Goal: Task Accomplishment & Management: Manage account settings

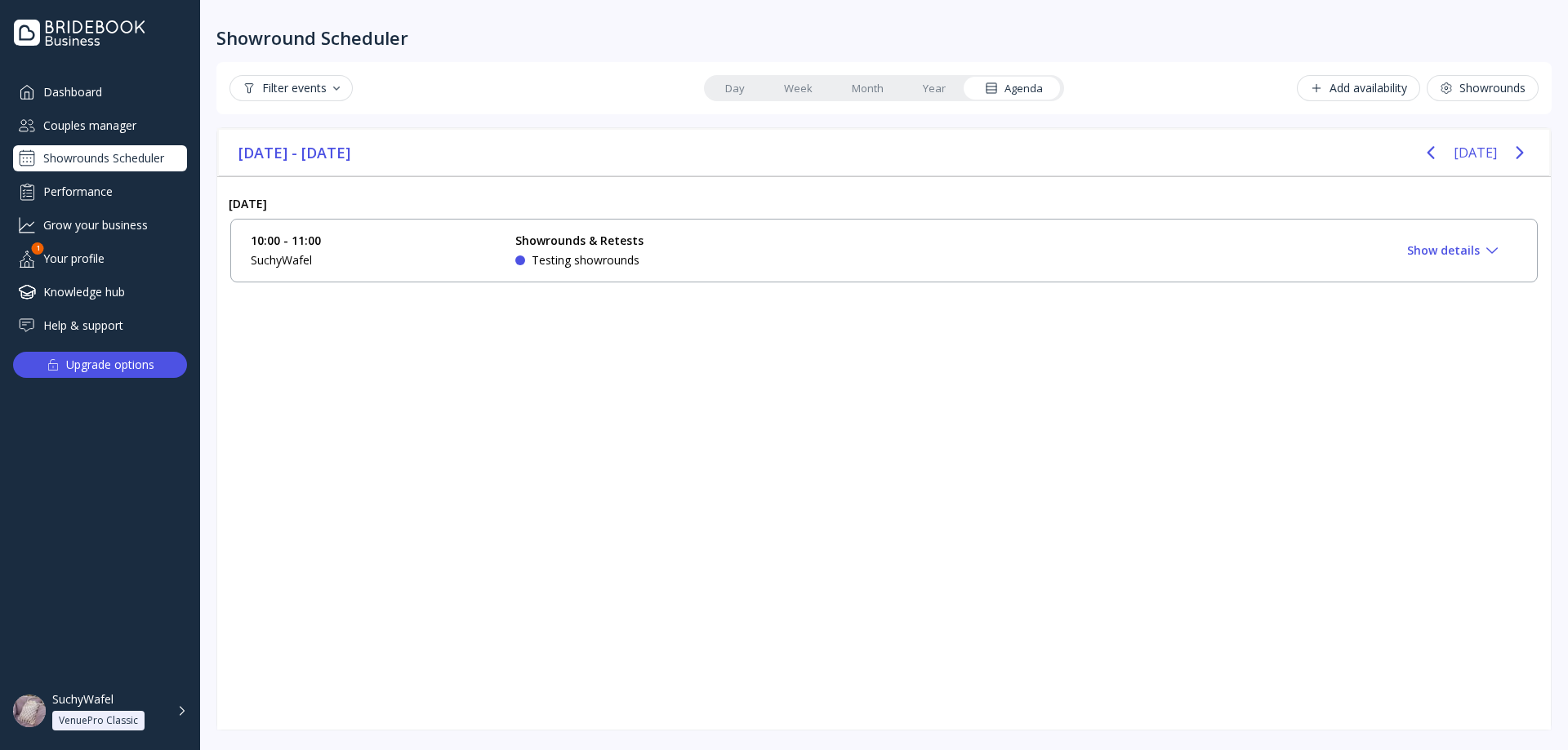
click at [1440, 145] on icon "Previous page" at bounding box center [1431, 152] width 20 height 20
click at [1537, 152] on div "June 2025 - August 2025 Today" at bounding box center [884, 152] width 1330 height 46
click at [1524, 152] on icon "Next page" at bounding box center [1520, 152] width 20 height 20
click at [1438, 154] on icon "Previous page" at bounding box center [1431, 152] width 20 height 20
click at [1547, 150] on div "June 2025 - August 2025 Today" at bounding box center [884, 152] width 1330 height 46
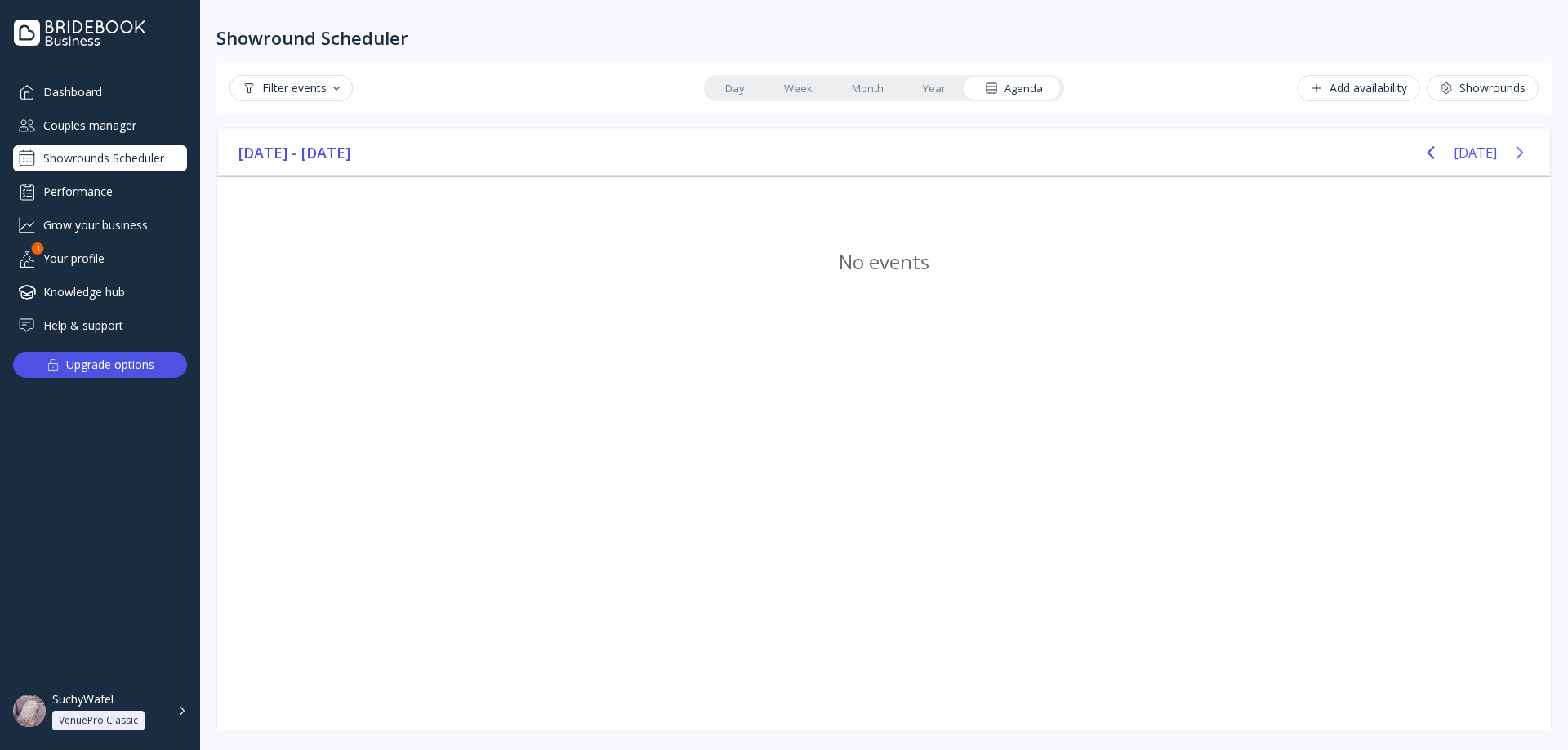
click at [1529, 153] on button "Next page" at bounding box center [1520, 152] width 32 height 32
click at [1435, 161] on icon "Previous page" at bounding box center [1431, 152] width 20 height 20
click at [1520, 150] on icon "Next page" at bounding box center [1520, 152] width 8 height 13
click at [1434, 158] on icon "Previous page" at bounding box center [1431, 152] width 20 height 20
click at [1521, 156] on icon "Next page" at bounding box center [1520, 152] width 20 height 20
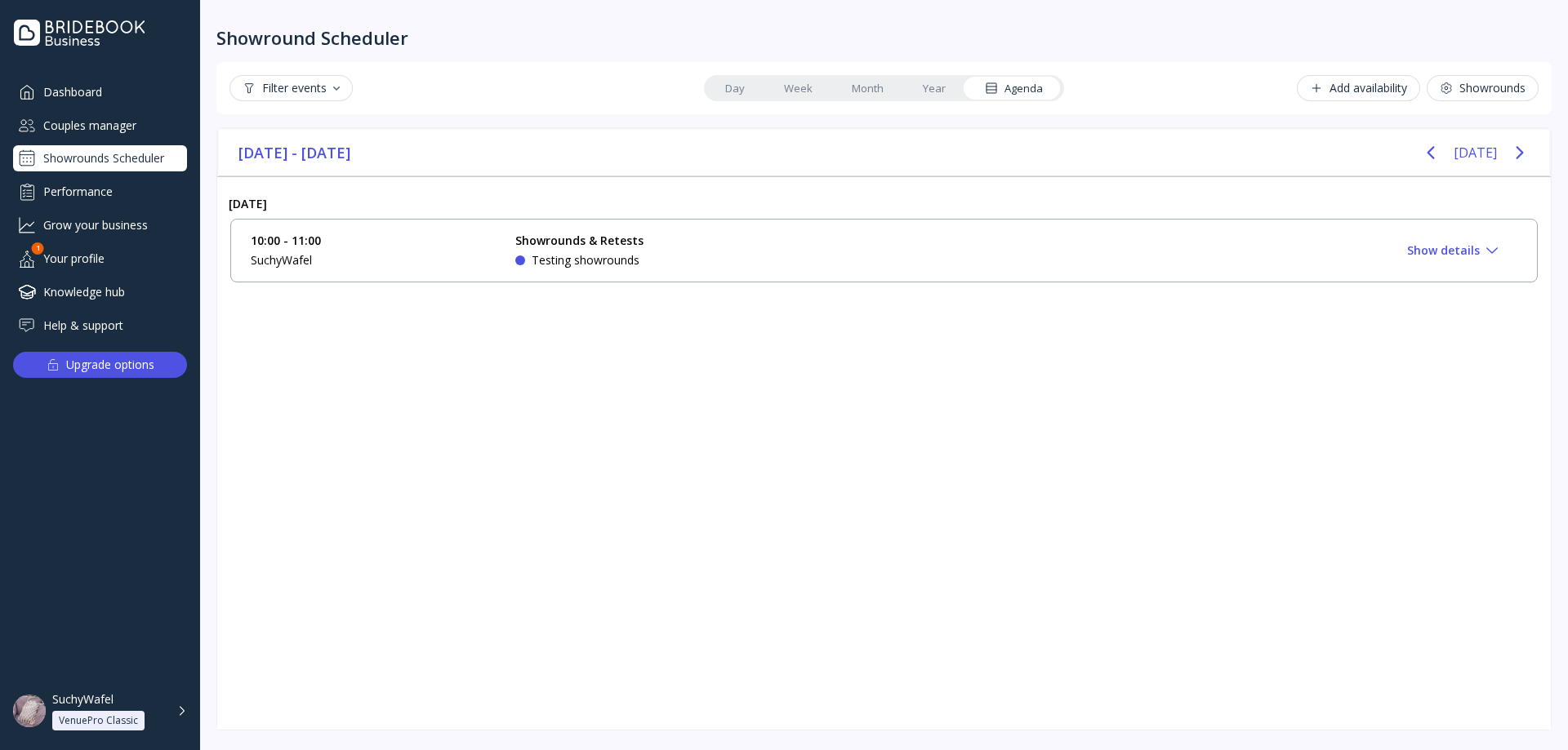
click at [1331, 98] on button "Add availability" at bounding box center [1359, 88] width 123 height 27
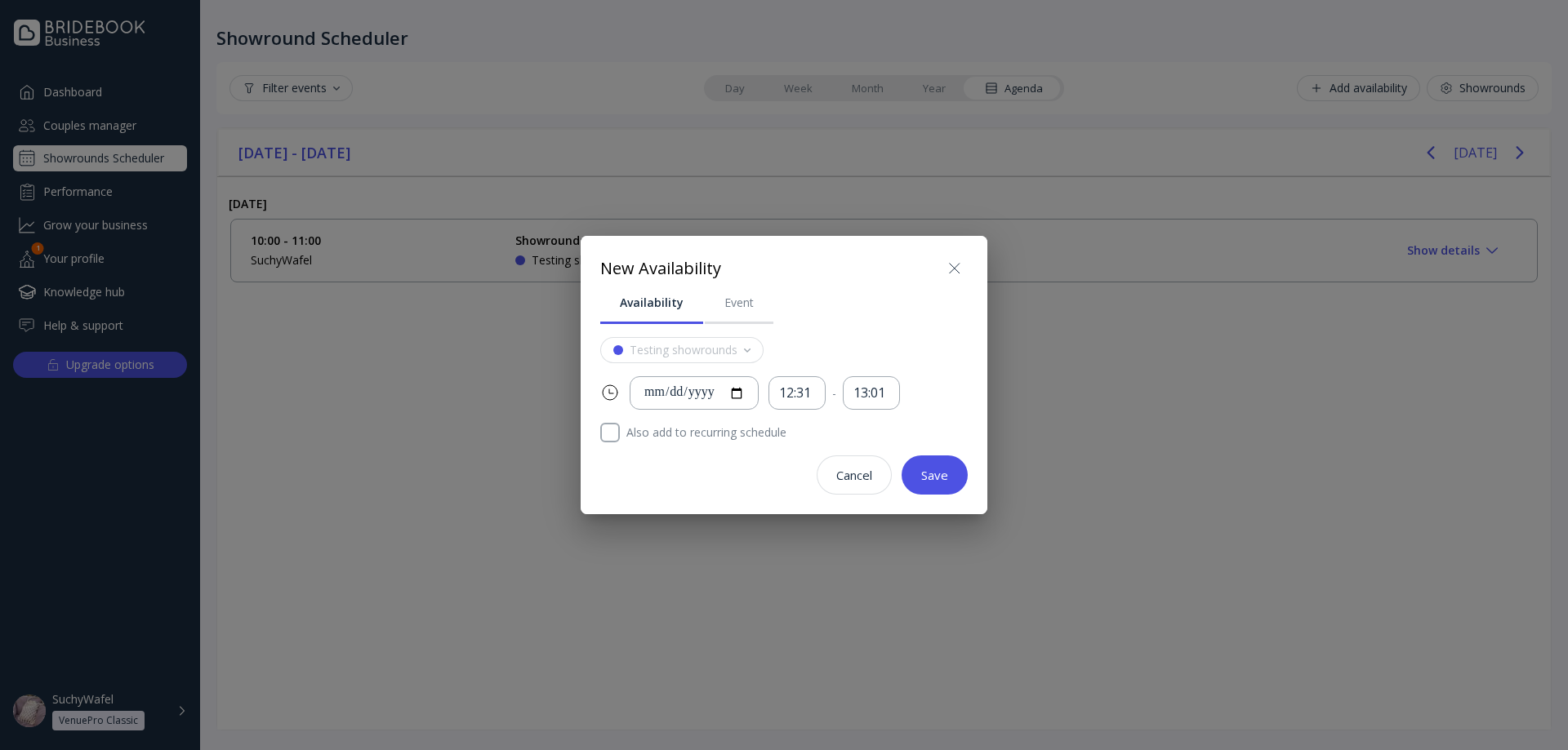
click at [1326, 98] on div at bounding box center [784, 375] width 1829 height 1011
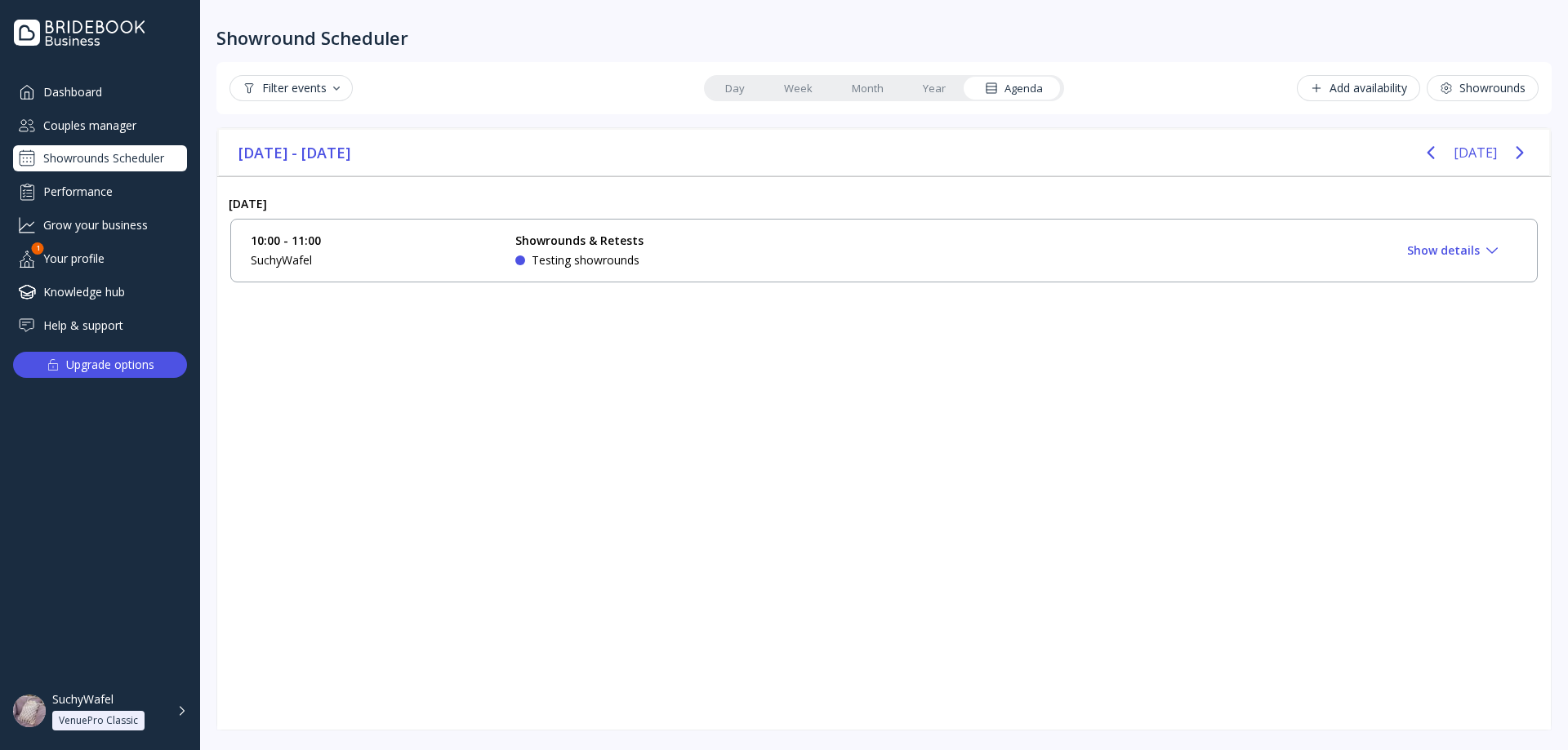
click at [90, 162] on div "Showrounds Scheduler" at bounding box center [100, 158] width 174 height 27
click at [1353, 83] on div "Add availability" at bounding box center [1359, 88] width 98 height 13
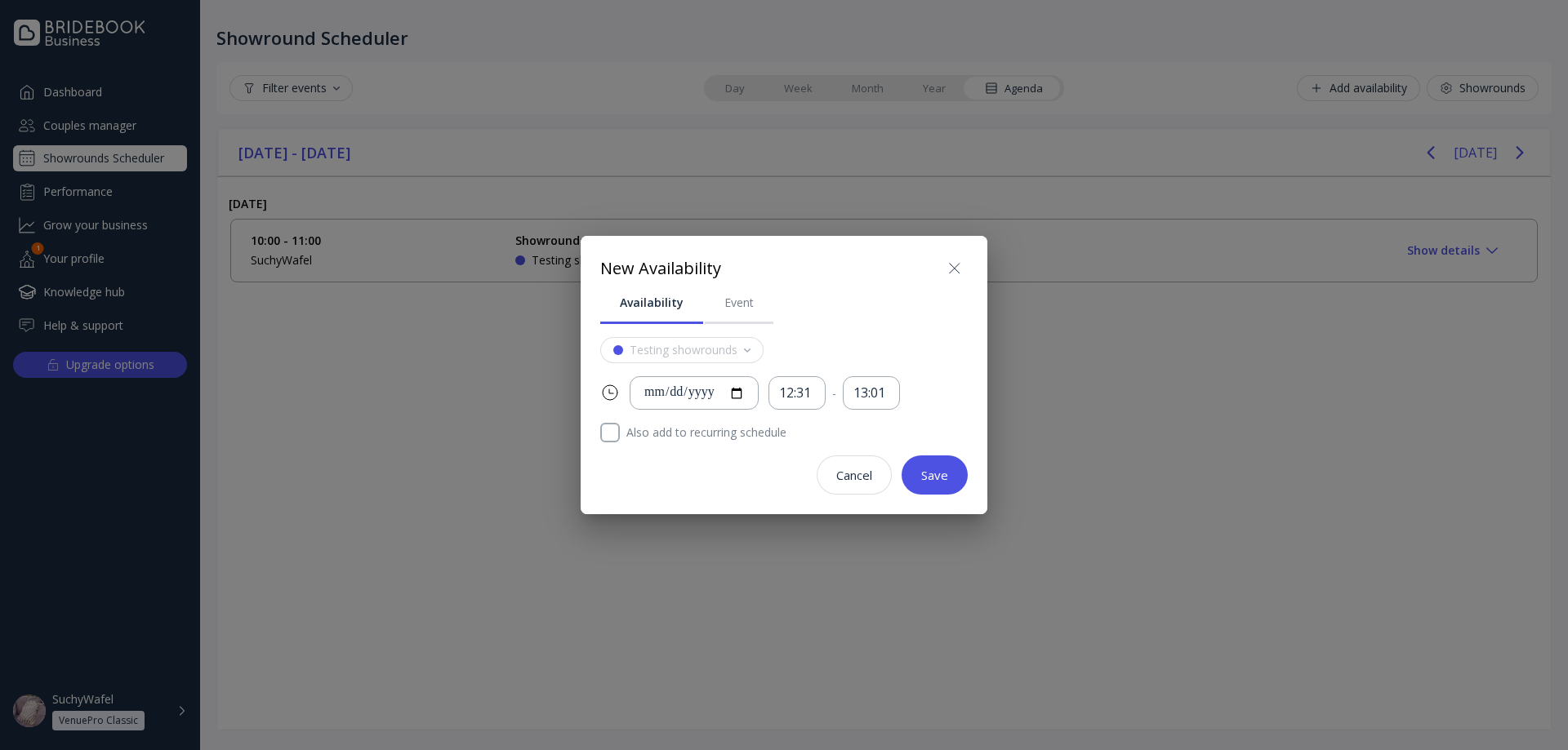
click at [944, 263] on div at bounding box center [955, 269] width 27 height 27
click at [957, 275] on icon at bounding box center [954, 268] width 20 height 20
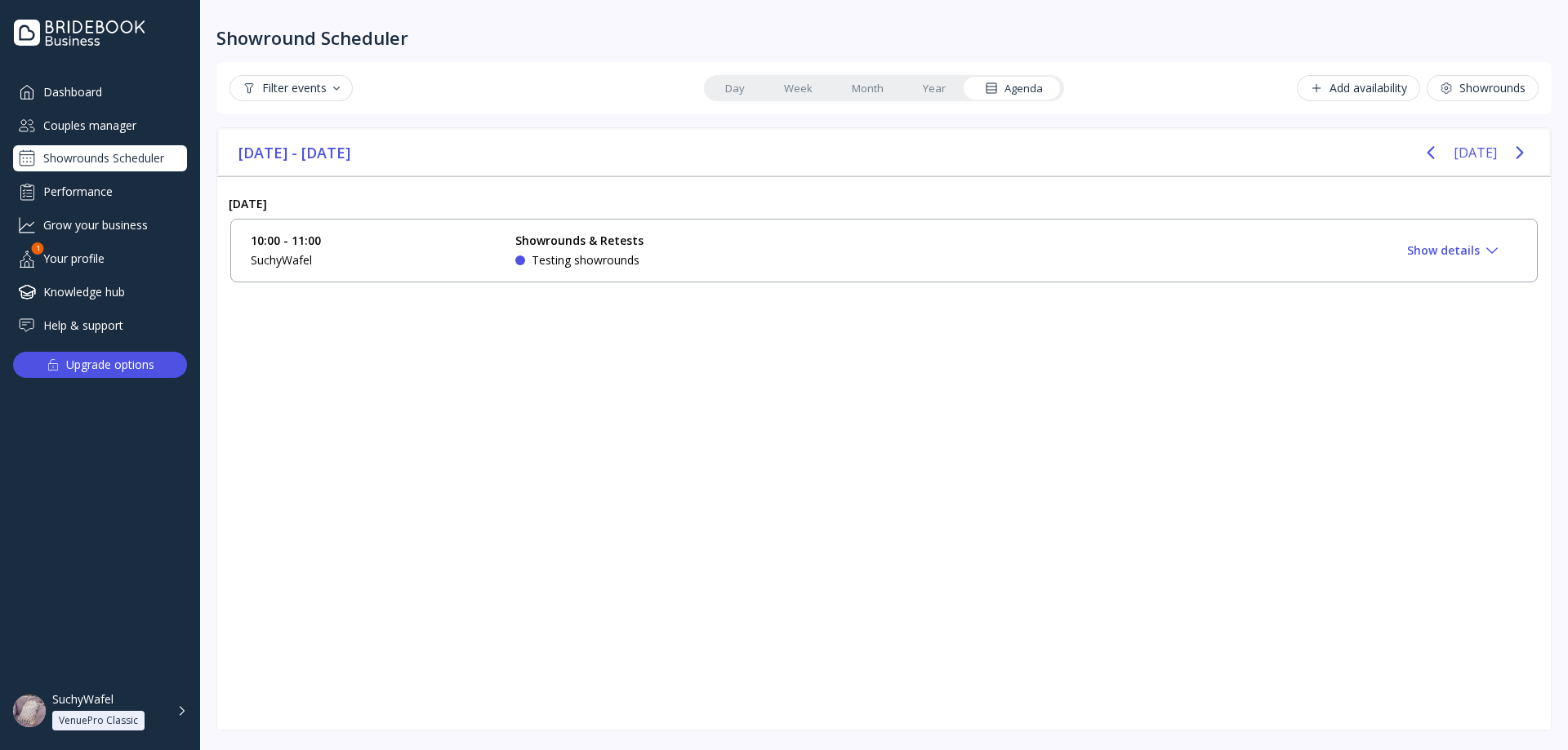
click at [57, 152] on div "Showrounds Scheduler" at bounding box center [100, 158] width 174 height 27
click at [955, 83] on link "Year" at bounding box center [934, 88] width 63 height 23
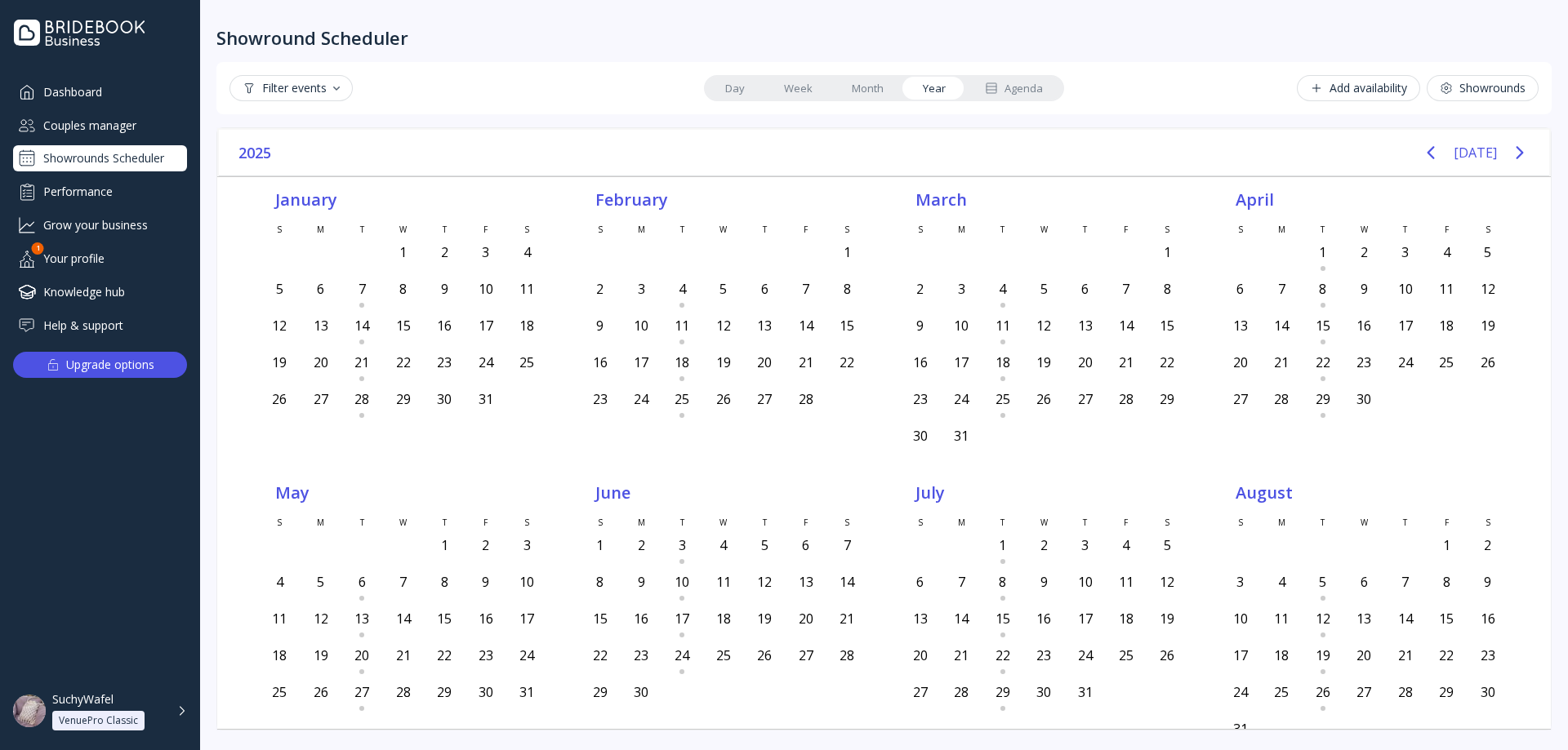
click at [850, 92] on link "Month" at bounding box center [867, 88] width 71 height 23
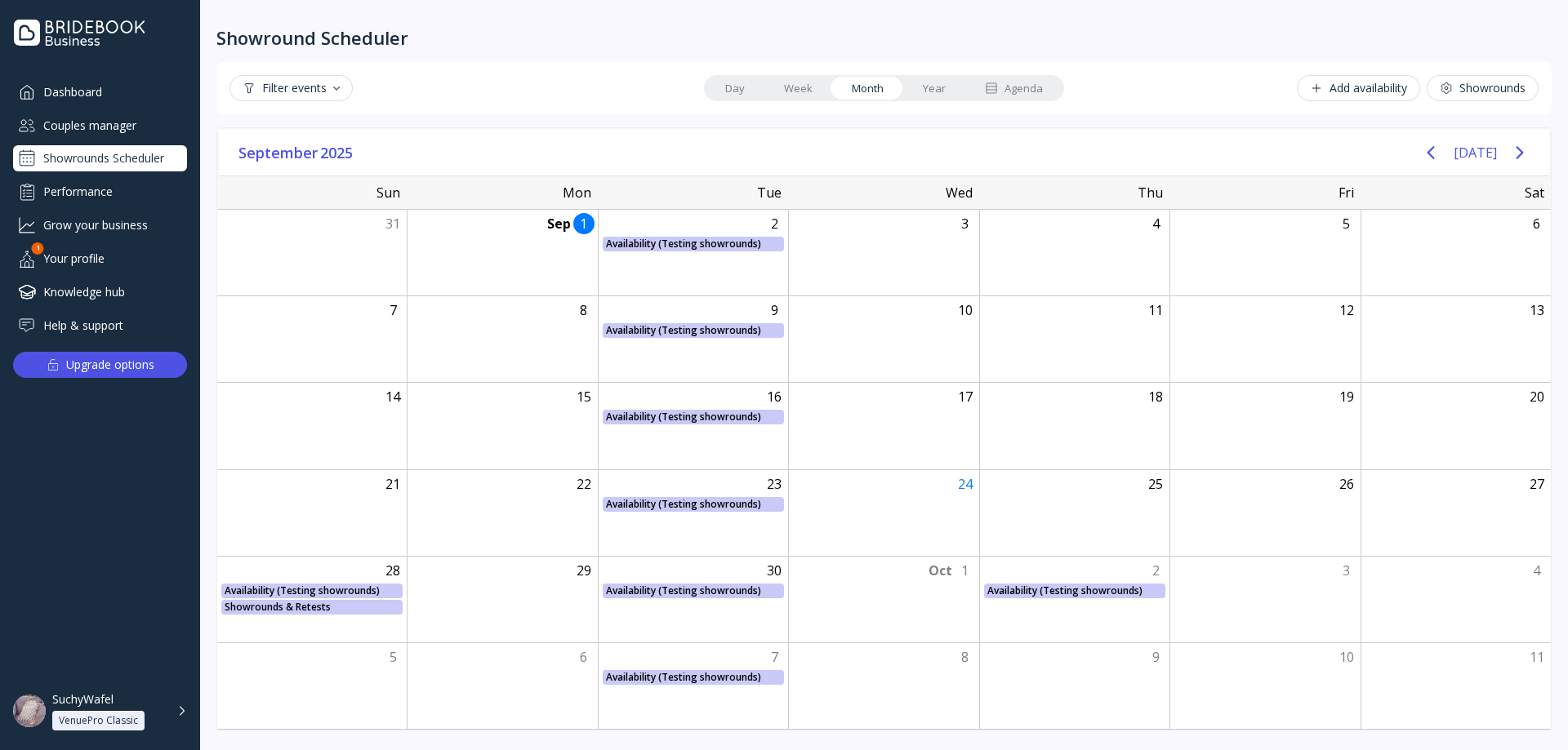
click at [776, 94] on link "Week" at bounding box center [799, 88] width 68 height 23
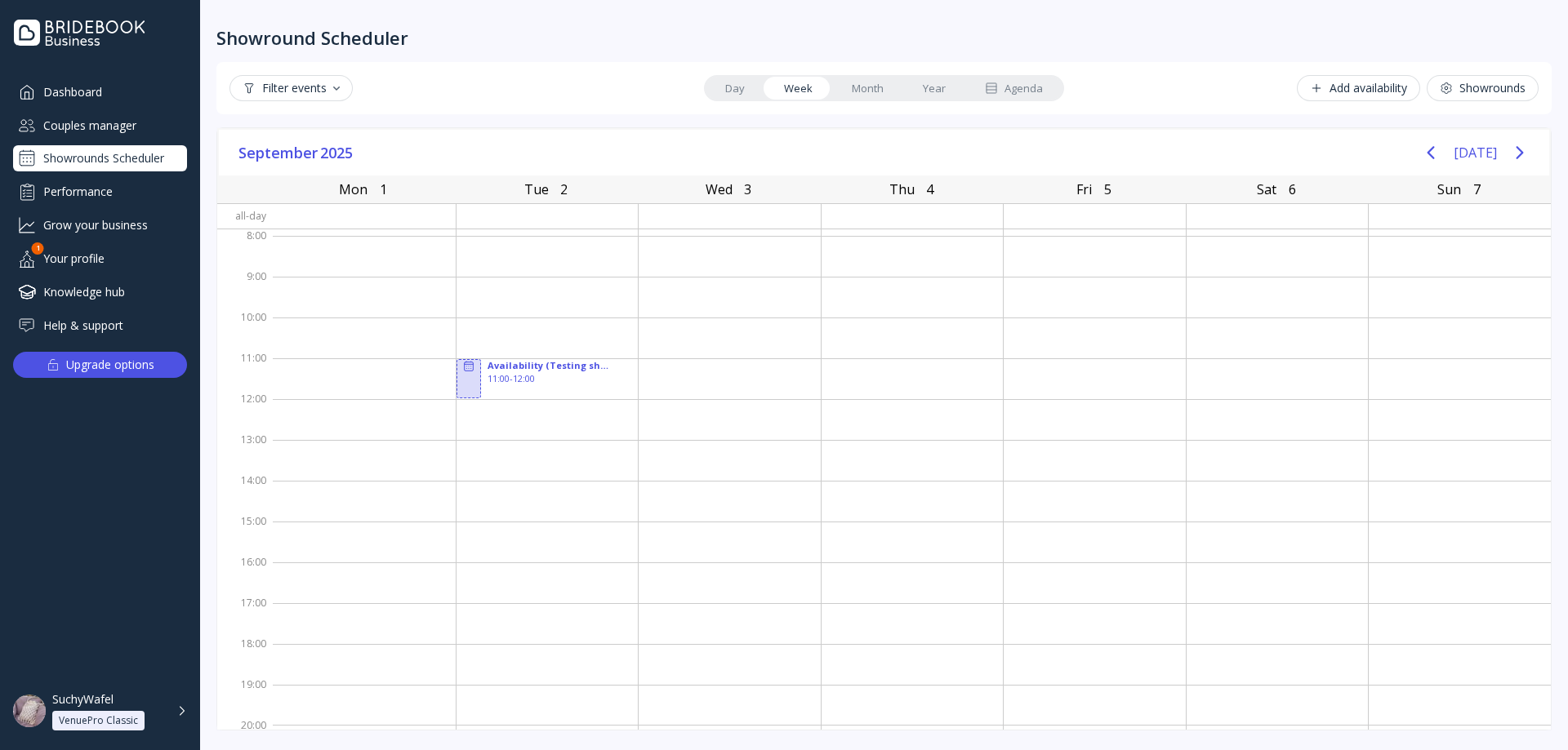
click at [867, 98] on link "Month" at bounding box center [867, 88] width 71 height 23
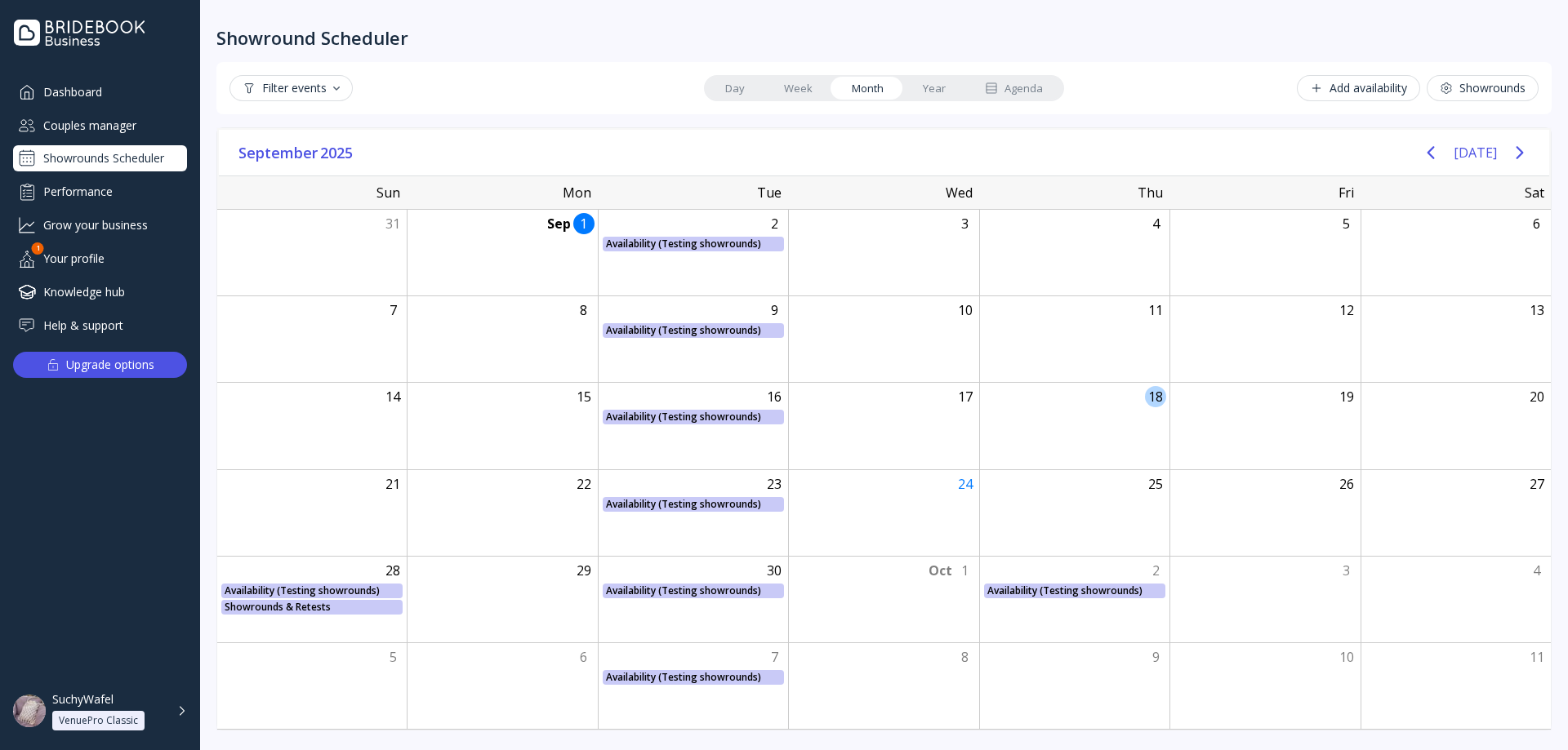
click at [1159, 402] on div "18" at bounding box center [1155, 397] width 21 height 21
click at [1159, 402] on body "Dashboard Couples manager Showrounds Scheduler Performance Grow your business Y…" at bounding box center [784, 375] width 1568 height 750
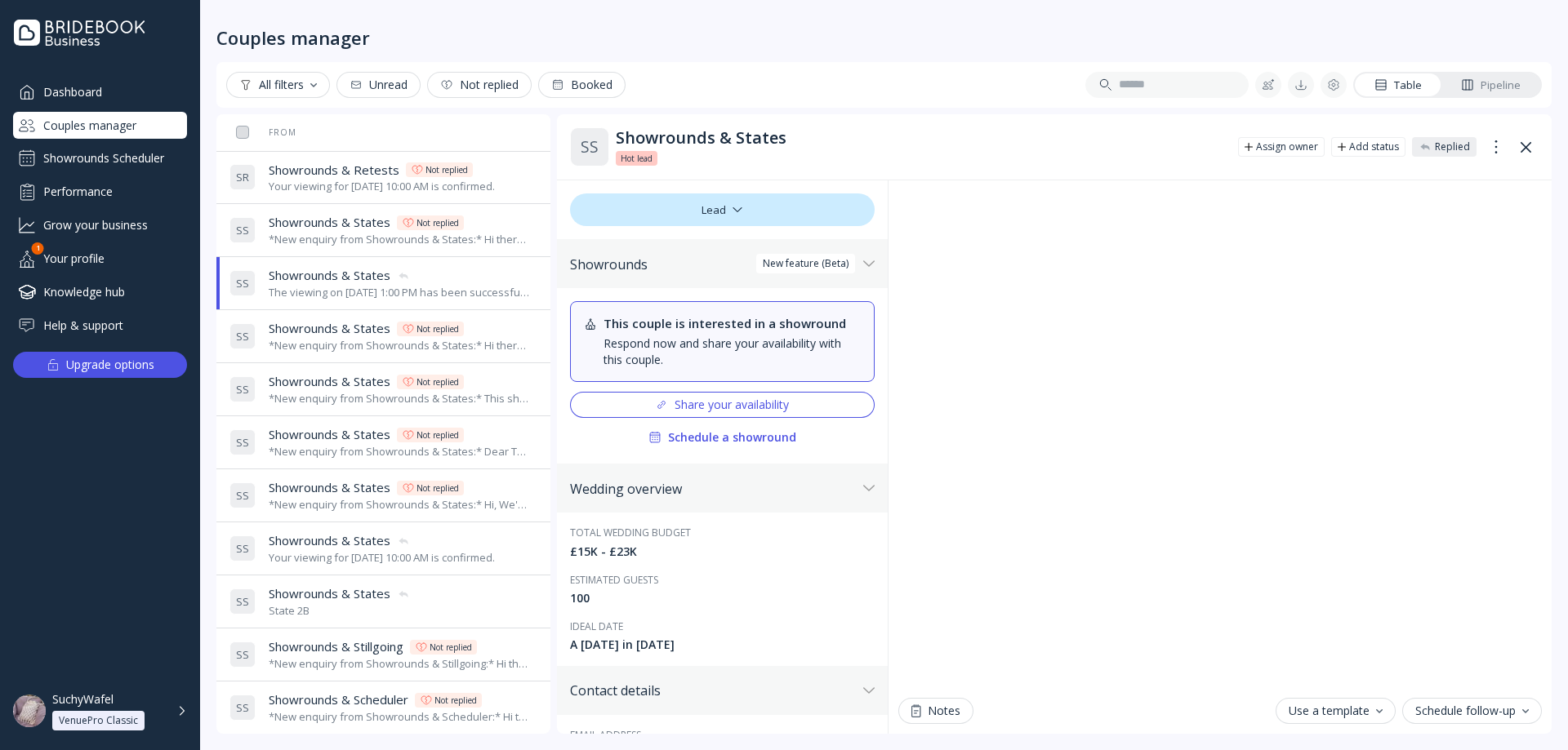
click at [80, 157] on div "Showrounds Scheduler" at bounding box center [100, 158] width 174 height 27
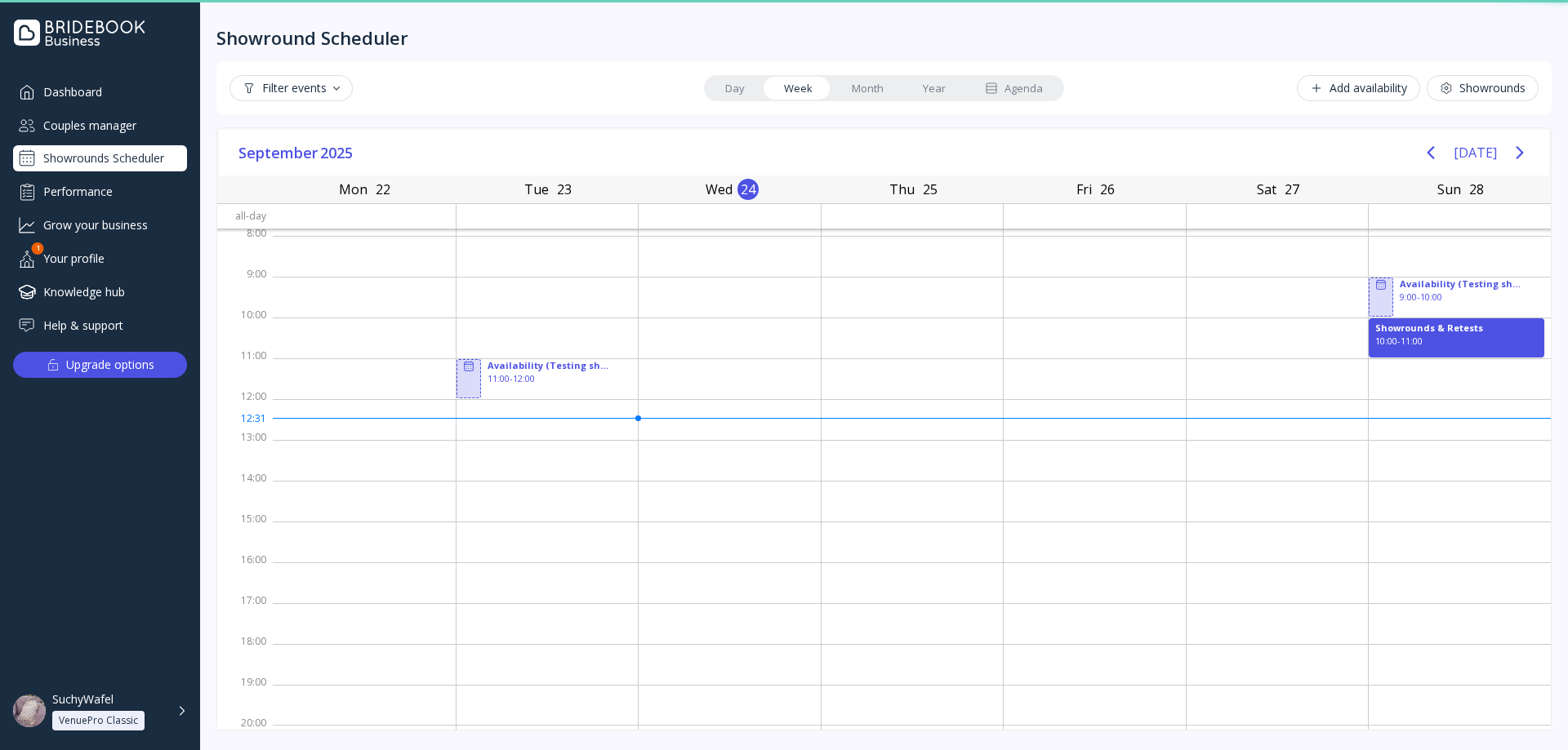
scroll to position [3, 0]
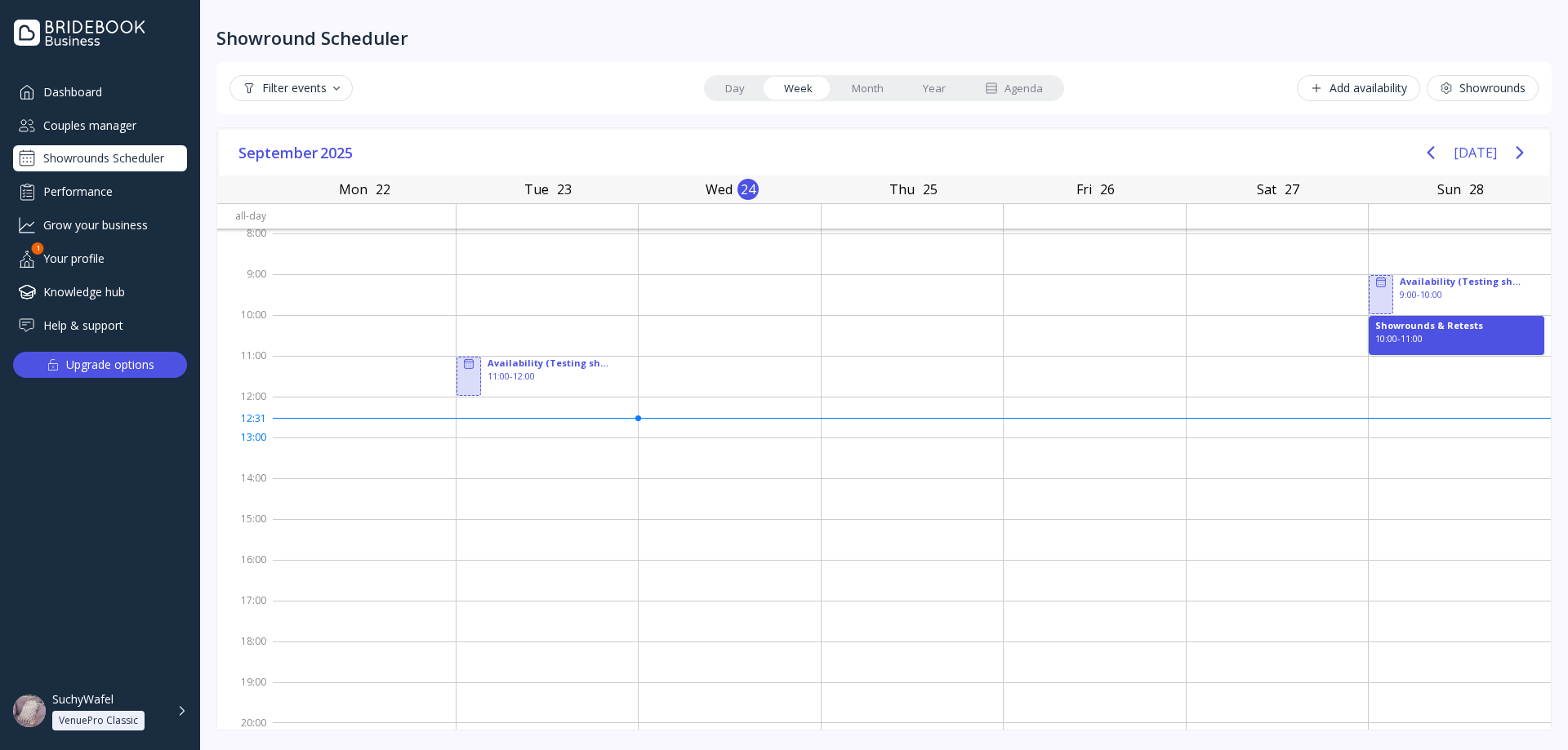
click at [510, 447] on div at bounding box center [548, 457] width 182 height 41
click at [1352, 92] on div "Add availability" at bounding box center [1359, 88] width 98 height 13
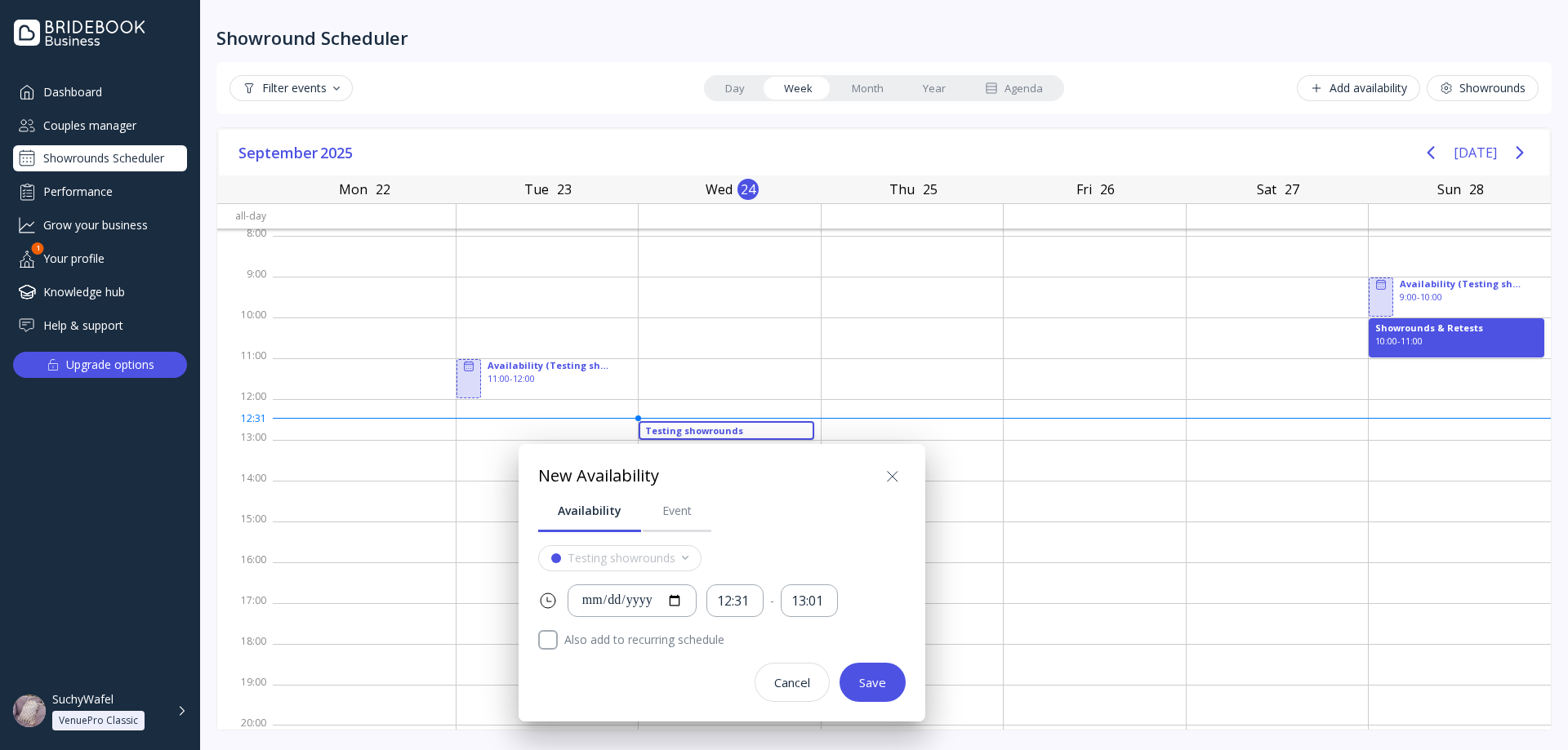
scroll to position [3, 0]
click at [662, 515] on div "Event" at bounding box center [676, 510] width 29 height 16
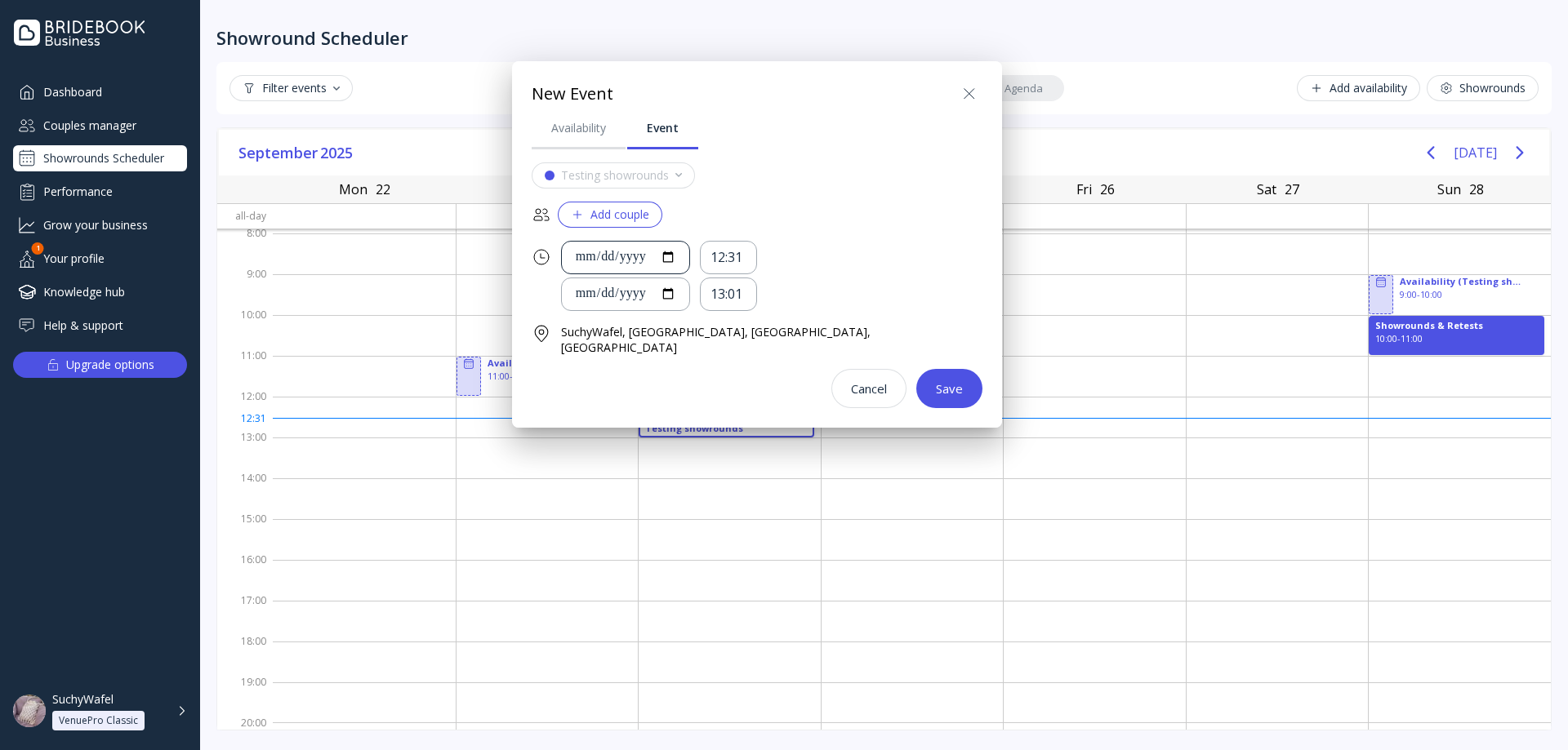
click at [673, 263] on div "**********" at bounding box center [625, 258] width 101 height 19
click at [676, 295] on input "**********" at bounding box center [625, 295] width 101 height 19
click at [936, 382] on div "Save" at bounding box center [949, 388] width 27 height 13
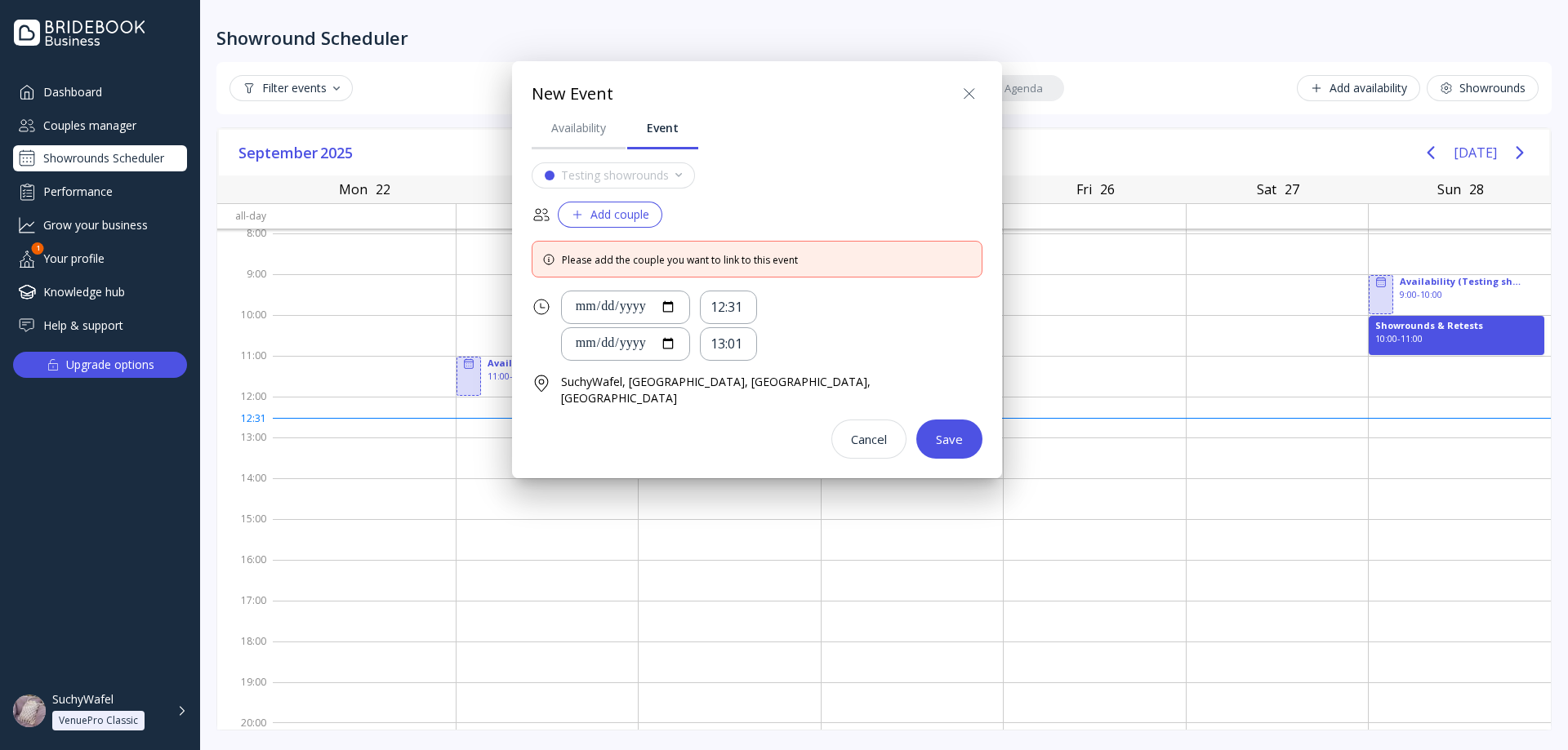
click at [936, 433] on div "Save" at bounding box center [949, 439] width 27 height 13
click at [648, 216] on div "Add couple" at bounding box center [610, 215] width 79 height 13
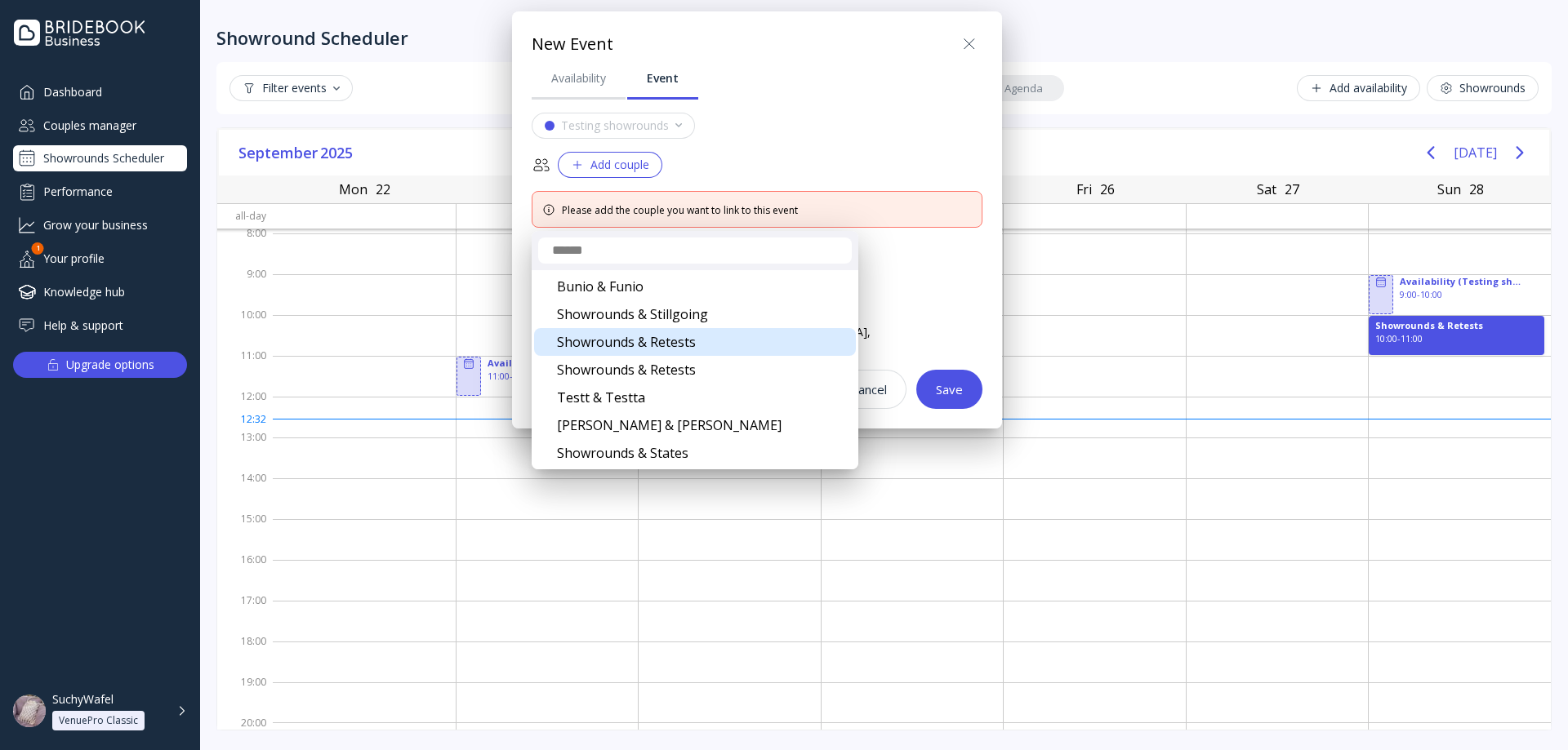
click at [701, 348] on div "Showrounds & Retests" at bounding box center [695, 342] width 322 height 27
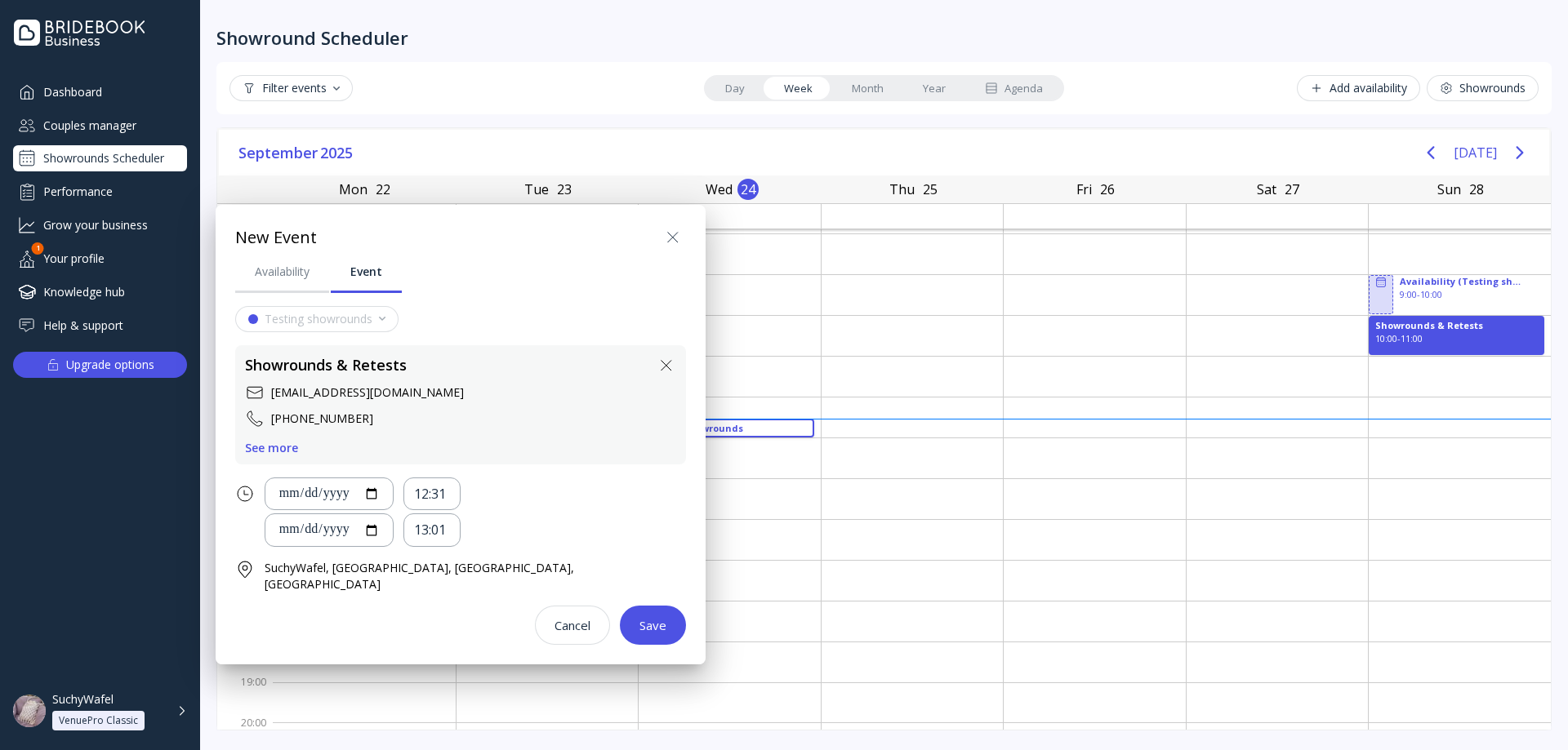
click at [1451, 330] on div at bounding box center [784, 375] width 1829 height 1011
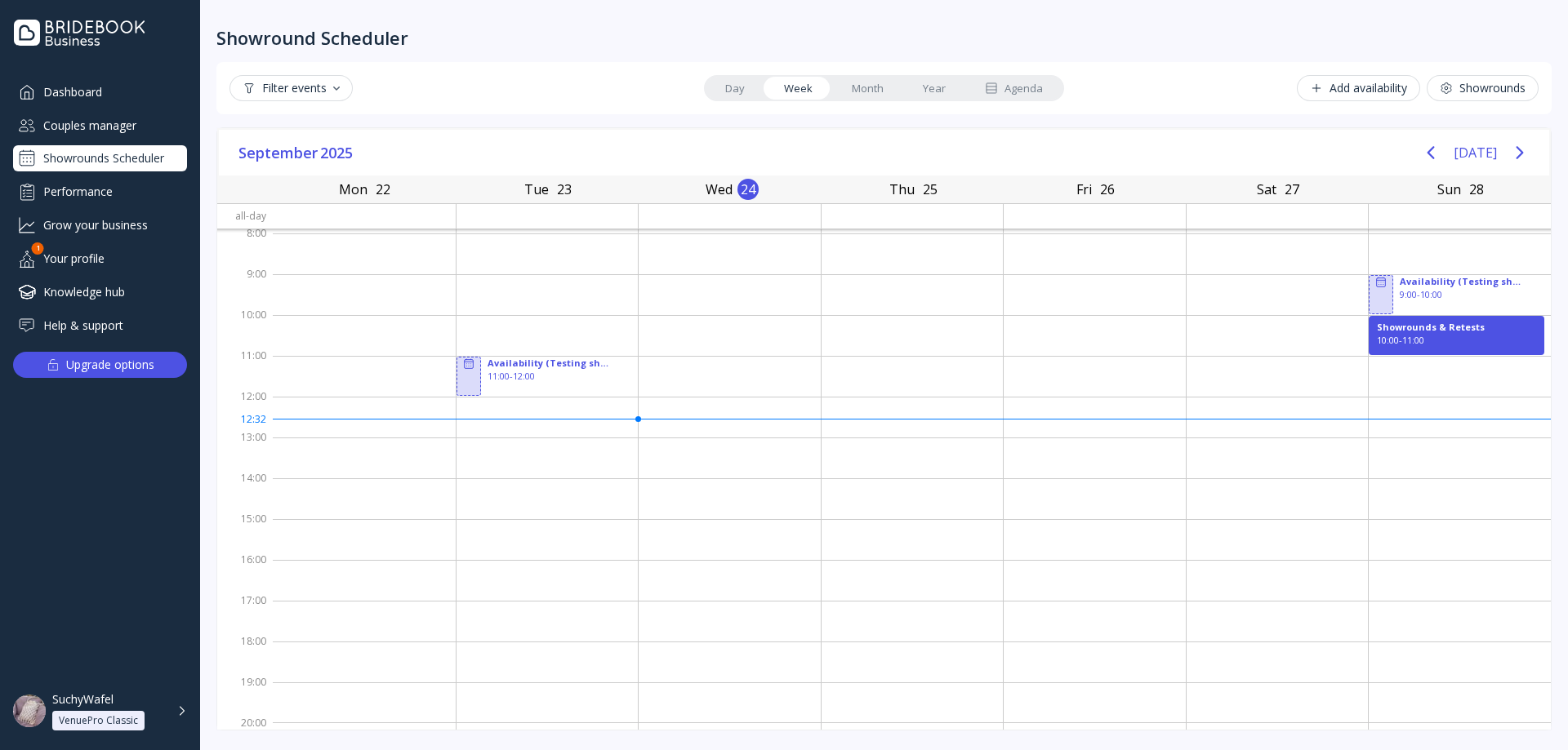
click at [1451, 330] on div "Showrounds & Retests" at bounding box center [1456, 328] width 159 height 13
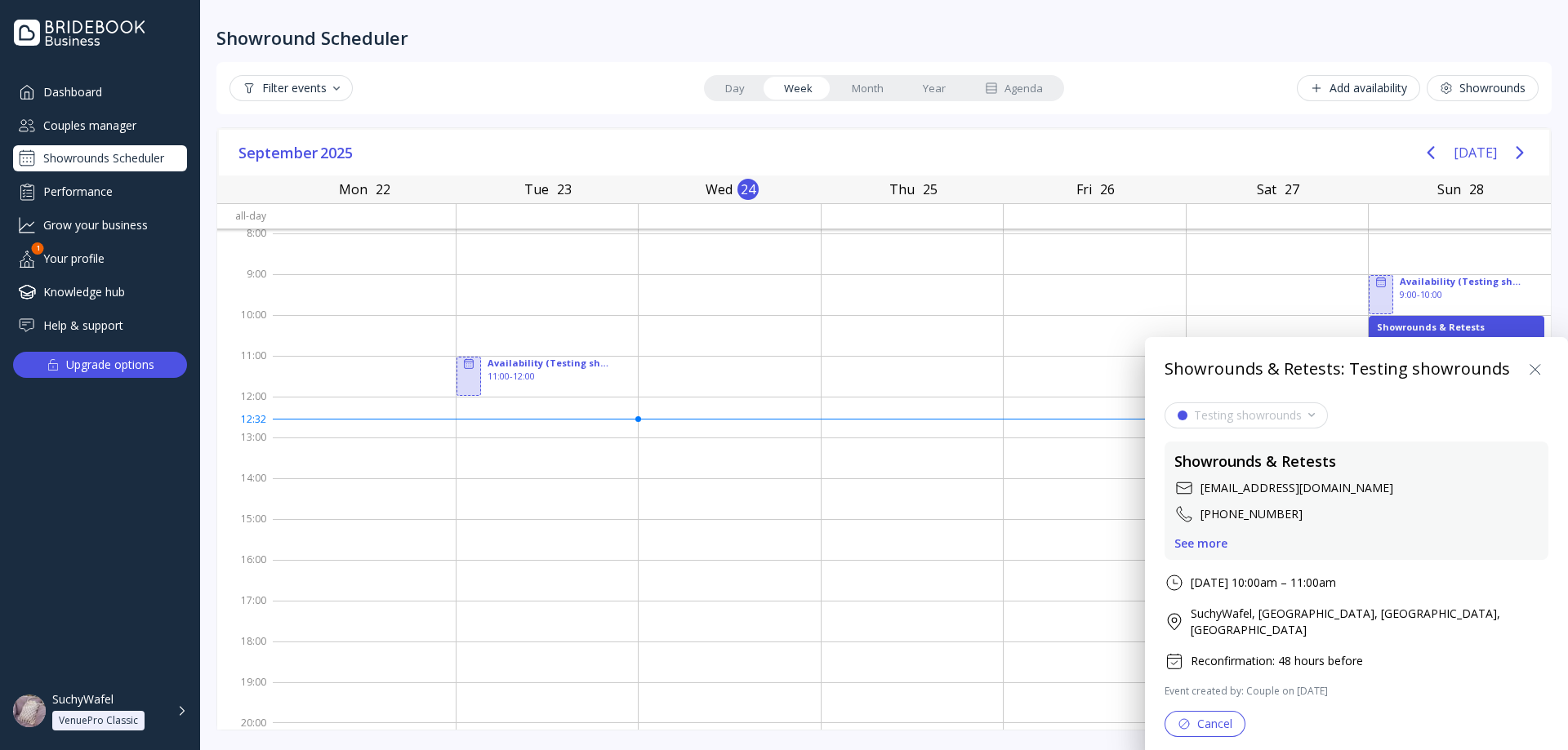
click at [1447, 330] on div at bounding box center [784, 375] width 1829 height 1011
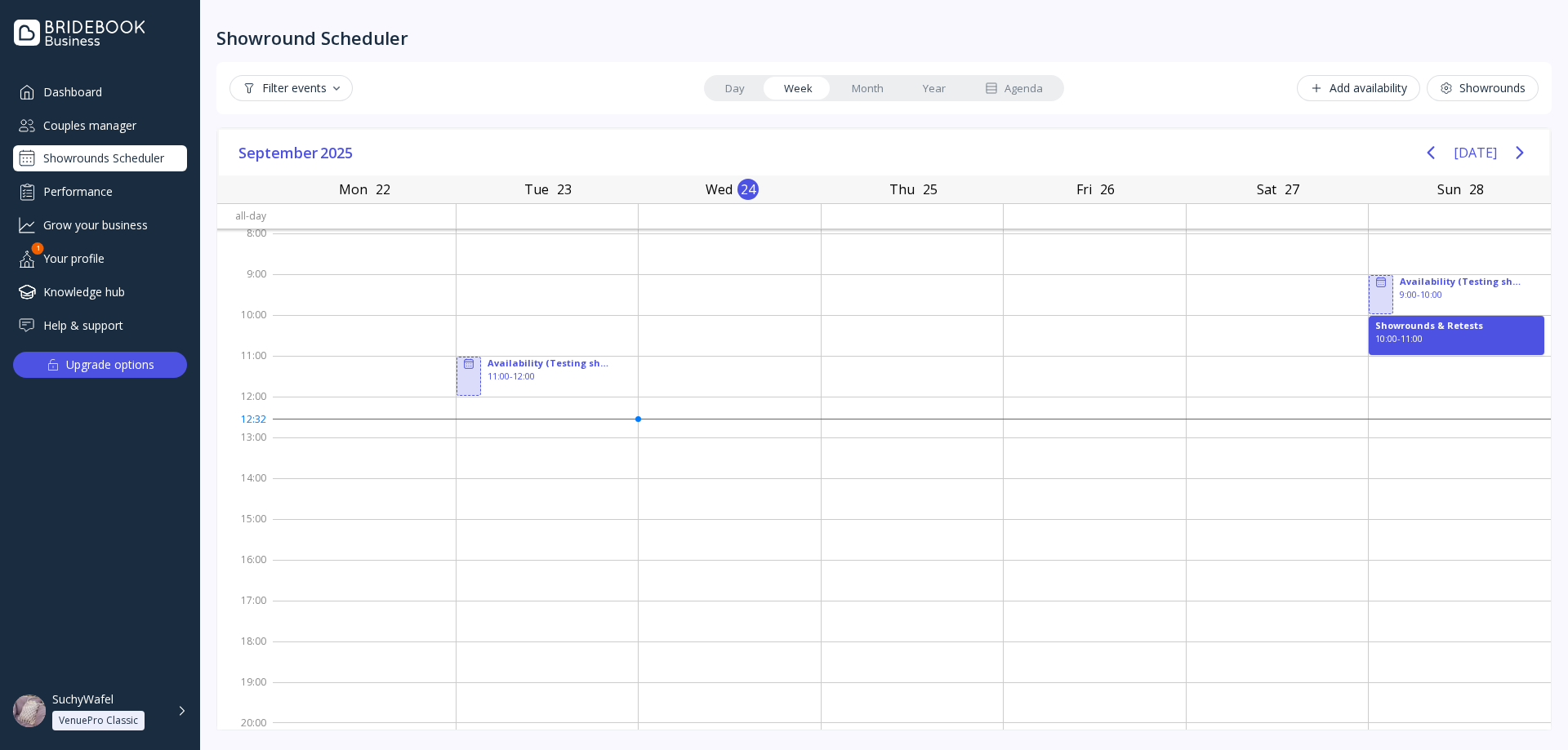
click at [1392, 86] on div "Add availability" at bounding box center [1359, 88] width 98 height 13
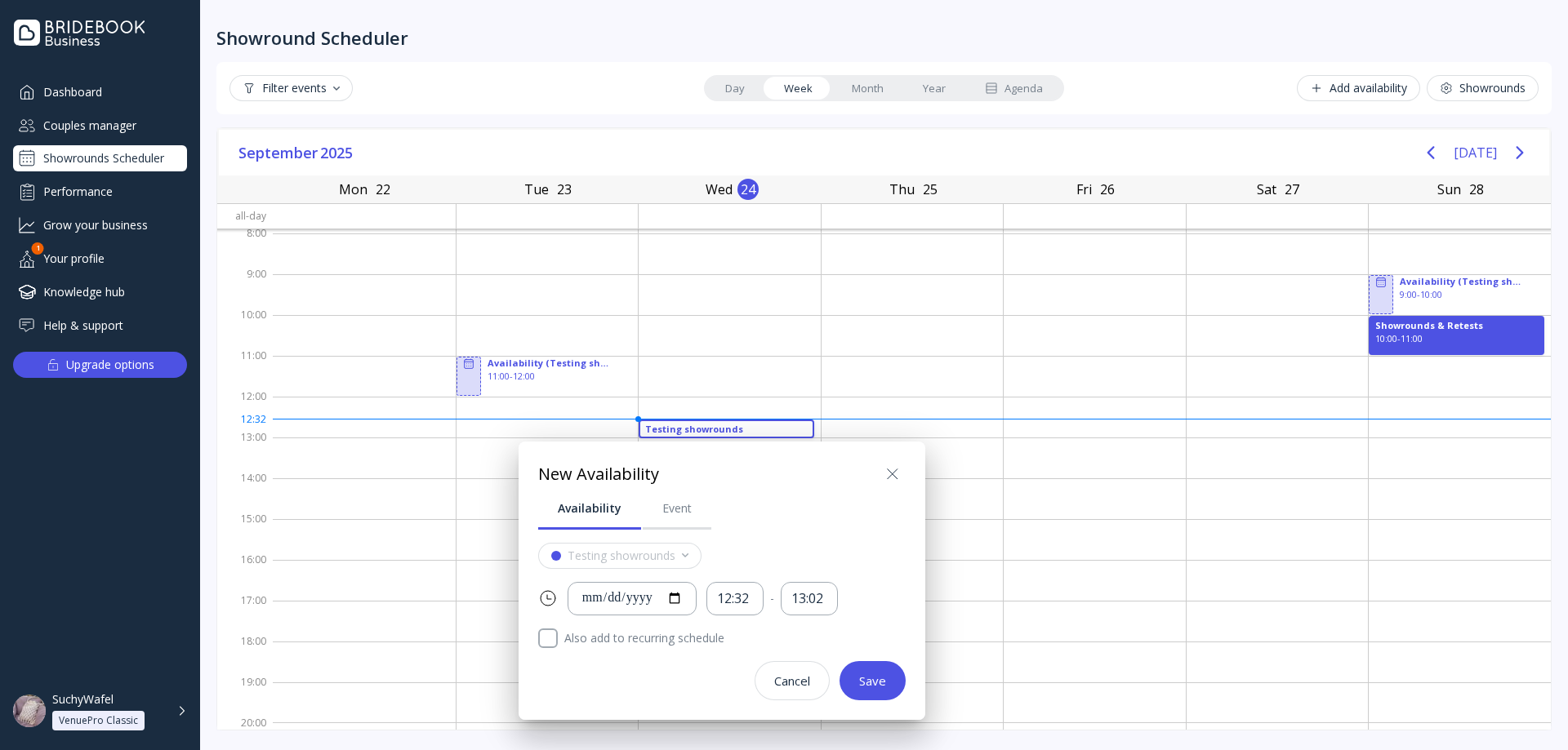
click at [671, 501] on div "Event" at bounding box center [676, 508] width 29 height 16
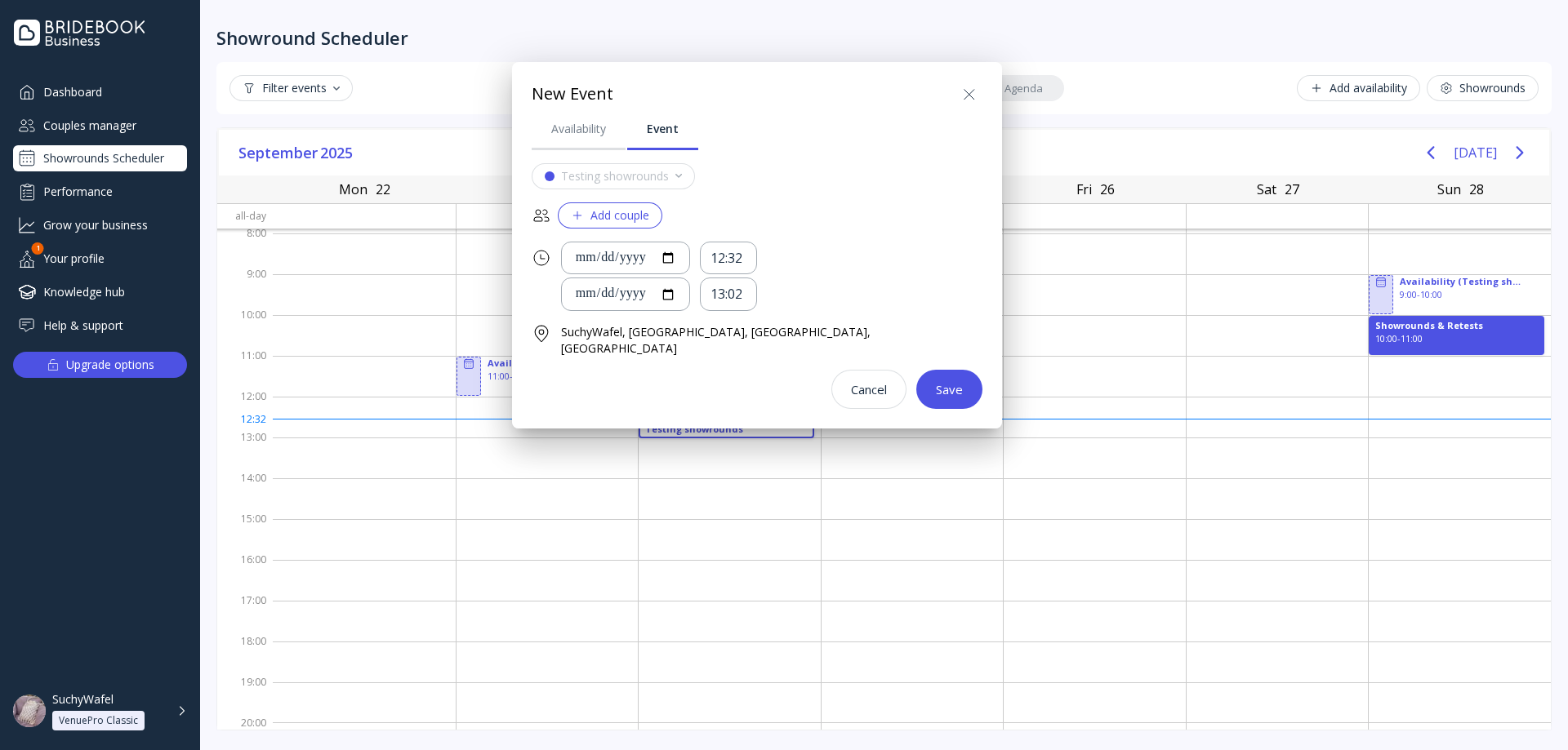
click at [654, 223] on button "Add couple" at bounding box center [610, 216] width 104 height 27
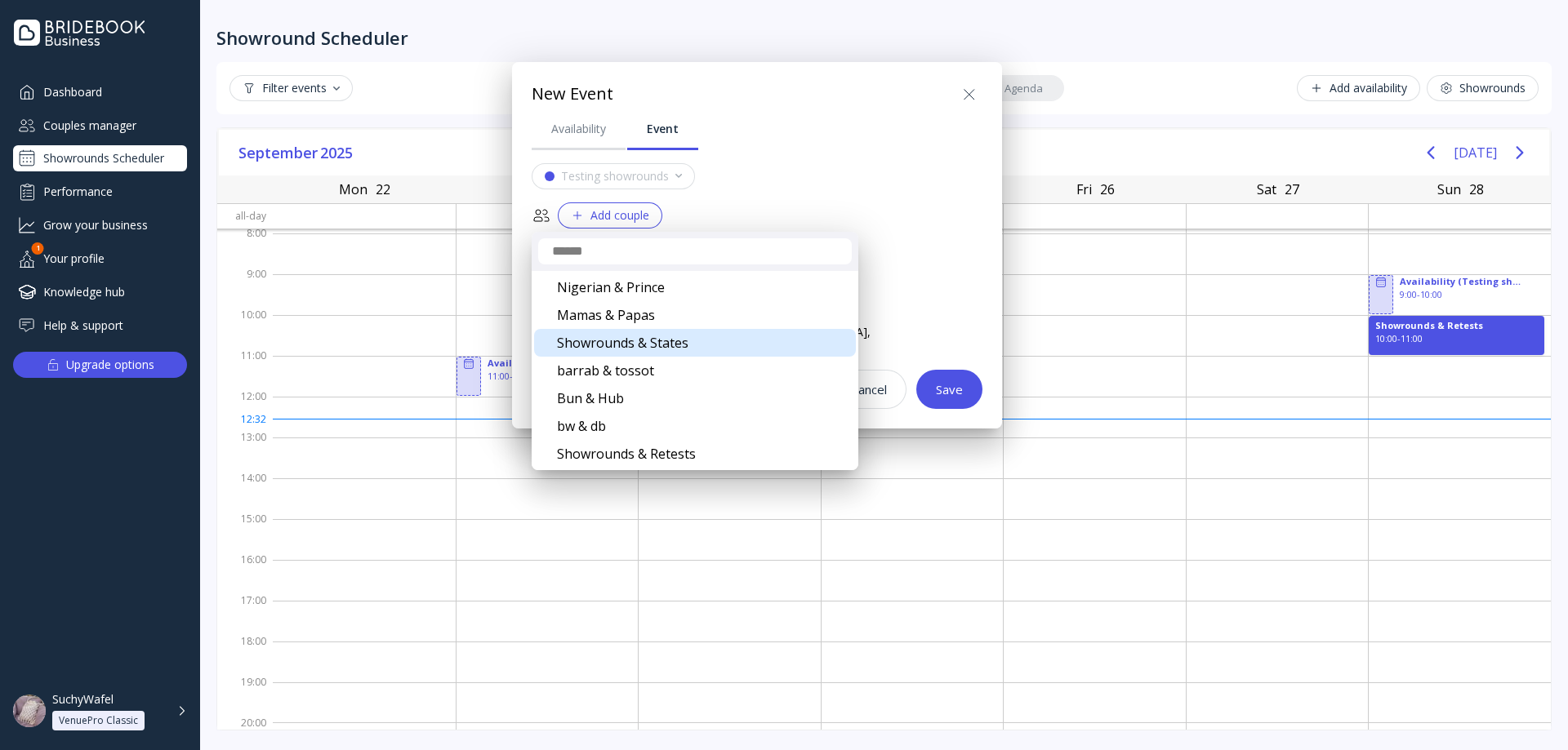
click at [683, 347] on div "Showrounds & States" at bounding box center [695, 342] width 322 height 27
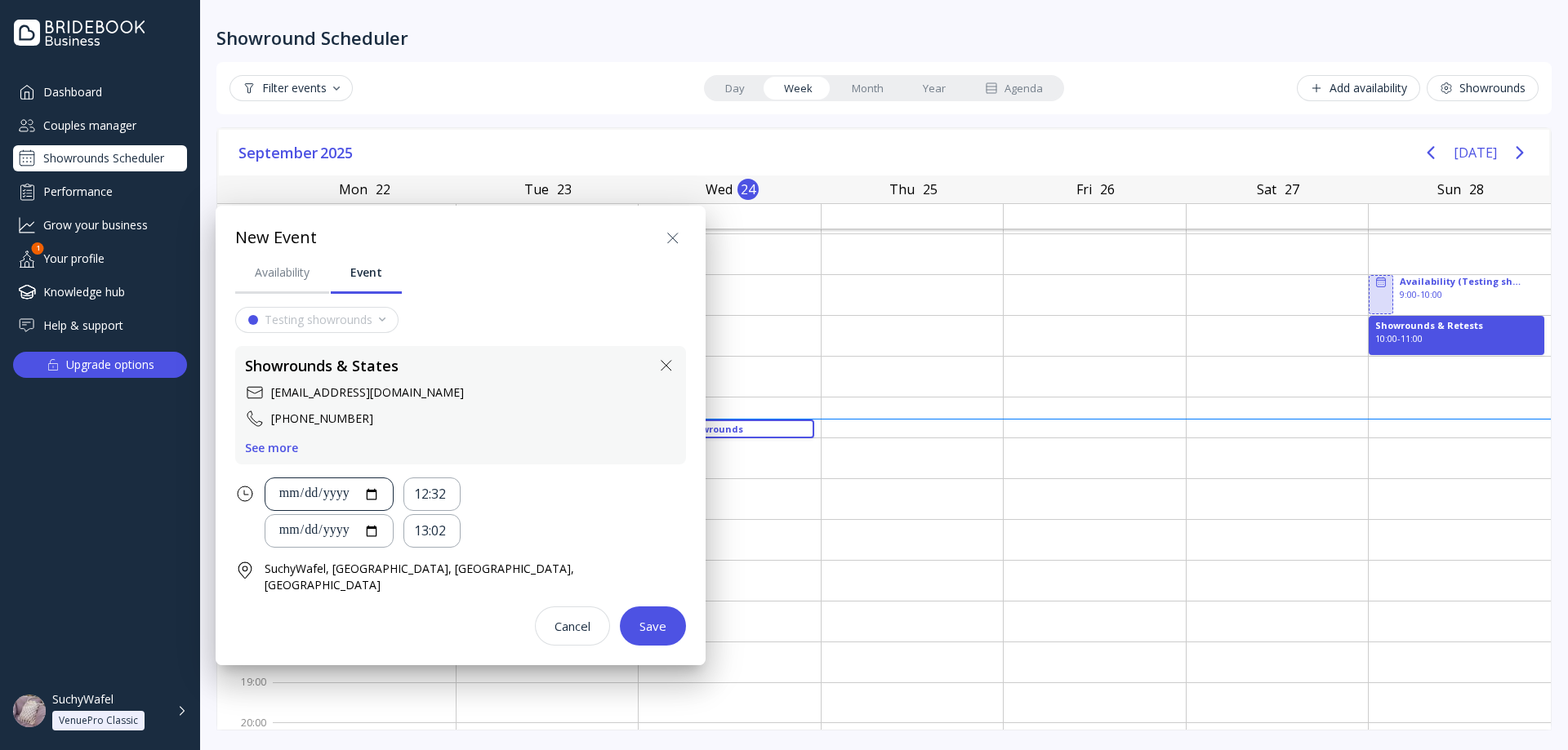
click at [380, 500] on div "**********" at bounding box center [329, 494] width 101 height 19
click at [380, 492] on div "**********" at bounding box center [329, 494] width 101 height 19
click at [315, 714] on div at bounding box center [784, 375] width 1829 height 1011
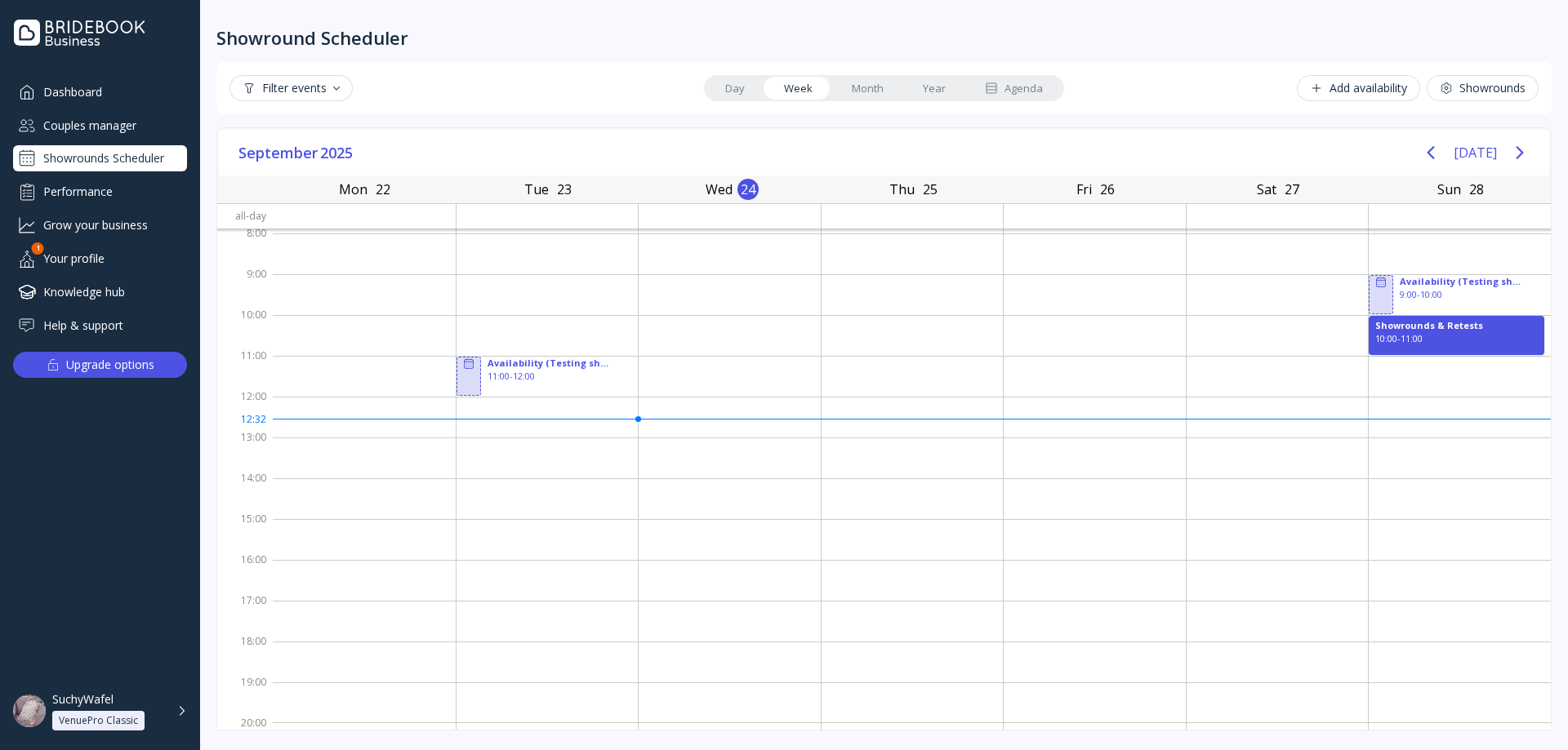
click at [1487, 97] on button "Showrounds" at bounding box center [1483, 88] width 112 height 27
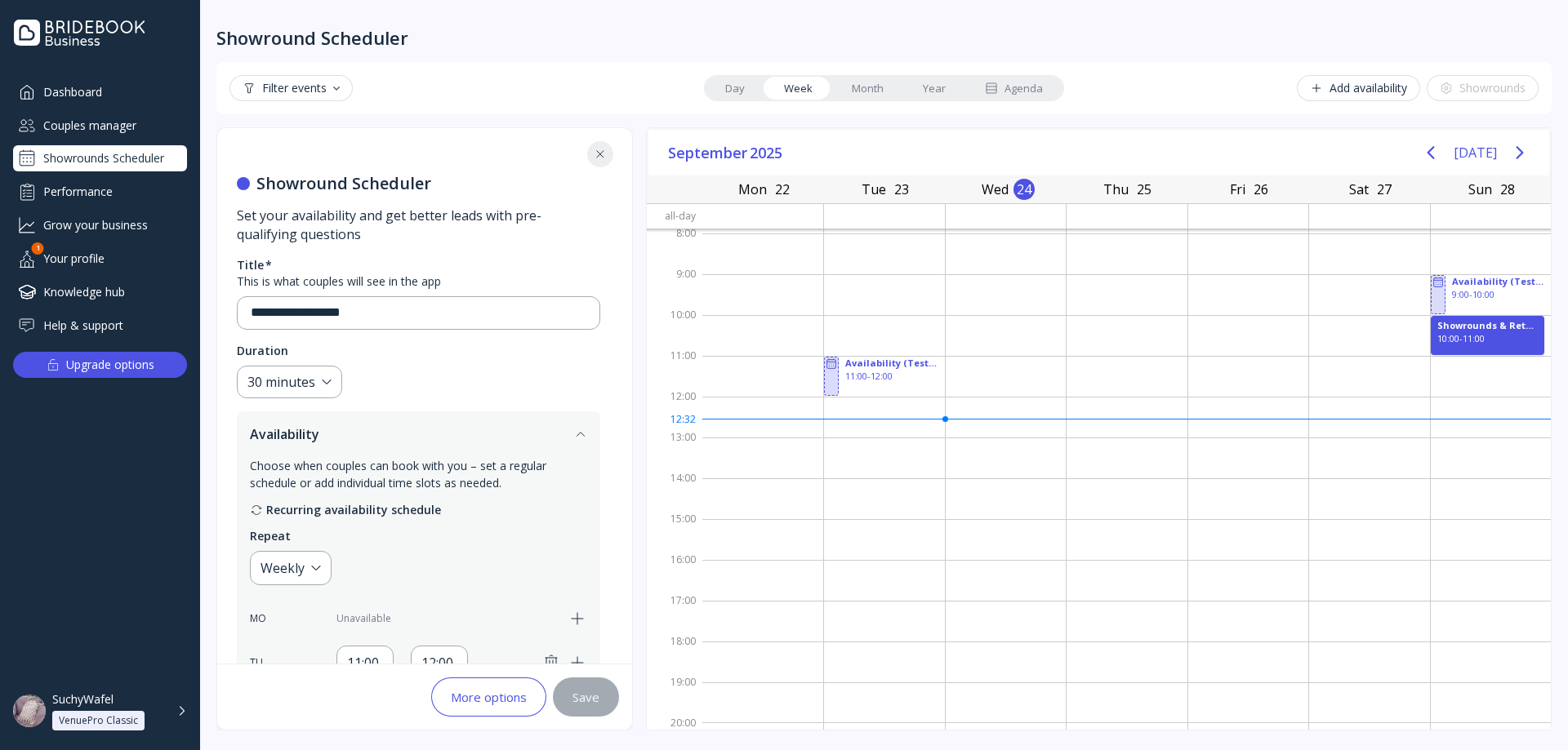
click at [1372, 94] on div "Add availability" at bounding box center [1359, 88] width 98 height 13
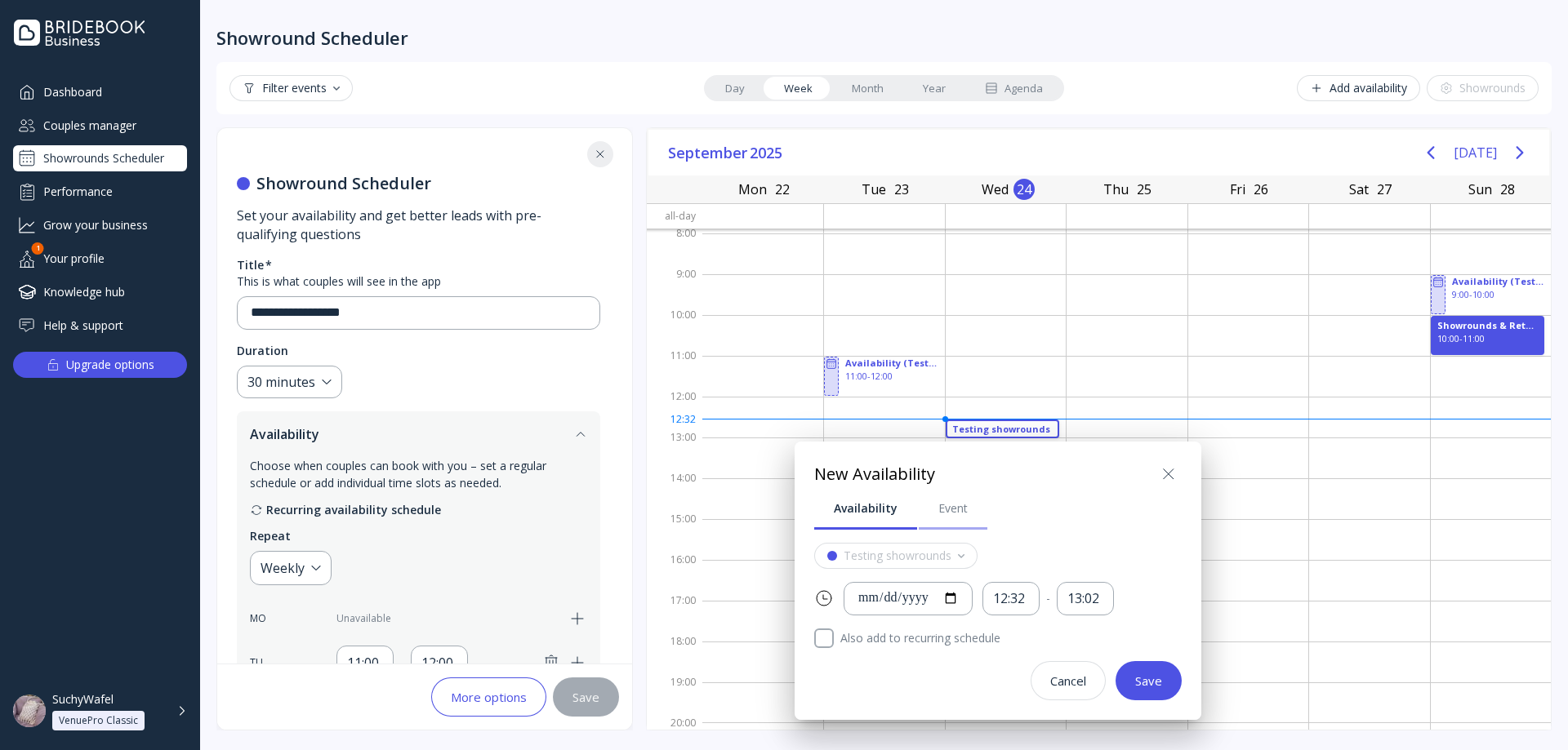
click at [941, 511] on div "Event" at bounding box center [952, 508] width 29 height 16
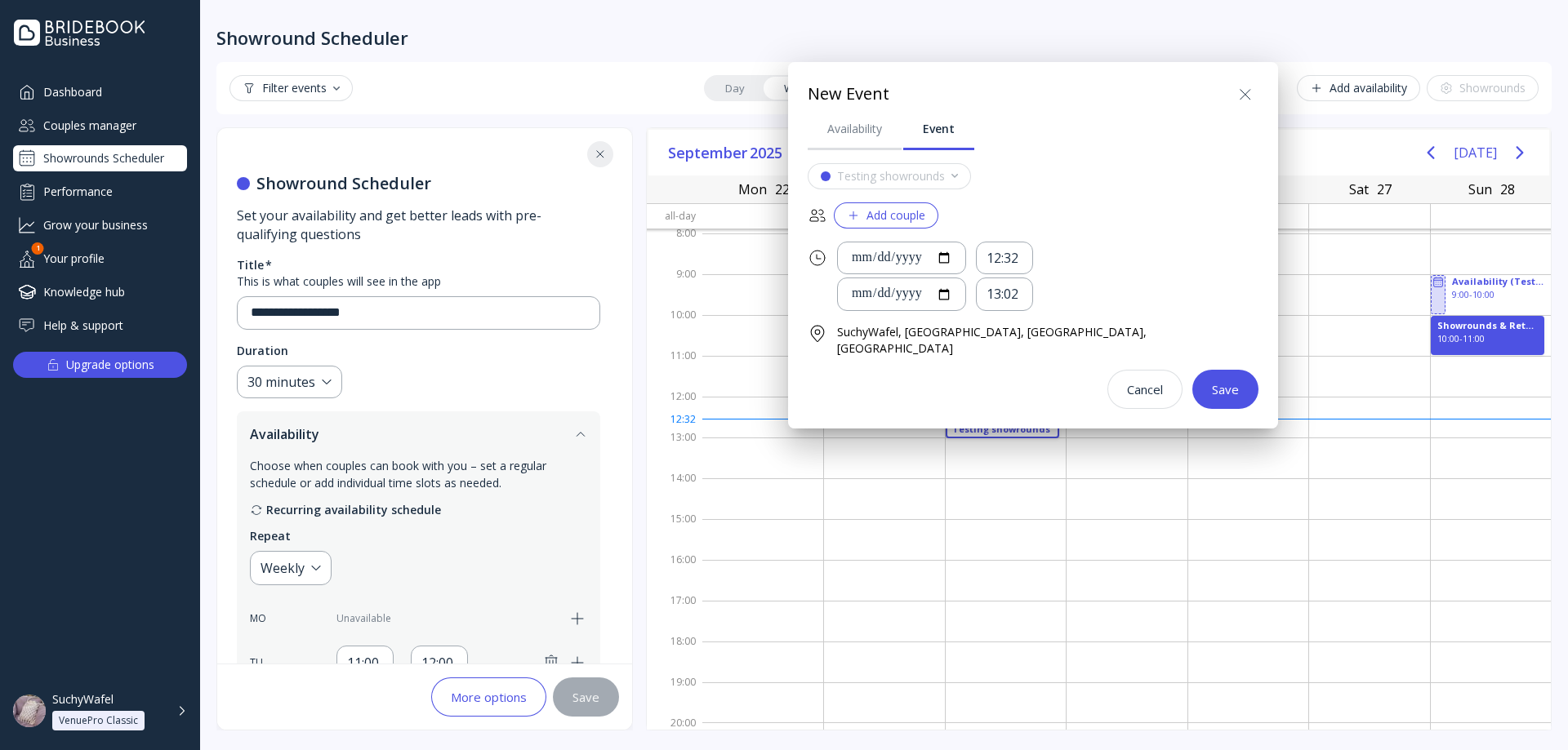
click at [1155, 99] on div "New Event" at bounding box center [1033, 95] width 451 height 27
click at [592, 141] on div at bounding box center [784, 375] width 1829 height 1011
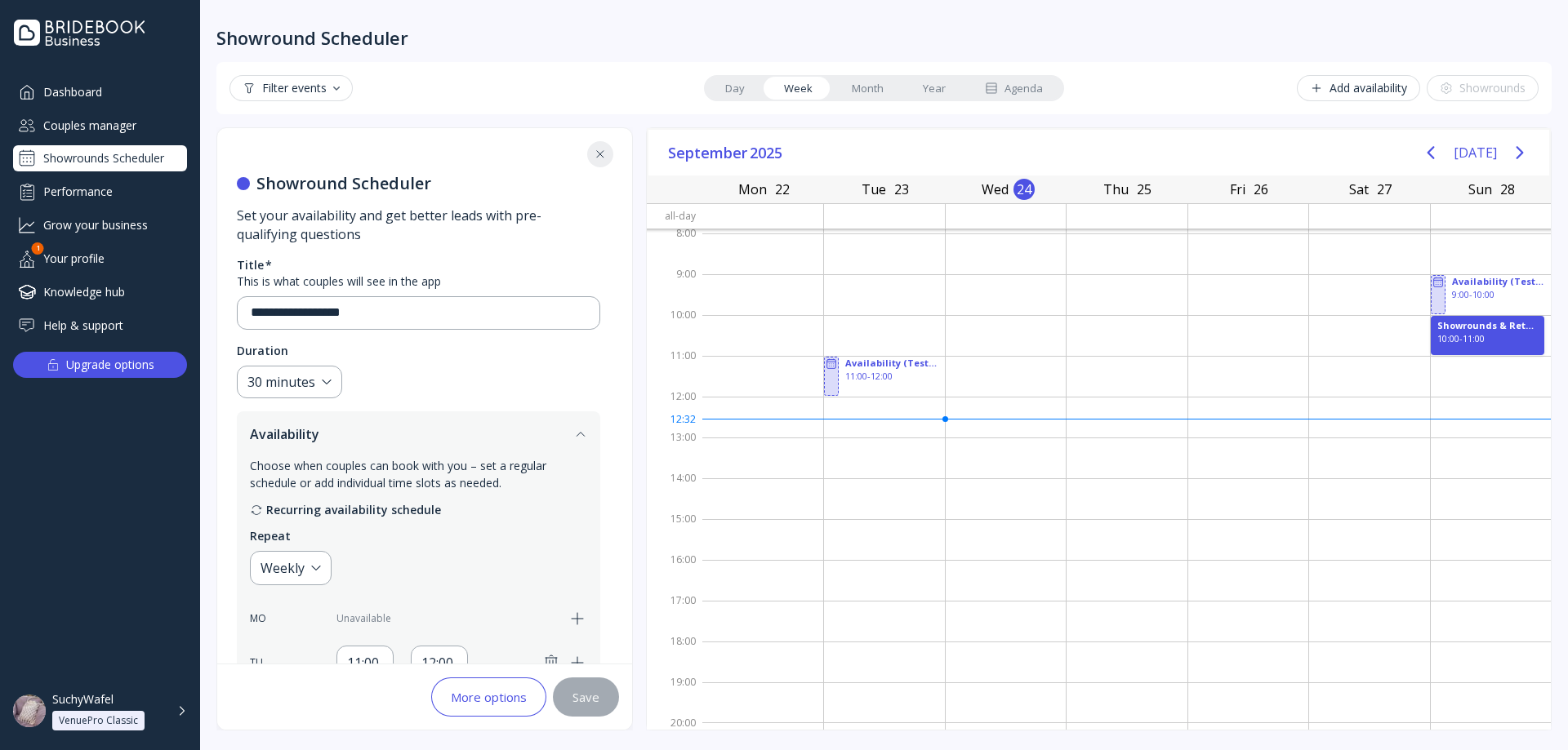
click at [596, 160] on icon at bounding box center [601, 154] width 13 height 13
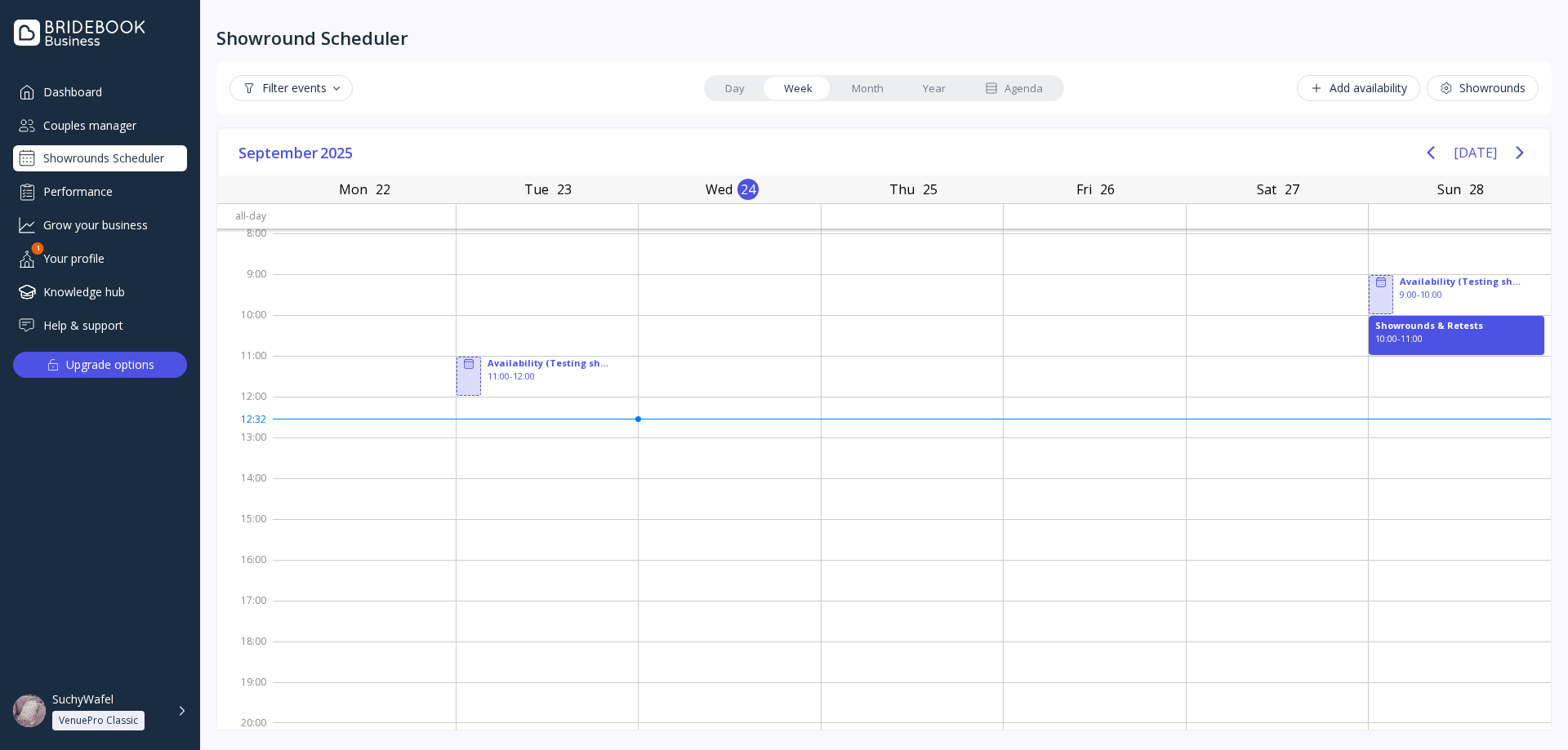
click at [1478, 98] on button "Showrounds" at bounding box center [1483, 88] width 112 height 27
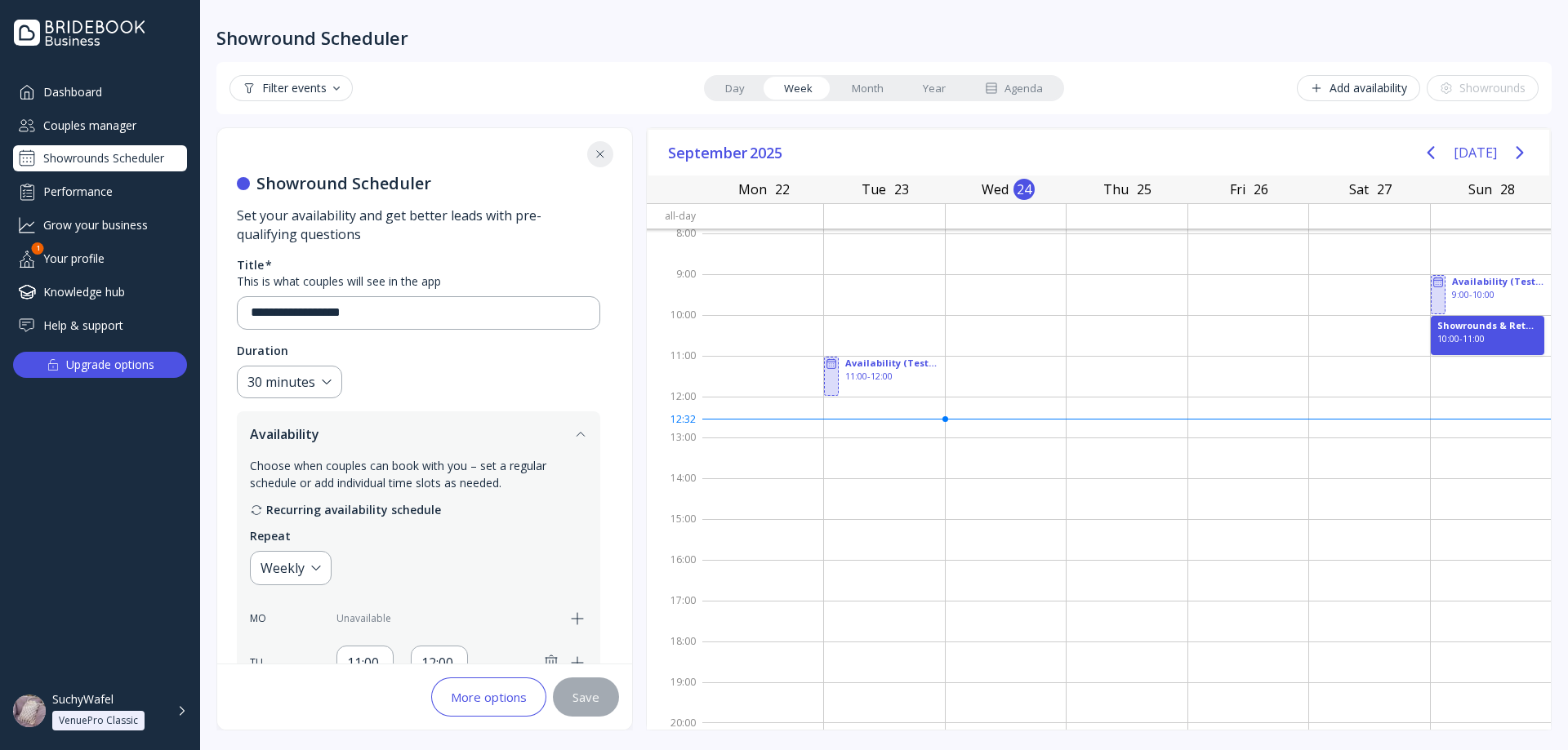
click at [1347, 97] on button "Add availability" at bounding box center [1359, 88] width 123 height 27
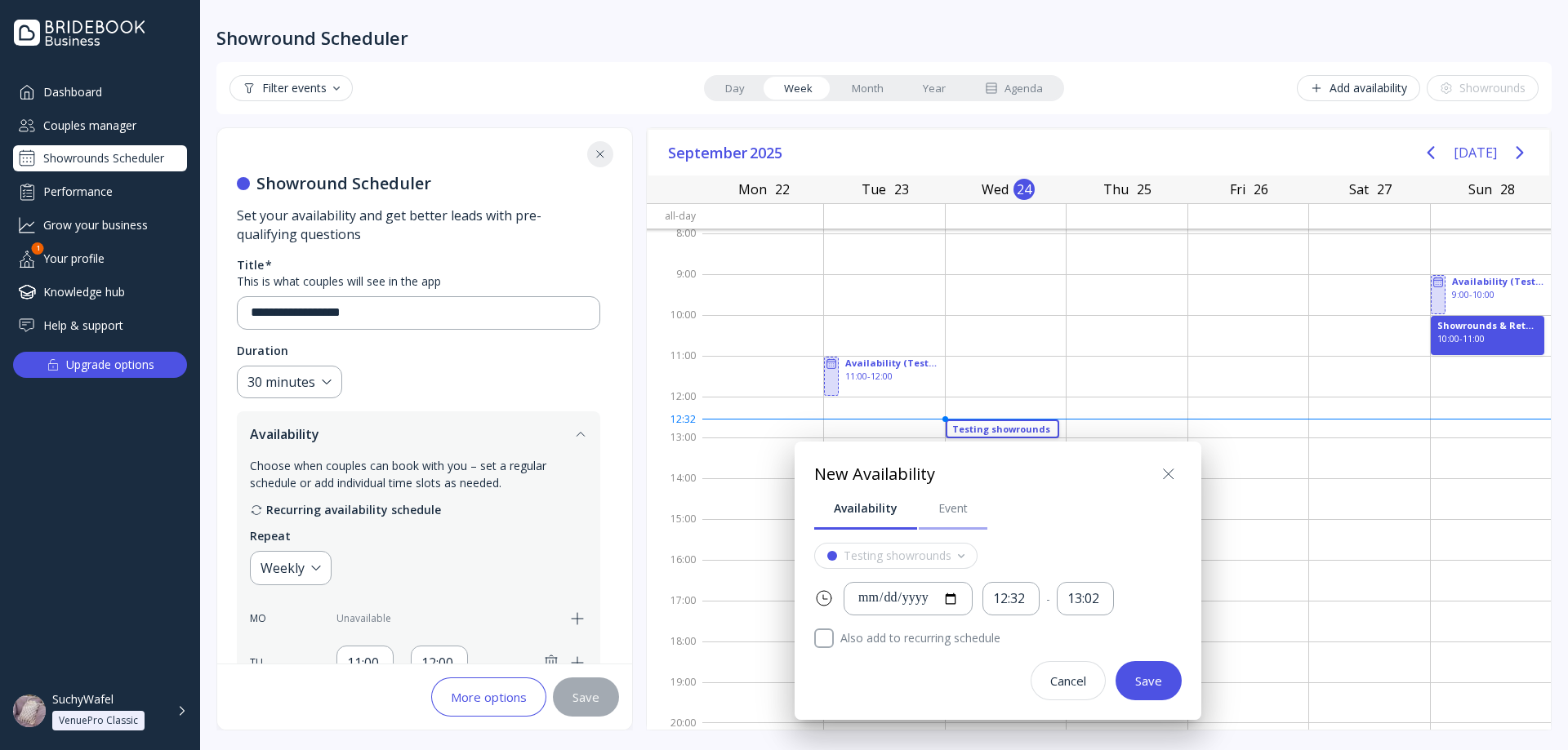
click at [954, 492] on link "Event" at bounding box center [953, 509] width 68 height 43
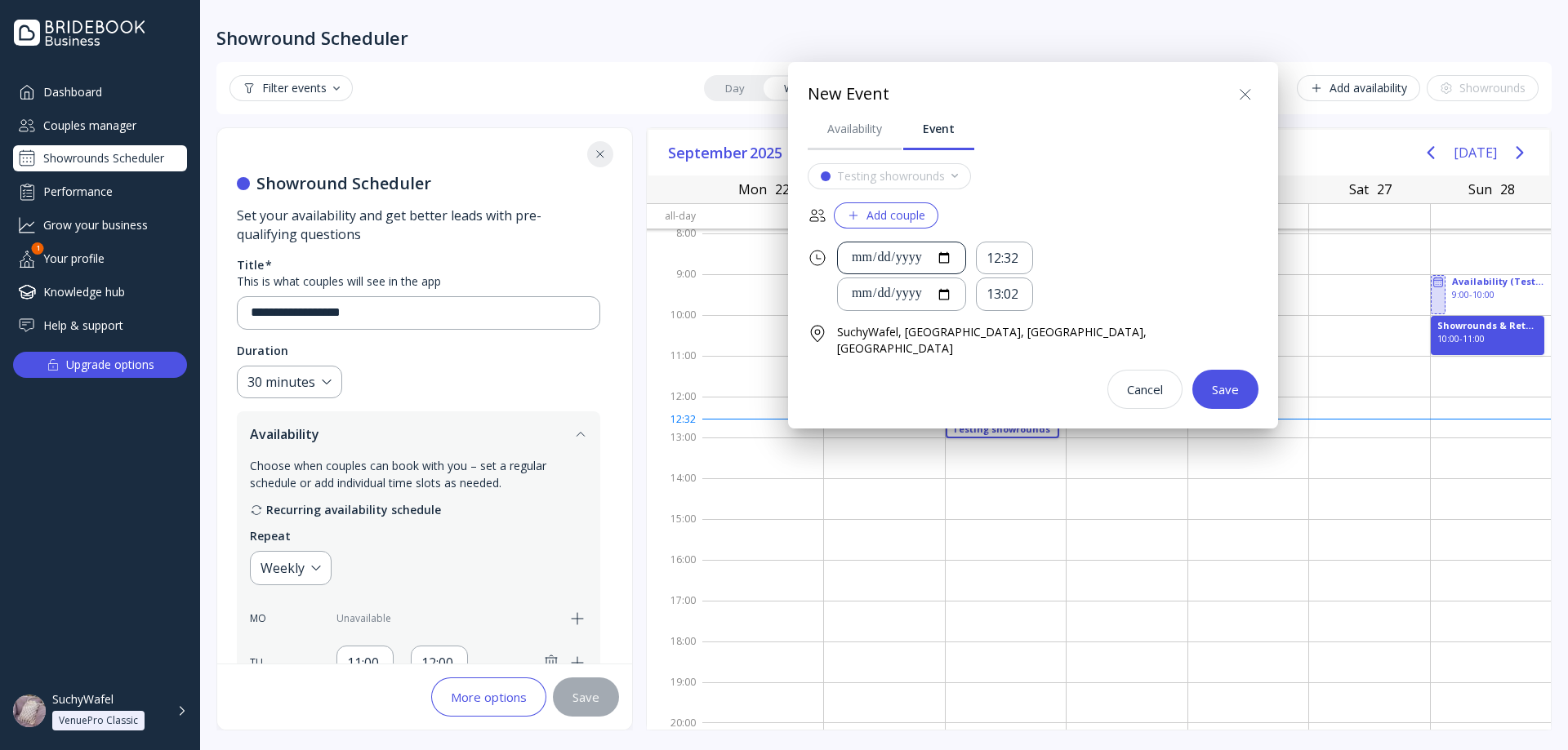
click at [966, 250] on div "**********" at bounding box center [901, 258] width 129 height 33
click at [952, 305] on div "**********" at bounding box center [894, 295] width 115 height 32
click at [951, 292] on input "**********" at bounding box center [901, 295] width 101 height 19
click at [926, 216] on div "Add couple" at bounding box center [886, 216] width 79 height 13
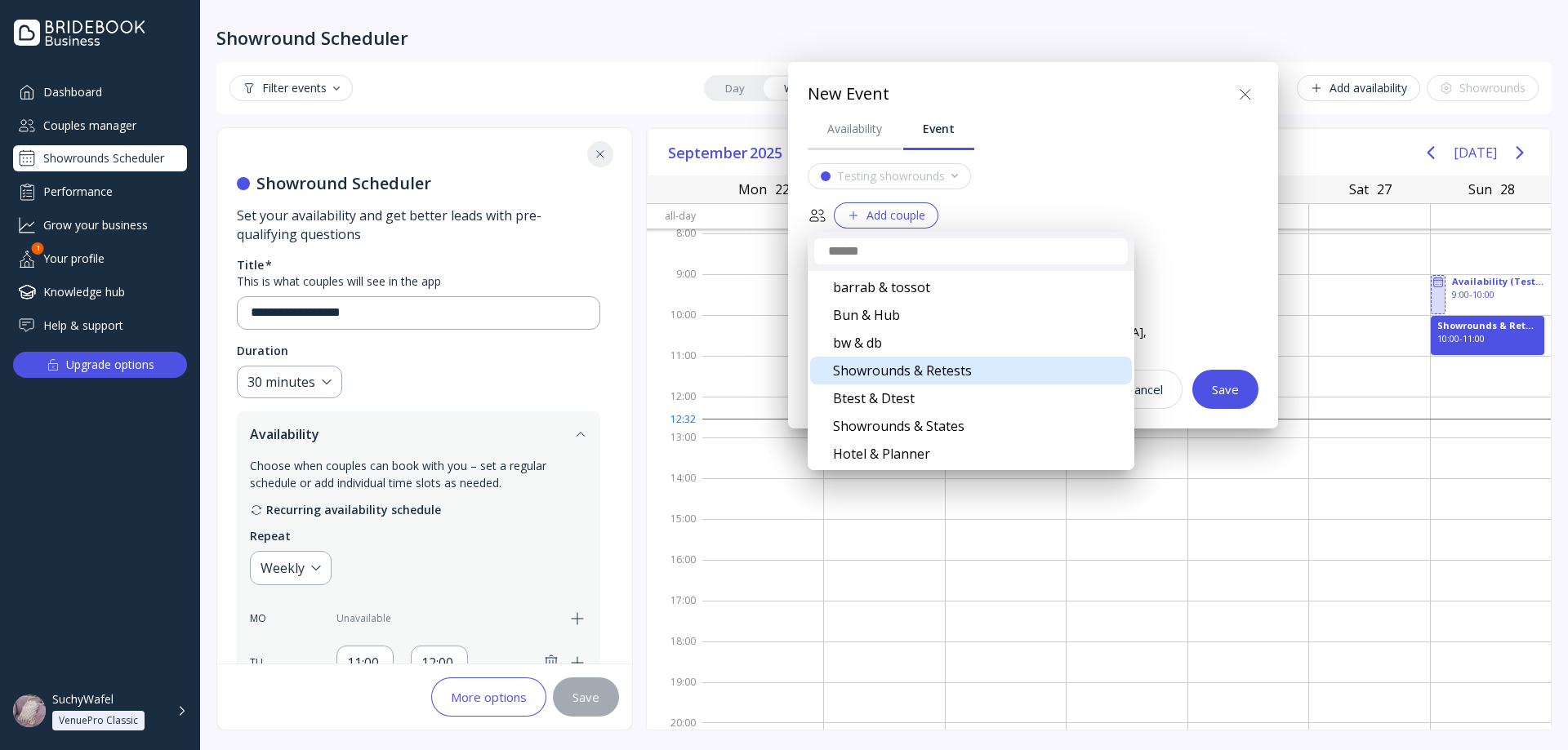
click at [952, 366] on div "Showrounds & Retests" at bounding box center [971, 370] width 322 height 27
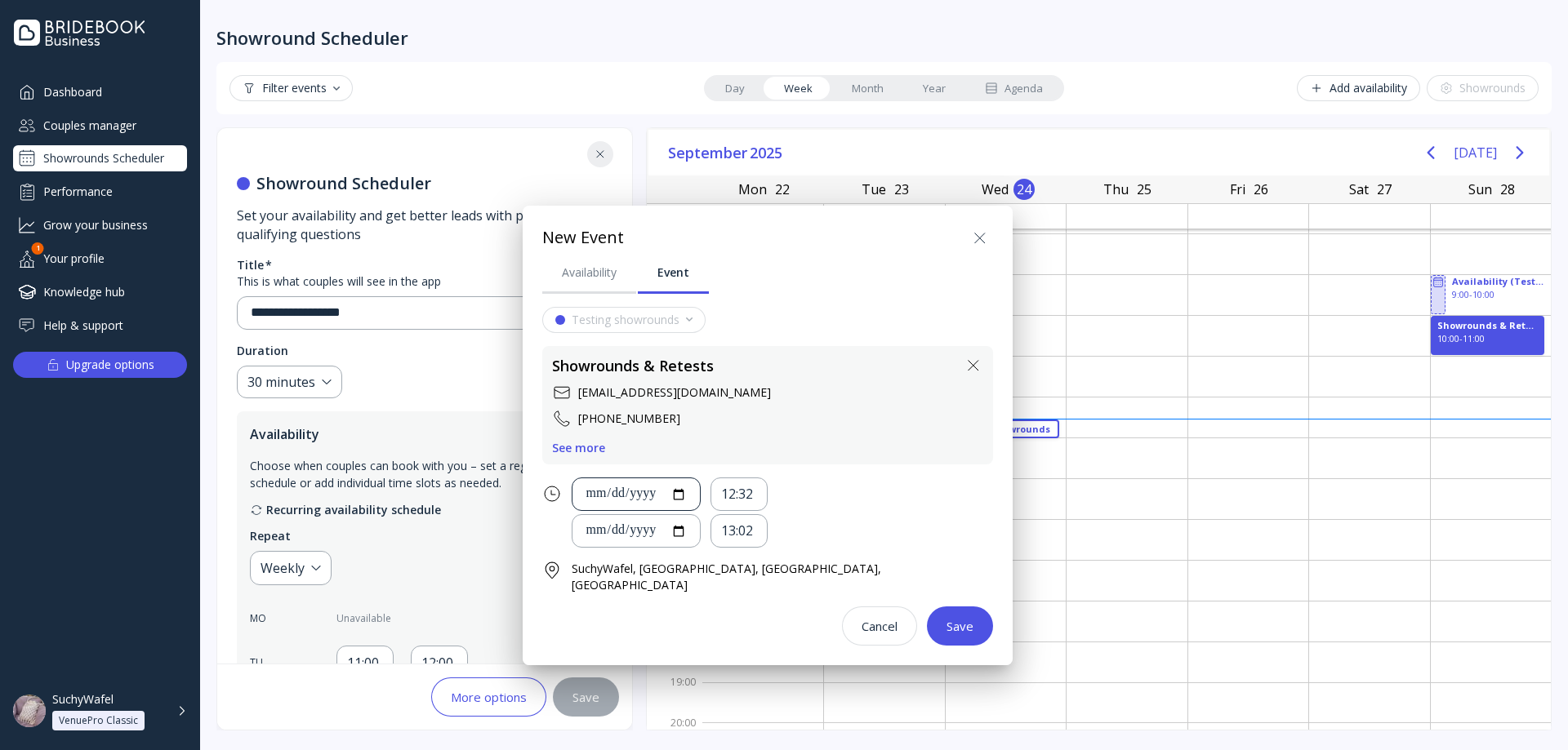
click at [687, 497] on div at bounding box center [636, 494] width 101 height 19
click at [757, 500] on div "12:32" at bounding box center [739, 494] width 36 height 19
click at [760, 655] on div "09:00" at bounding box center [773, 670] width 81 height 34
click at [757, 535] on div "13:02" at bounding box center [739, 531] width 36 height 19
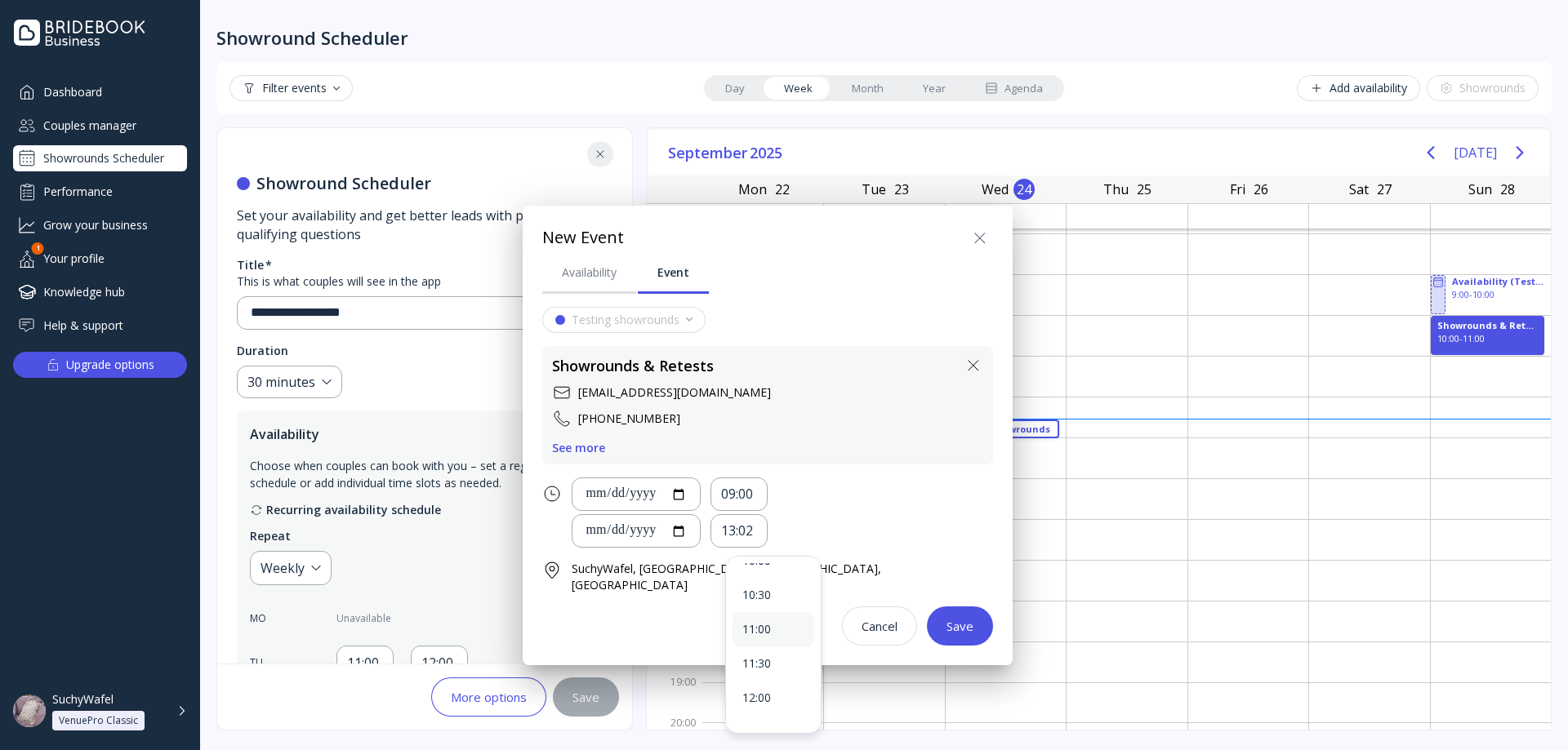
scroll to position [81, 0]
click at [775, 572] on div "10:00" at bounding box center [774, 567] width 63 height 15
click at [946, 619] on div "Save" at bounding box center [960, 626] width 27 height 13
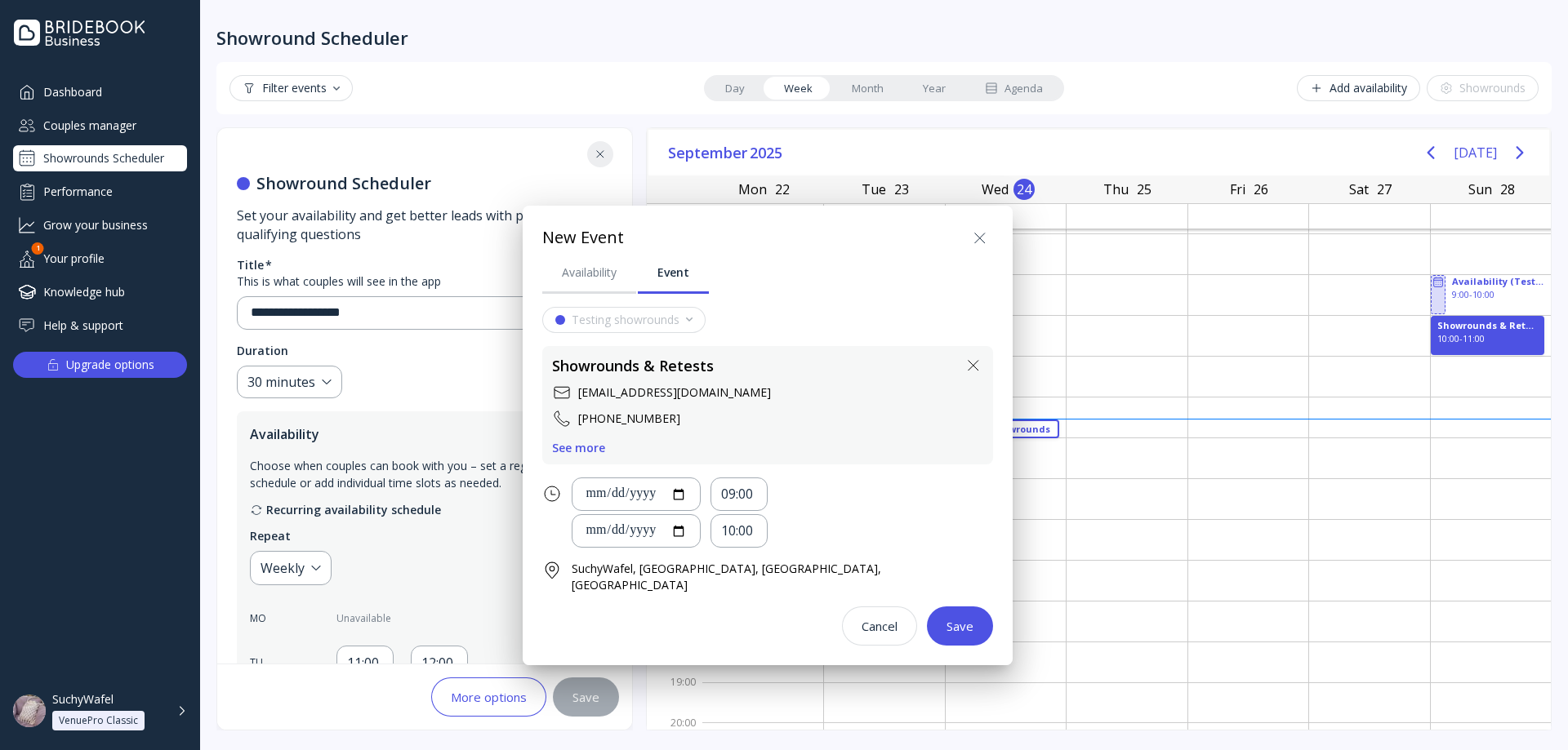
click at [946, 619] on div "Save" at bounding box center [960, 626] width 27 height 13
click at [684, 499] on div at bounding box center [636, 494] width 101 height 19
type input "**********"
click at [687, 535] on input "date" at bounding box center [636, 531] width 101 height 19
type input "**********"
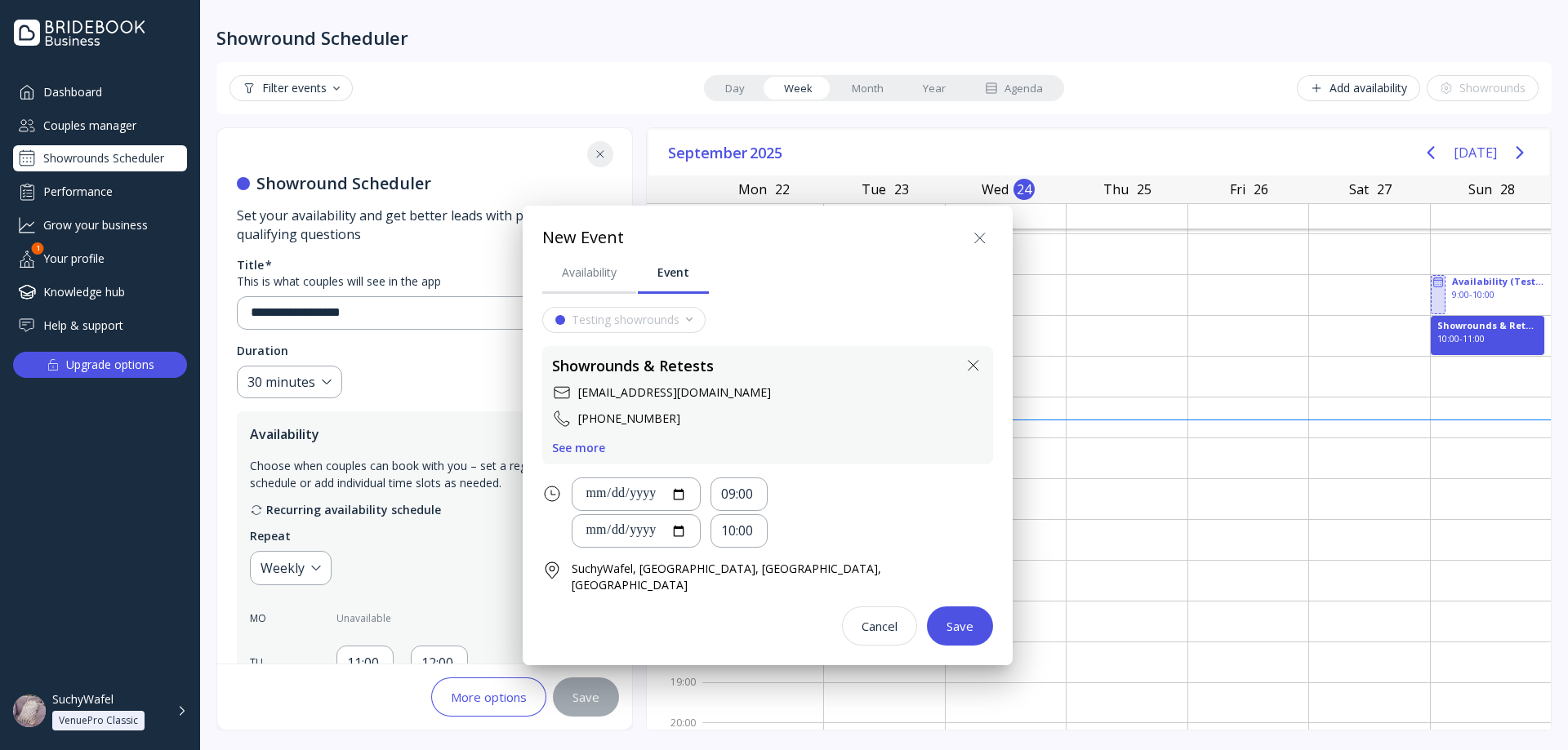
click at [946, 619] on div "Save" at bounding box center [960, 626] width 27 height 13
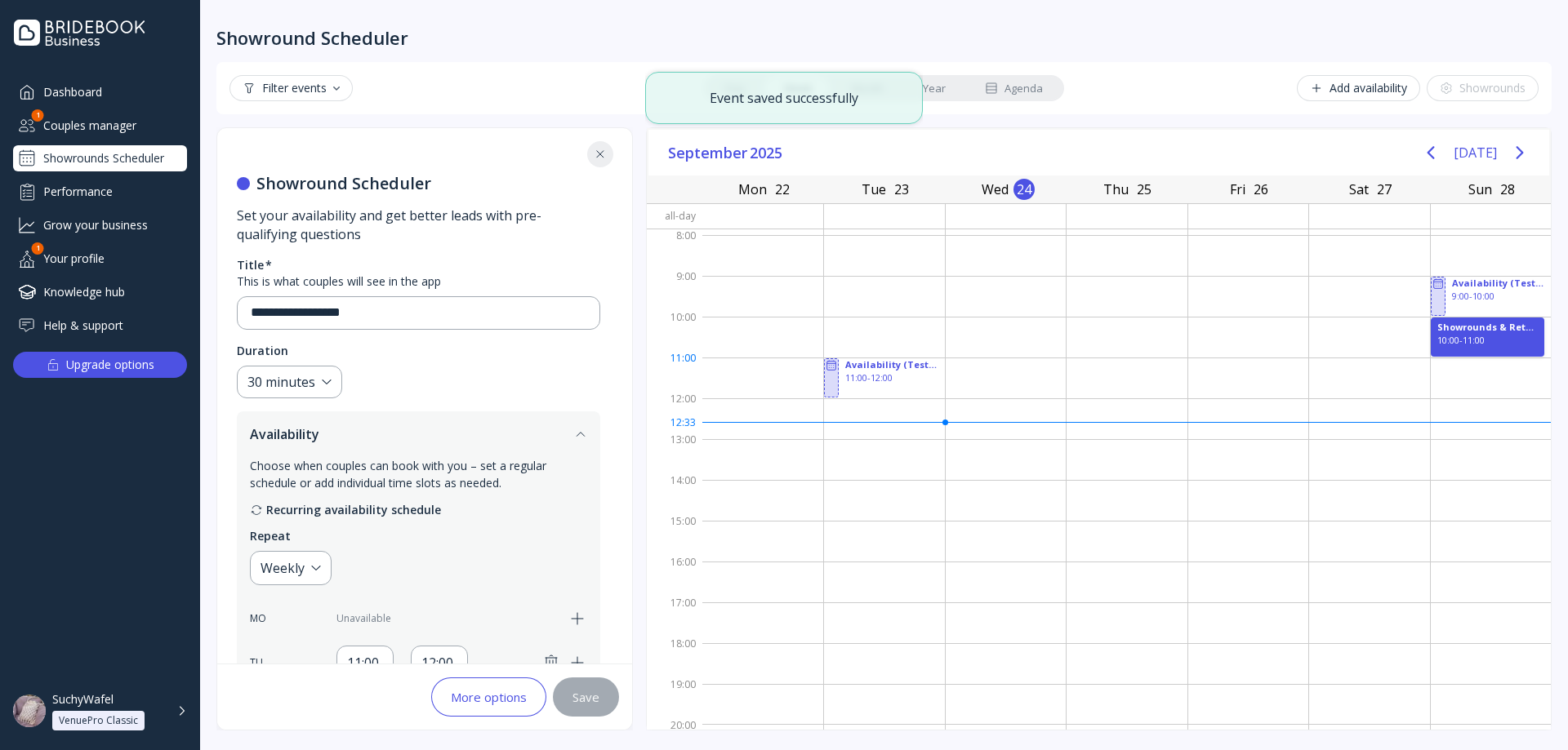
scroll to position [0, 0]
click at [1030, 49] on div "**********" at bounding box center [884, 375] width 1368 height 750
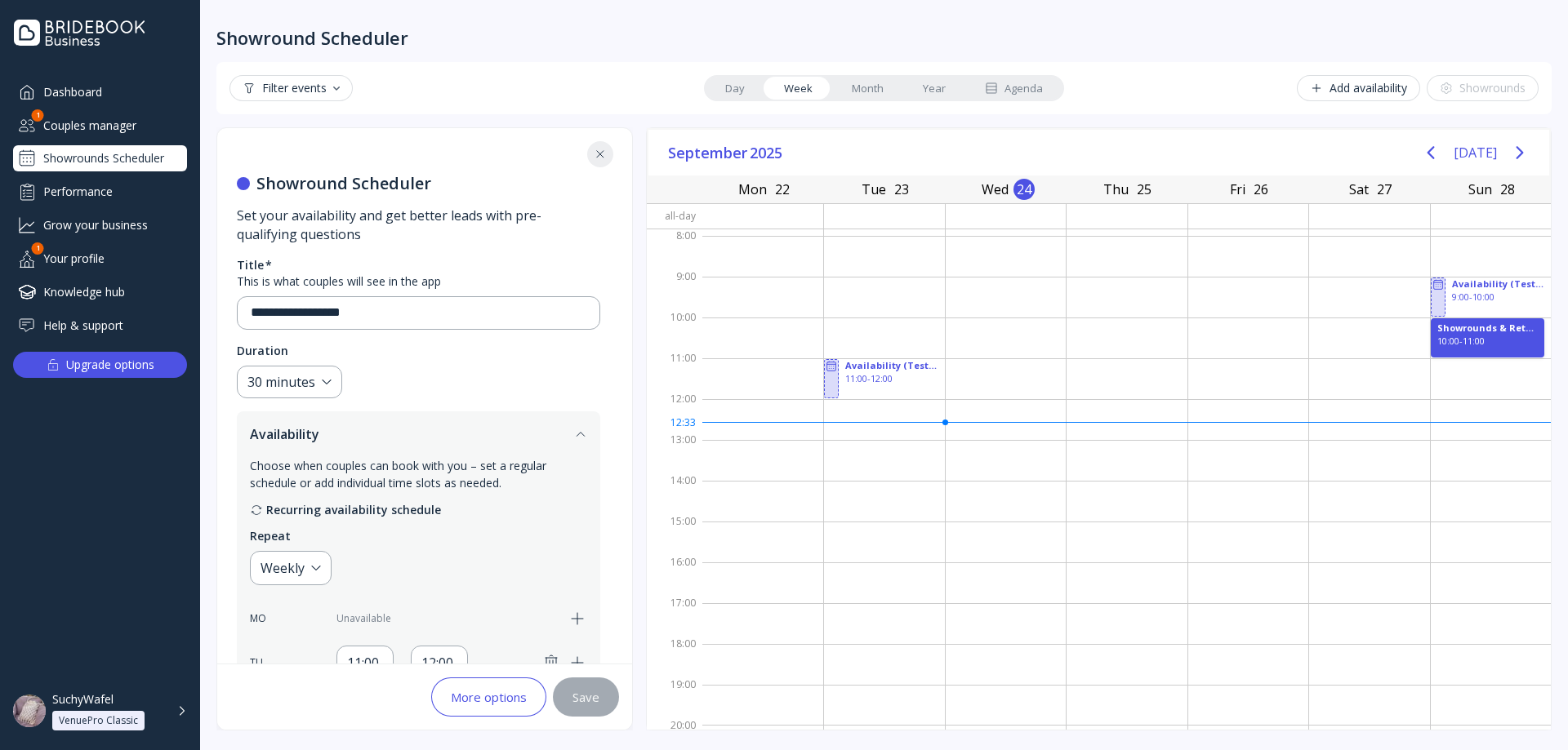
click at [856, 98] on link "Month" at bounding box center [867, 88] width 71 height 23
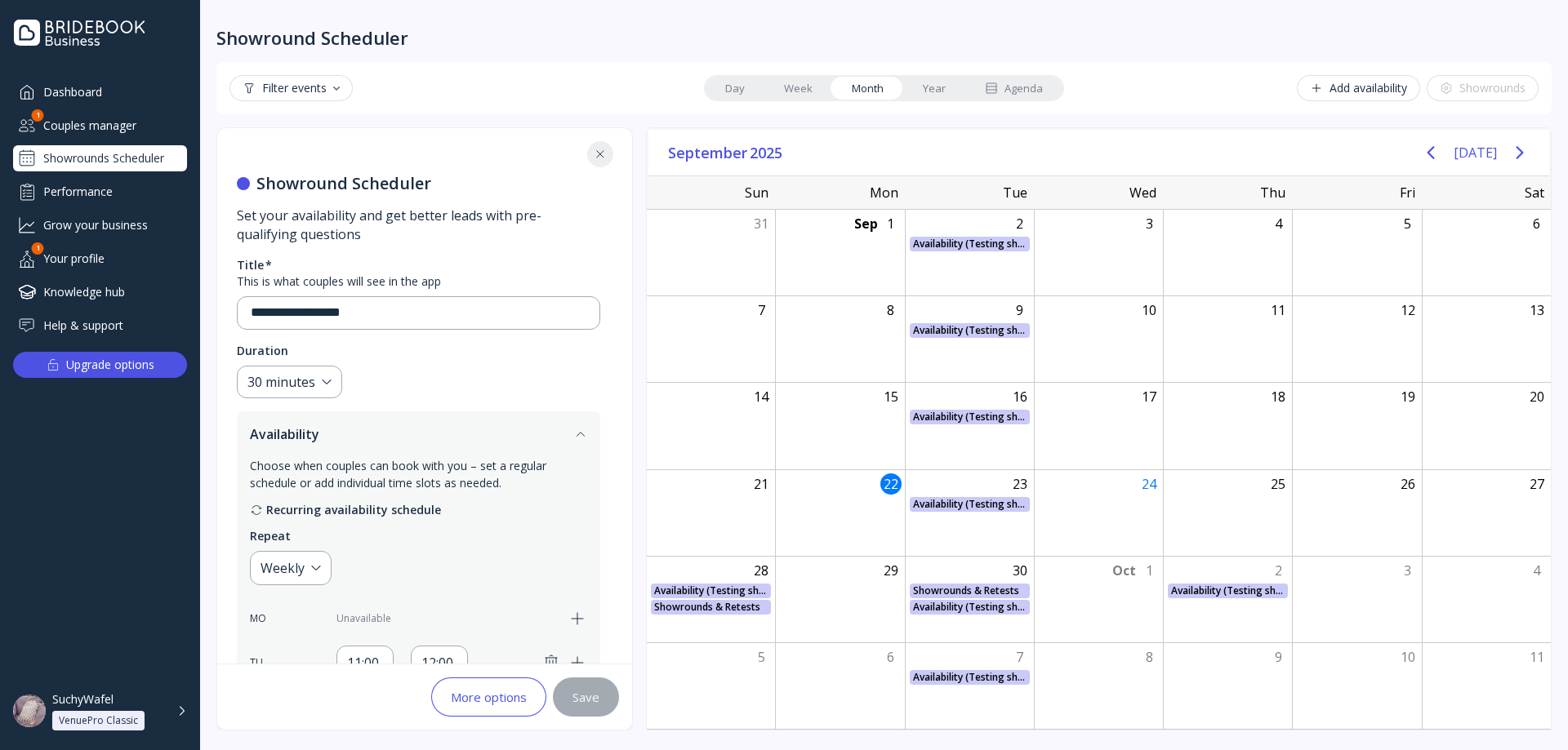
click at [781, 86] on link "Week" at bounding box center [799, 88] width 68 height 23
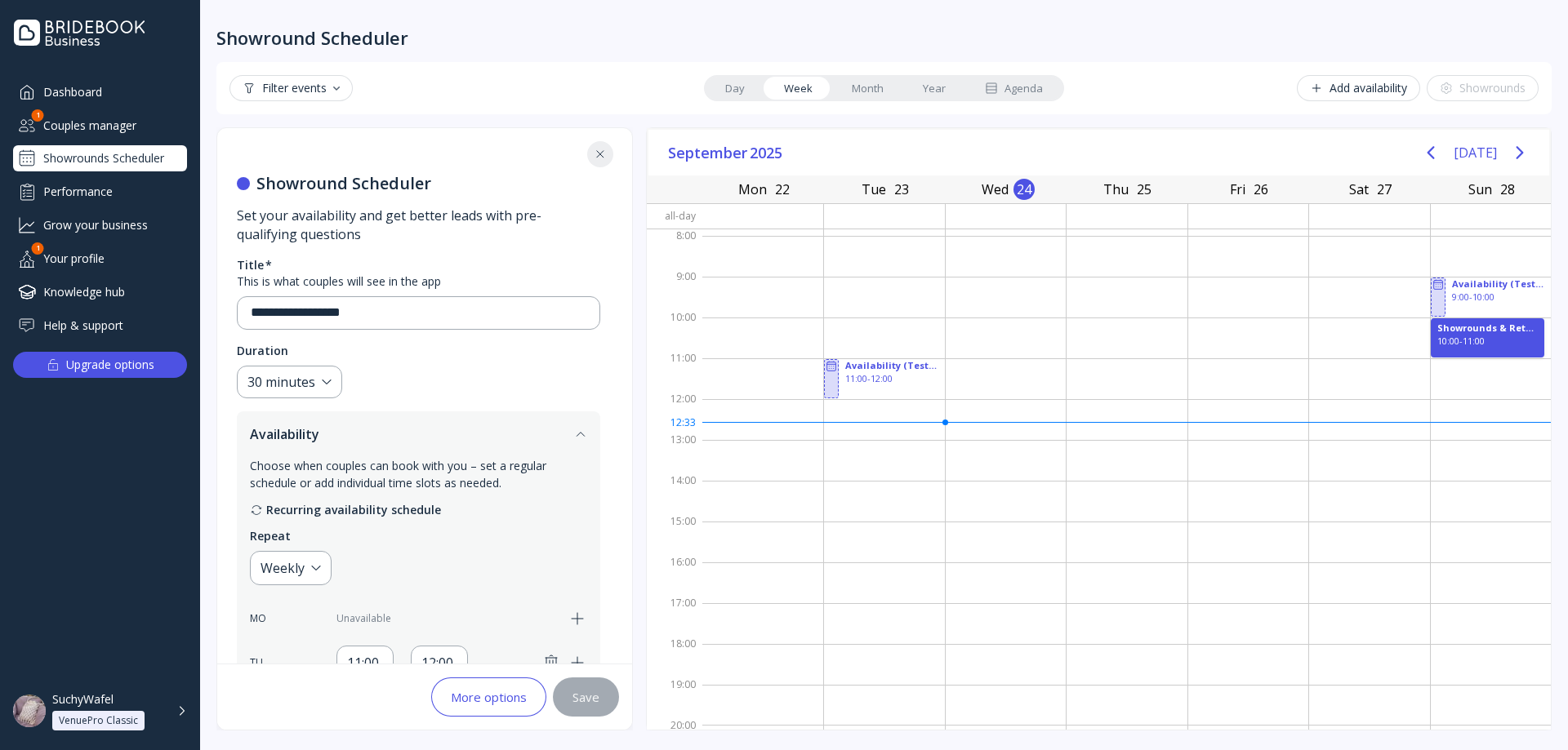
click at [853, 96] on link "Month" at bounding box center [867, 88] width 71 height 23
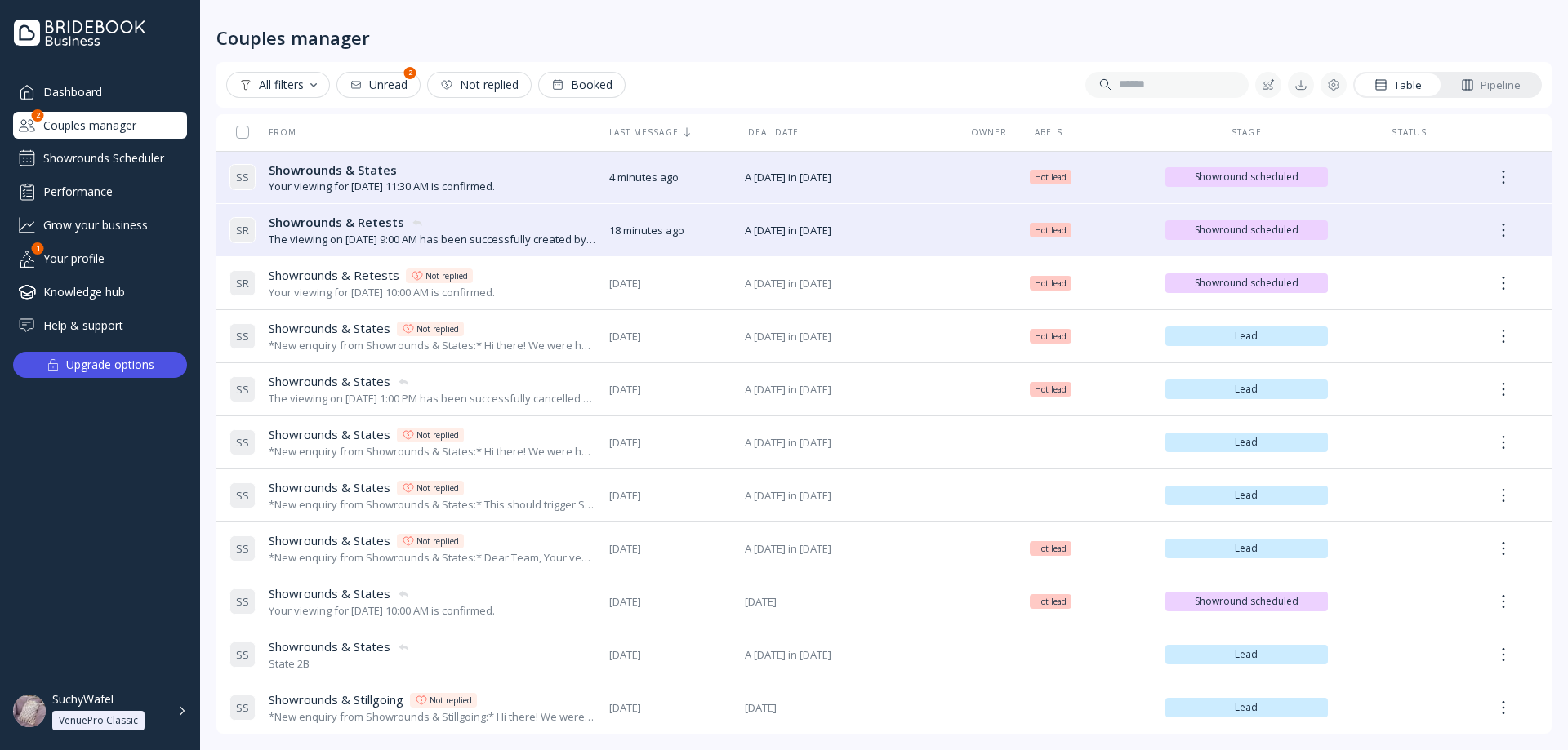
click at [129, 161] on div "Showrounds Scheduler" at bounding box center [100, 158] width 174 height 27
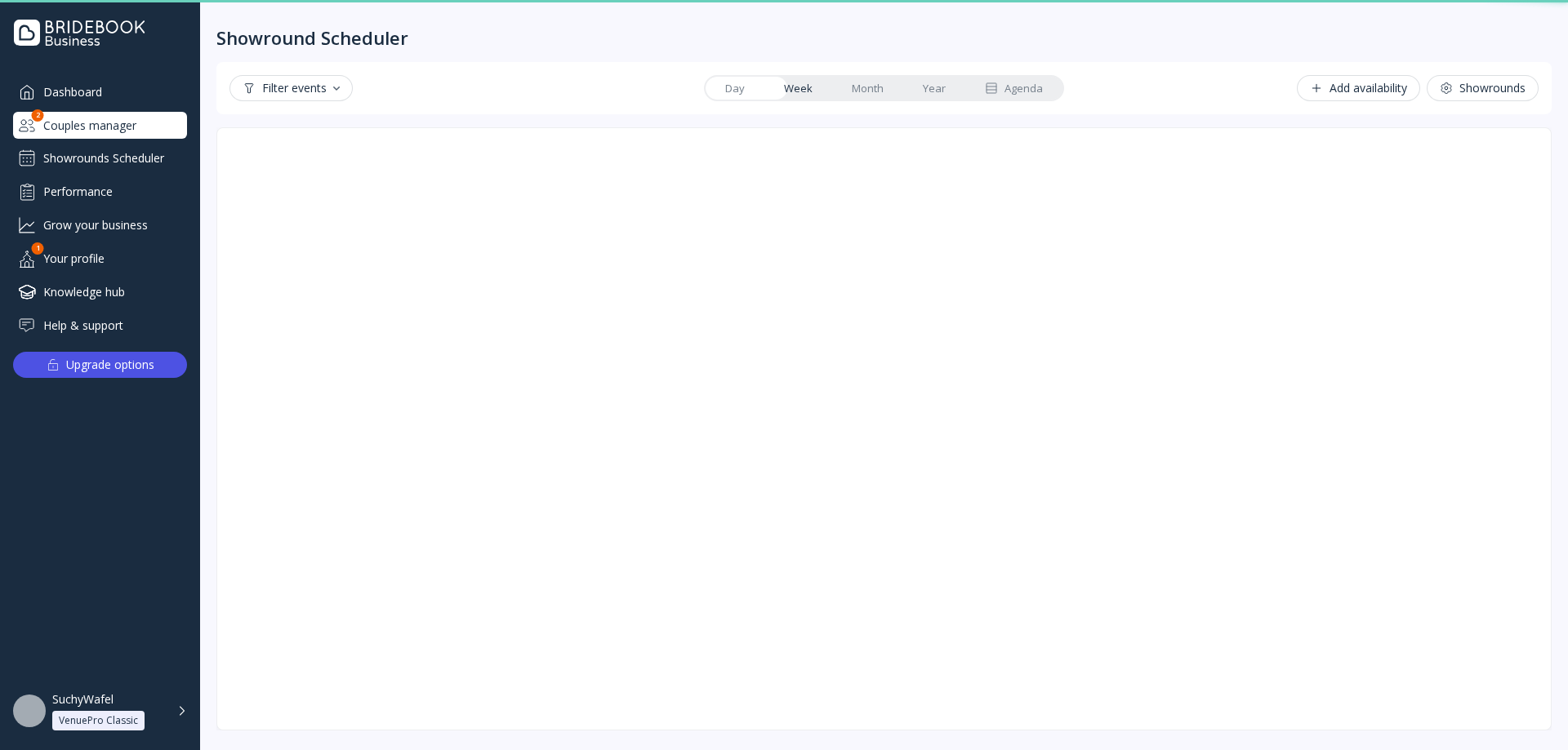
scroll to position [3, 0]
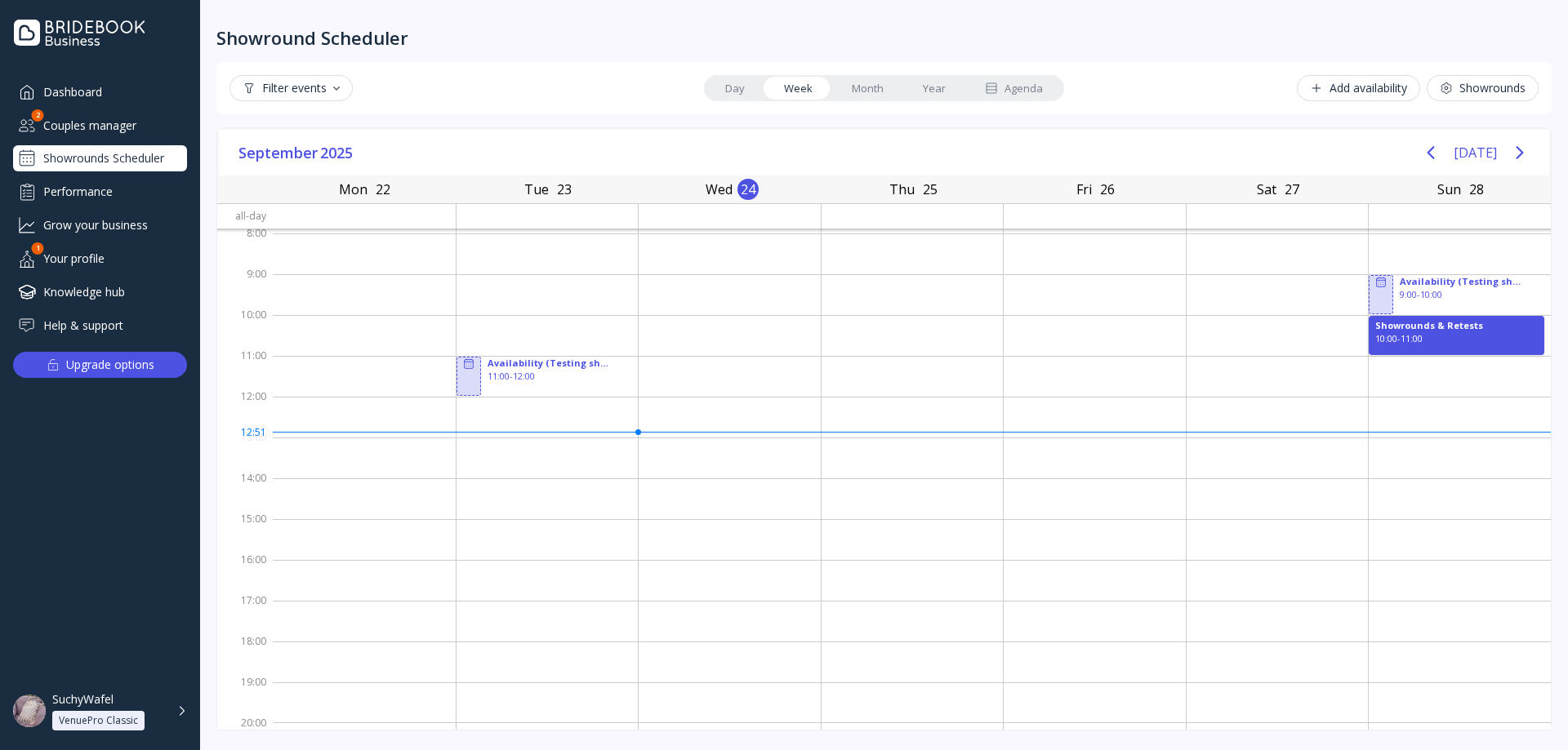
click at [115, 118] on div "Couples manager" at bounding box center [100, 125] width 174 height 27
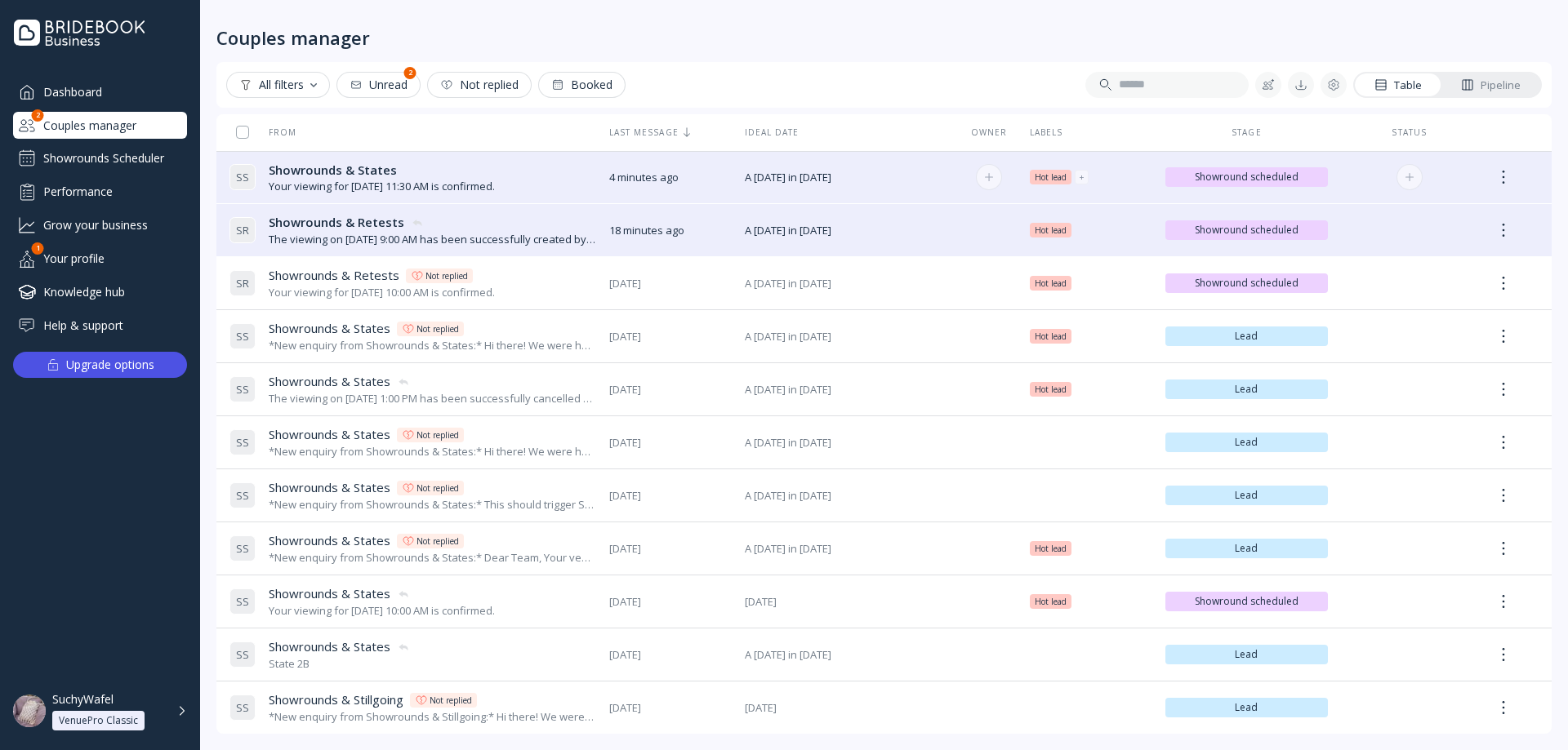
click at [478, 164] on div "Showrounds & States Showrounds & States" at bounding box center [382, 170] width 226 height 17
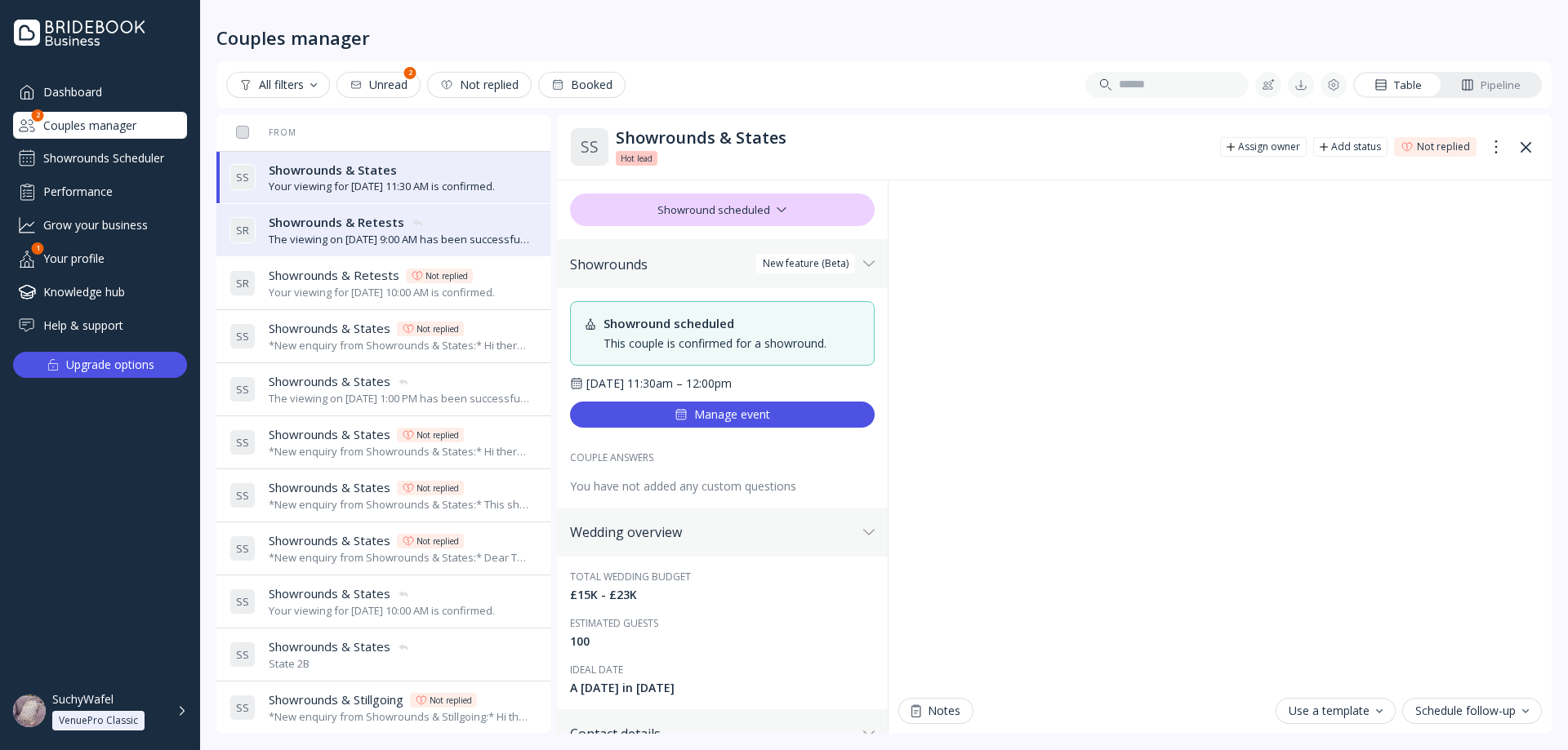
click at [392, 225] on span "Showrounds & Retests" at bounding box center [336, 223] width 135 height 17
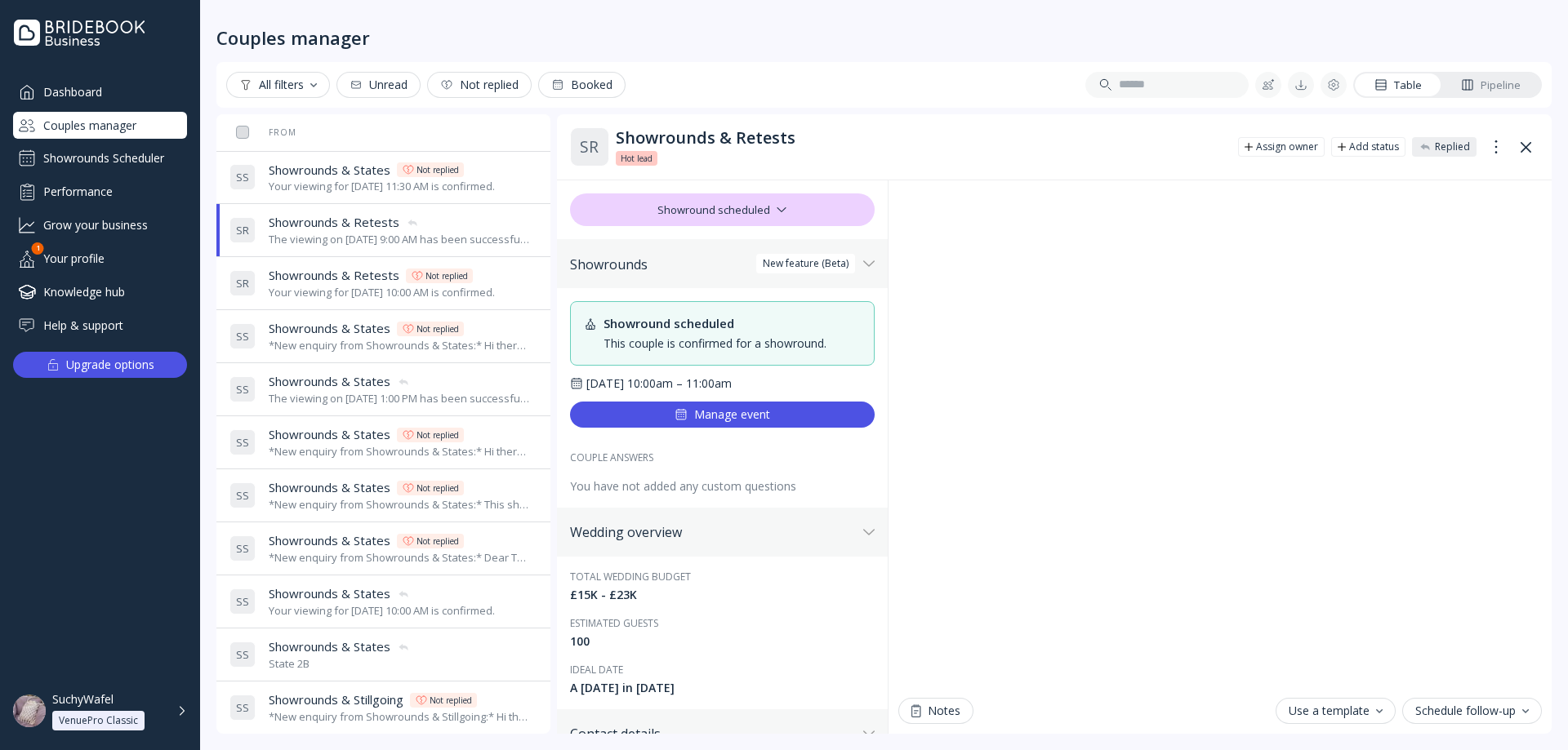
click at [393, 187] on div "Your viewing for November 18th, 2025 at 11:30 AM is confirmed." at bounding box center [382, 187] width 226 height 15
click at [387, 227] on span "Showrounds & Retests" at bounding box center [334, 223] width 131 height 17
click at [108, 162] on div "Showrounds Scheduler" at bounding box center [100, 158] width 174 height 27
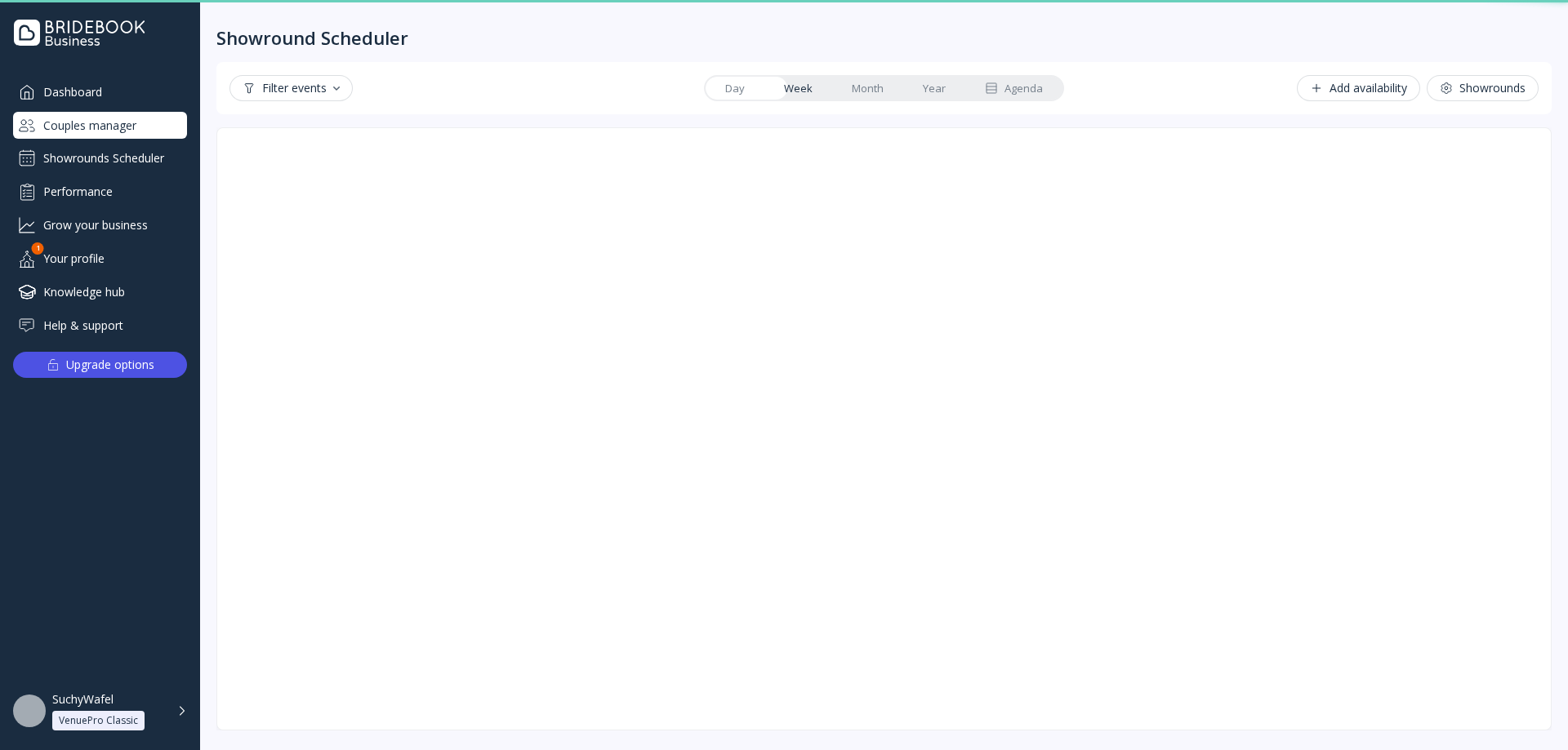
scroll to position [3, 0]
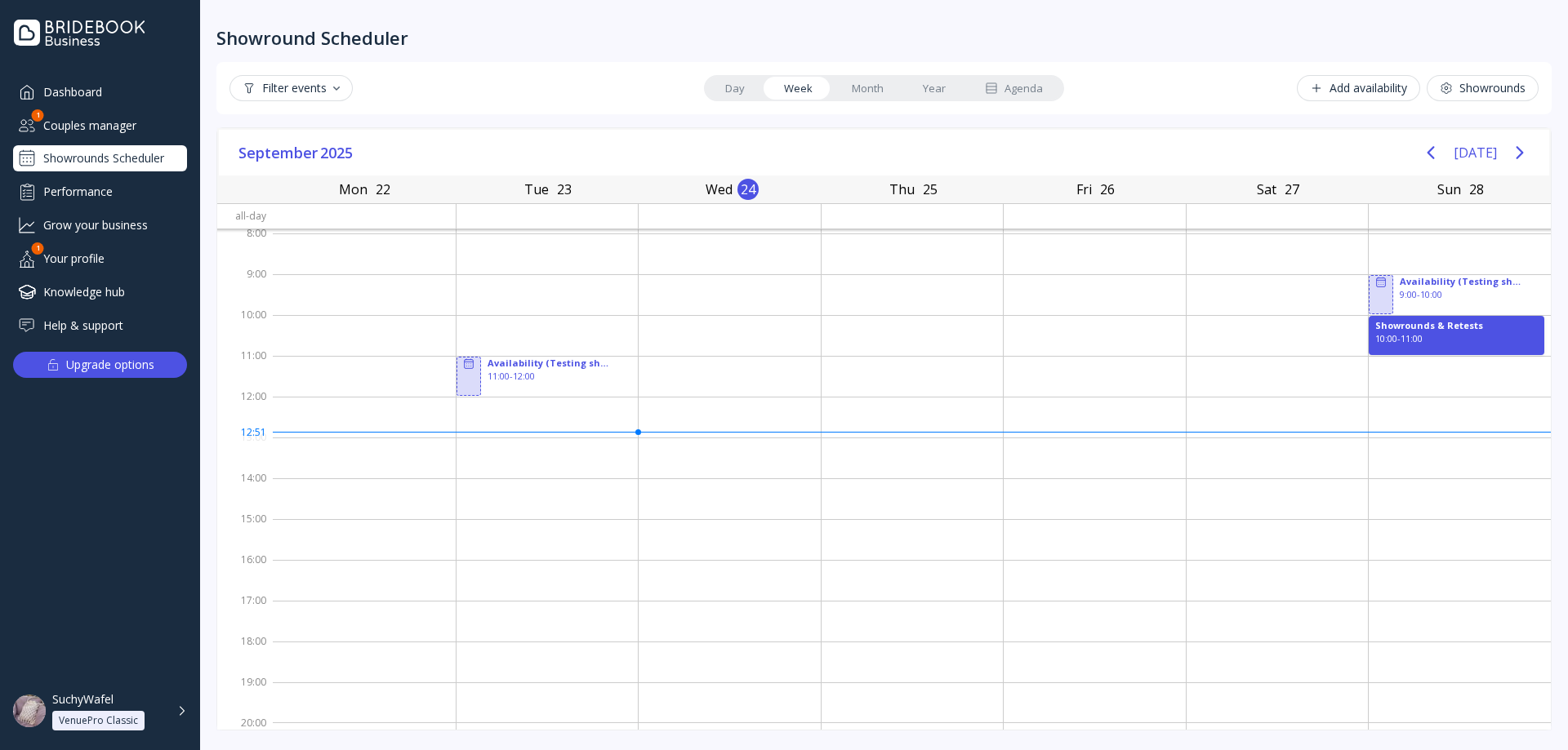
click at [108, 127] on div "Couples manager" at bounding box center [100, 125] width 174 height 27
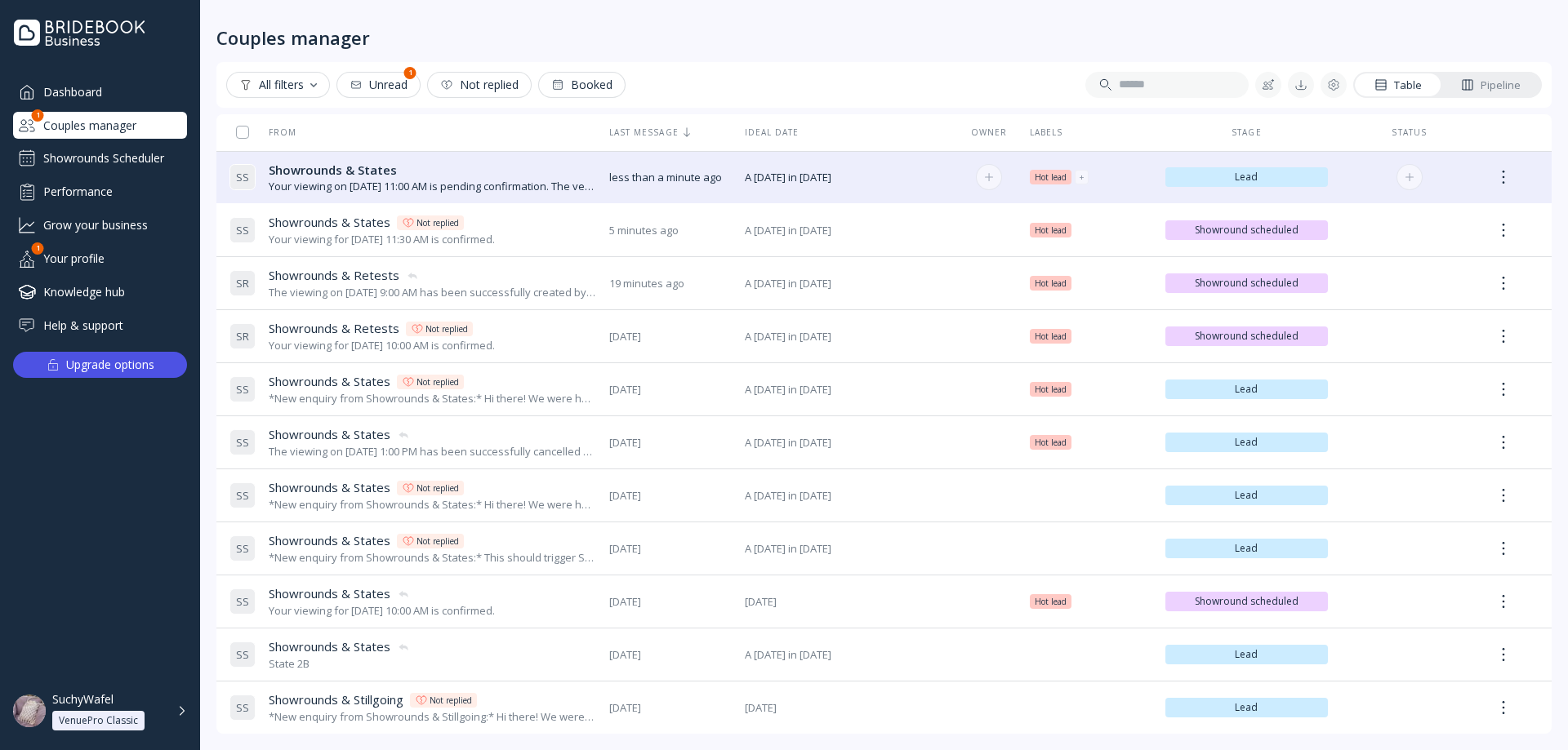
click at [312, 191] on div "Your viewing on October 14th, 2025 at 11:00 AM is pending confirmation. The ven…" at bounding box center [433, 187] width 328 height 15
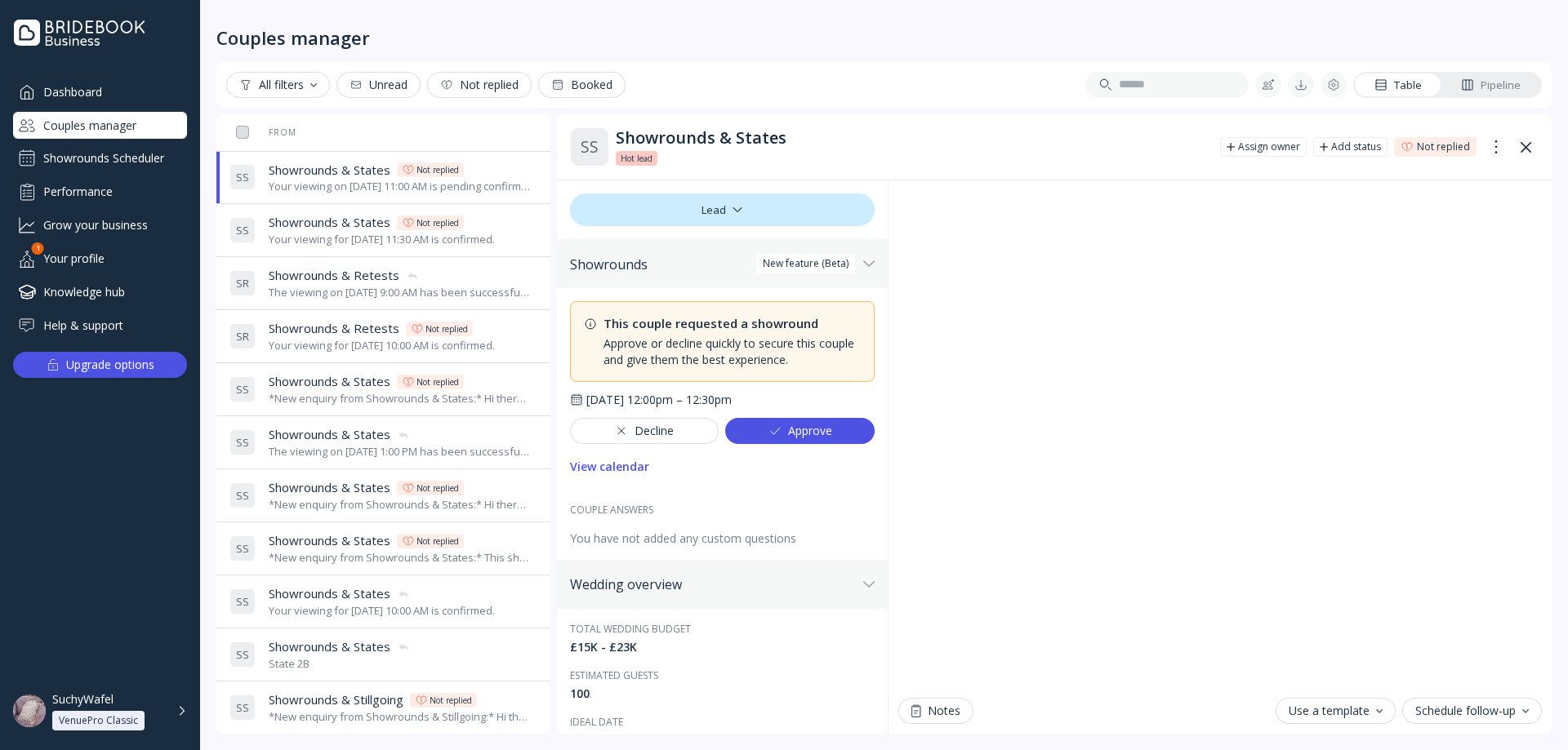
click at [651, 443] on button "Decline" at bounding box center [645, 431] width 150 height 27
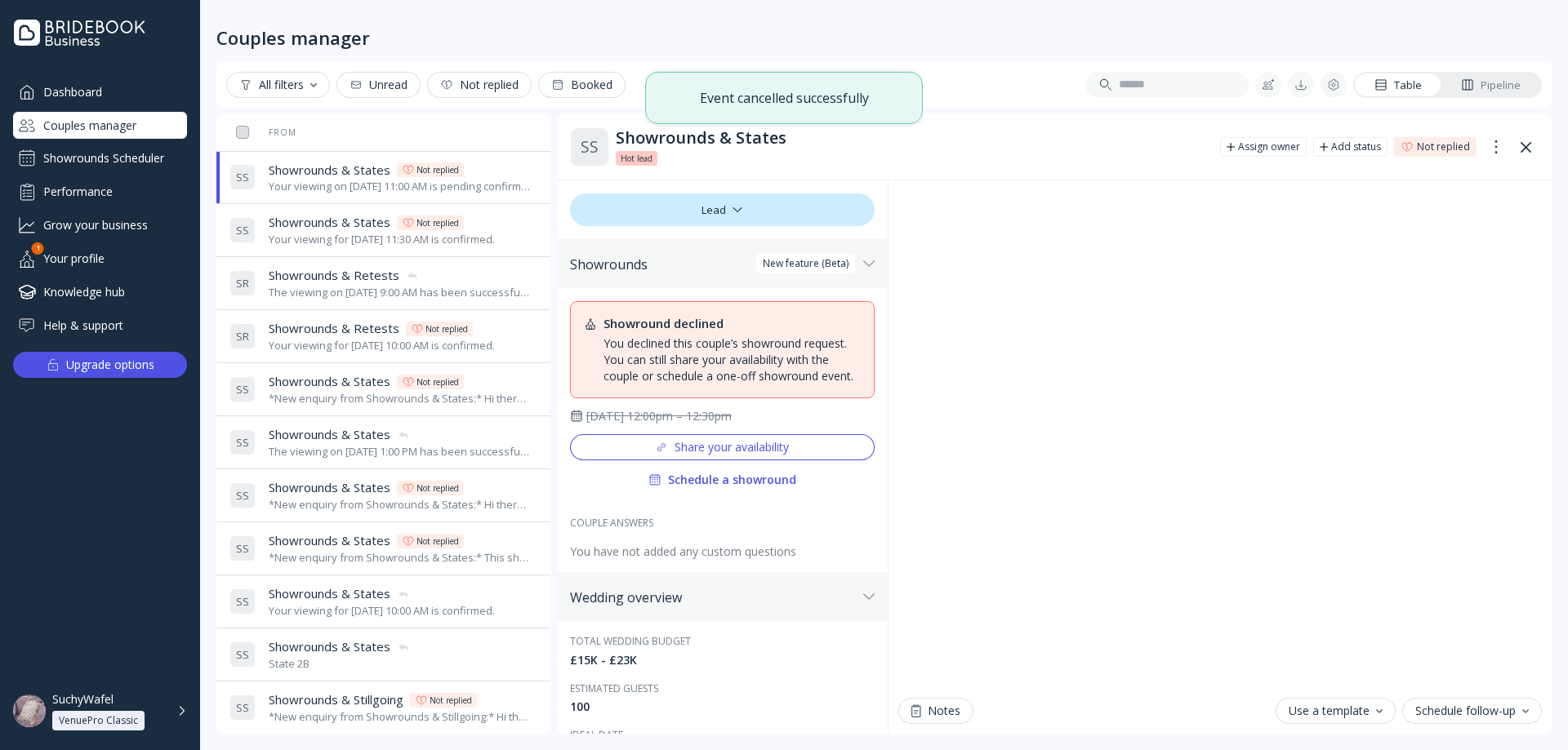
click at [95, 85] on div "Dashboard" at bounding box center [100, 92] width 174 height 27
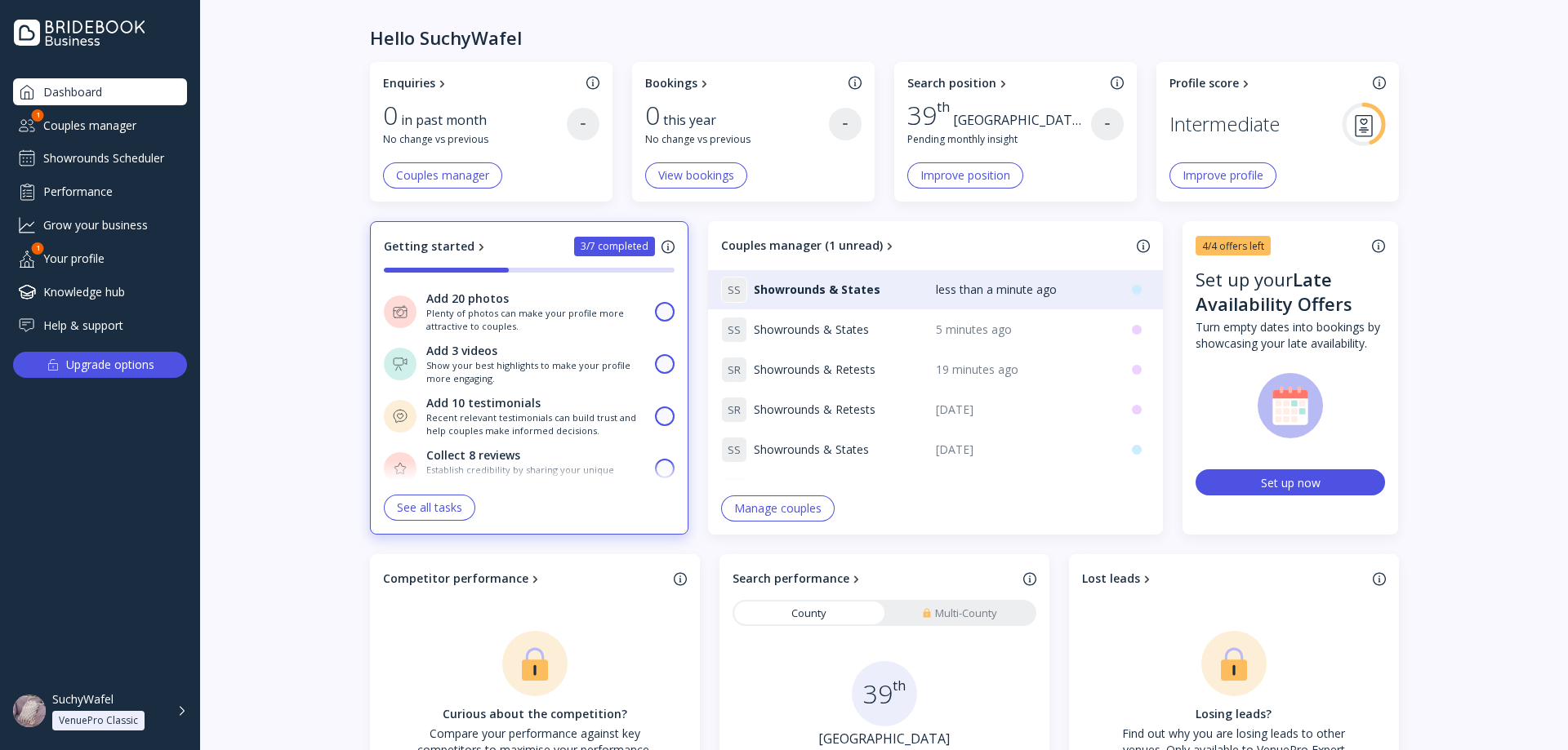
click at [110, 116] on div "Couples manager" at bounding box center [100, 125] width 174 height 27
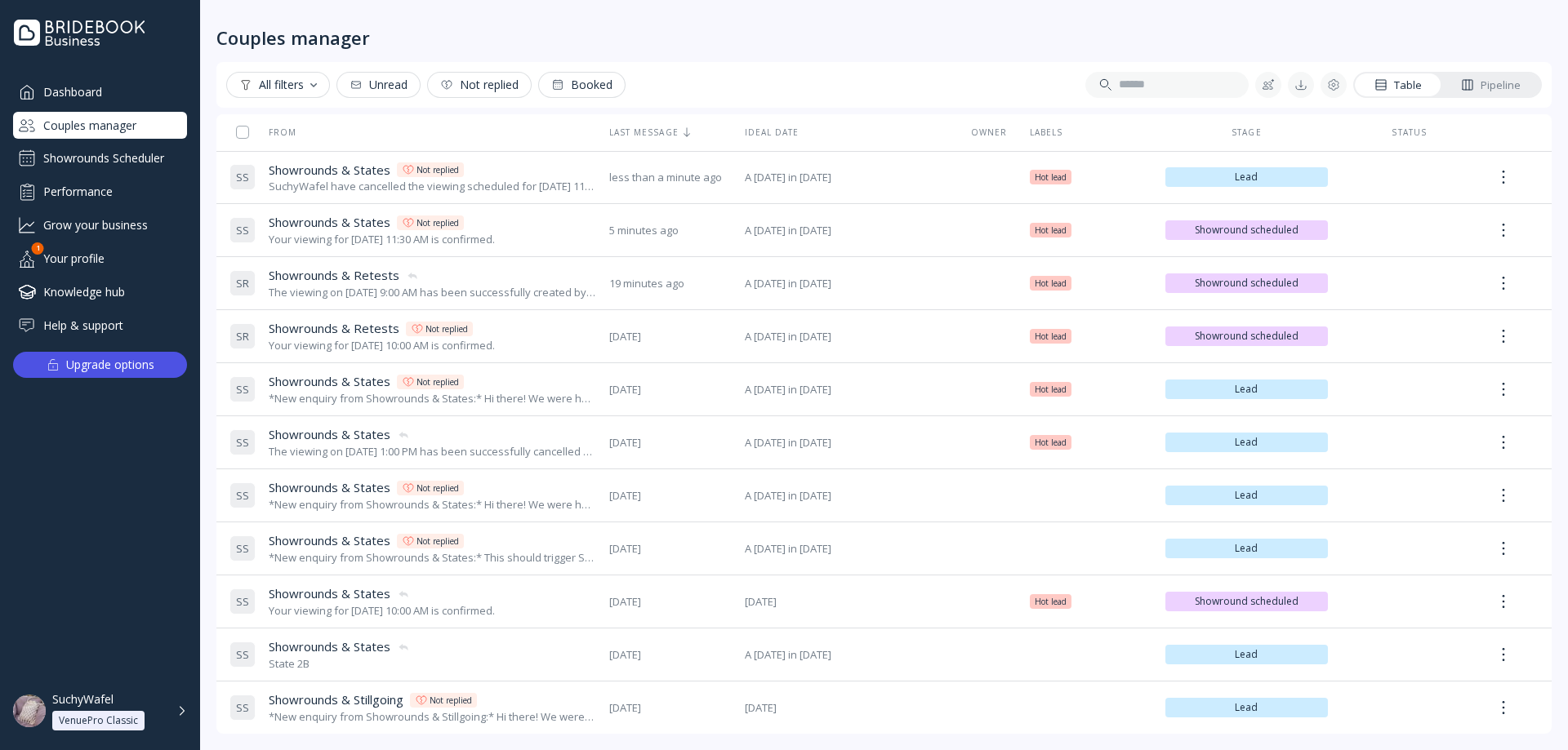
click at [115, 162] on div "Showrounds Scheduler" at bounding box center [100, 158] width 174 height 27
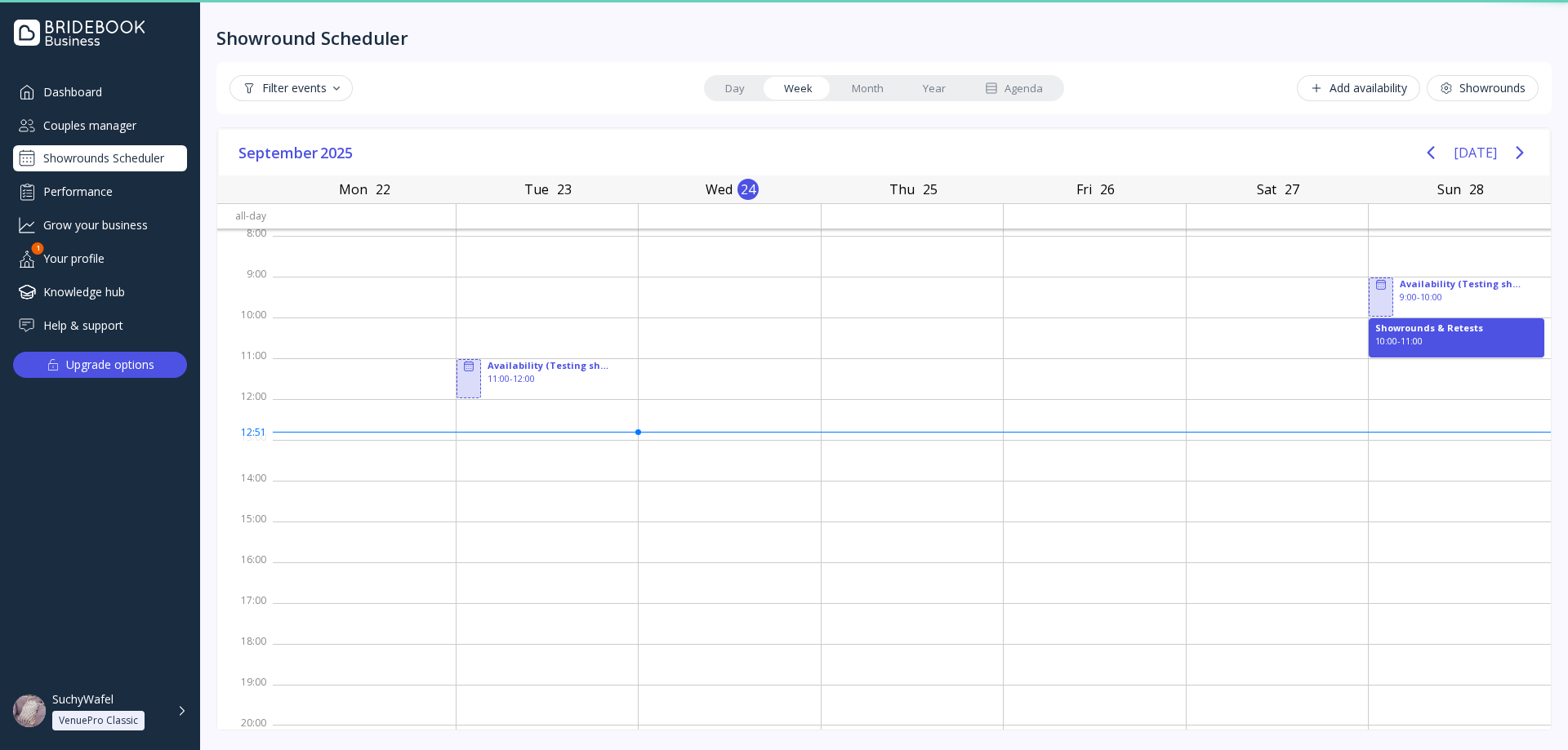
scroll to position [3, 0]
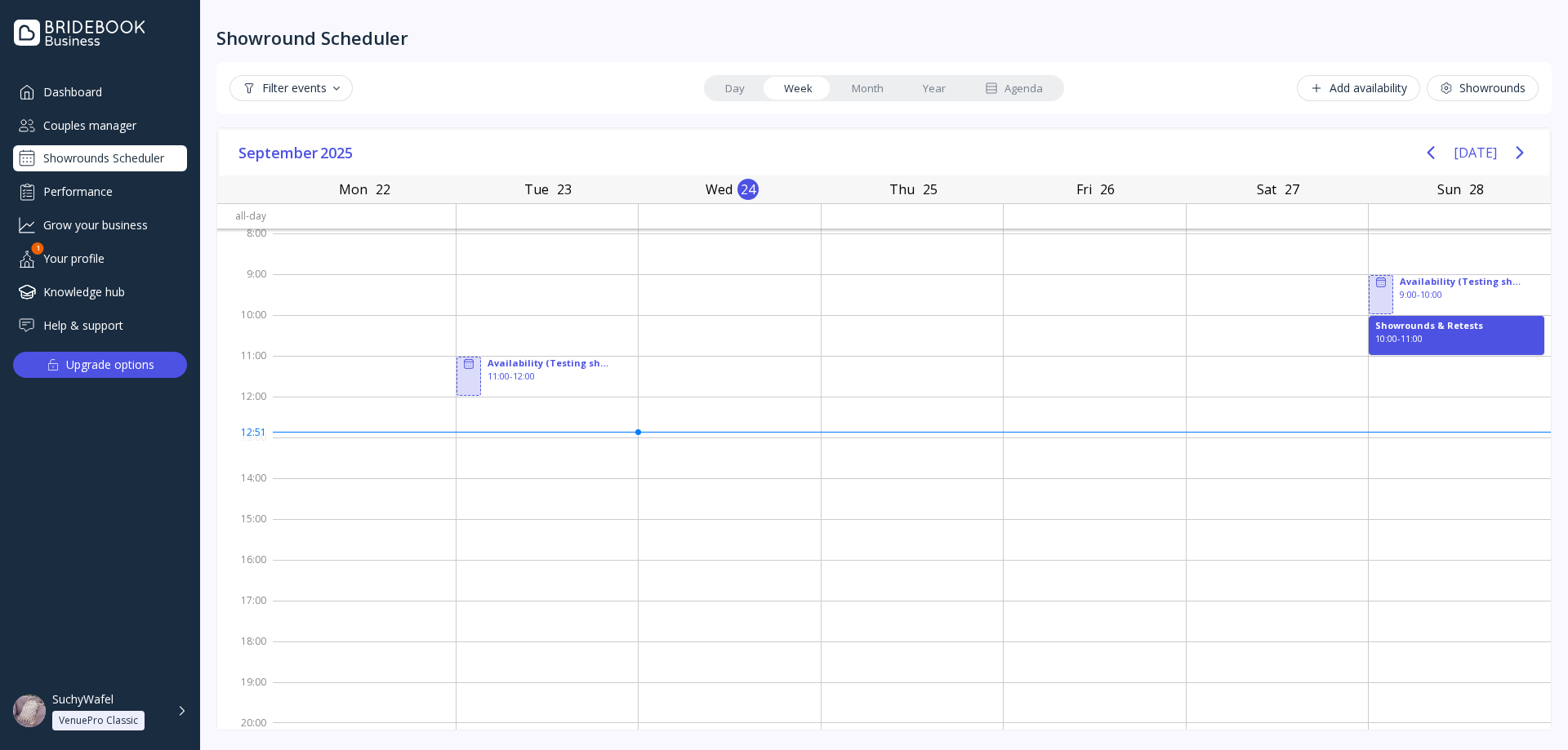
click at [1023, 85] on div "Agenda" at bounding box center [1014, 88] width 58 height 15
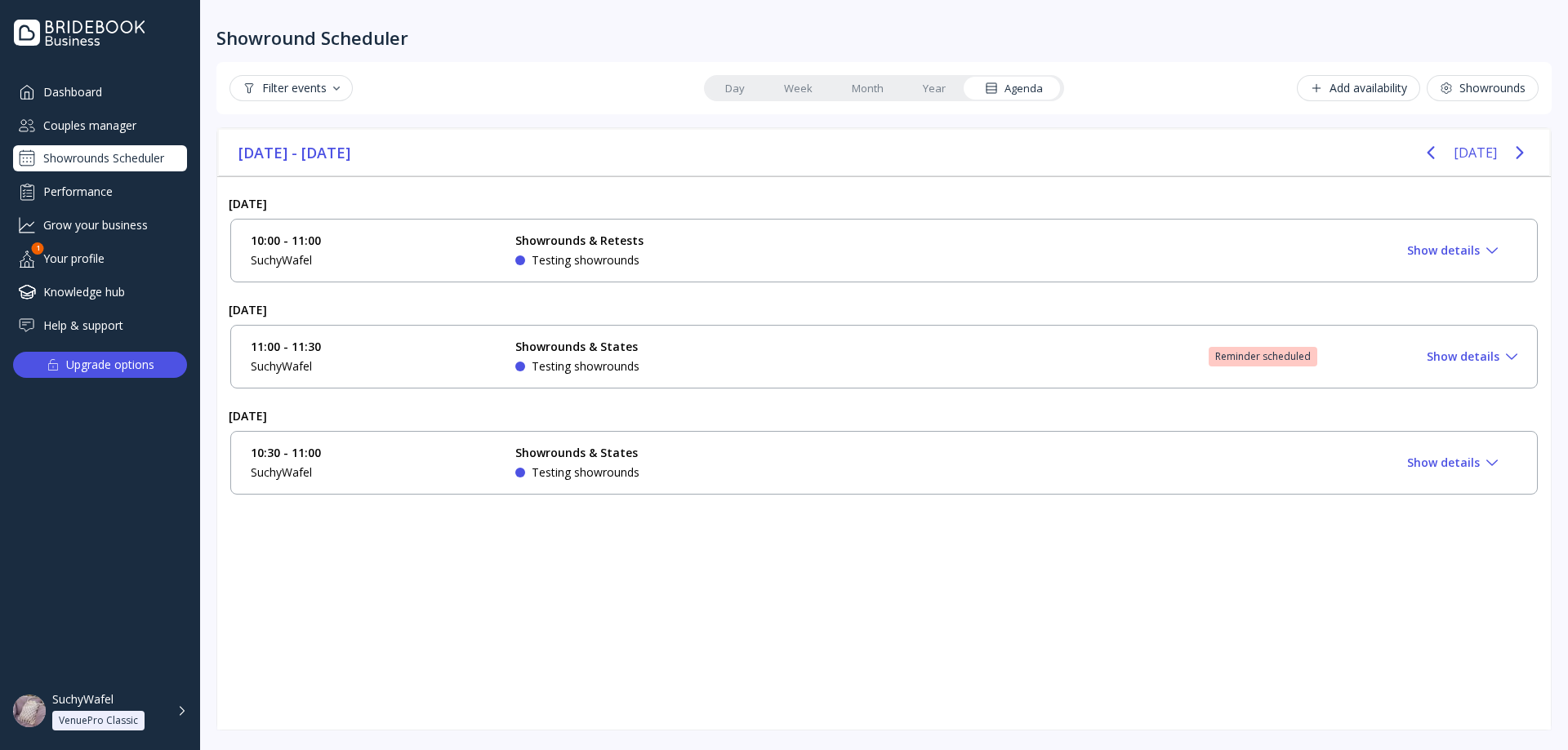
click at [1263, 350] on div "Reminder scheduled" at bounding box center [1263, 357] width 96 height 13
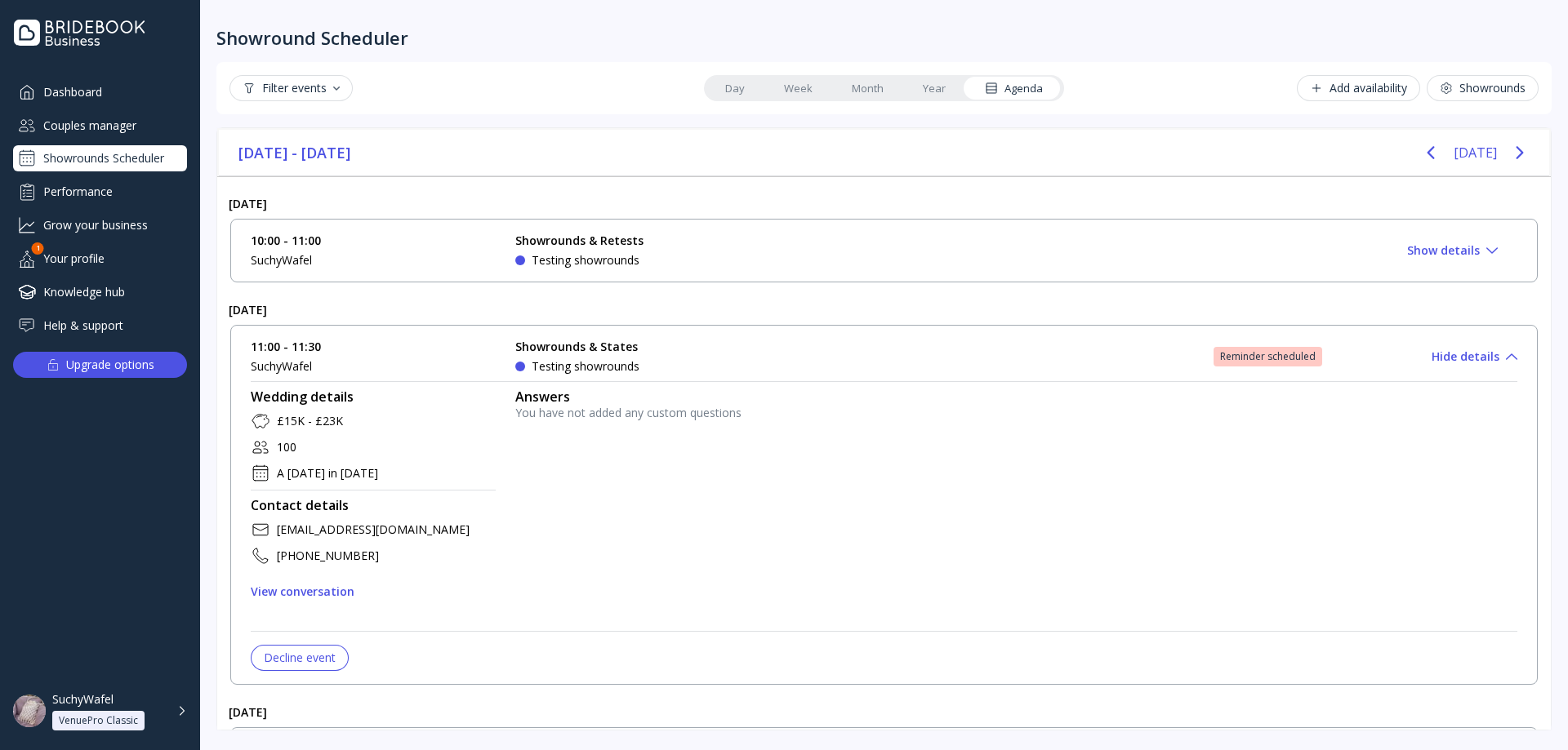
click at [1266, 354] on div "Reminder scheduled" at bounding box center [1268, 357] width 96 height 13
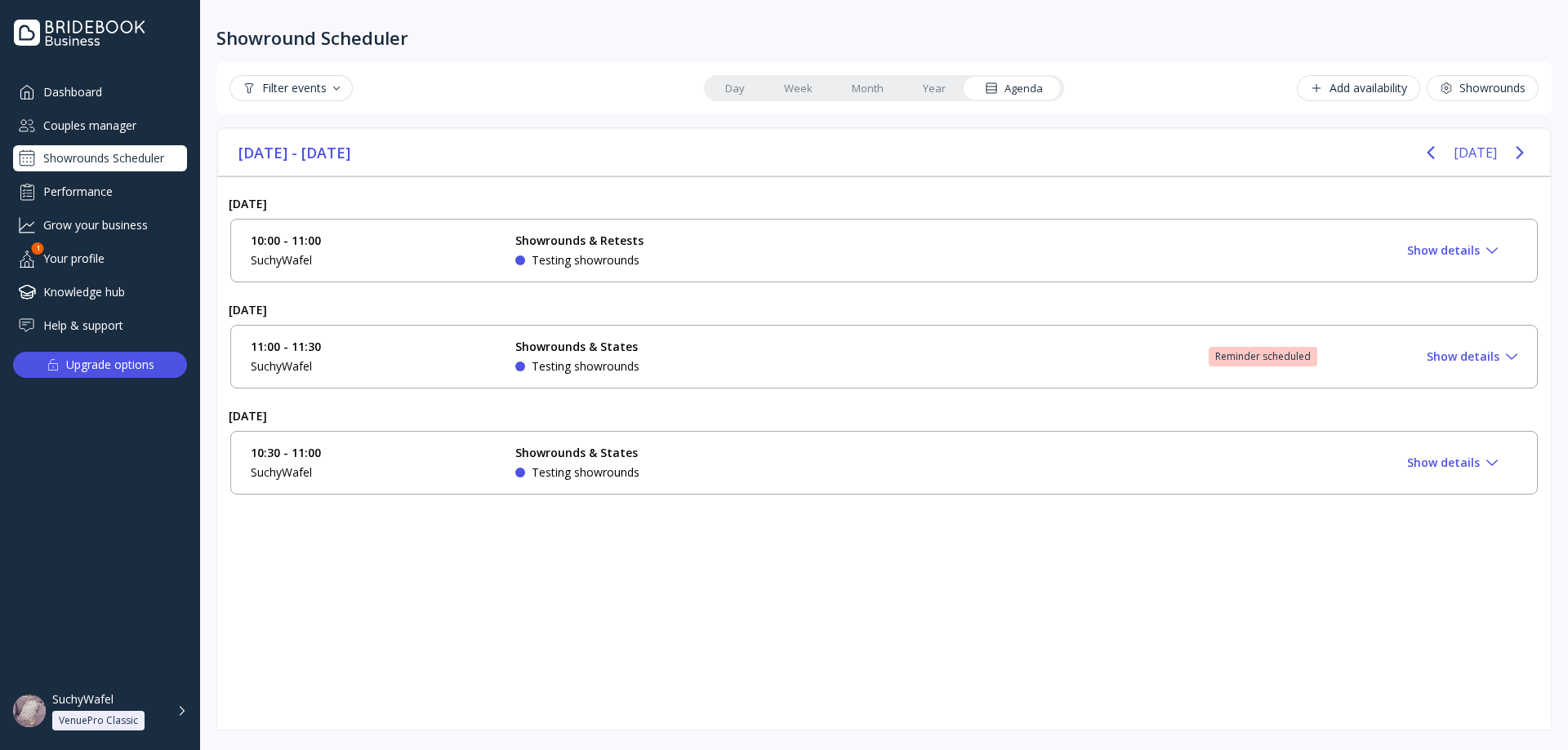
click at [1272, 354] on div "Reminder scheduled" at bounding box center [1263, 357] width 96 height 13
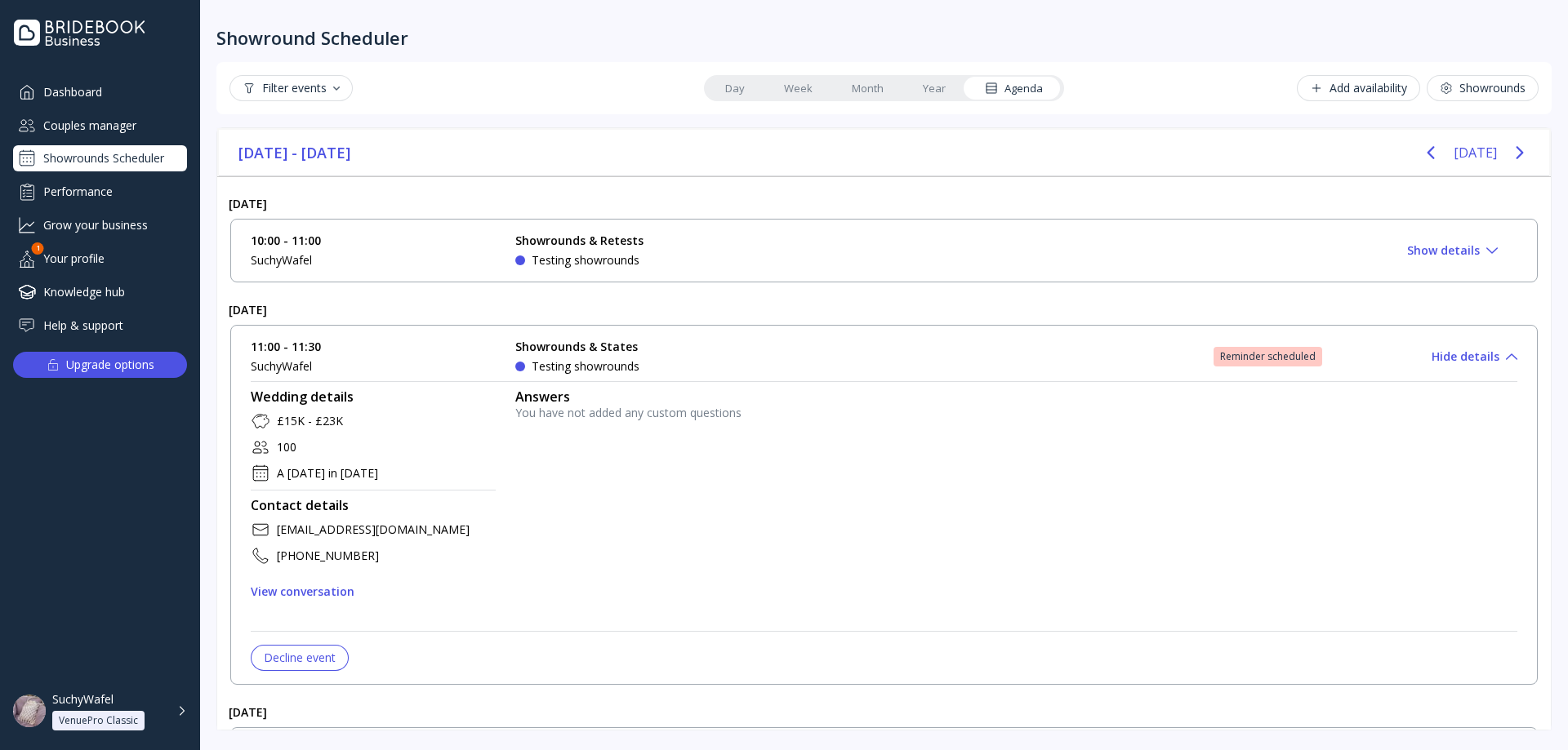
click at [980, 361] on div "11:00 - 11:30 SuchyWafel Showrounds & States Testing showrounds Reminder schedu…" at bounding box center [884, 357] width 1267 height 36
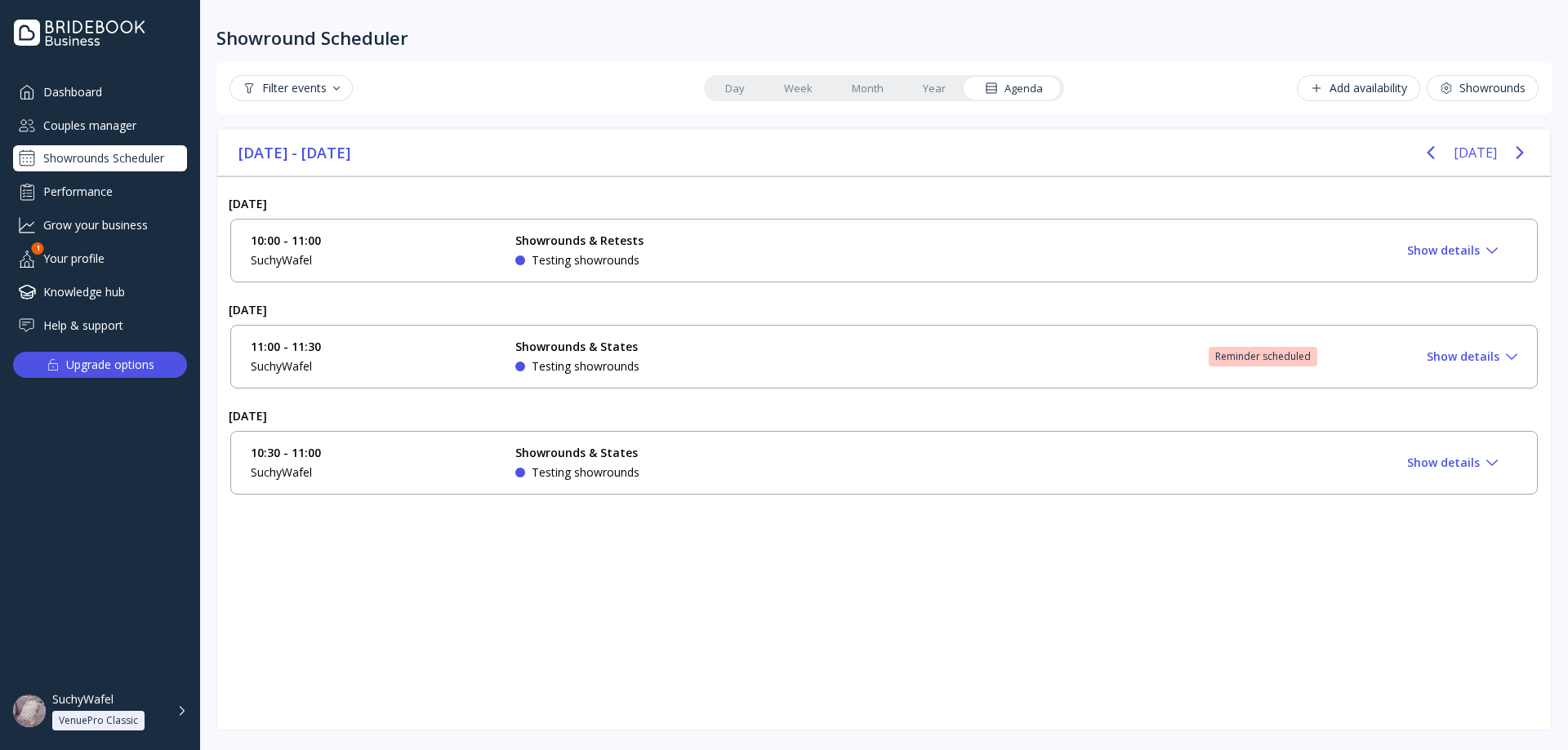
click at [1290, 341] on div "11:00 - 11:30 SuchyWafel Showrounds & States Testing showrounds Reminder schedu…" at bounding box center [884, 357] width 1267 height 36
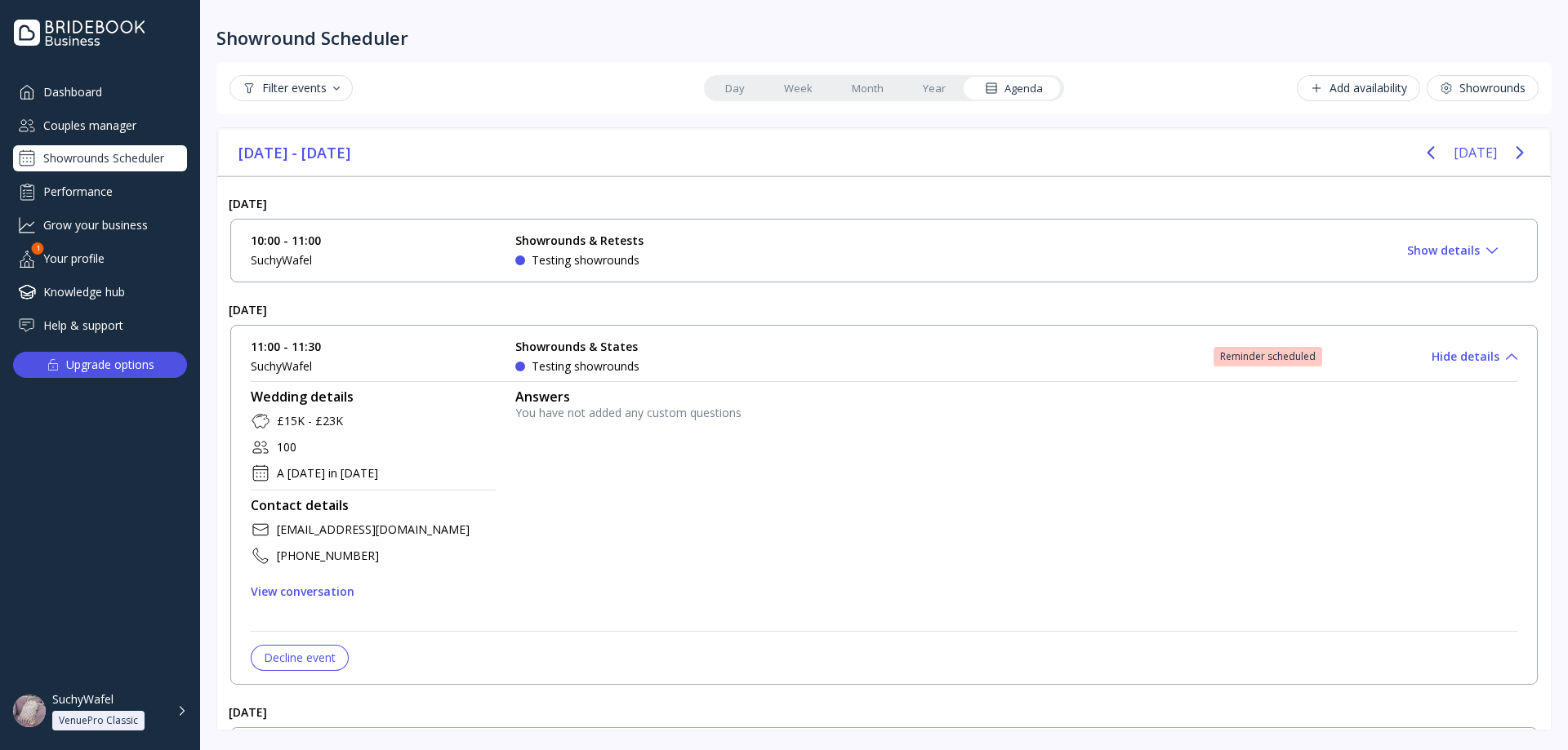
click at [1298, 351] on div "Reminder scheduled" at bounding box center [1268, 357] width 96 height 13
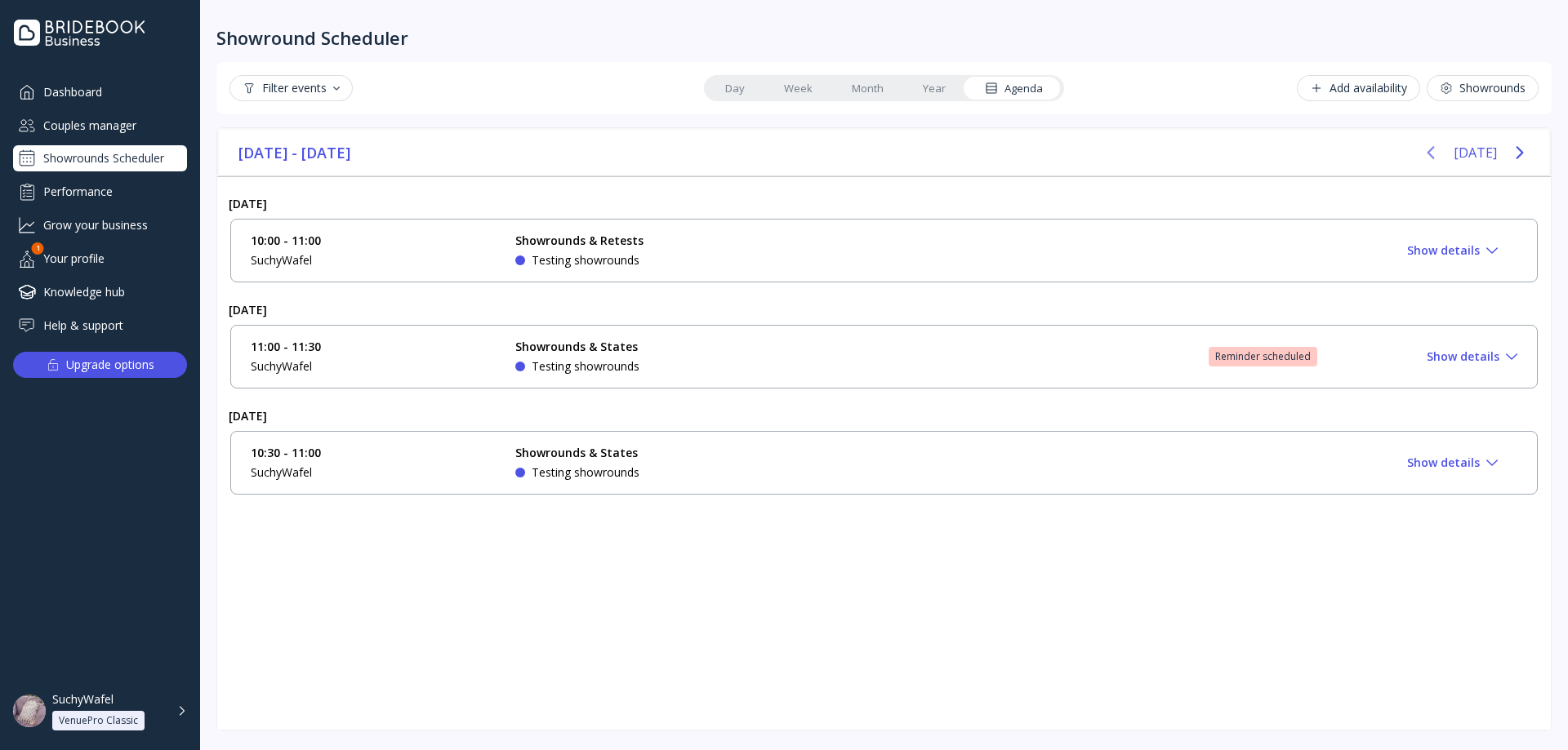
click at [1429, 143] on icon "Previous page" at bounding box center [1431, 152] width 20 height 20
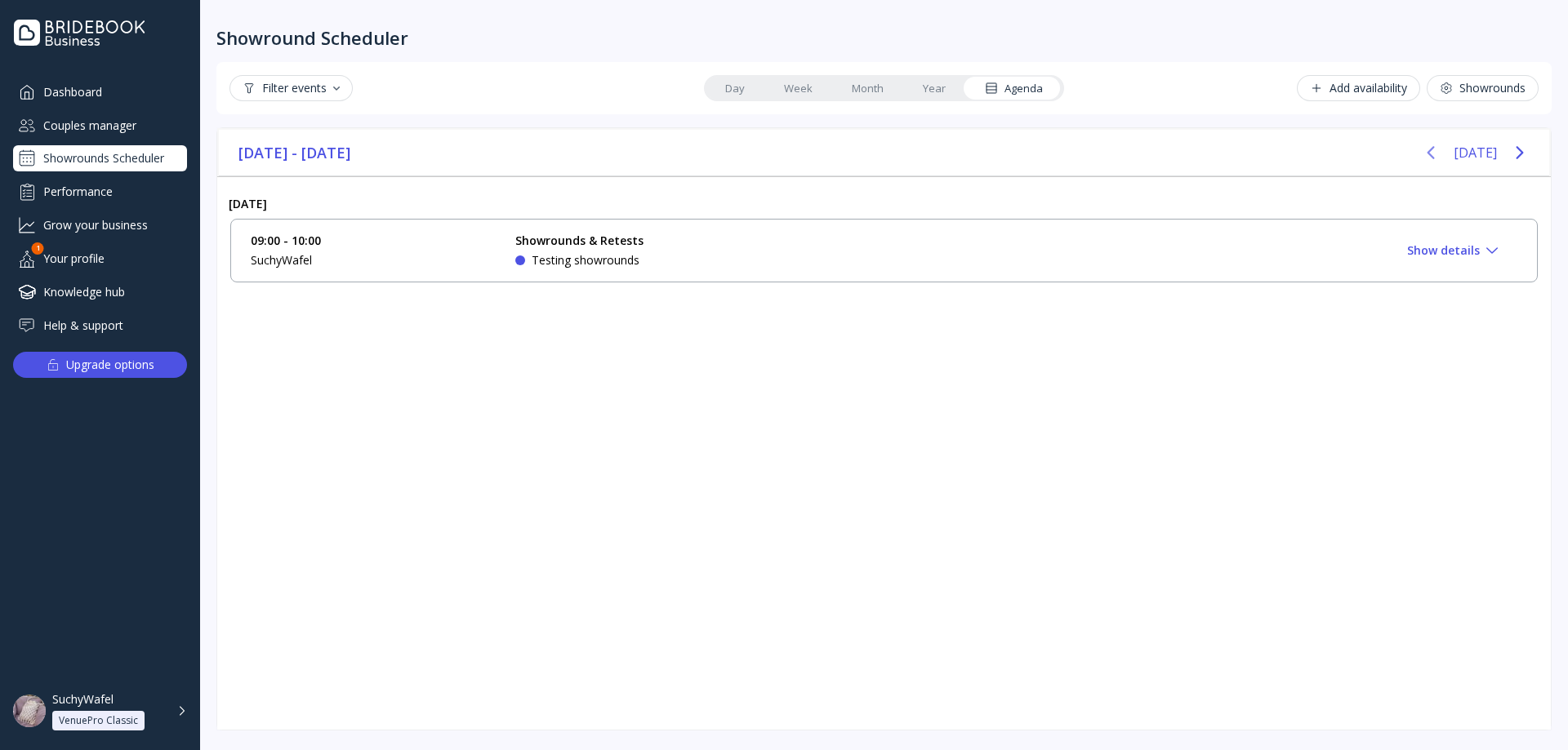
click at [1434, 147] on icon "Previous page" at bounding box center [1431, 152] width 20 height 20
click at [1543, 150] on div "March 2025 - May 2025 Today" at bounding box center [884, 152] width 1330 height 46
click at [1523, 151] on icon "Next page" at bounding box center [1520, 152] width 20 height 20
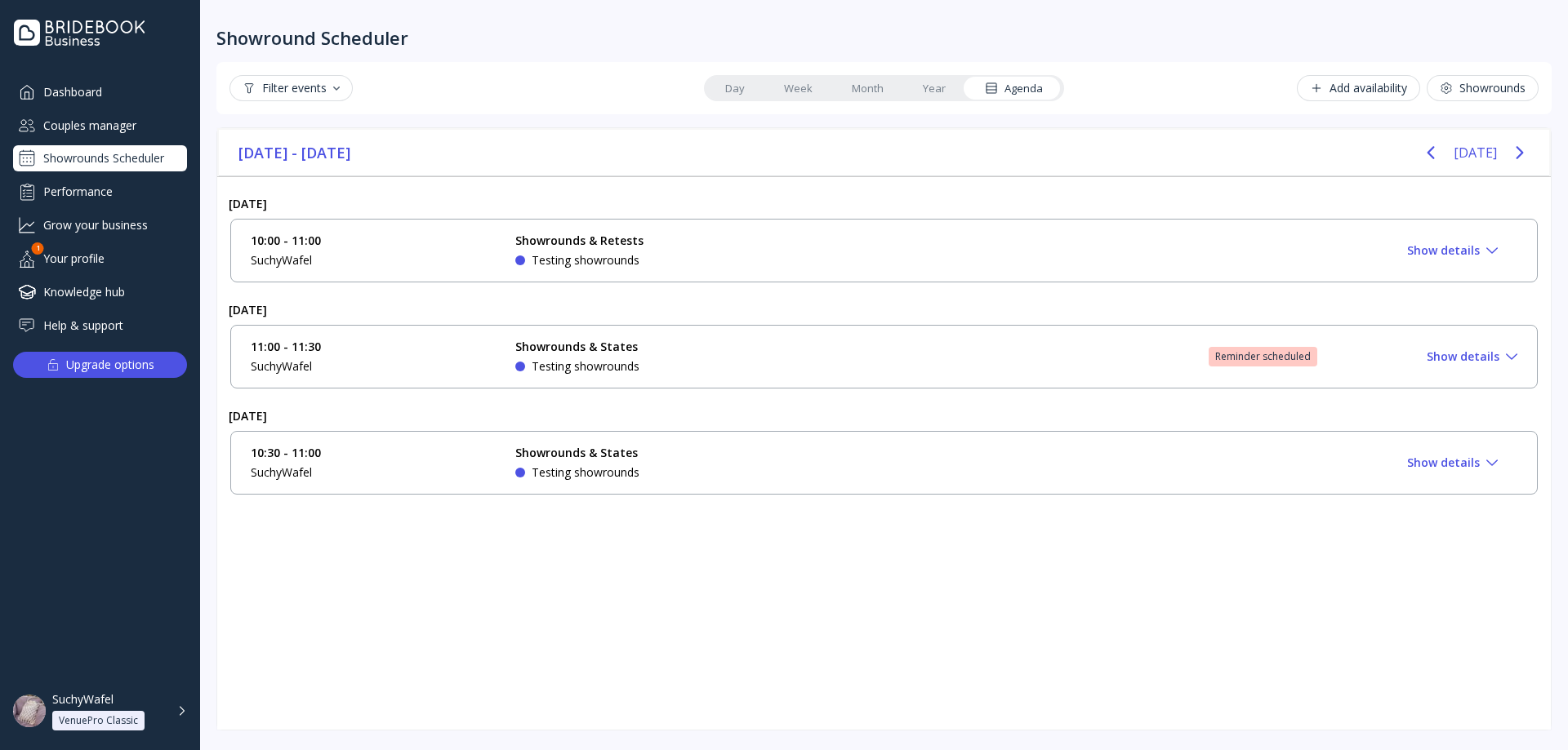
click at [1250, 358] on div "Reminder scheduled" at bounding box center [1263, 357] width 96 height 13
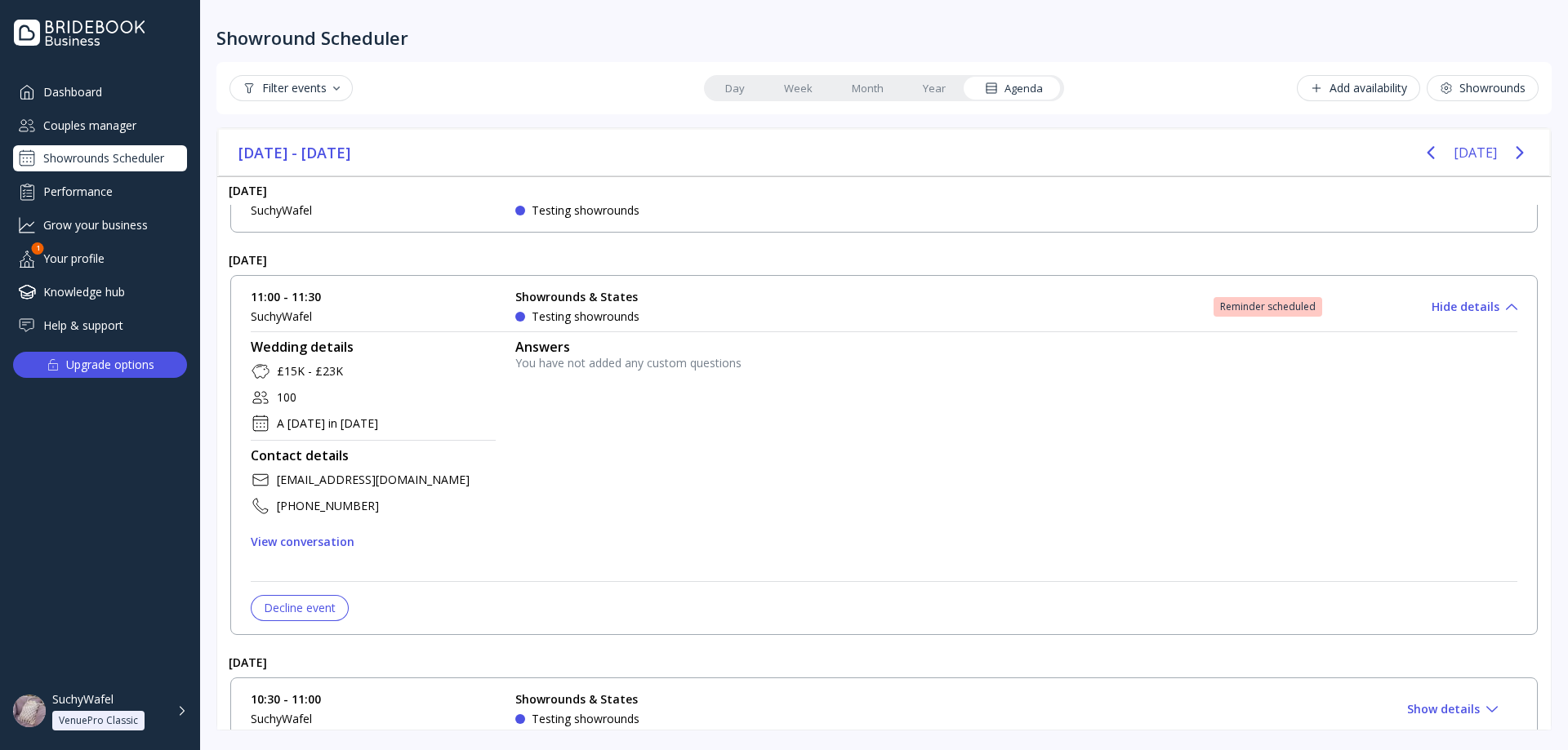
scroll to position [0, 0]
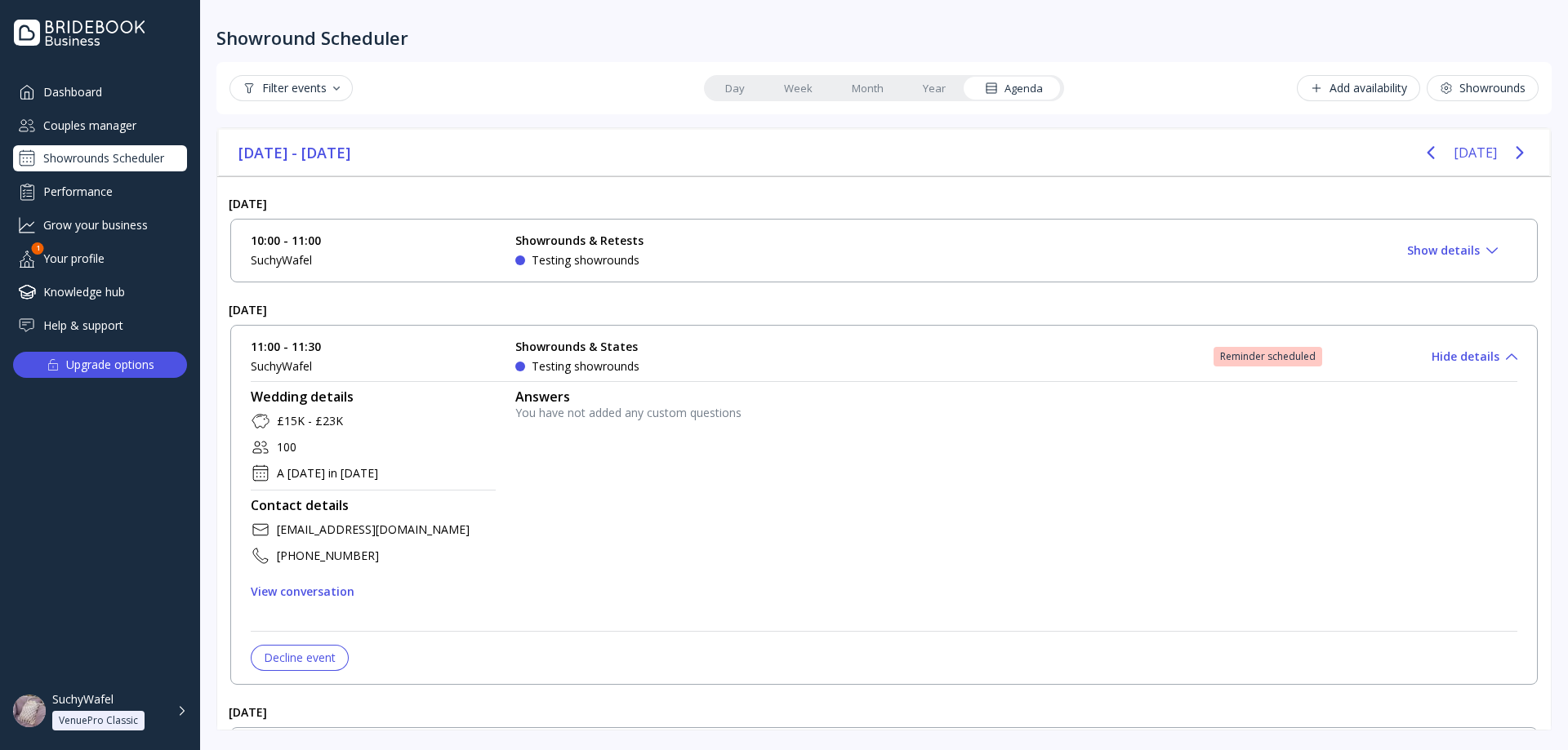
click at [1251, 330] on div "11:00 - 11:30 SuchyWafel Showrounds & States Testing showrounds Reminder schedu…" at bounding box center [884, 505] width 1307 height 360
click at [1255, 350] on div "Reminder scheduled" at bounding box center [1268, 357] width 96 height 13
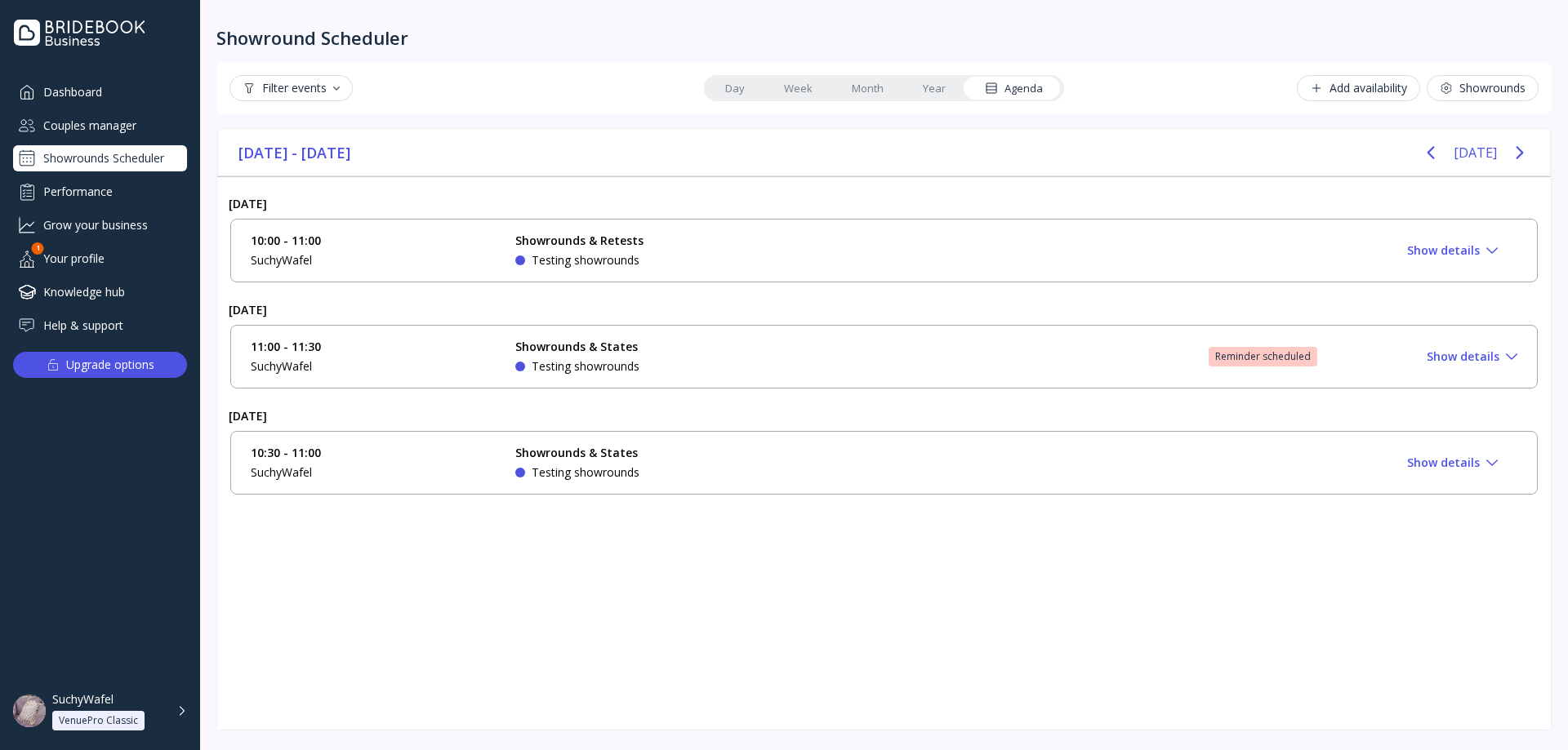
click at [932, 82] on link "Year" at bounding box center [934, 88] width 63 height 23
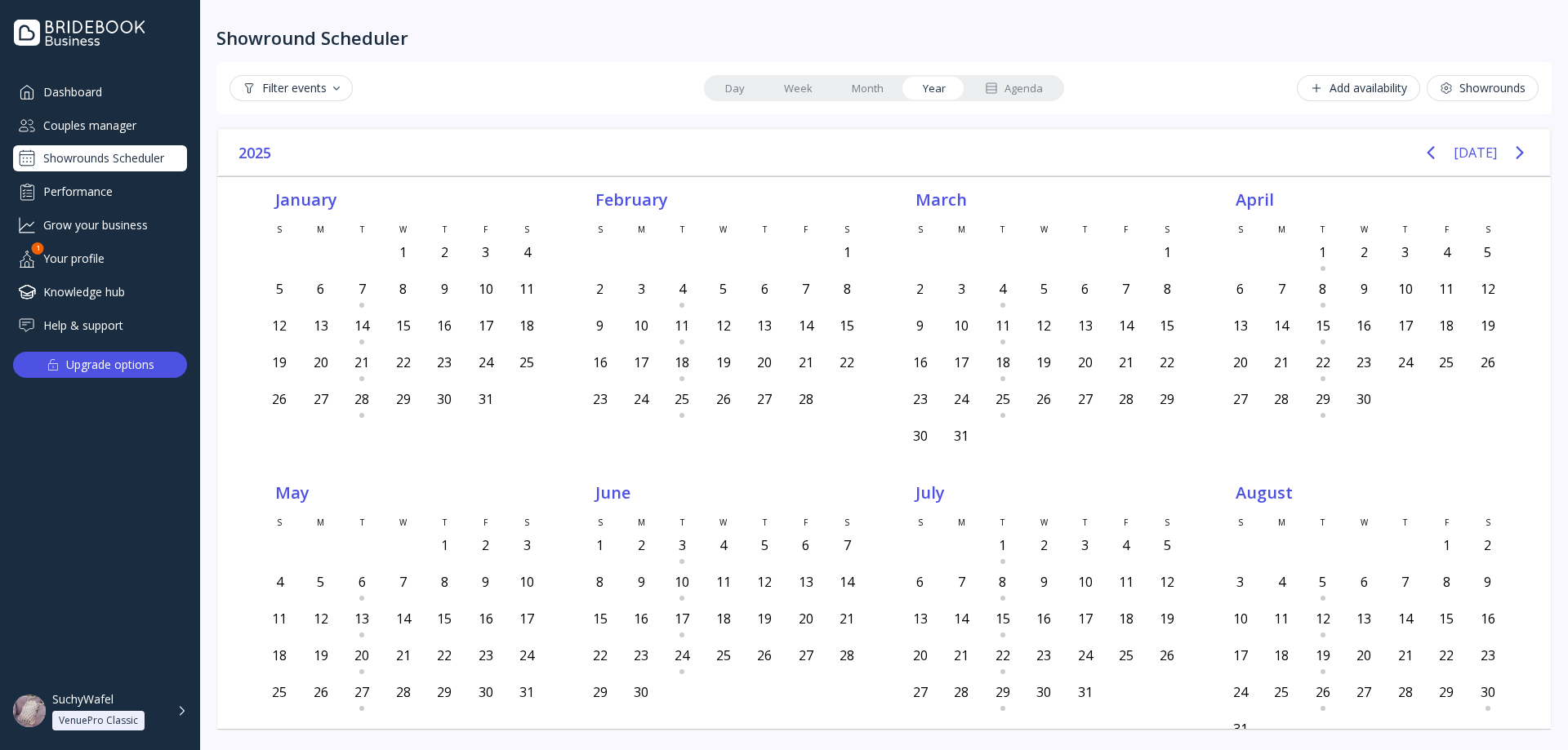
click at [1018, 89] on div "Agenda" at bounding box center [1014, 88] width 58 height 15
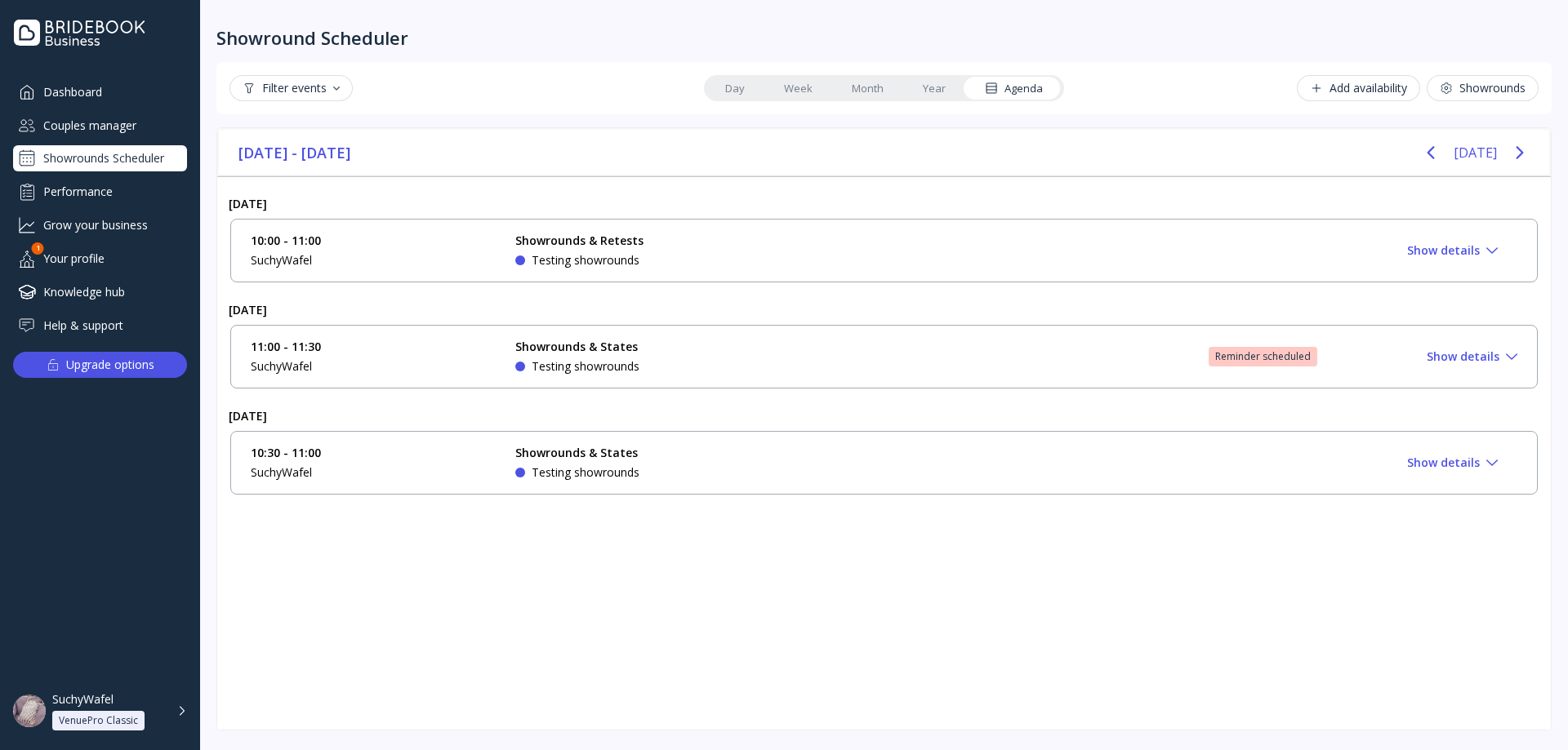
click at [1060, 470] on div "10:30 - 11:00 SuchyWafel Showrounds & States Testing showrounds Approve Show de…" at bounding box center [884, 463] width 1267 height 36
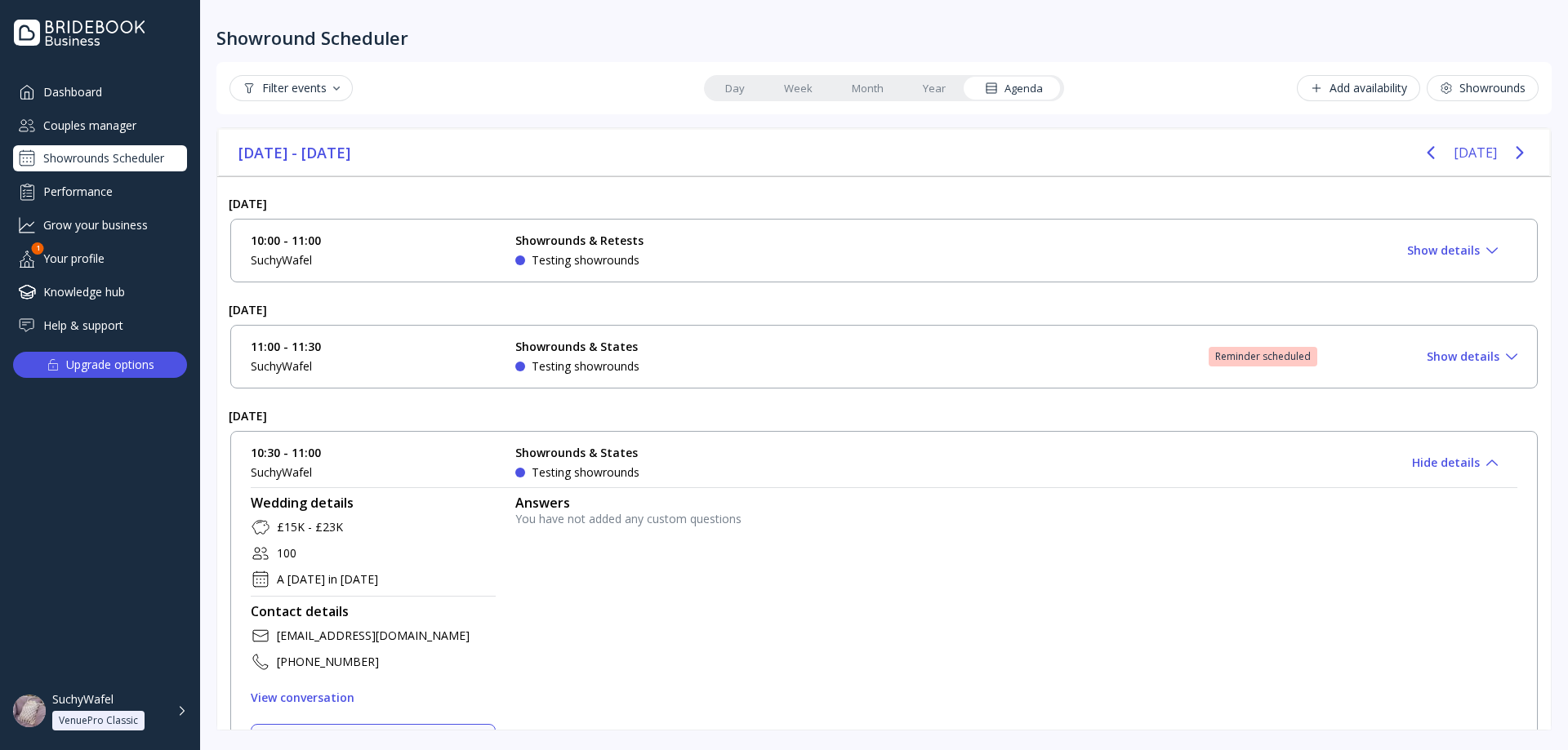
click at [1060, 470] on div "10:30 - 11:00 SuchyWafel Showrounds & States Testing showrounds Approve Hide de…" at bounding box center [884, 463] width 1267 height 36
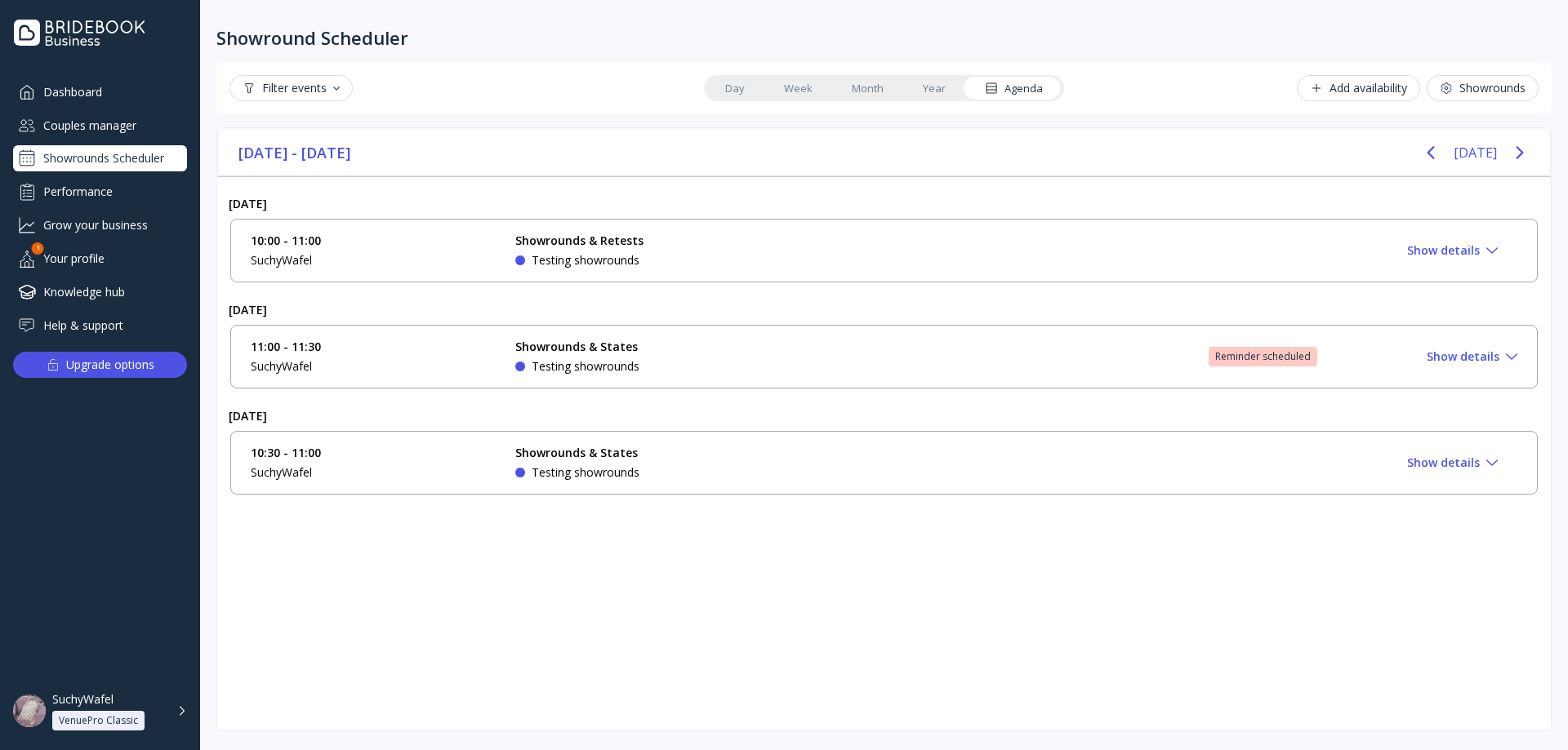
click at [1024, 338] on div "11:00 - 11:30 SuchyWafel Showrounds & States Testing showrounds Reminder schedu…" at bounding box center [884, 356] width 1307 height 63
click at [1027, 355] on div "11:00 - 11:30 SuchyWafel Showrounds & States Testing showrounds Reminder schedu…" at bounding box center [884, 357] width 1267 height 36
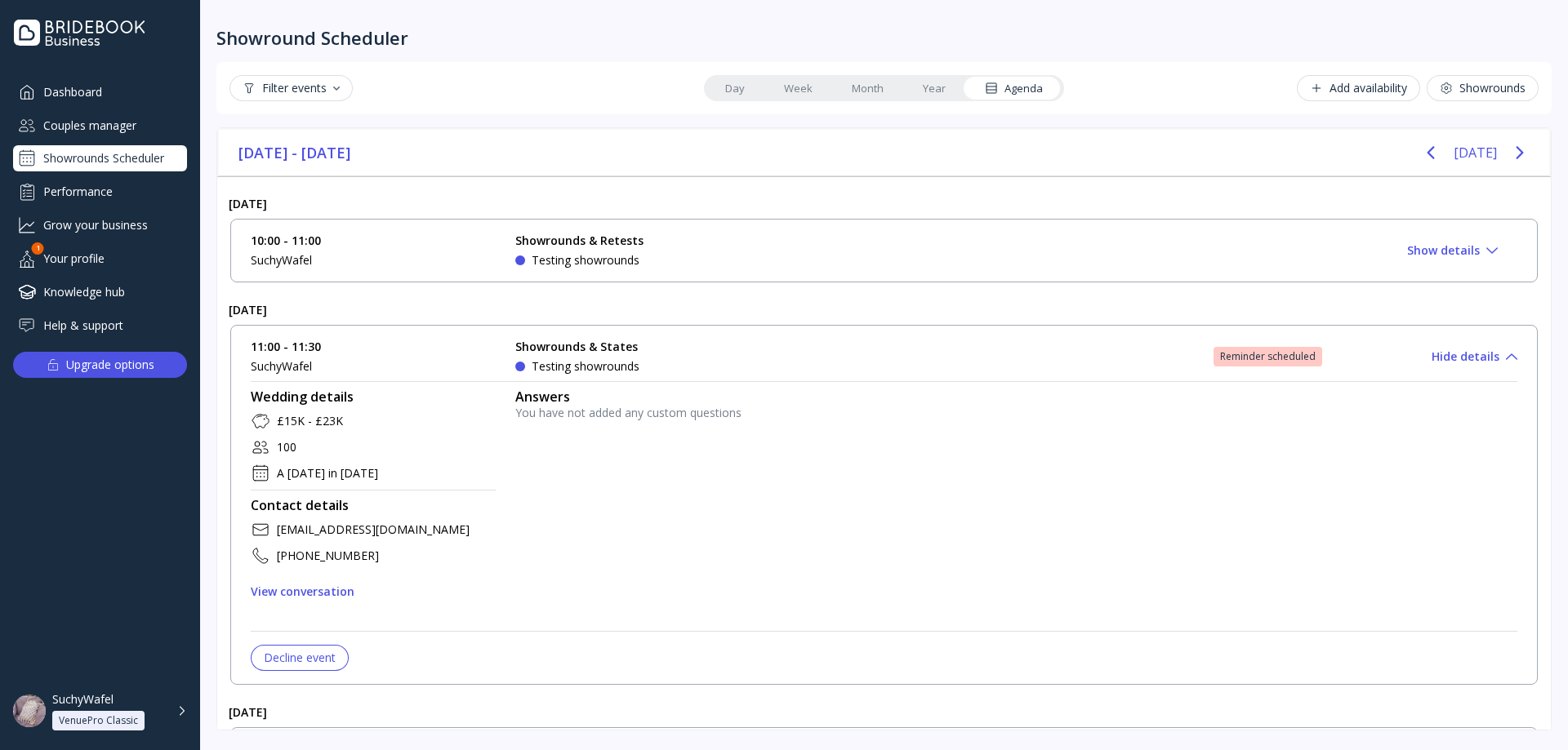
click at [1027, 355] on div "11:00 - 11:30 SuchyWafel Showrounds & States Testing showrounds Reminder schedu…" at bounding box center [884, 357] width 1267 height 36
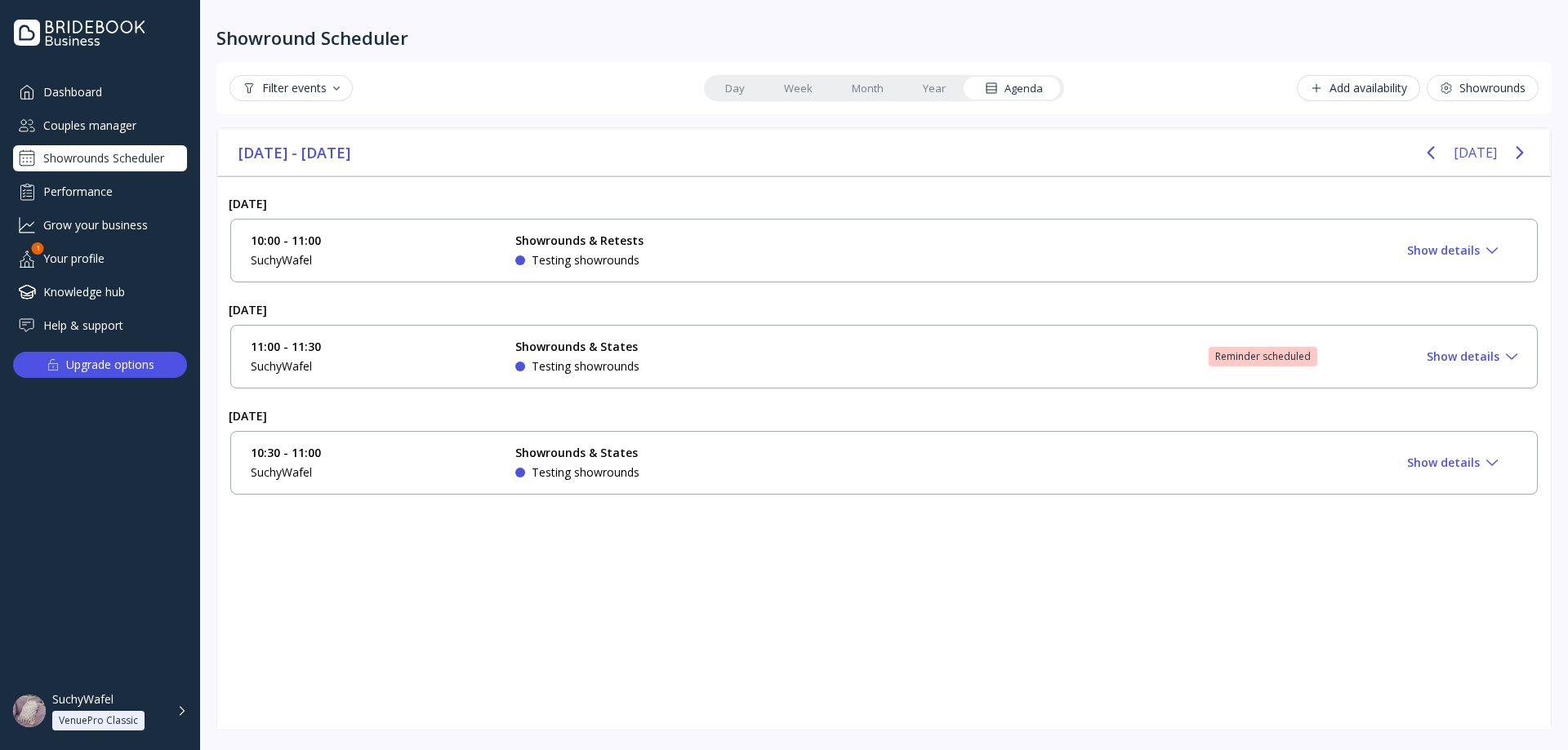
click at [324, 85] on div "Filter events" at bounding box center [291, 88] width 98 height 13
click at [309, 134] on div "Pending" at bounding box center [292, 131] width 45 height 15
click at [315, 162] on div "Confirmed" at bounding box center [298, 160] width 60 height 15
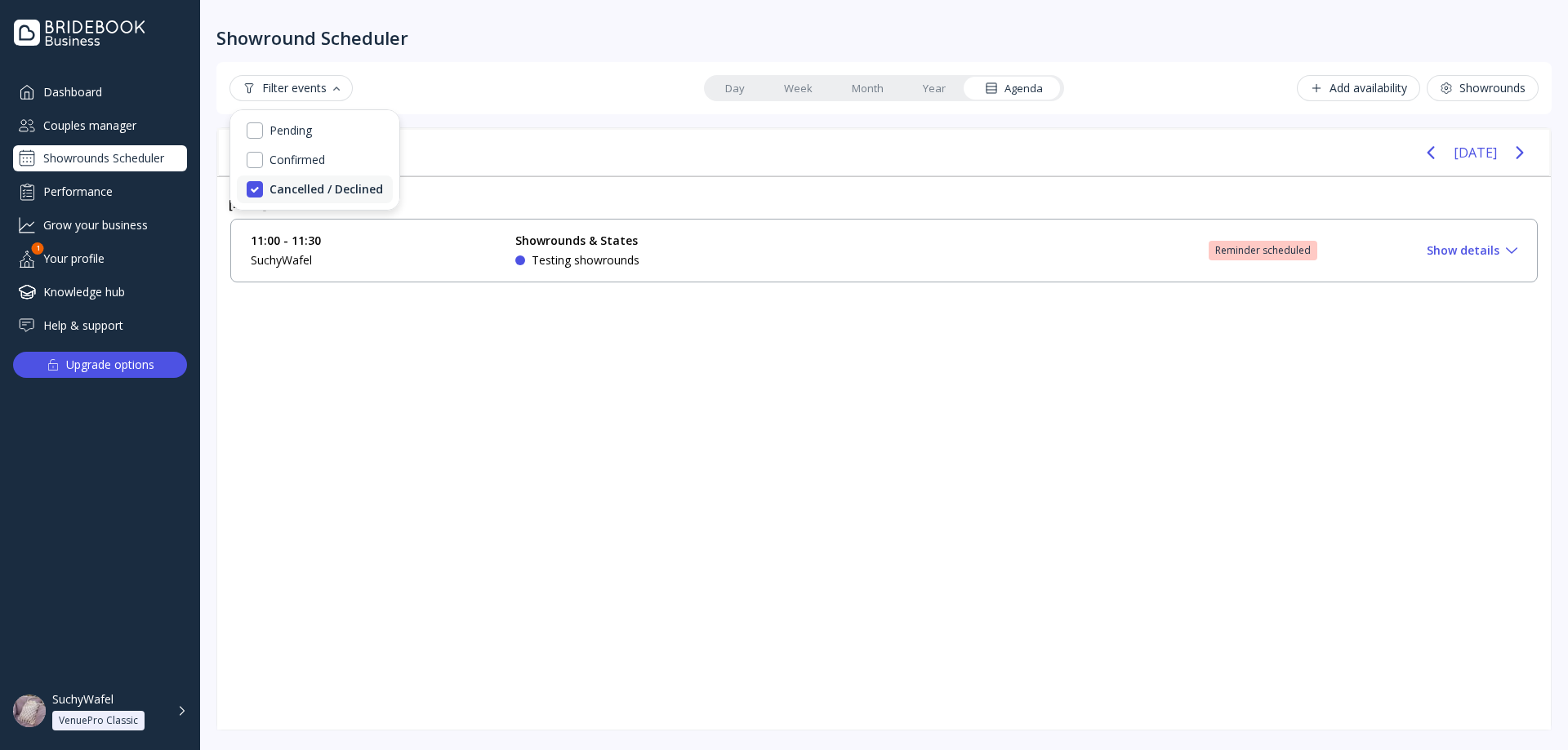
click at [322, 185] on div "Cancelled / Declined" at bounding box center [326, 189] width 114 height 15
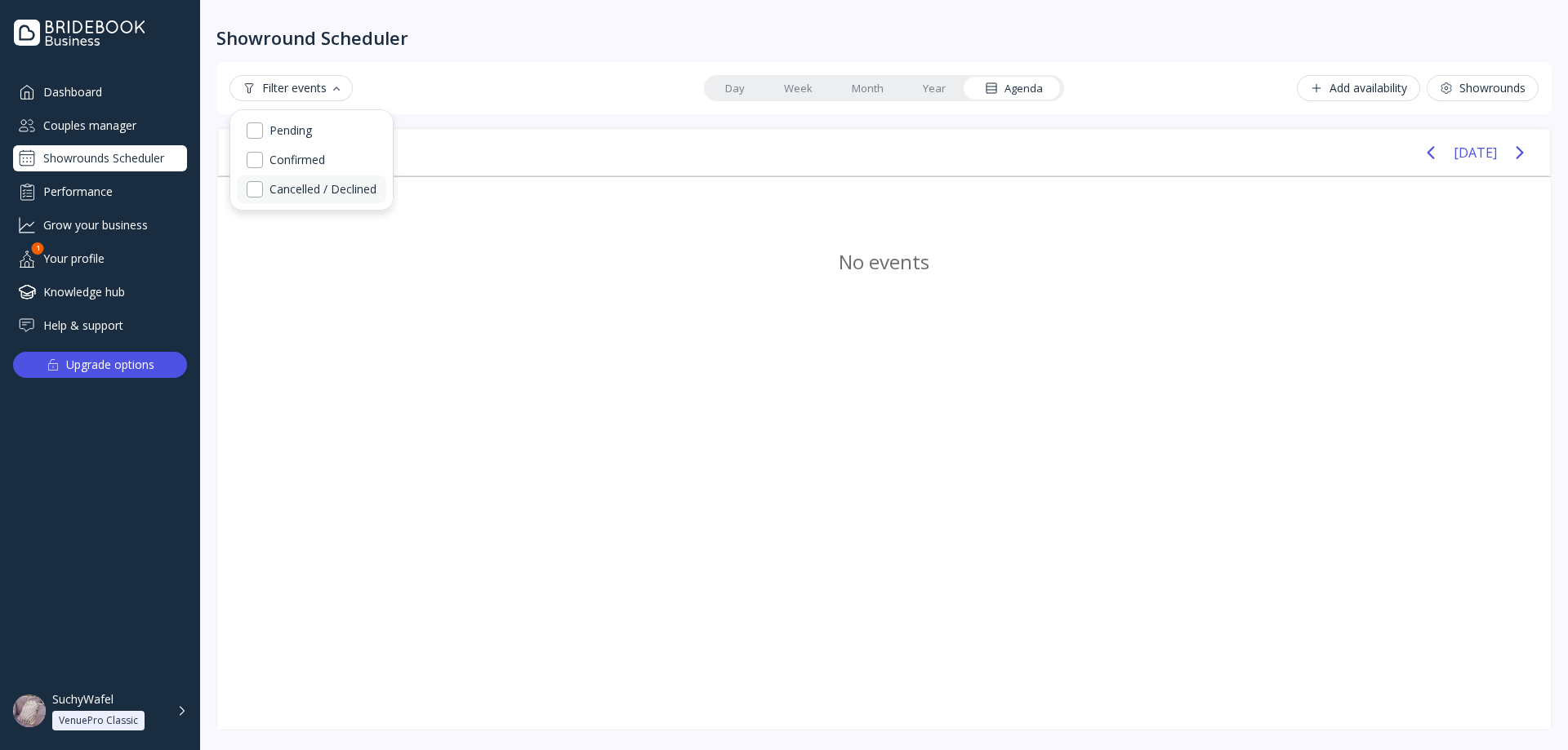
click at [343, 187] on div "Cancelled / Declined" at bounding box center [322, 189] width 107 height 15
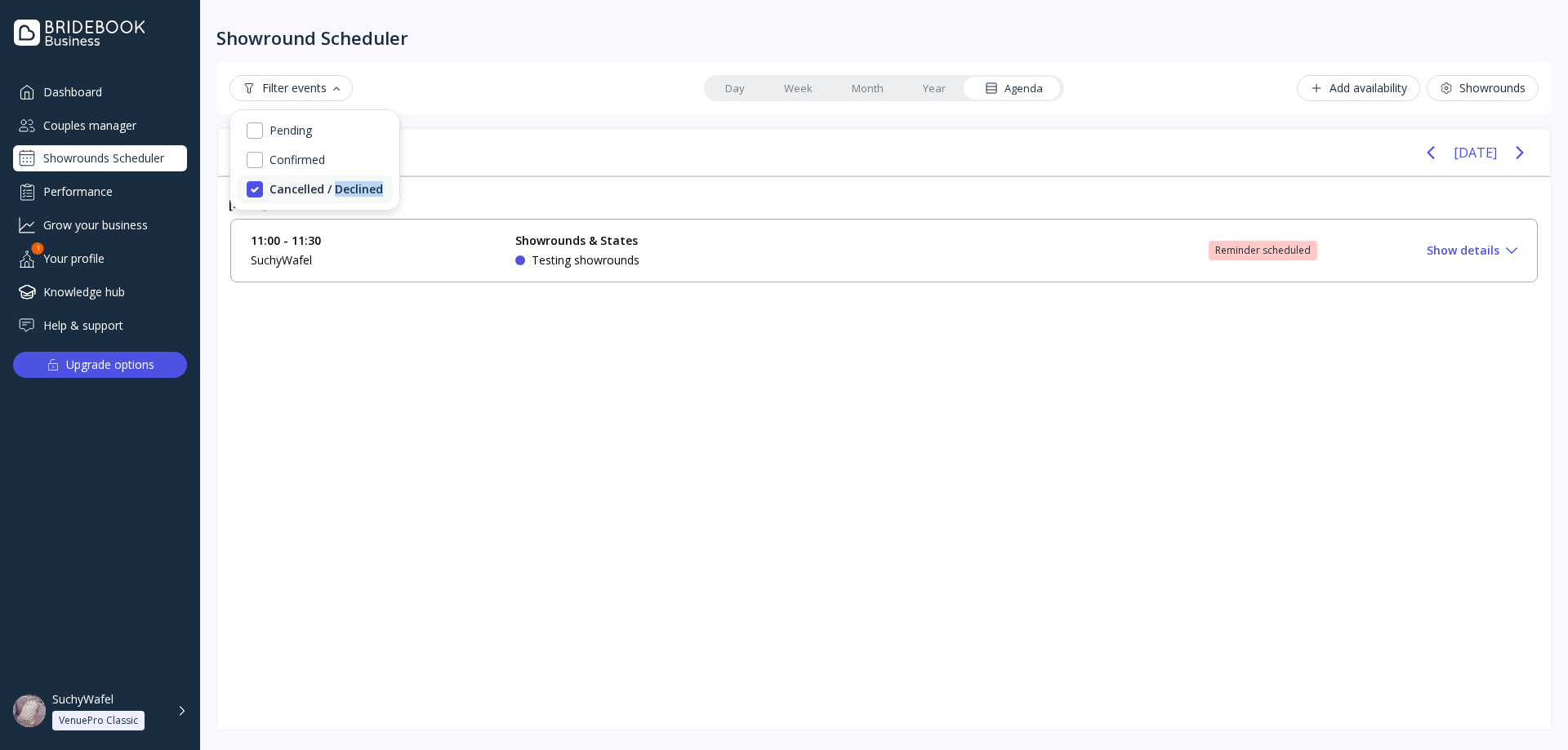
click at [343, 187] on div "Cancelled / Declined" at bounding box center [326, 189] width 114 height 15
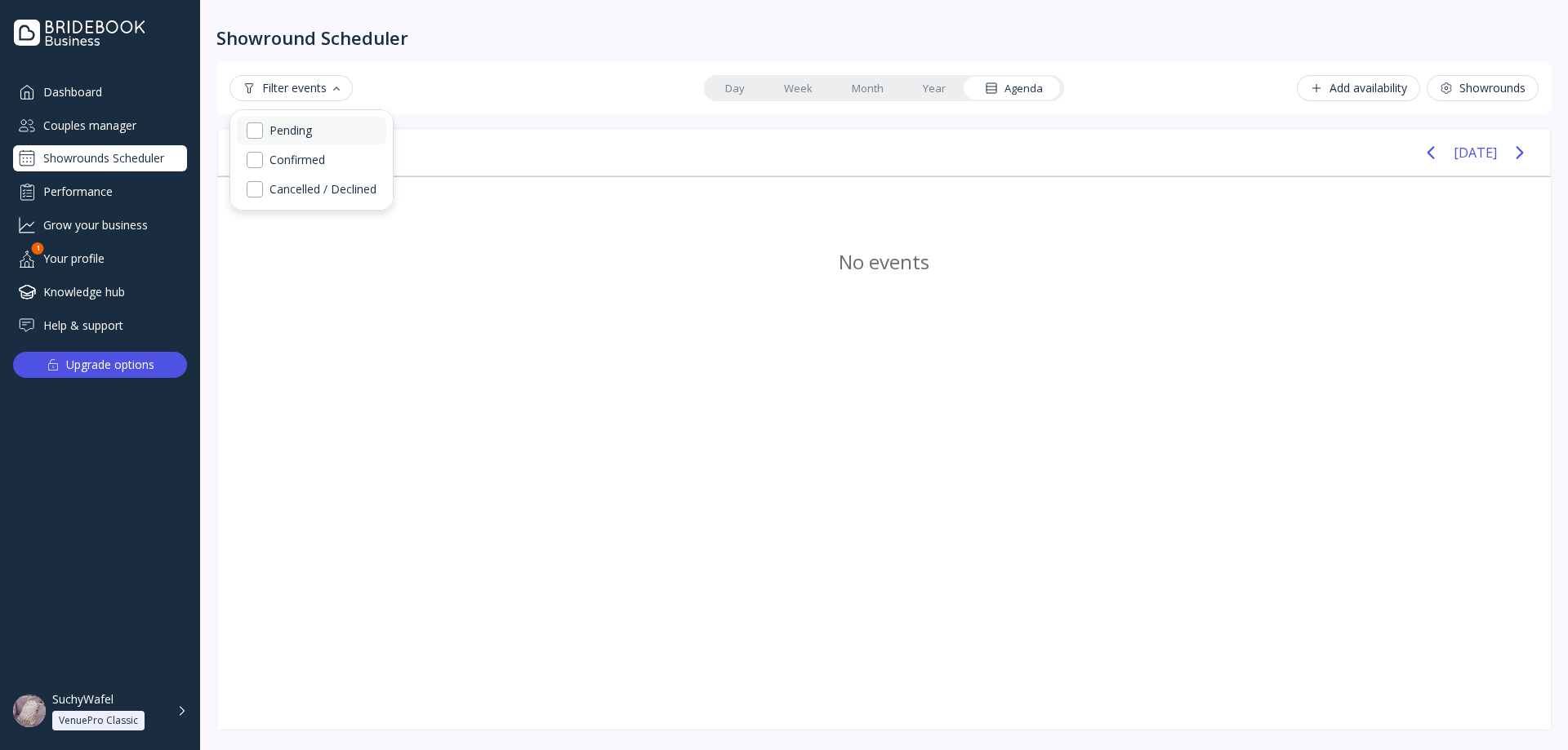
click at [288, 139] on div "Pending" at bounding box center [312, 130] width 150 height 27
click at [306, 165] on div "Confirmed" at bounding box center [297, 160] width 56 height 15
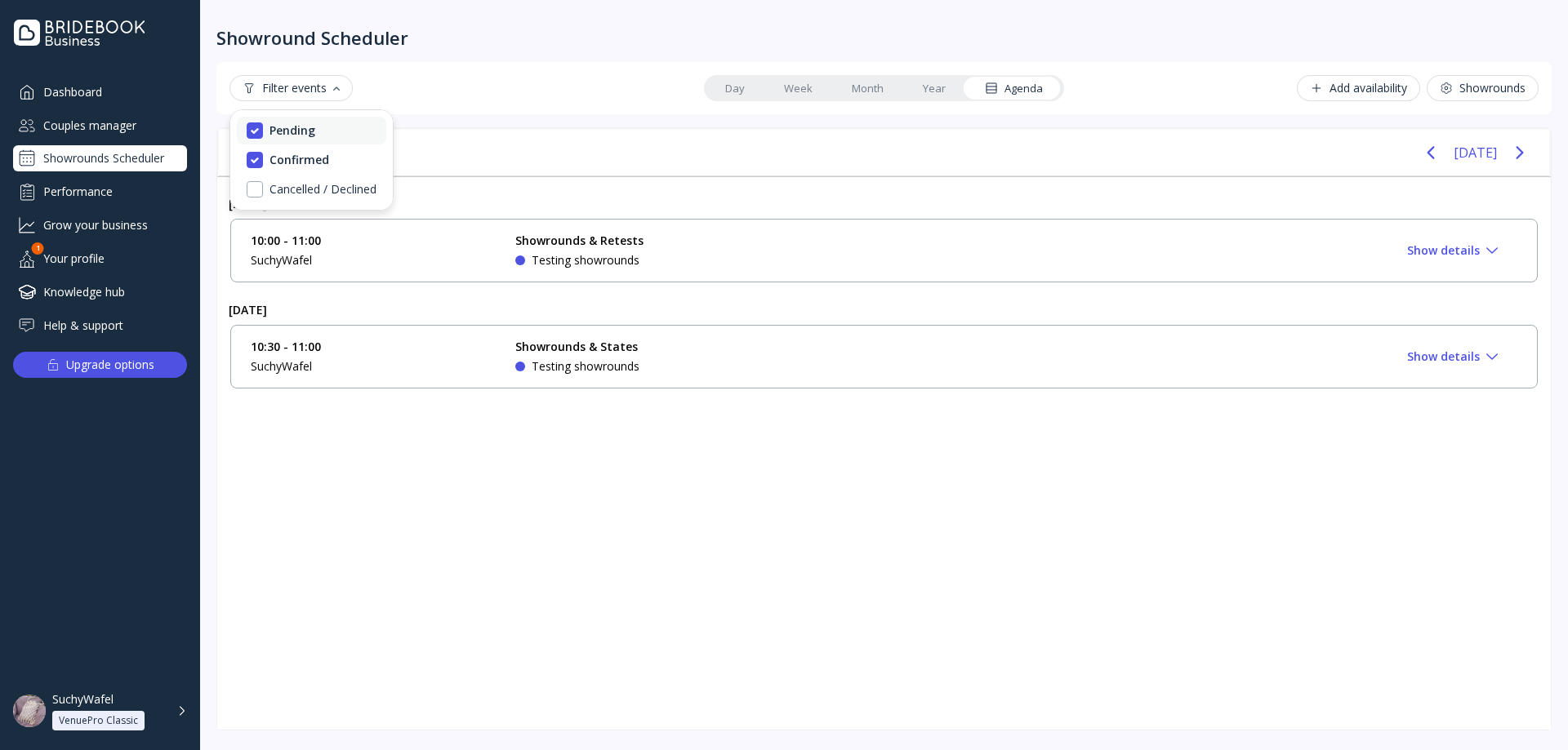
click at [338, 140] on div "Pending" at bounding box center [312, 130] width 150 height 27
click at [326, 168] on div "Confirmed" at bounding box center [312, 159] width 150 height 27
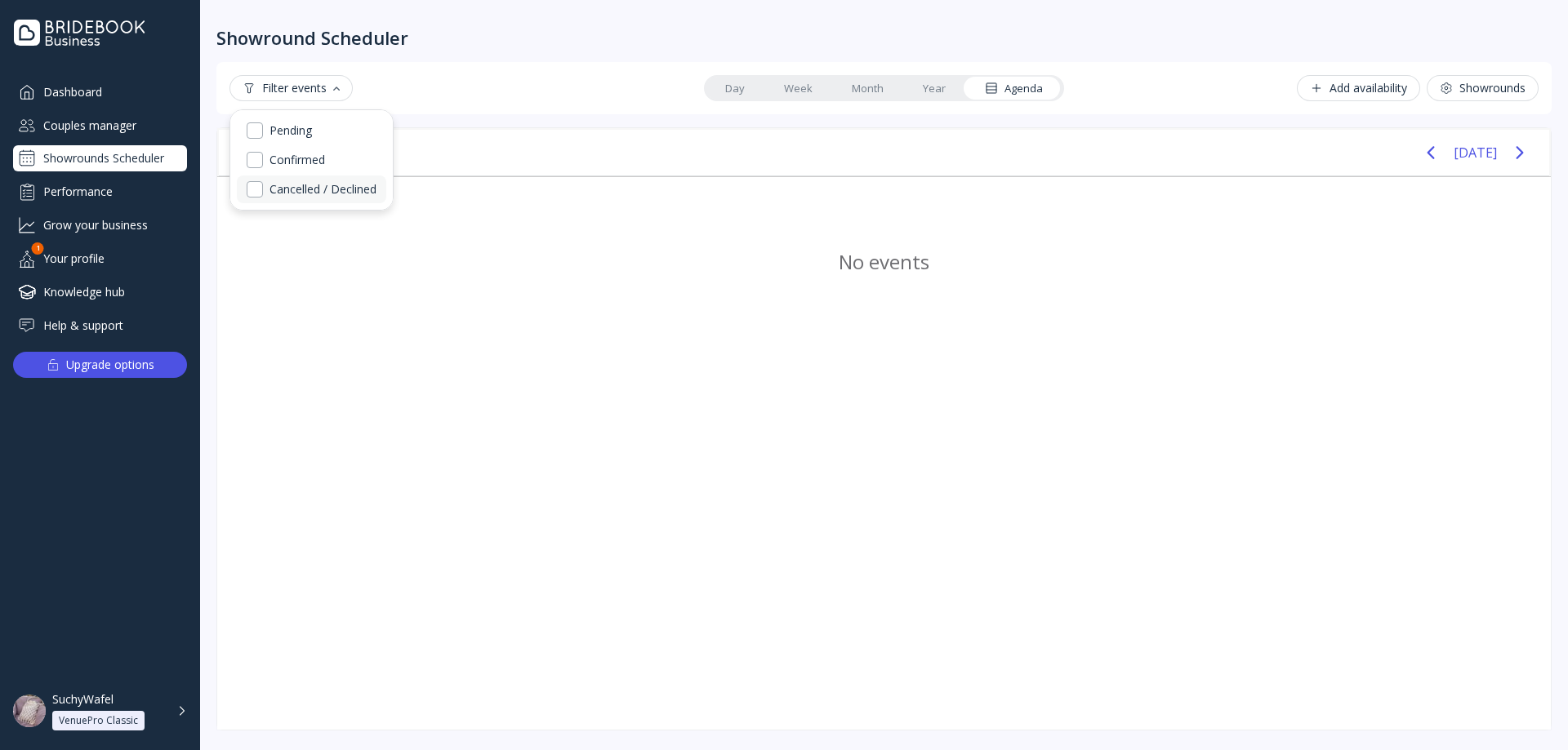
click at [330, 191] on div "Cancelled / Declined" at bounding box center [322, 189] width 107 height 15
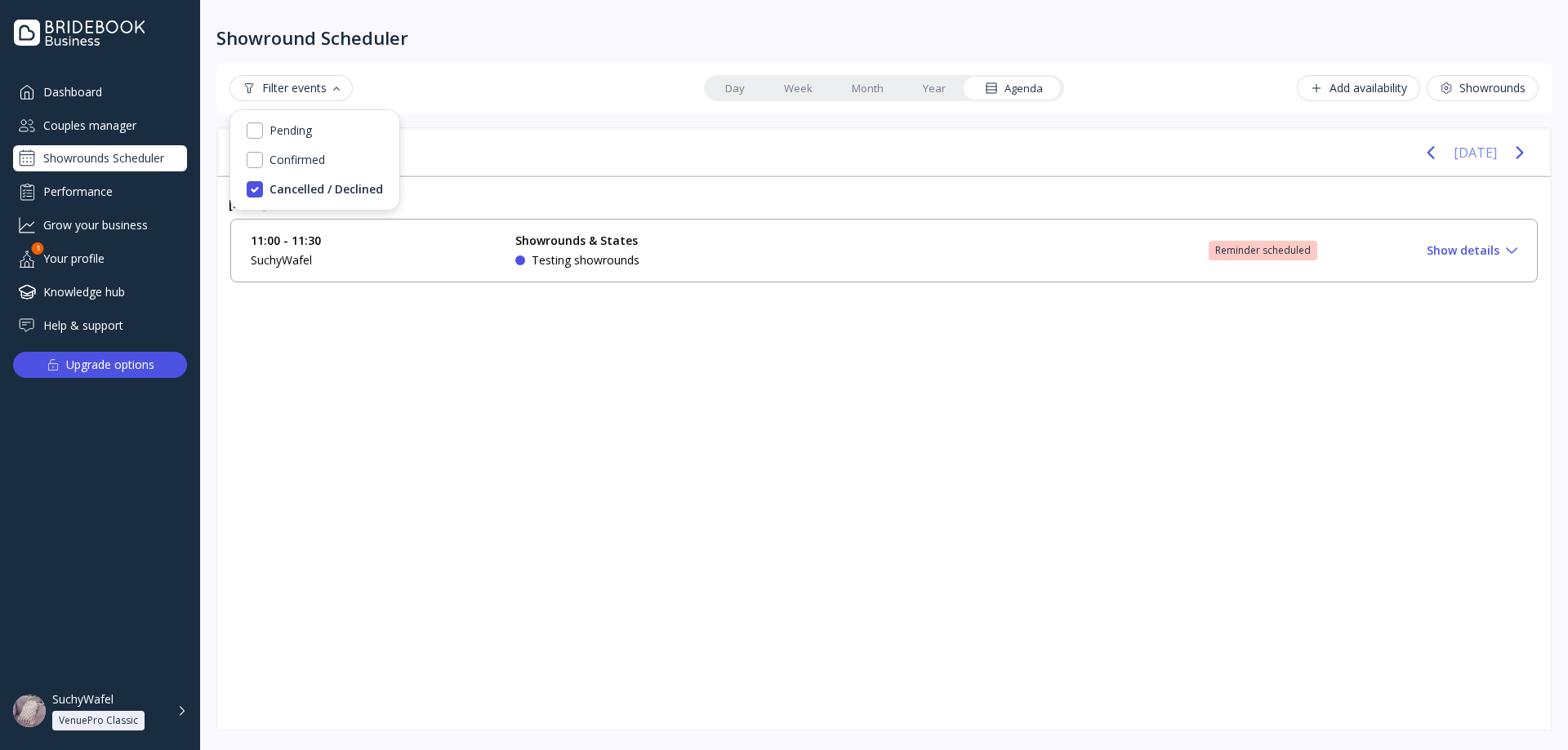
click at [1436, 153] on icon "Previous page" at bounding box center [1431, 152] width 20 height 20
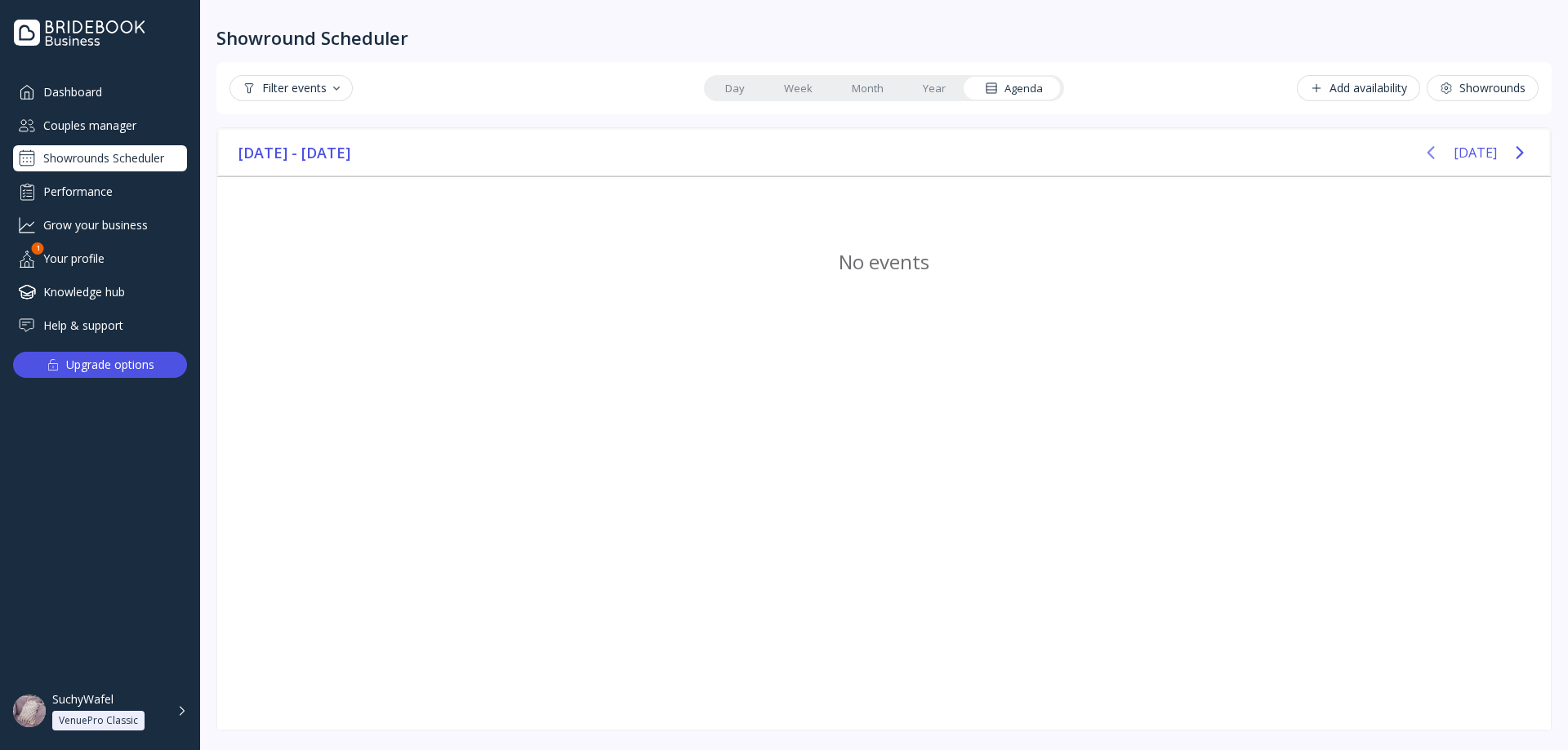
click at [1523, 156] on icon "Next page" at bounding box center [1520, 152] width 20 height 20
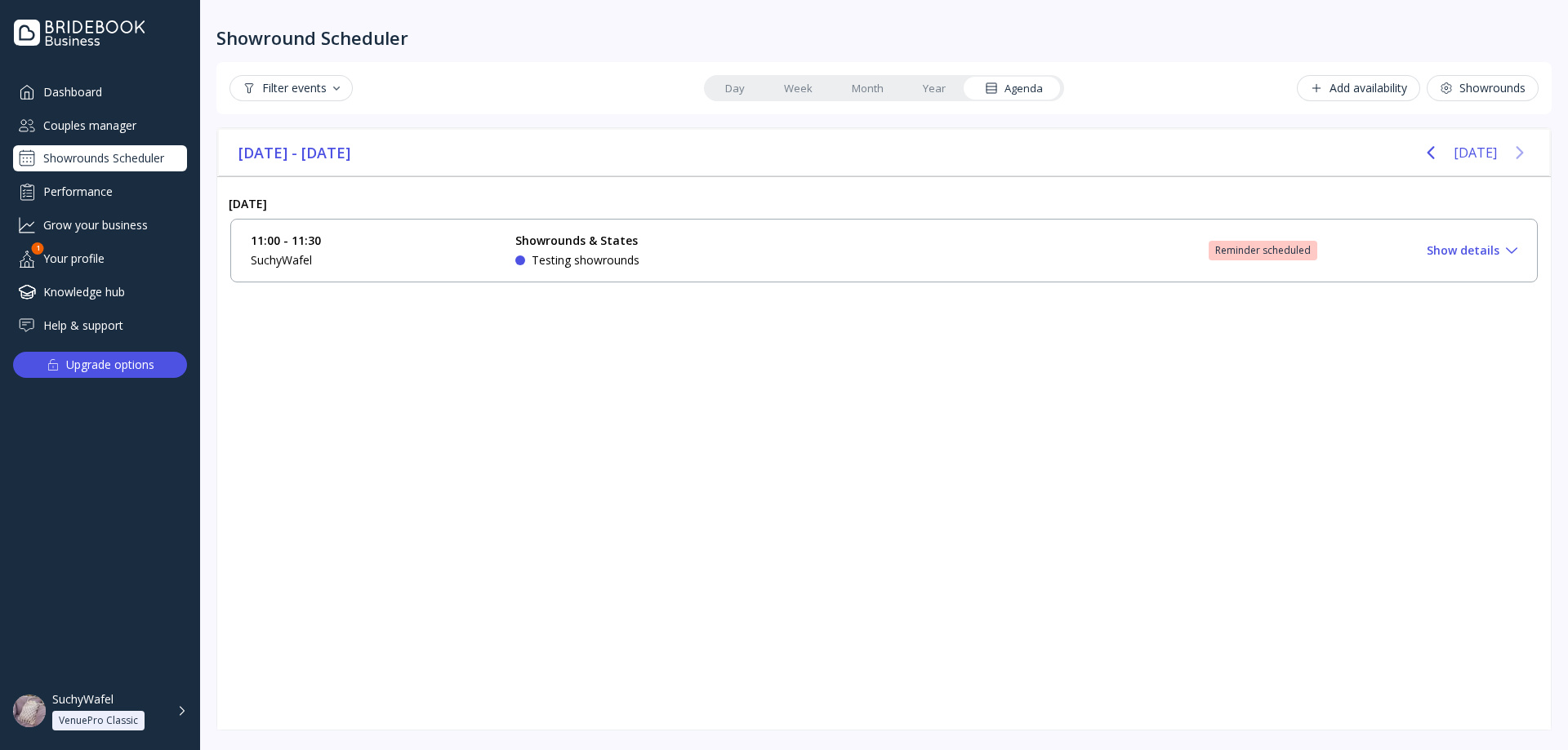
click at [1516, 156] on icon "Next page" at bounding box center [1520, 152] width 20 height 20
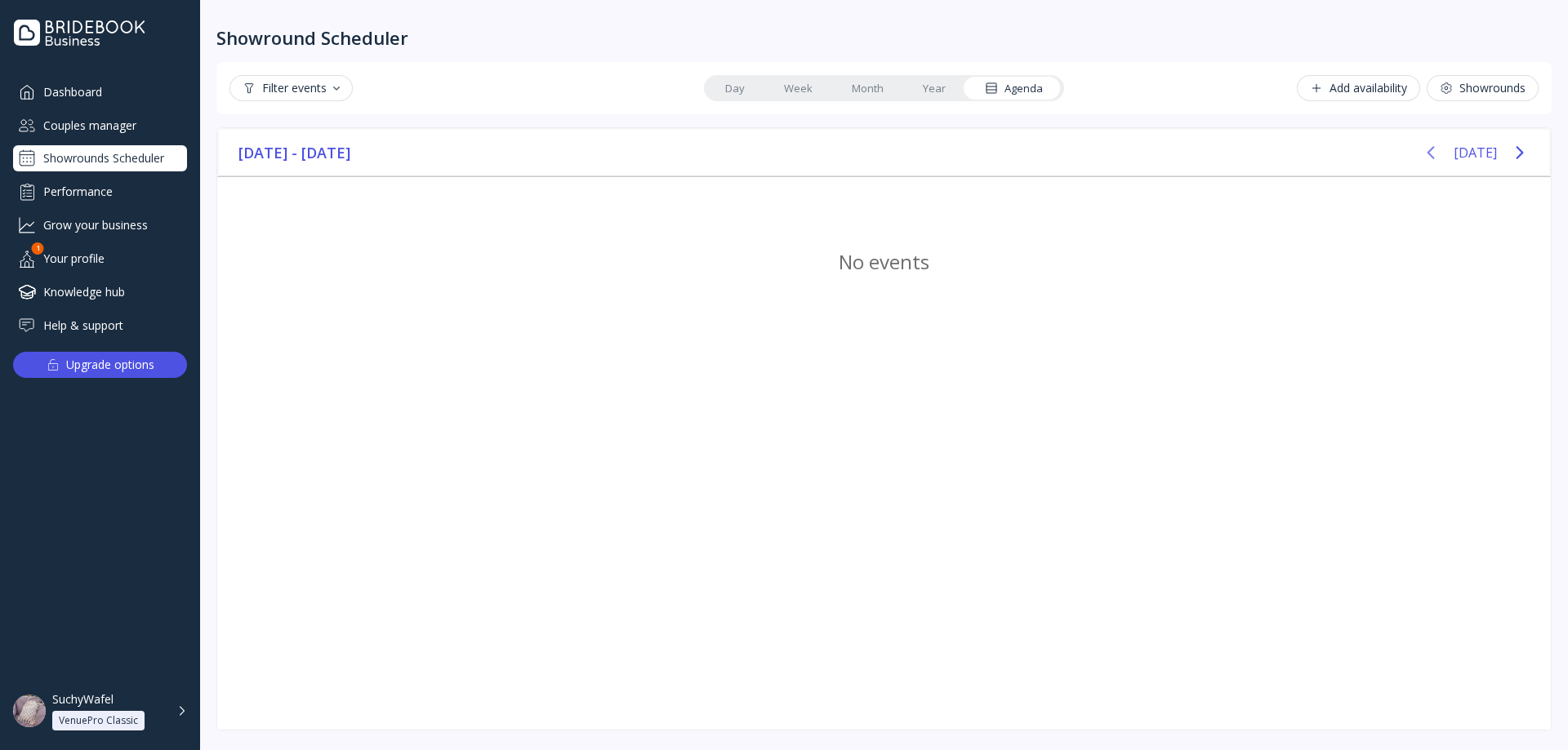
click at [1417, 151] on div "December 2025 - February 2026 Today" at bounding box center [884, 152] width 1330 height 46
click at [1430, 151] on icon "Previous page" at bounding box center [1431, 152] width 20 height 20
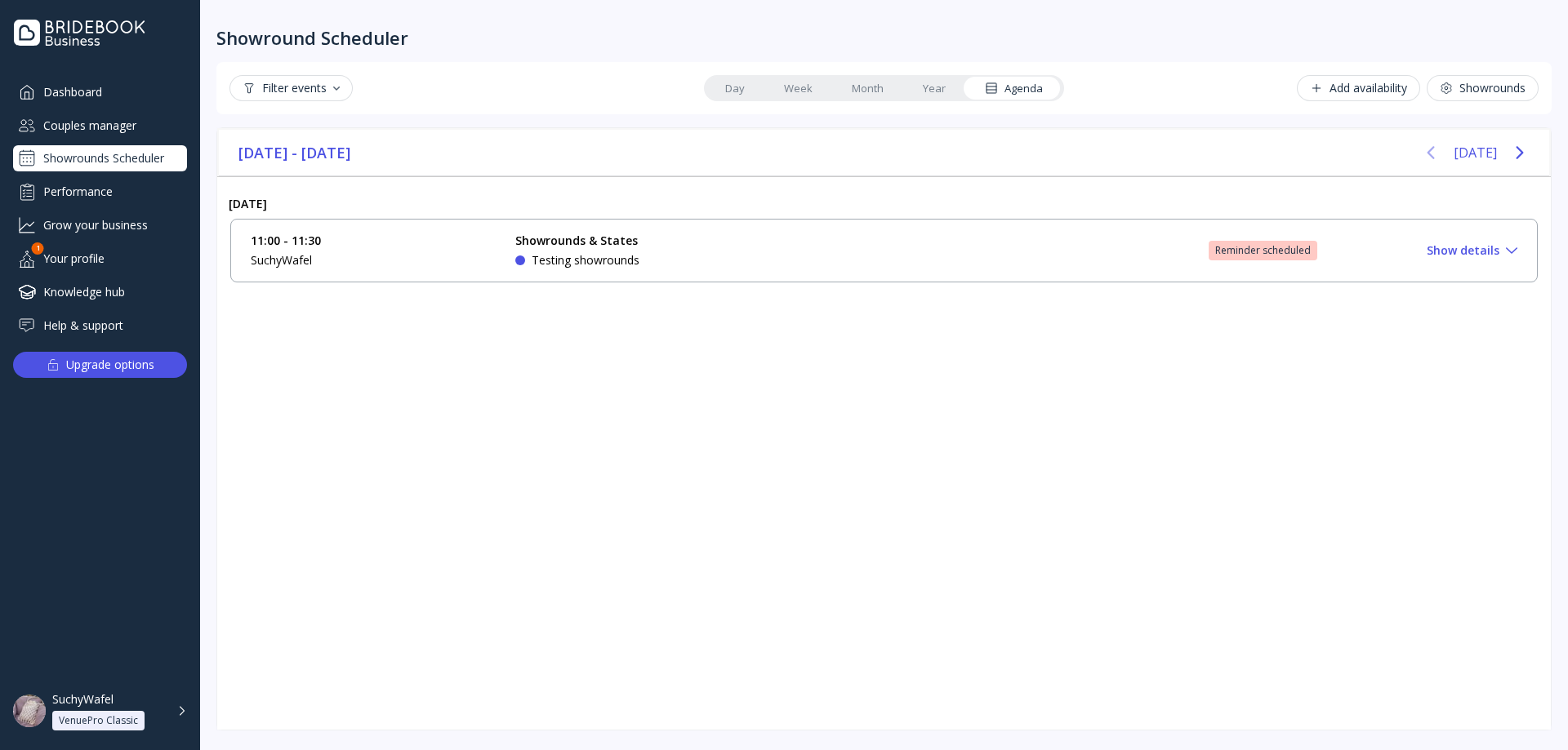
click at [1431, 151] on icon "Previous page" at bounding box center [1431, 152] width 20 height 20
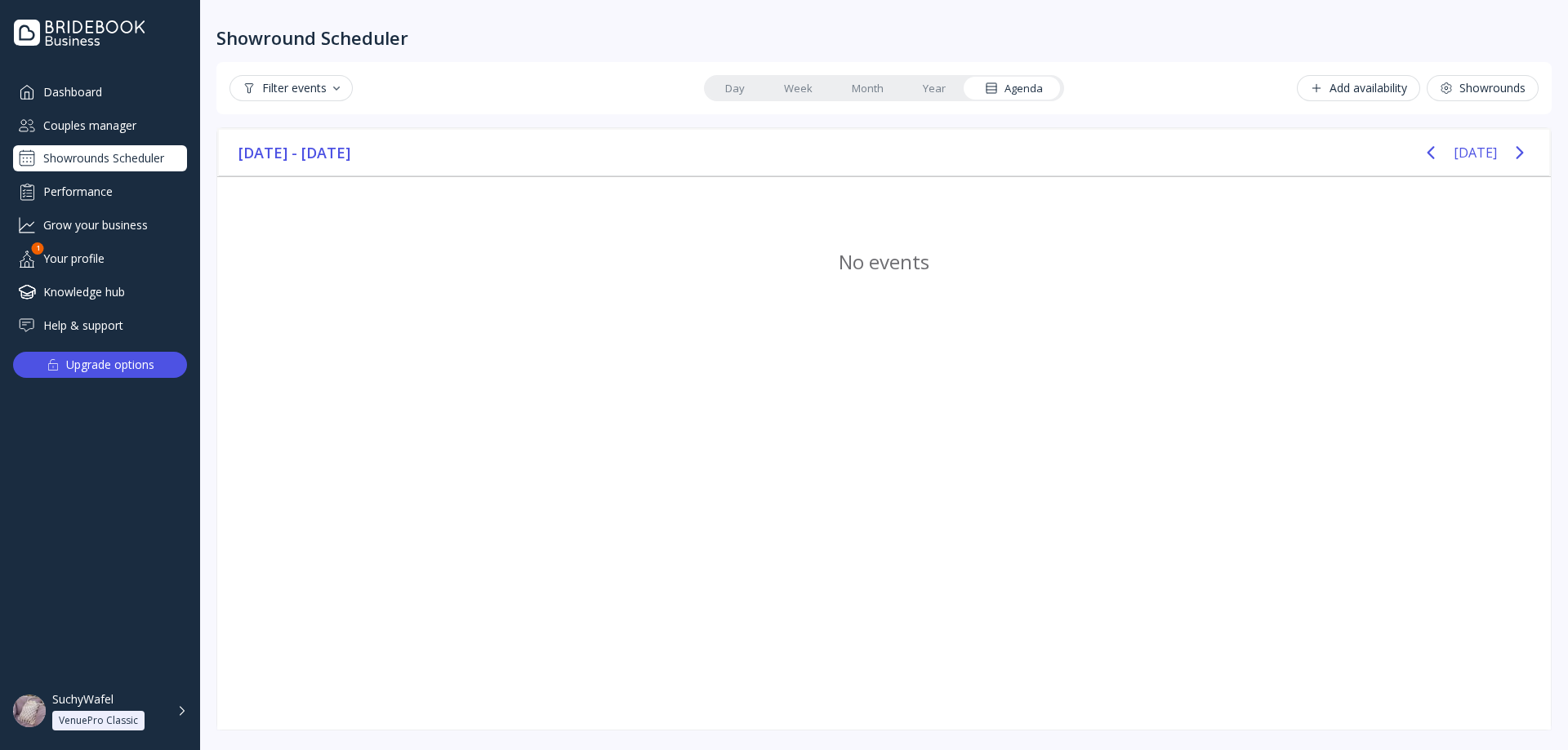
drag, startPoint x: 258, startPoint y: 99, endPoint x: 279, endPoint y: 103, distance: 21.4
click at [258, 100] on button "Filter events" at bounding box center [291, 88] width 123 height 27
click at [345, 201] on div "Cancelled / Declined" at bounding box center [315, 188] width 156 height 27
click at [322, 75] on button "Filter events" at bounding box center [291, 88] width 123 height 27
click at [324, 79] on button "Filter events" at bounding box center [291, 88] width 123 height 27
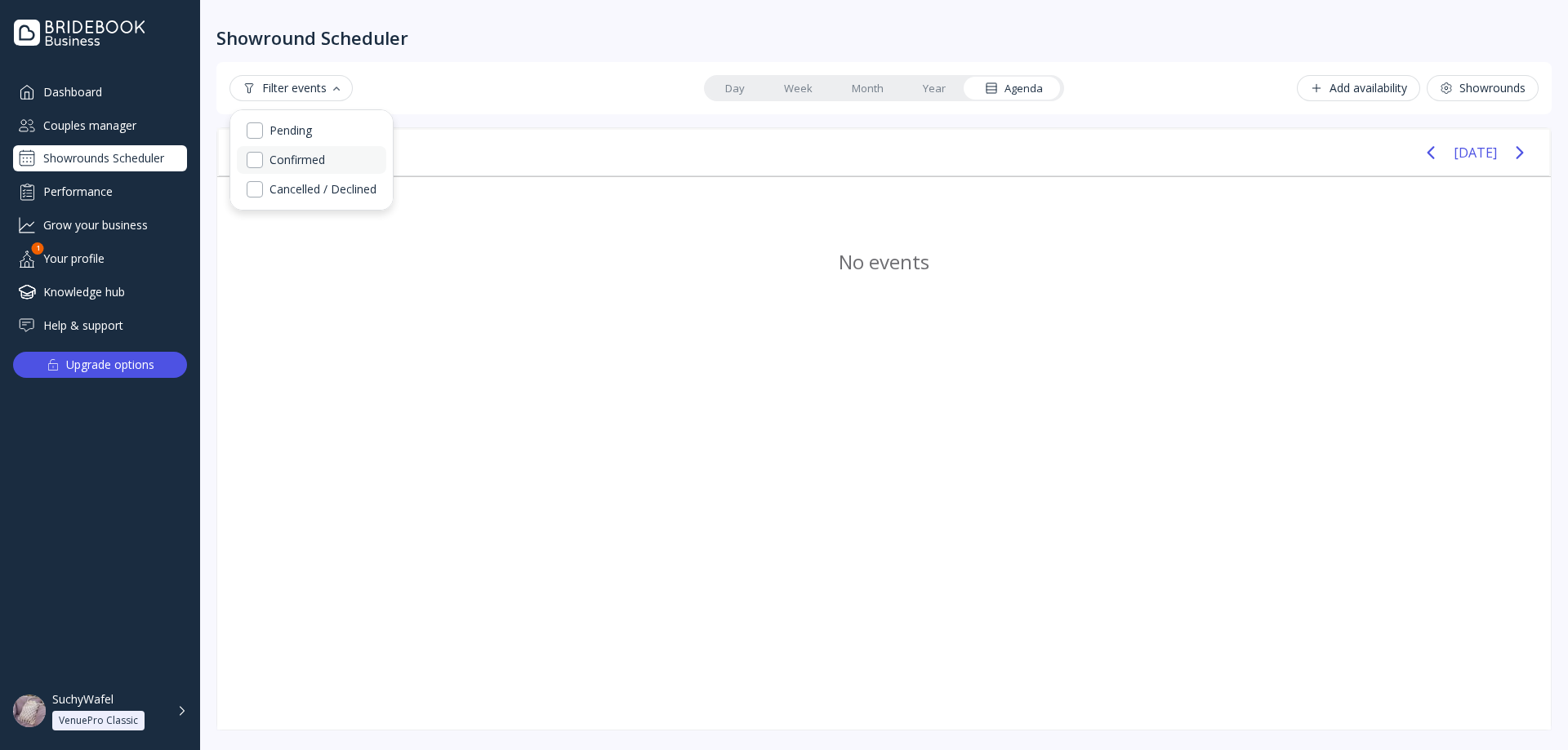
click at [313, 176] on div "Cancelled / Declined" at bounding box center [312, 188] width 150 height 27
click at [307, 160] on div "Confirmed" at bounding box center [297, 160] width 56 height 15
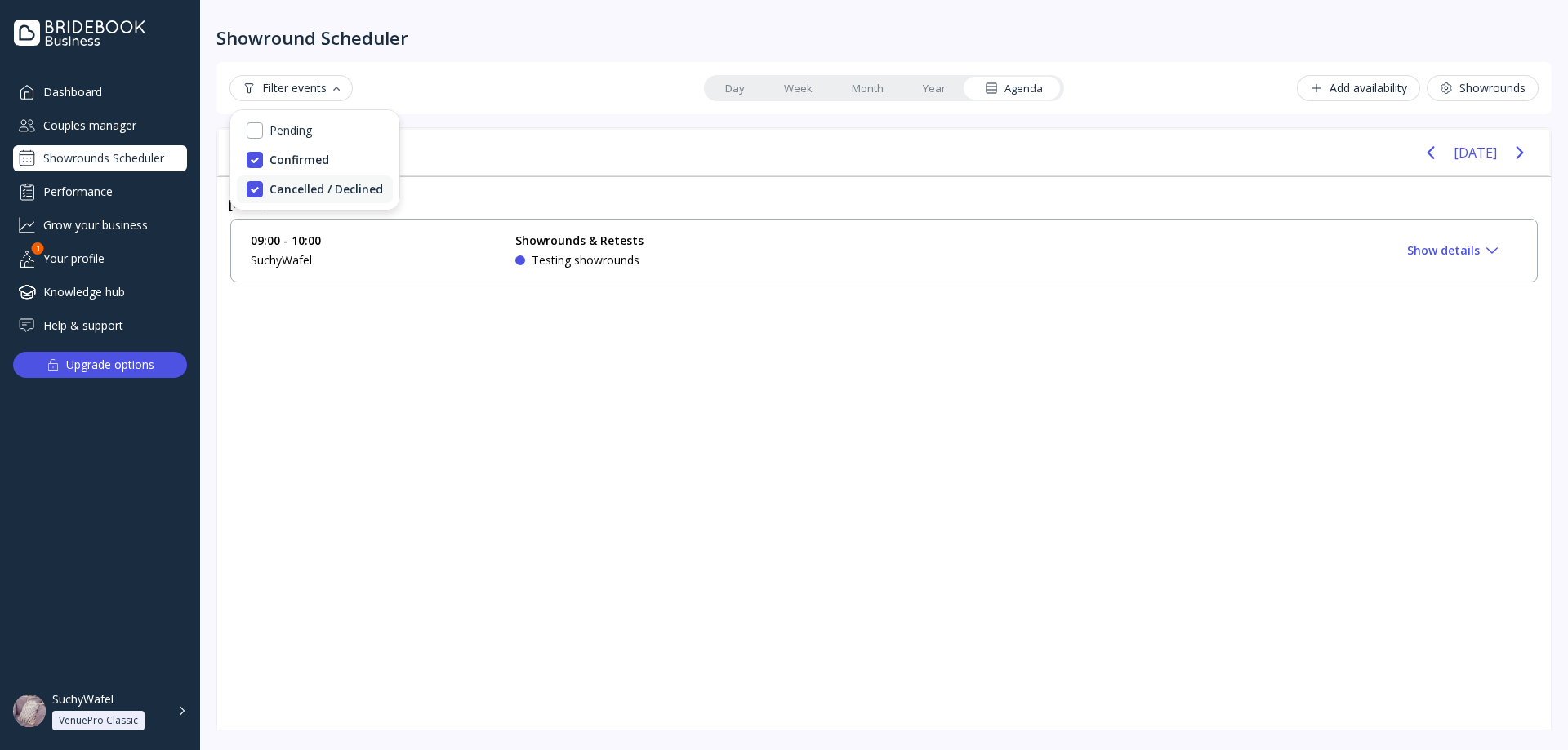
click at [315, 197] on div "Cancelled / Declined" at bounding box center [315, 188] width 156 height 27
click at [1497, 151] on div "[DATE]" at bounding box center [1475, 152] width 121 height 32
click at [1515, 154] on icon "Next page" at bounding box center [1520, 152] width 20 height 20
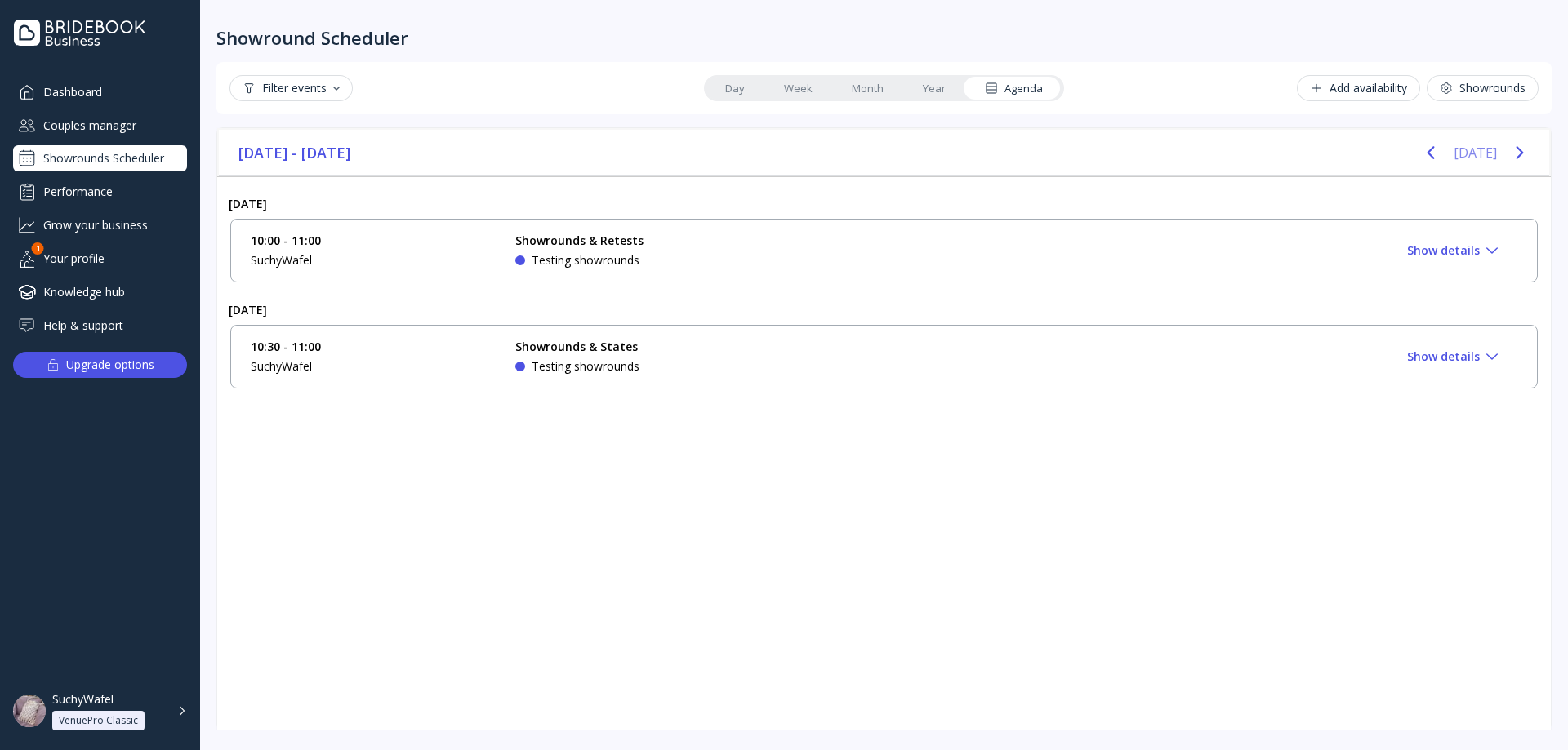
click at [1429, 149] on icon "Previous page" at bounding box center [1431, 152] width 20 height 20
click at [317, 83] on div "Filter events" at bounding box center [291, 88] width 98 height 13
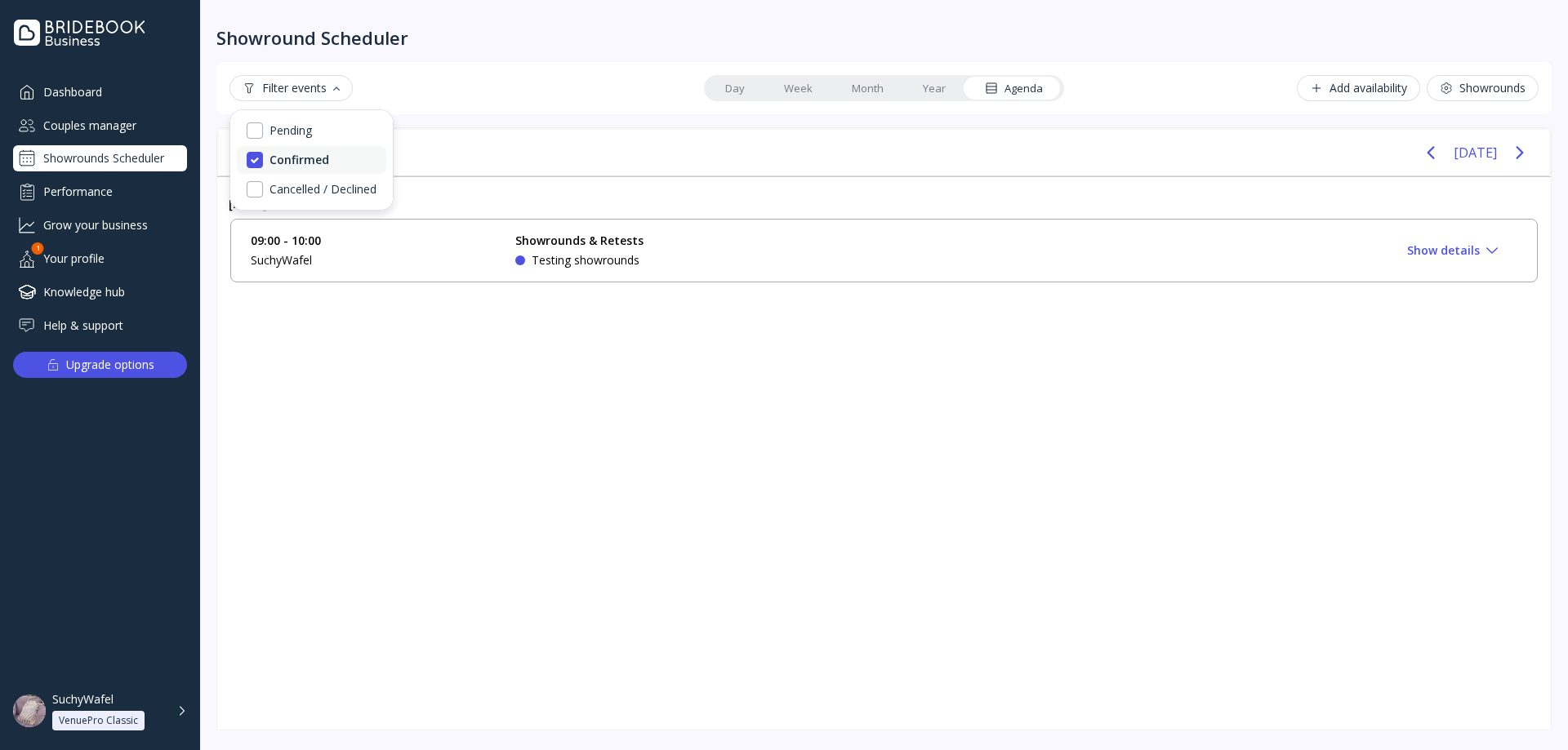
click at [297, 159] on div "Confirmed" at bounding box center [298, 160] width 60 height 15
click at [303, 155] on div "Confirmed" at bounding box center [297, 160] width 56 height 15
click at [302, 156] on div "Confirmed" at bounding box center [298, 160] width 60 height 15
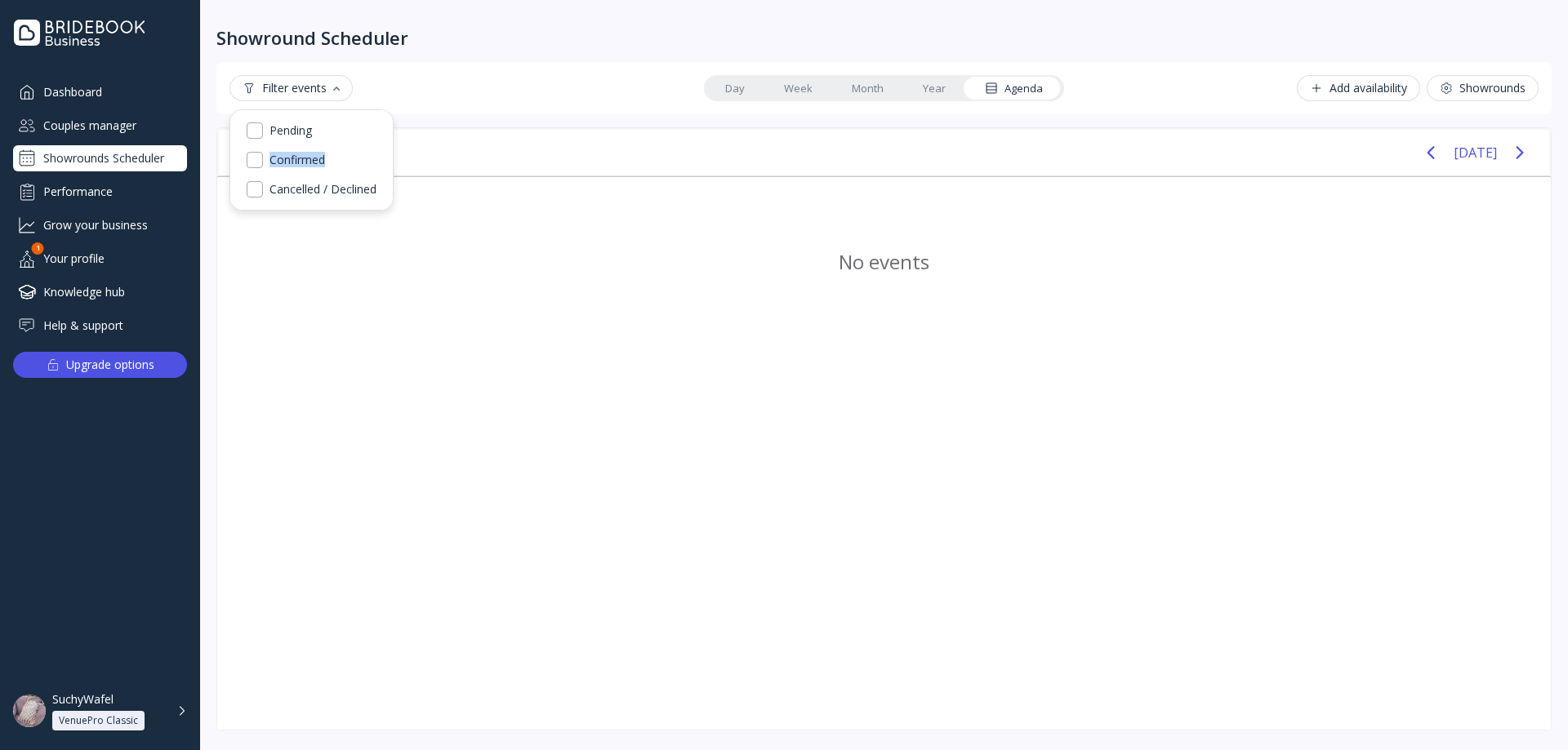
click at [420, 291] on div "No events" at bounding box center [884, 453] width 1334 height 553
click at [294, 98] on button "Filter events" at bounding box center [291, 88] width 123 height 27
click at [294, 149] on div "Confirmed" at bounding box center [312, 153] width 150 height 27
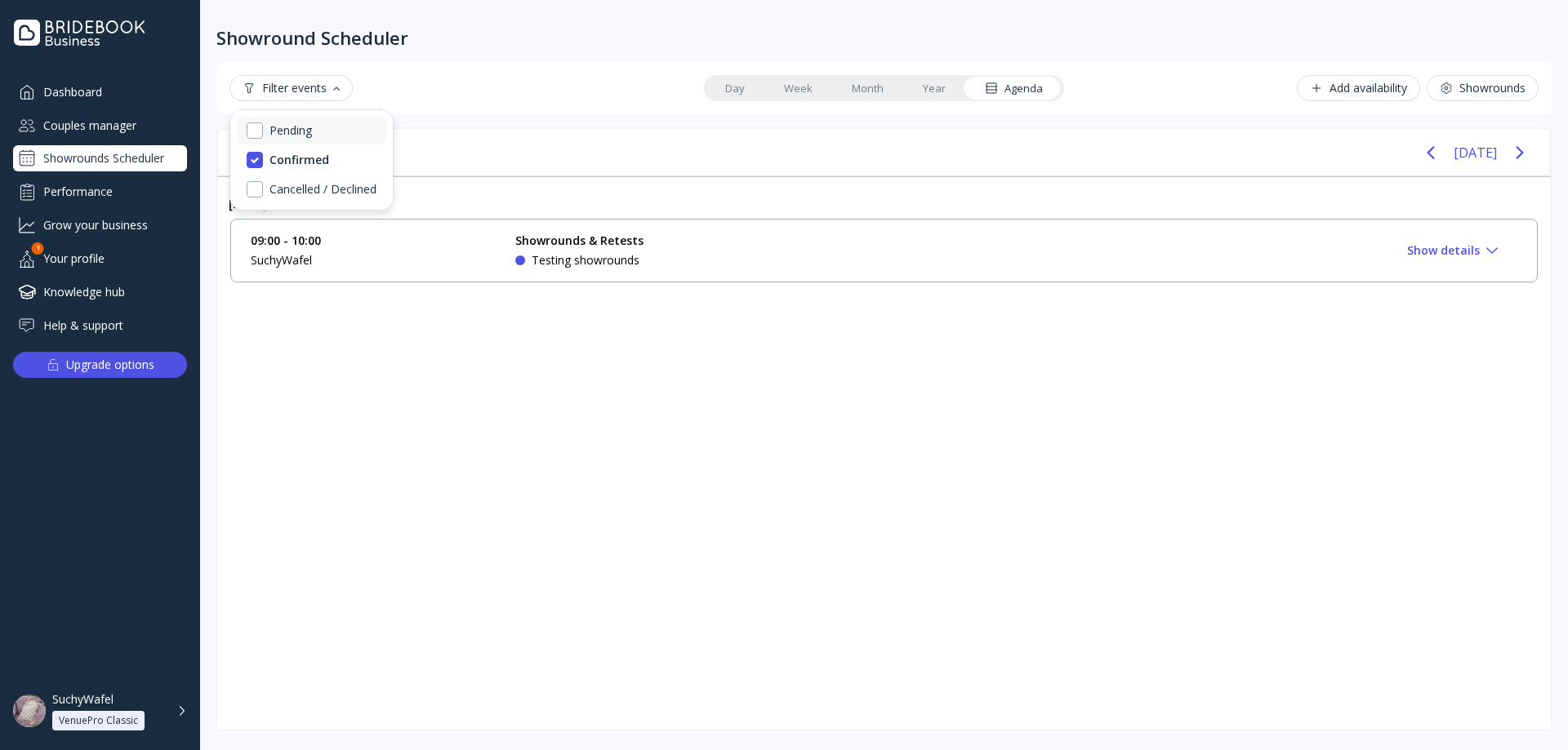
click at [289, 129] on div "Pending" at bounding box center [290, 131] width 43 height 15
click at [293, 155] on div "Confirmed" at bounding box center [298, 160] width 60 height 15
click at [297, 130] on div "Pending" at bounding box center [292, 131] width 45 height 15
click at [298, 164] on div "Confirmed" at bounding box center [297, 160] width 56 height 15
click at [293, 131] on div "Pending" at bounding box center [290, 131] width 43 height 15
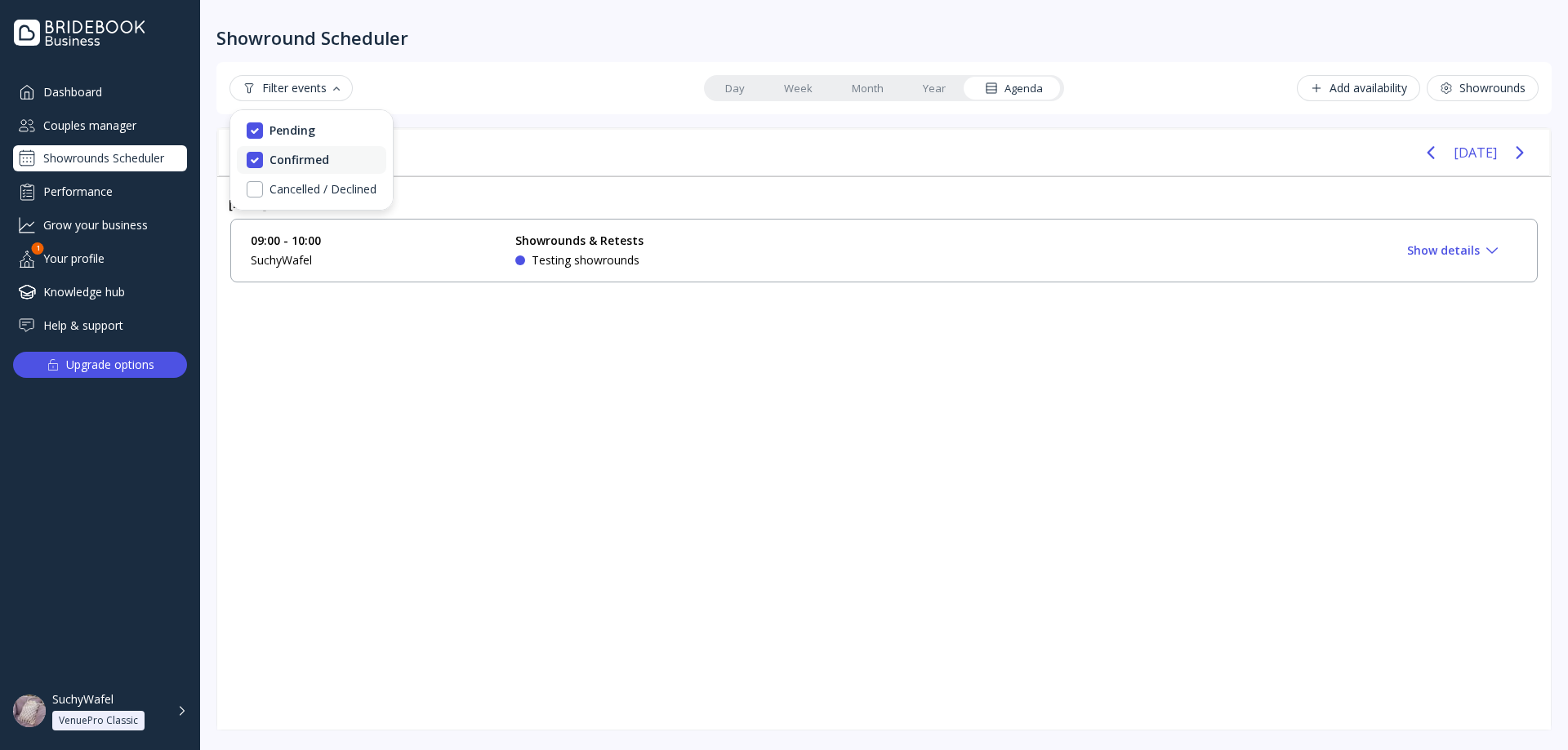
click at [293, 159] on div "Confirmed" at bounding box center [298, 160] width 60 height 15
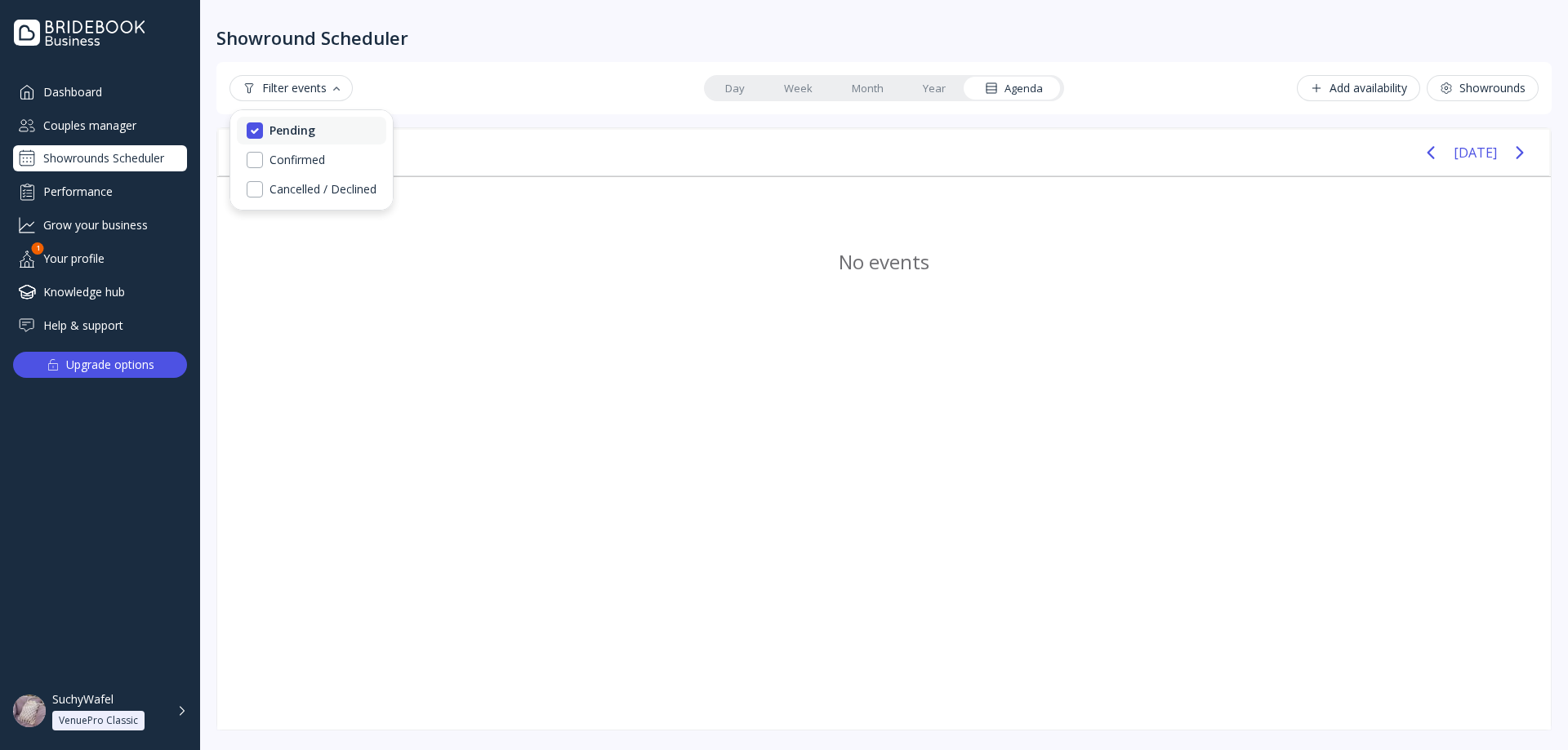
click at [291, 135] on div "Pending" at bounding box center [292, 131] width 45 height 15
click at [291, 133] on div "Pending" at bounding box center [290, 131] width 43 height 15
click at [291, 136] on div "Pending" at bounding box center [292, 131] width 45 height 15
click at [293, 161] on div "Confirmed" at bounding box center [297, 160] width 56 height 15
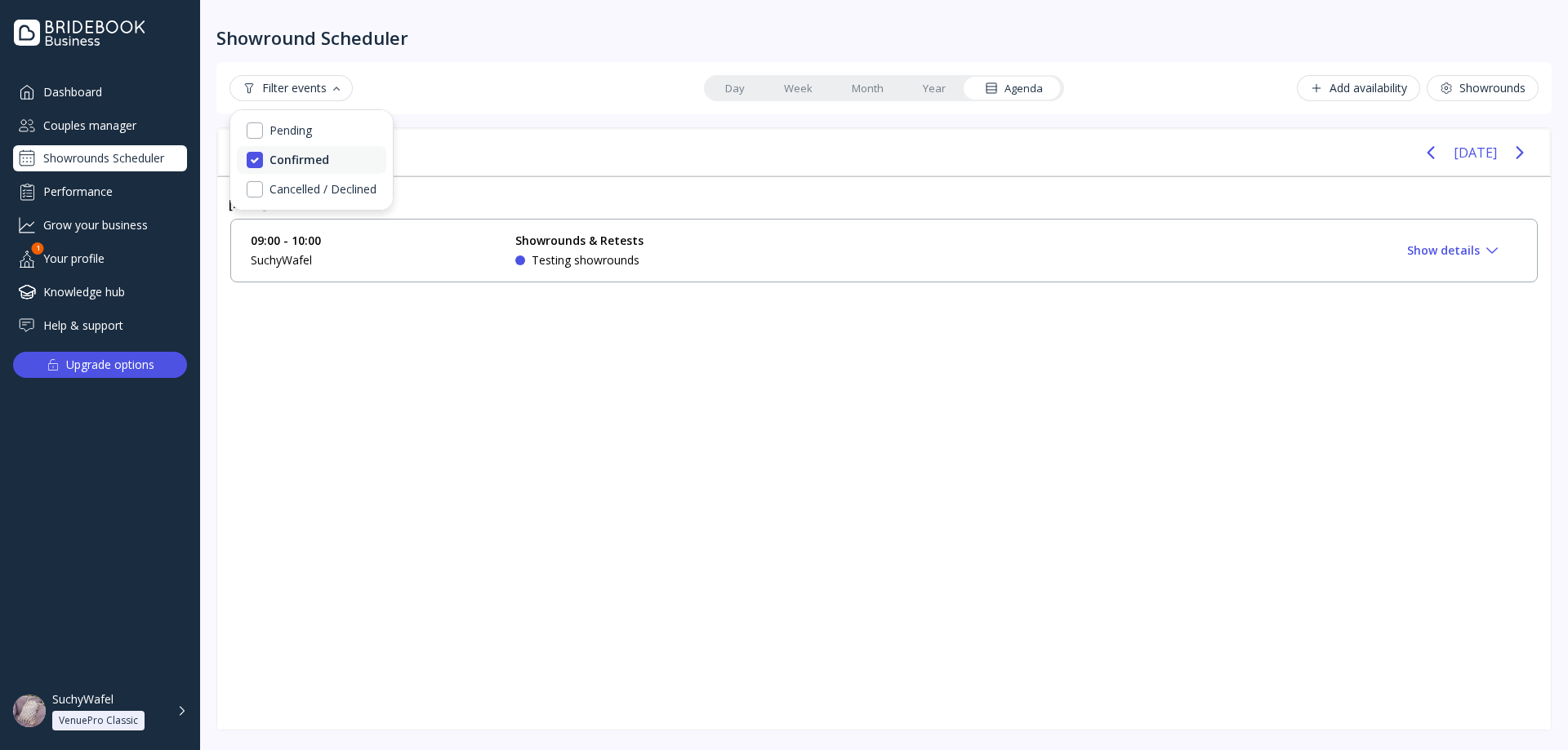
click at [293, 162] on div "Confirmed" at bounding box center [298, 160] width 60 height 15
click at [302, 187] on div "Cancelled / Declined" at bounding box center [322, 189] width 107 height 15
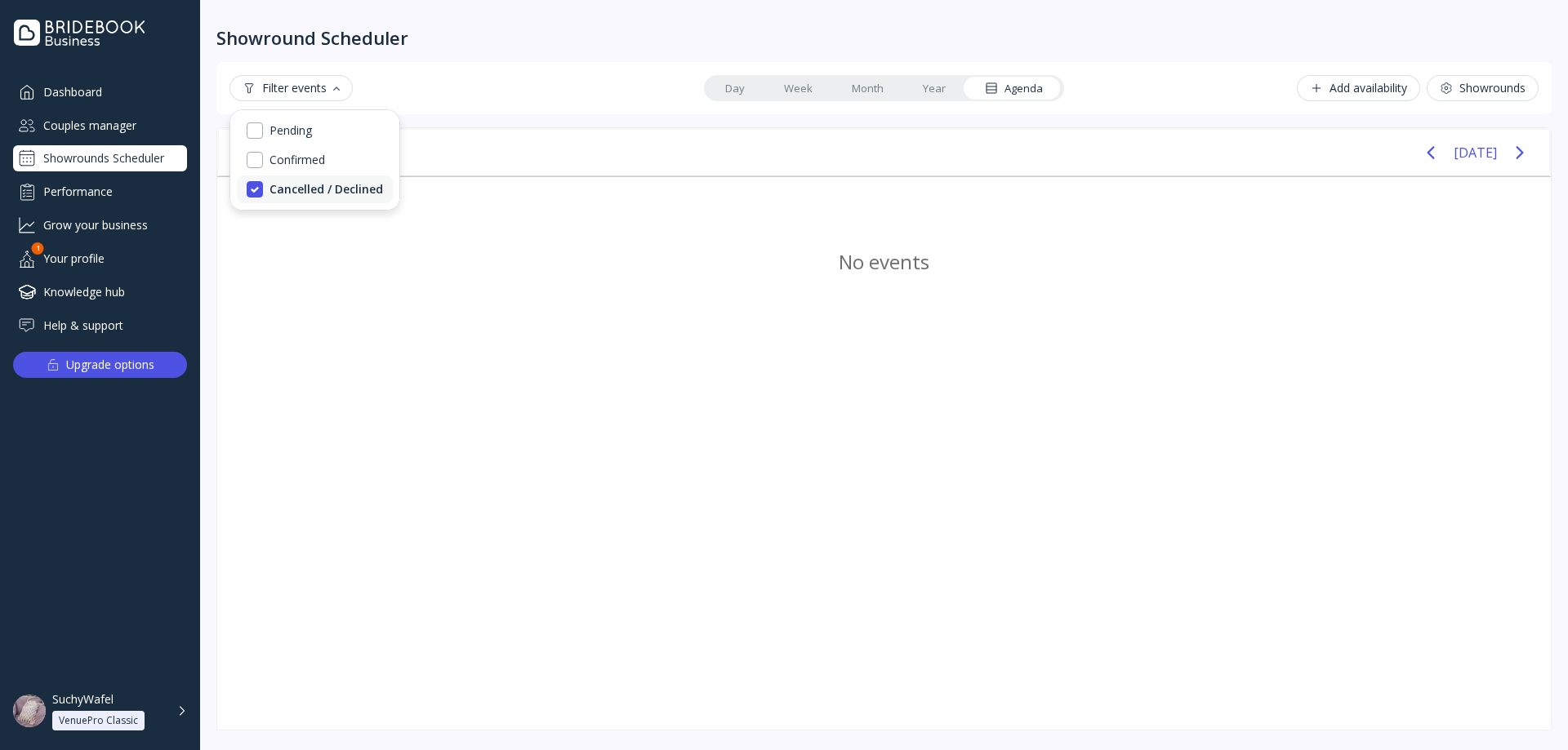
click at [302, 187] on div "Cancelled / Declined" at bounding box center [326, 189] width 114 height 15
click at [305, 171] on div "Confirmed" at bounding box center [312, 159] width 150 height 27
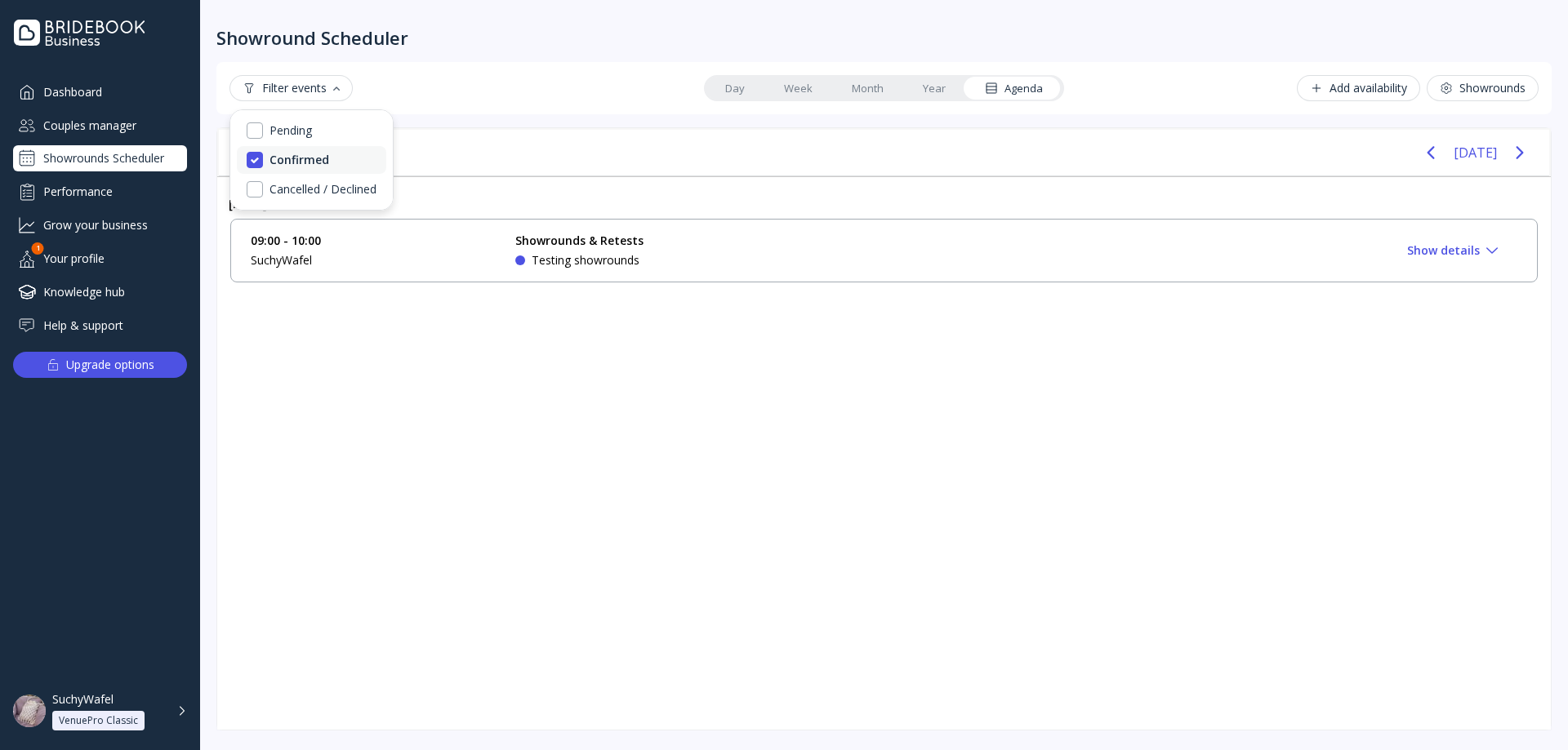
click at [304, 164] on div "Confirmed" at bounding box center [298, 160] width 60 height 15
click at [305, 190] on div "Cancelled / Declined" at bounding box center [322, 189] width 107 height 15
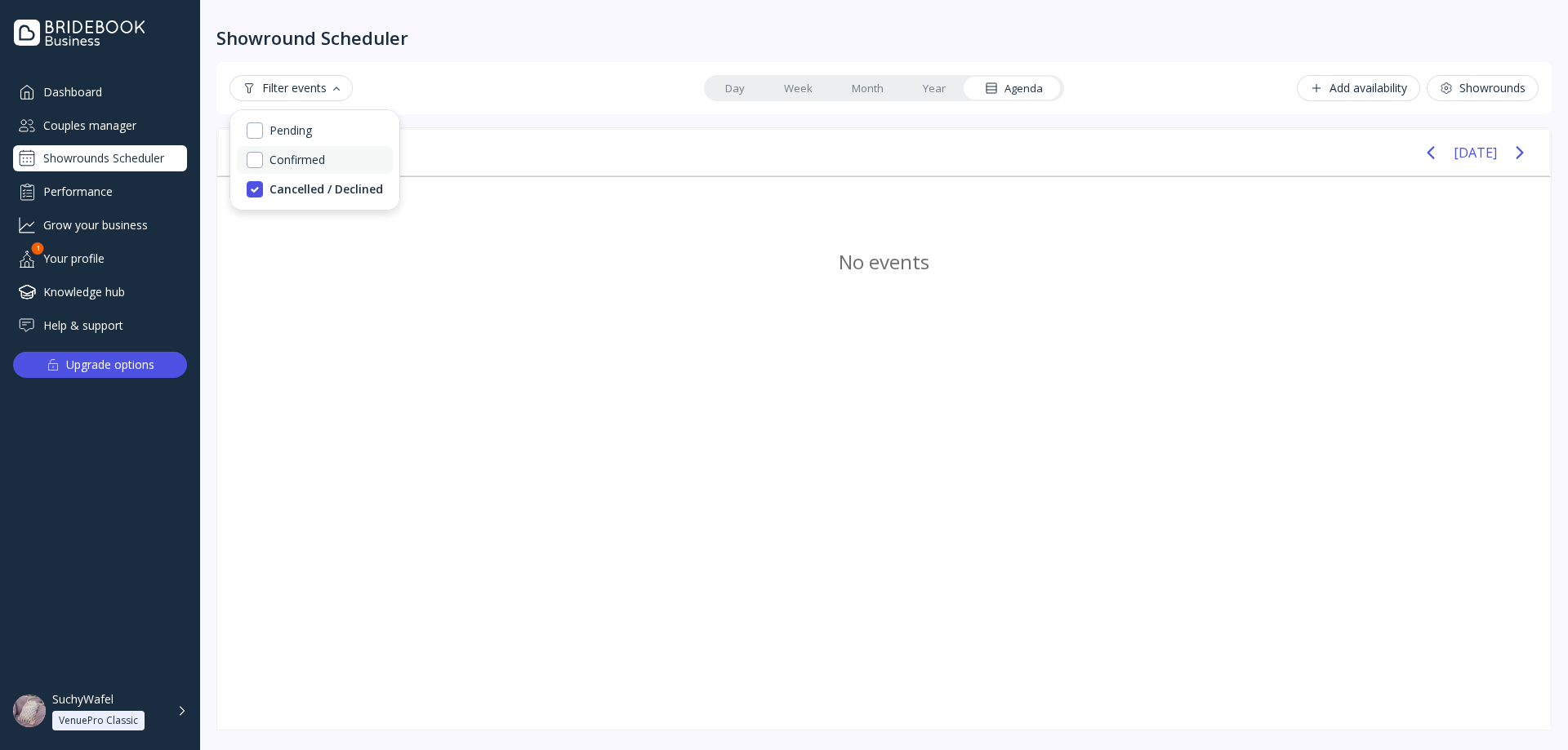
click at [300, 159] on div "Confirmed" at bounding box center [297, 160] width 56 height 15
click at [559, 414] on div "30 Sat Aug 2025 09:00 - 10:00 SuchyWafel Showrounds & Retests Testing showround…" at bounding box center [884, 453] width 1334 height 553
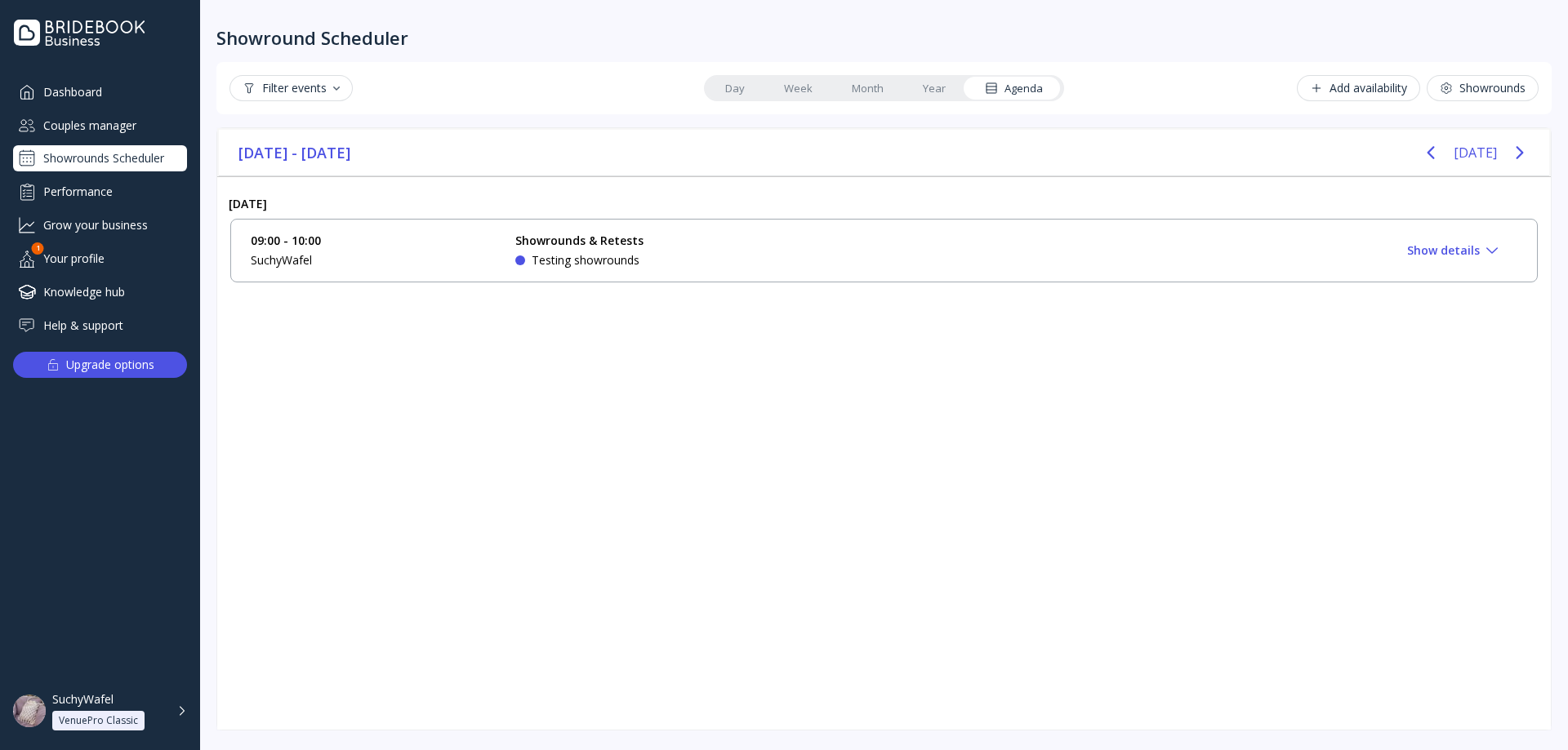
click at [1438, 171] on div "June 2025 - August 2025 Today" at bounding box center [884, 152] width 1330 height 46
click at [1438, 166] on button "Previous page" at bounding box center [1431, 152] width 32 height 32
click at [1525, 158] on icon "Next page" at bounding box center [1520, 152] width 20 height 20
click at [303, 88] on div "Filter events" at bounding box center [291, 88] width 98 height 13
click at [294, 163] on div "Confirmed" at bounding box center [298, 160] width 60 height 15
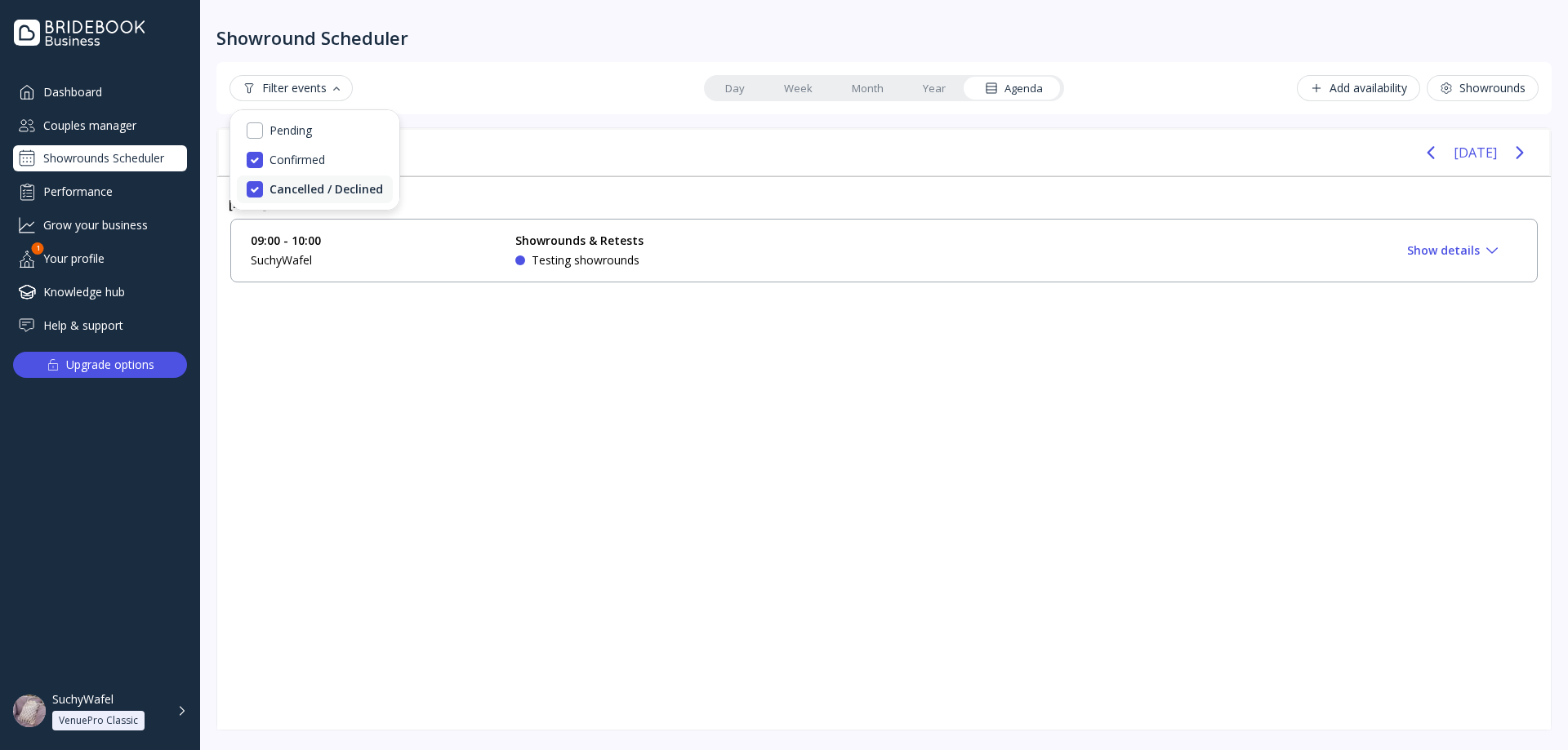
click at [297, 193] on div "Cancelled / Declined" at bounding box center [326, 189] width 114 height 15
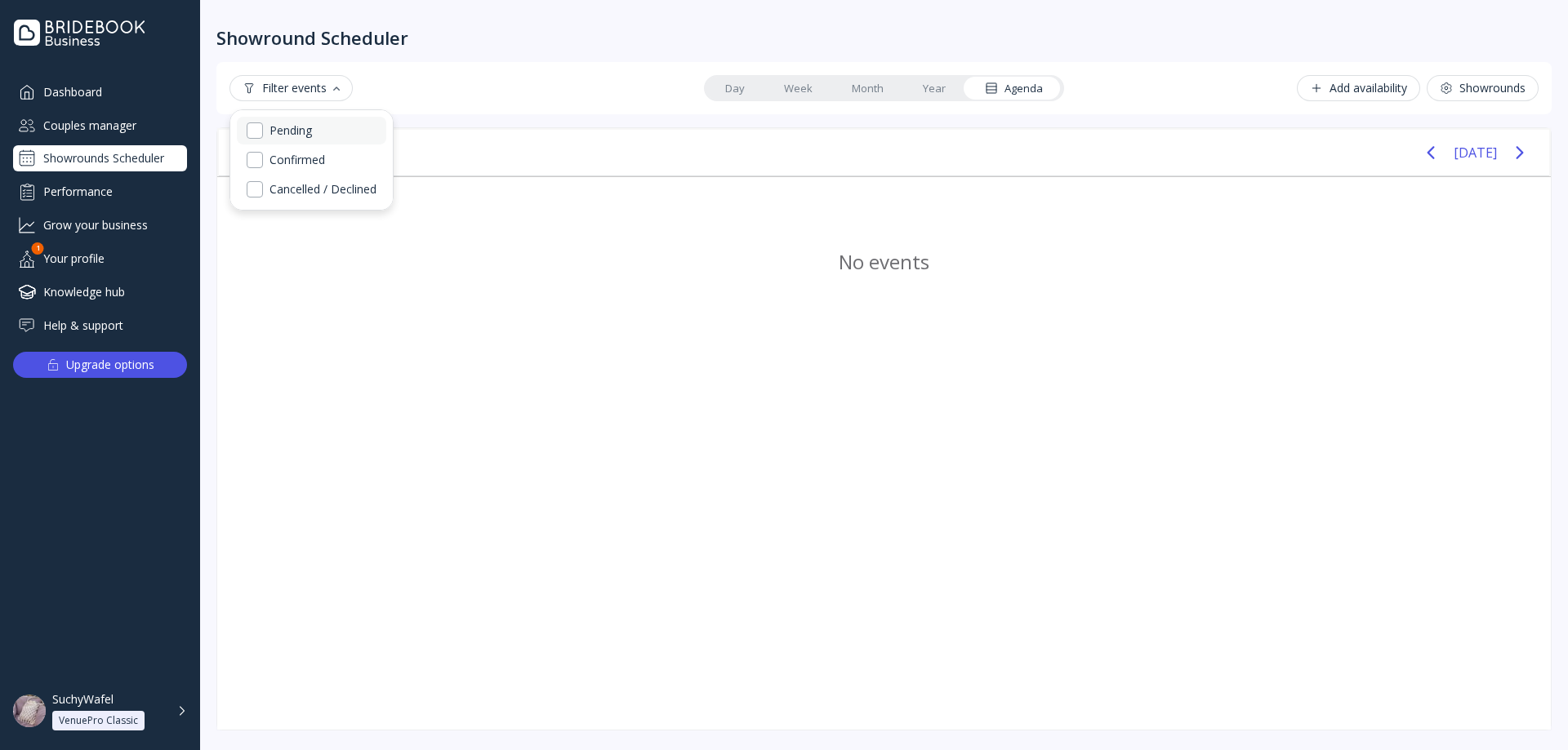
click at [296, 127] on div "Pending" at bounding box center [290, 131] width 43 height 15
click at [293, 130] on div "Pending" at bounding box center [292, 131] width 45 height 15
click at [293, 130] on div "Pending" at bounding box center [290, 131] width 43 height 15
click at [1447, 144] on button "Previous page" at bounding box center [1431, 152] width 32 height 32
click at [978, 80] on link "Agenda" at bounding box center [1014, 88] width 98 height 23
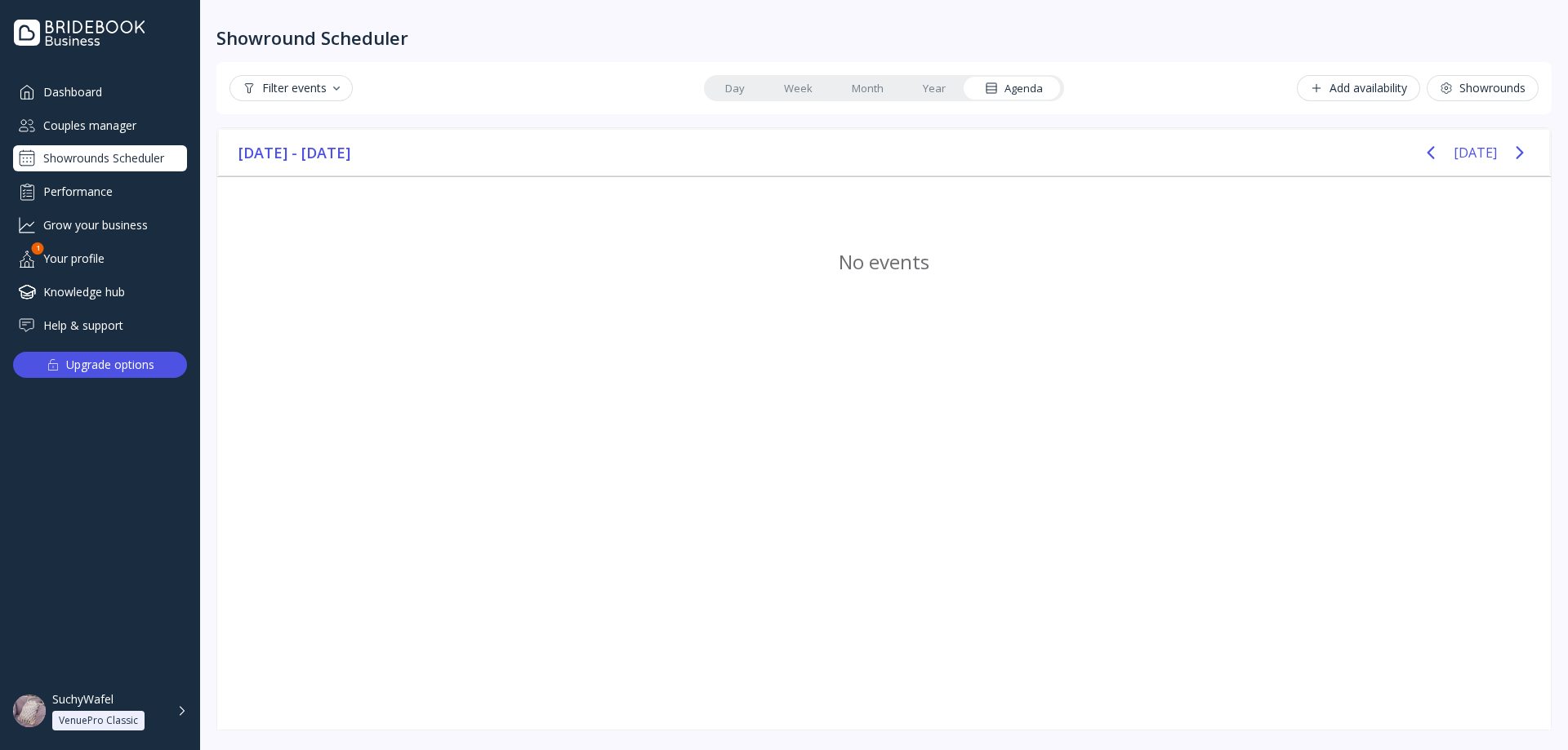
click at [996, 83] on icon at bounding box center [991, 88] width 9 height 9
click at [1003, 86] on div "Agenda" at bounding box center [1014, 88] width 58 height 15
click at [1434, 151] on icon "Previous page" at bounding box center [1431, 152] width 20 height 20
click at [1523, 156] on icon "Next page" at bounding box center [1520, 152] width 20 height 20
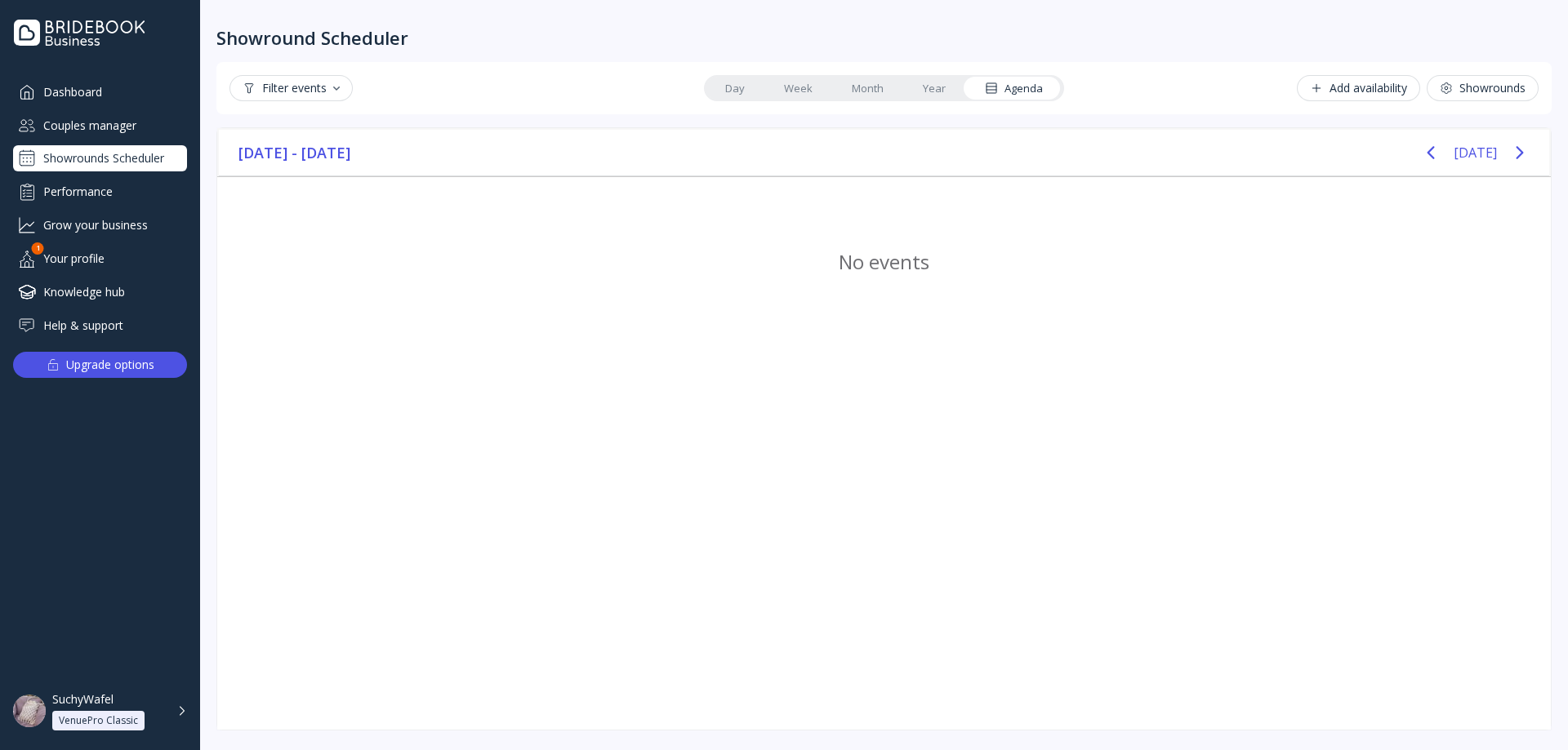
click at [302, 93] on div "Filter events" at bounding box center [291, 88] width 98 height 13
click at [317, 156] on div "Confirmed" at bounding box center [297, 160] width 56 height 15
click at [301, 127] on div "Pending" at bounding box center [292, 131] width 45 height 15
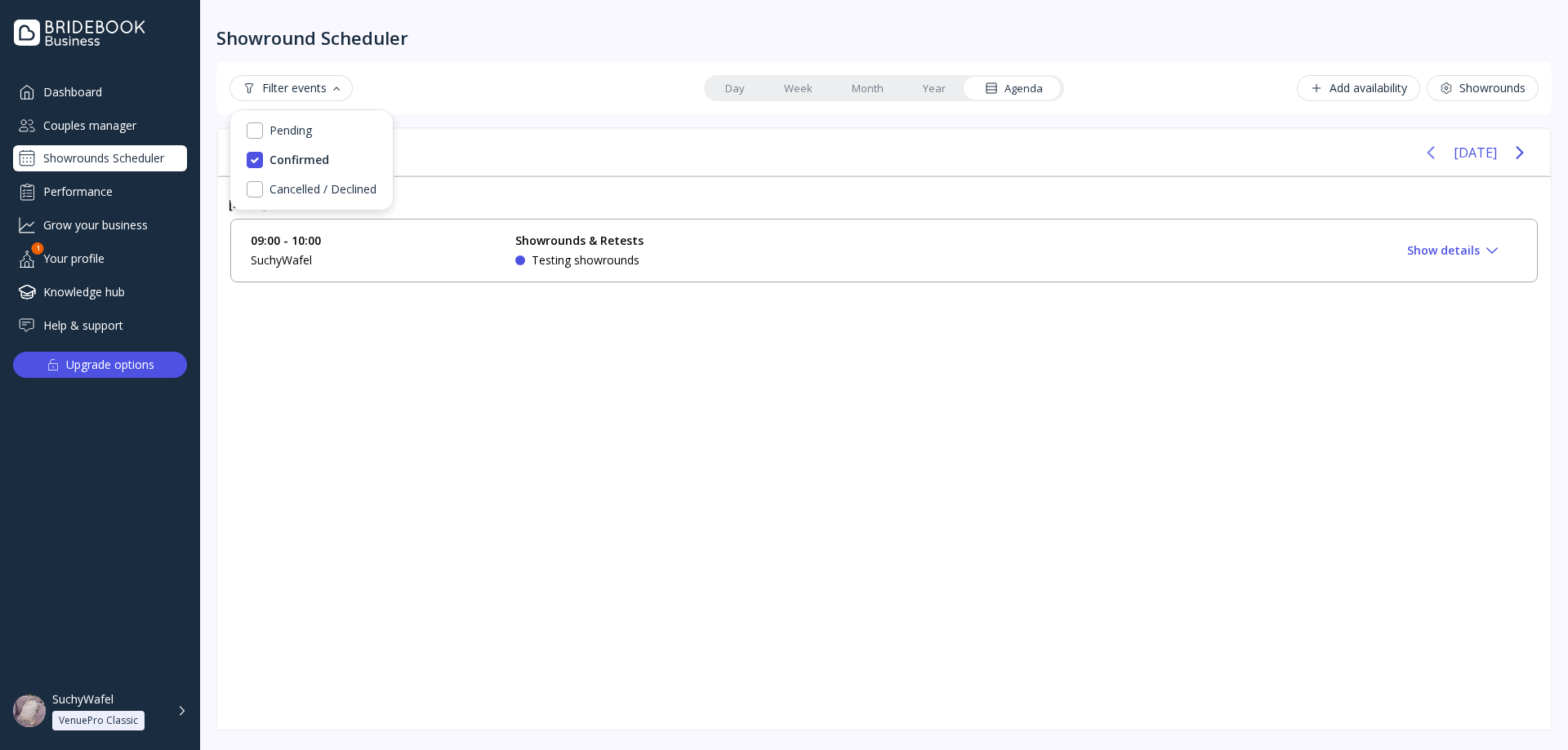
click at [1454, 155] on div "[DATE]" at bounding box center [1475, 152] width 121 height 32
click at [1434, 153] on icon "Previous page" at bounding box center [1432, 152] width 8 height 13
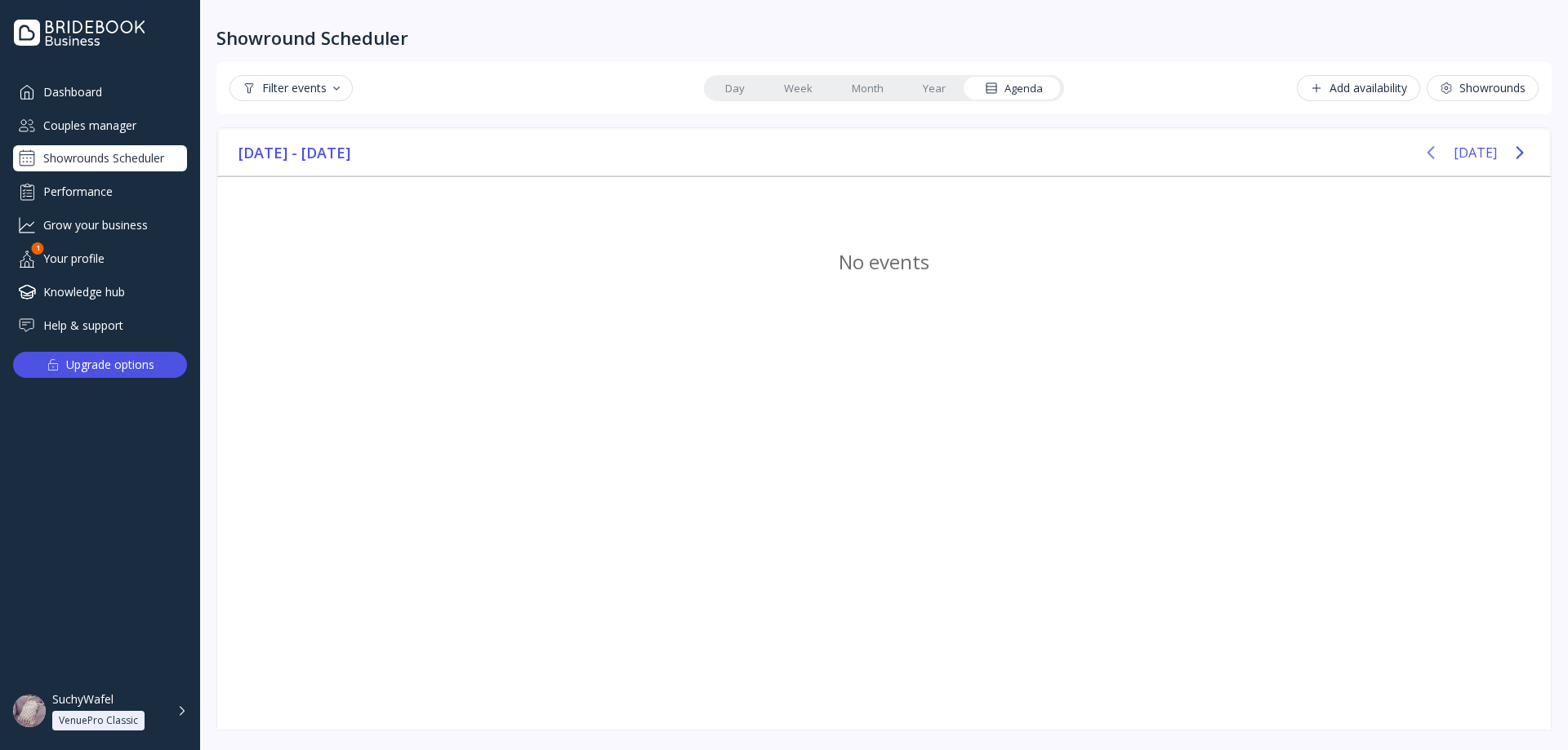
click at [1434, 153] on icon "Previous page" at bounding box center [1432, 152] width 8 height 13
click at [1505, 153] on button "Next page" at bounding box center [1520, 152] width 32 height 32
click at [1505, 153] on button "Next page" at bounding box center [1520, 152] width 32 height 32
click at [301, 80] on button "Filter events" at bounding box center [291, 88] width 123 height 27
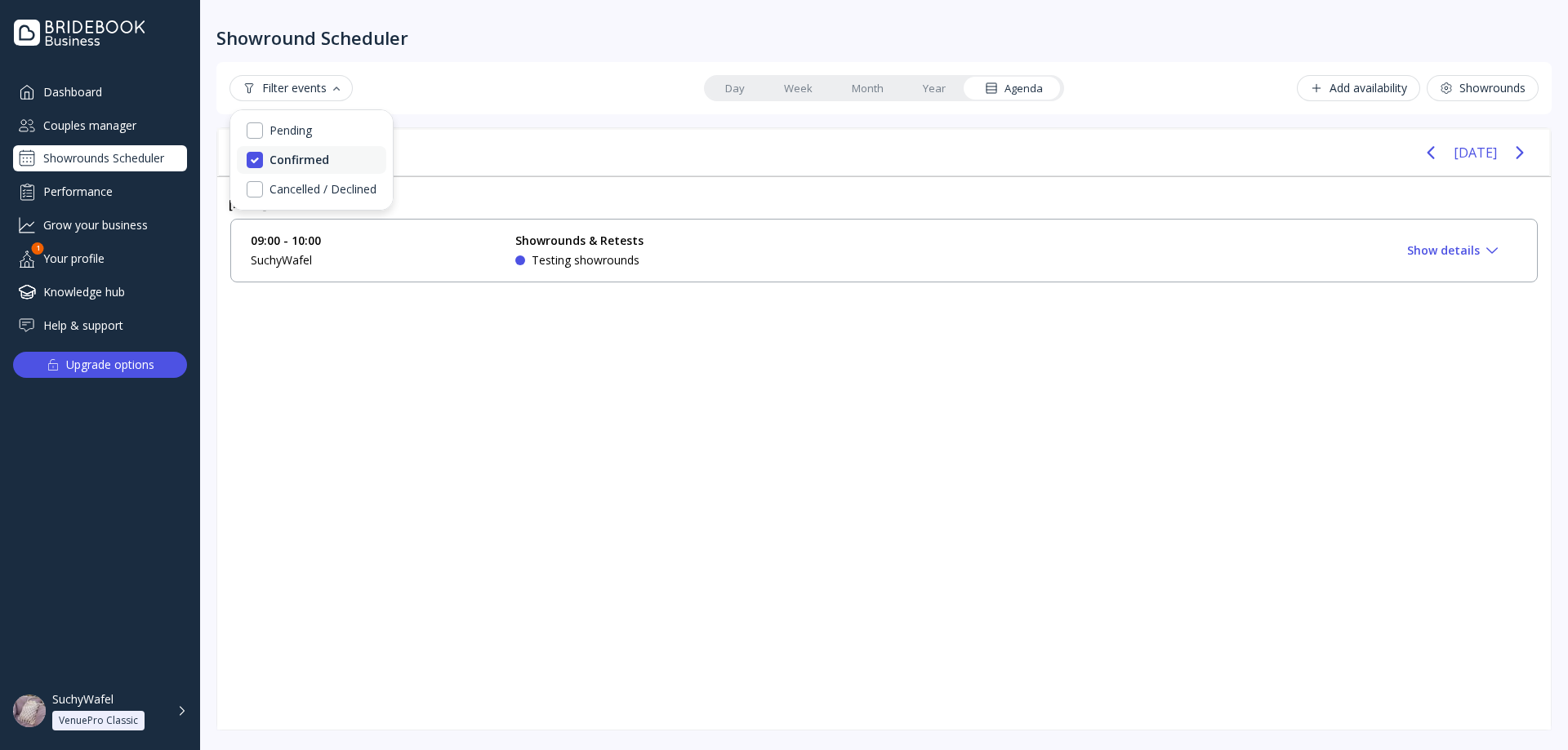
click at [301, 154] on div "Confirmed" at bounding box center [298, 160] width 60 height 15
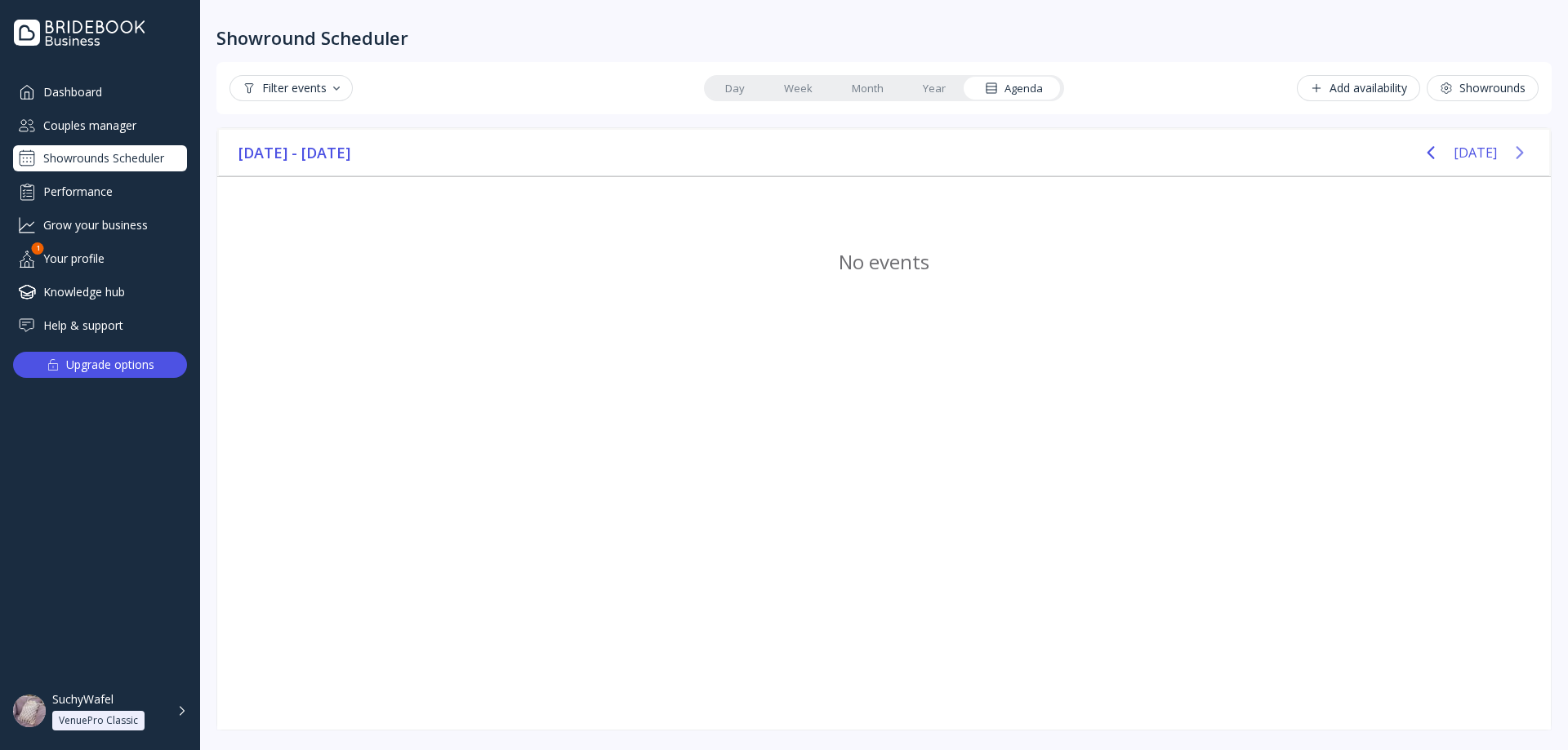
click at [1510, 147] on button "Next page" at bounding box center [1520, 152] width 32 height 32
click at [999, 89] on div "Agenda" at bounding box center [1014, 88] width 58 height 15
click at [927, 80] on link "Year" at bounding box center [934, 88] width 63 height 23
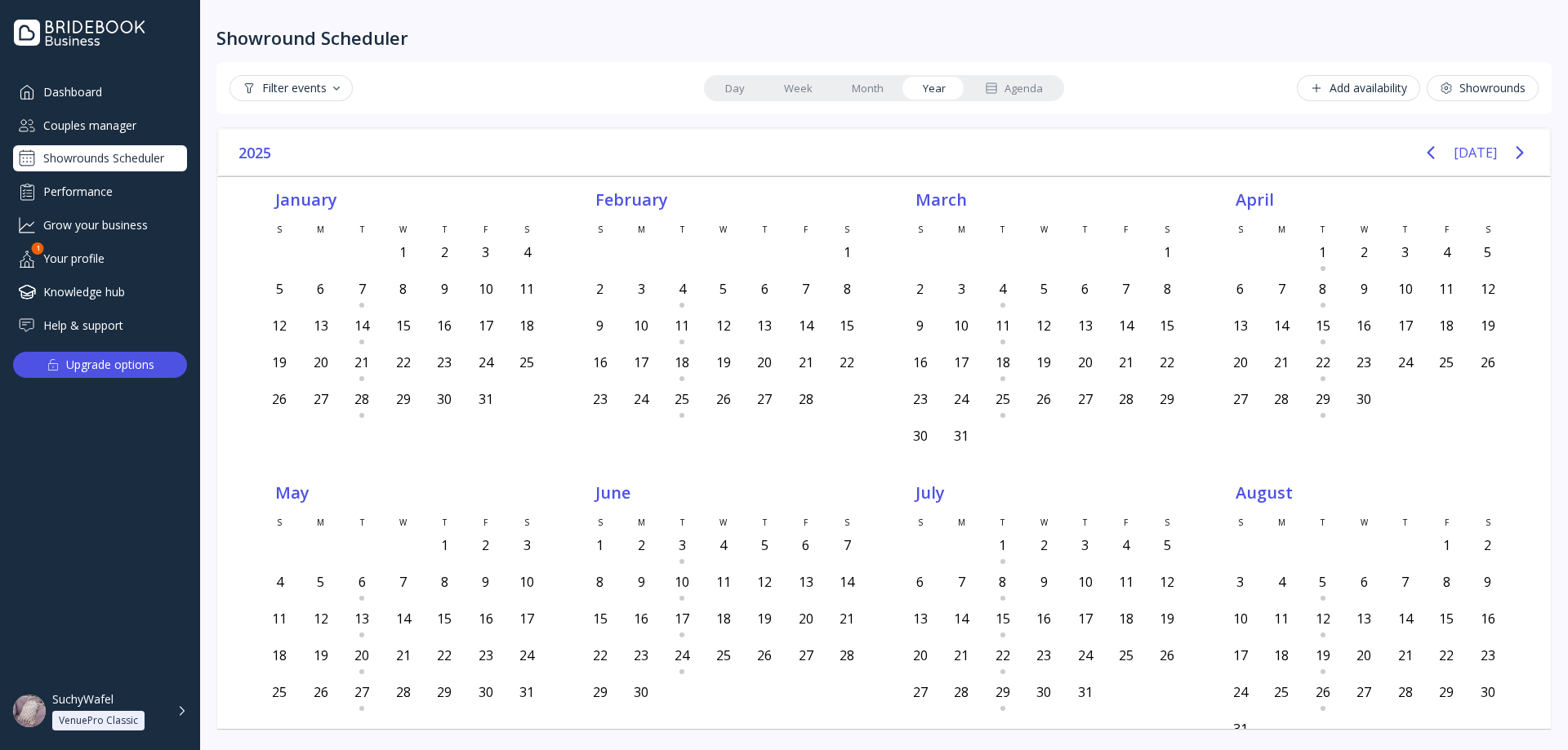
click at [1002, 87] on div "Agenda" at bounding box center [1014, 88] width 58 height 15
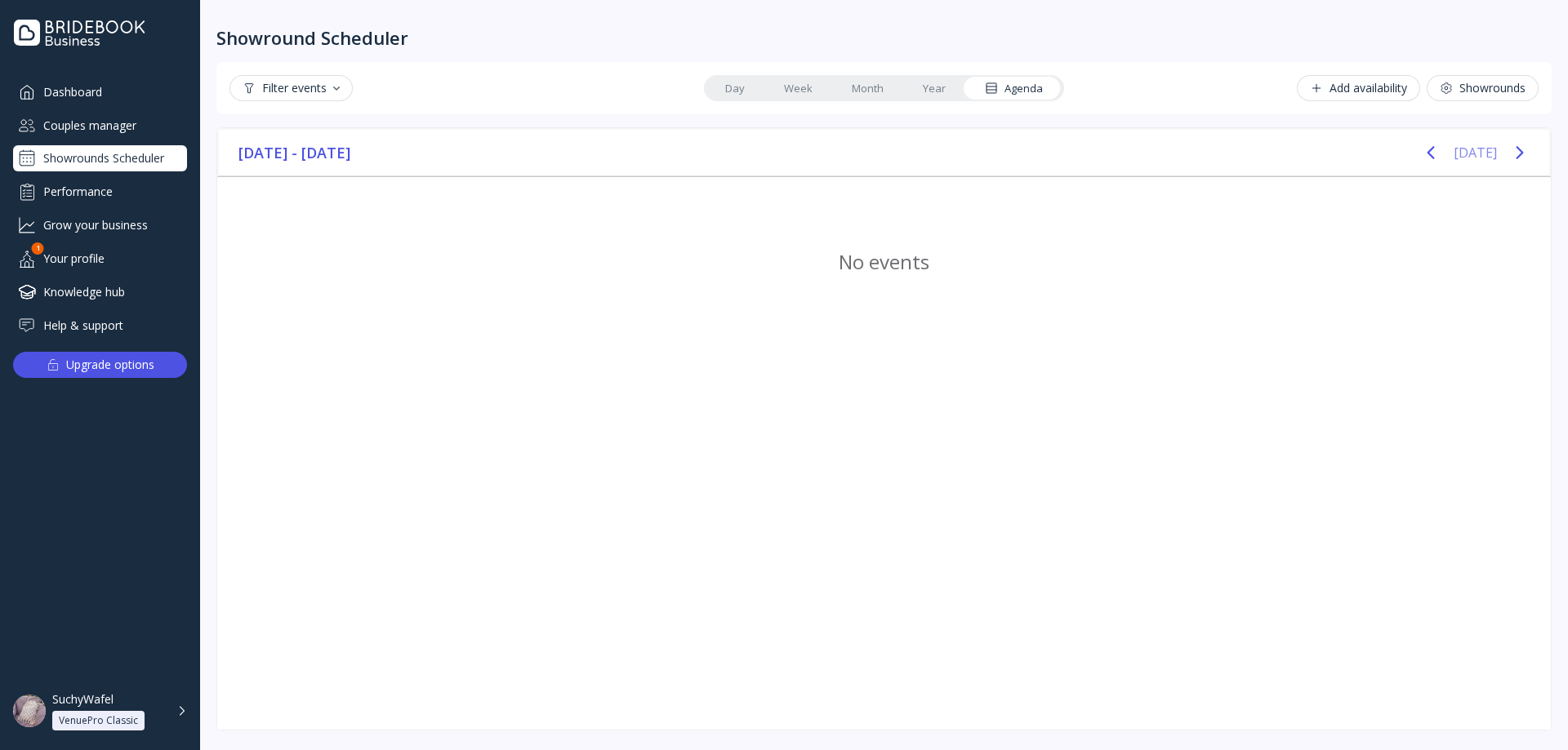
click at [1469, 159] on button "[DATE]" at bounding box center [1475, 152] width 44 height 29
click at [1465, 152] on button "[DATE]" at bounding box center [1475, 152] width 44 height 29
click at [1417, 151] on div "September 2025 - November 2025 Today" at bounding box center [884, 152] width 1330 height 46
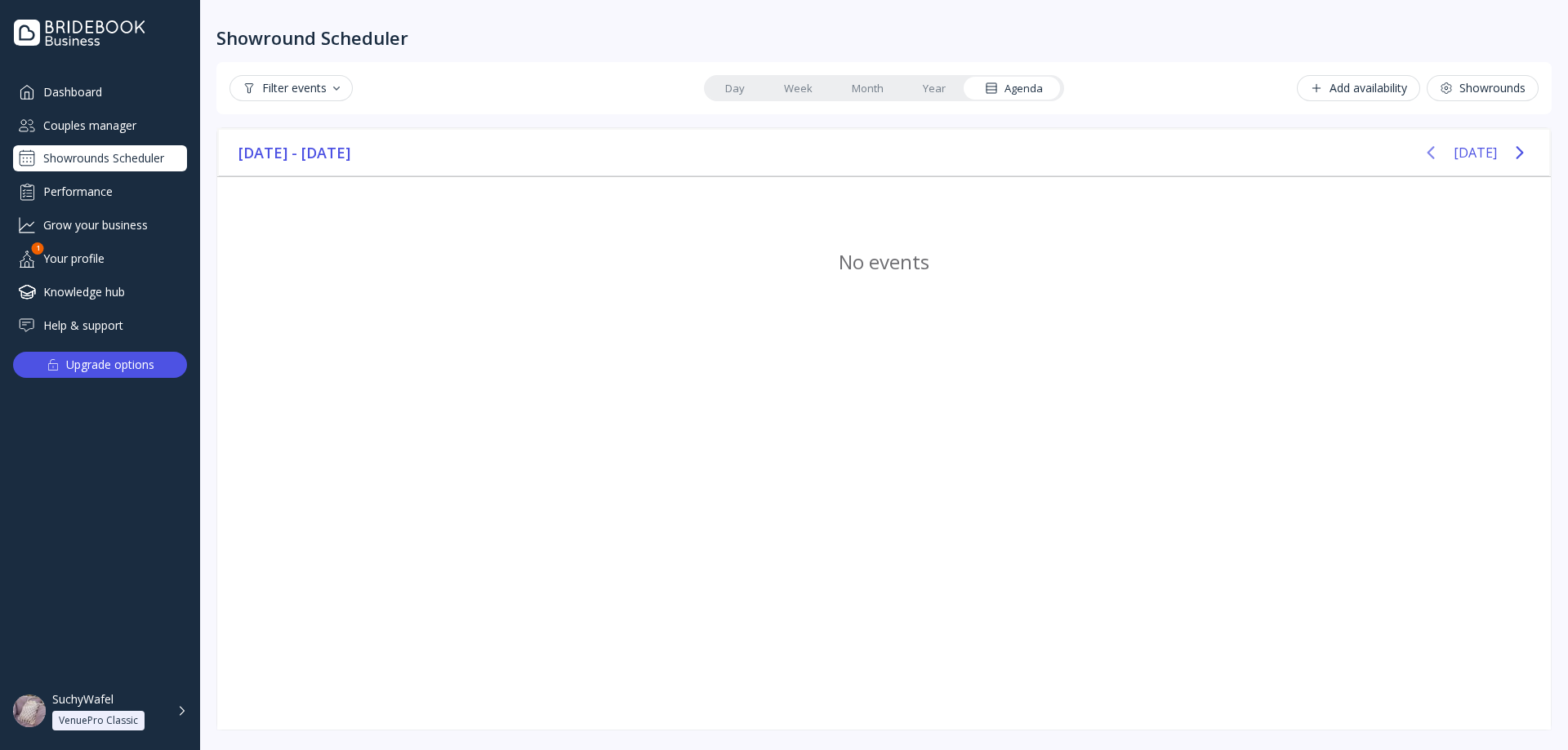
click at [1433, 151] on icon "Previous page" at bounding box center [1431, 152] width 20 height 20
click at [1513, 151] on icon "Next page" at bounding box center [1520, 152] width 20 height 20
click at [1481, 152] on button "[DATE]" at bounding box center [1475, 152] width 44 height 29
click at [1525, 153] on icon "Next page" at bounding box center [1520, 152] width 20 height 20
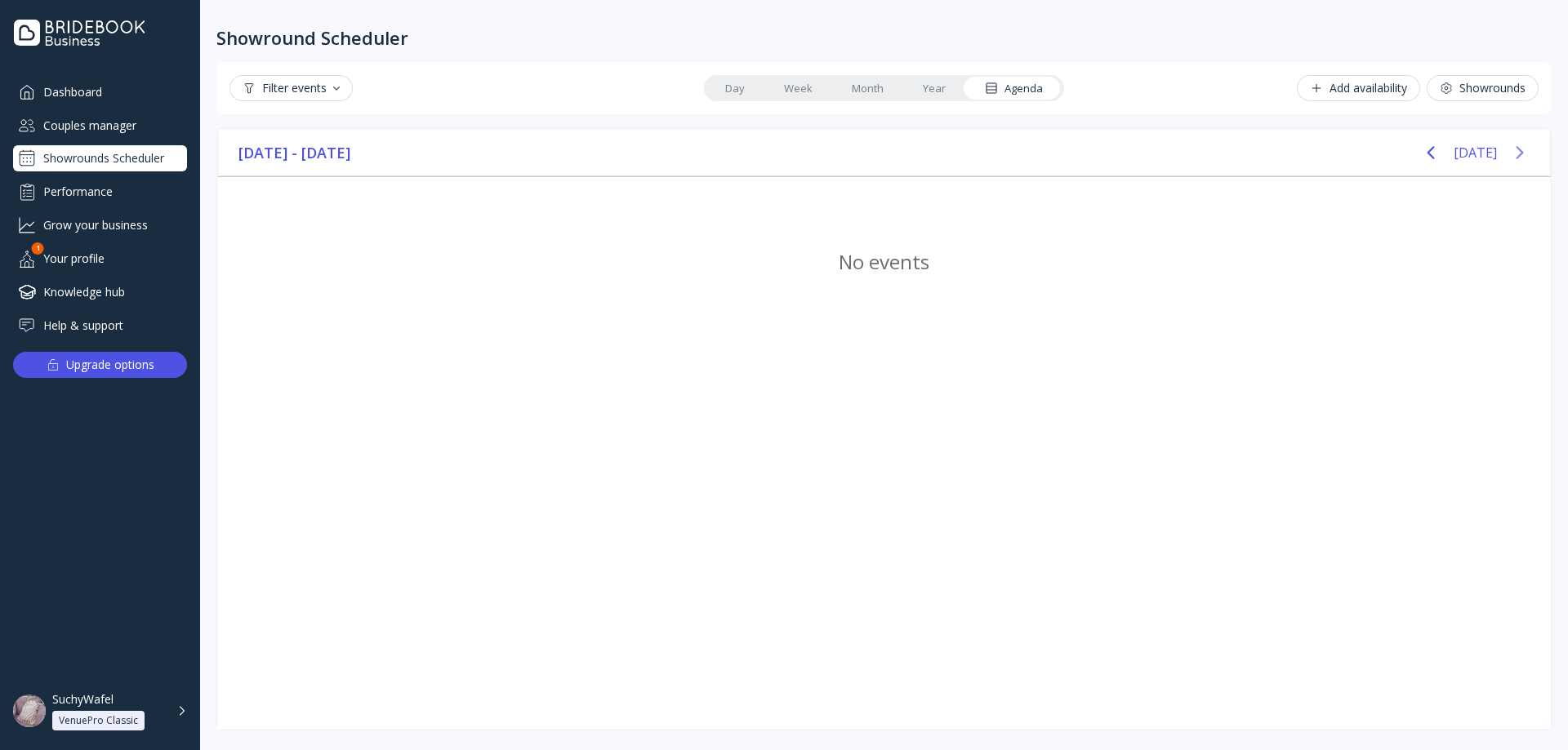
click at [1525, 153] on icon "Next page" at bounding box center [1520, 152] width 20 height 20
click at [1523, 153] on icon "Next page" at bounding box center [1520, 152] width 20 height 20
click at [1440, 154] on icon "Previous page" at bounding box center [1431, 152] width 20 height 20
click at [1447, 154] on button "Previous page" at bounding box center [1431, 152] width 32 height 32
click at [1464, 154] on button "[DATE]" at bounding box center [1475, 152] width 44 height 29
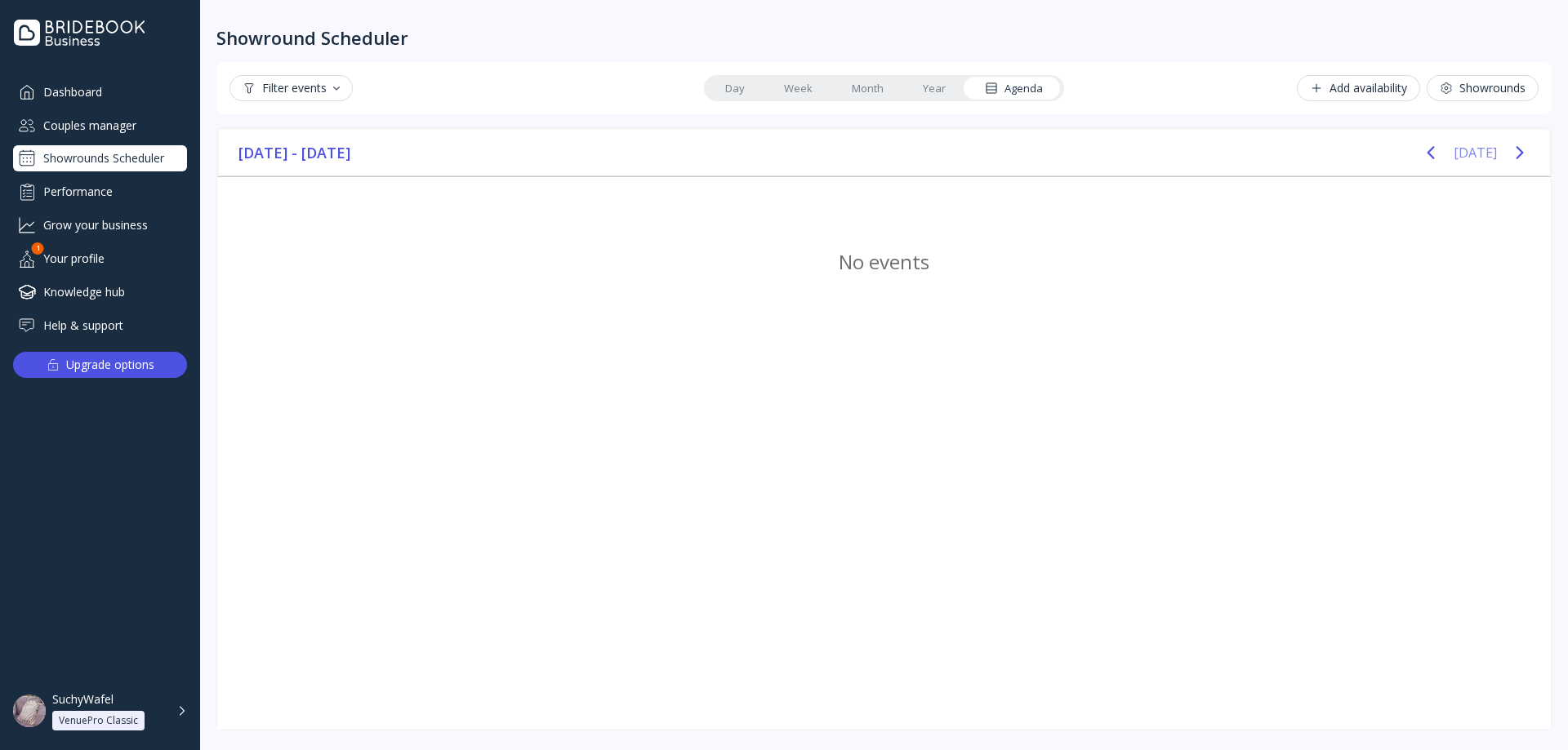
click at [1464, 154] on button "[DATE]" at bounding box center [1475, 152] width 44 height 29
click at [1426, 152] on button "Previous page" at bounding box center [1431, 152] width 32 height 32
click at [1478, 152] on button "[DATE]" at bounding box center [1475, 152] width 44 height 29
click at [1523, 151] on icon "Next page" at bounding box center [1520, 152] width 20 height 20
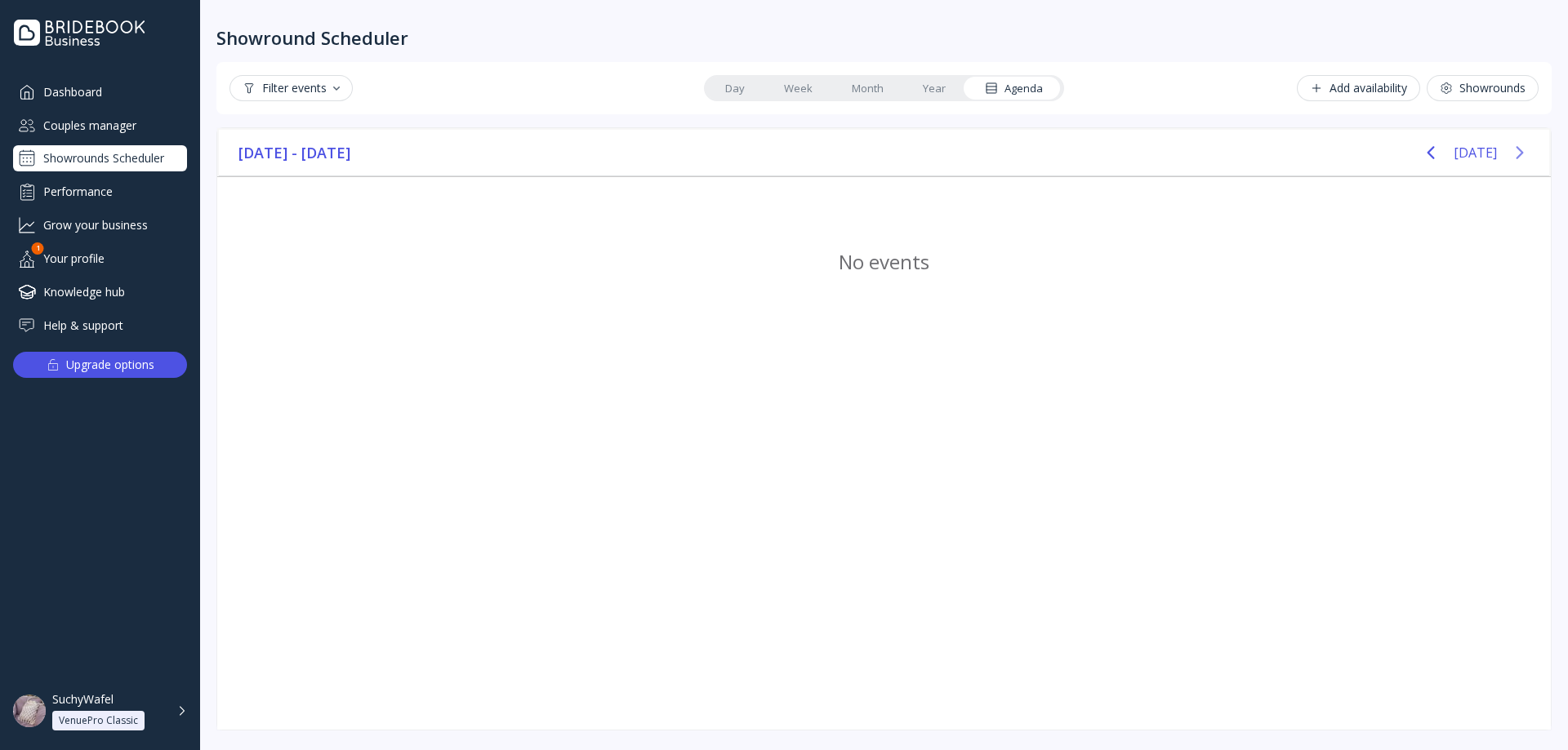
click at [1515, 151] on icon "Next page" at bounding box center [1520, 152] width 20 height 20
click at [1487, 151] on button "[DATE]" at bounding box center [1475, 152] width 44 height 29
click at [1438, 152] on icon "Previous page" at bounding box center [1431, 152] width 20 height 20
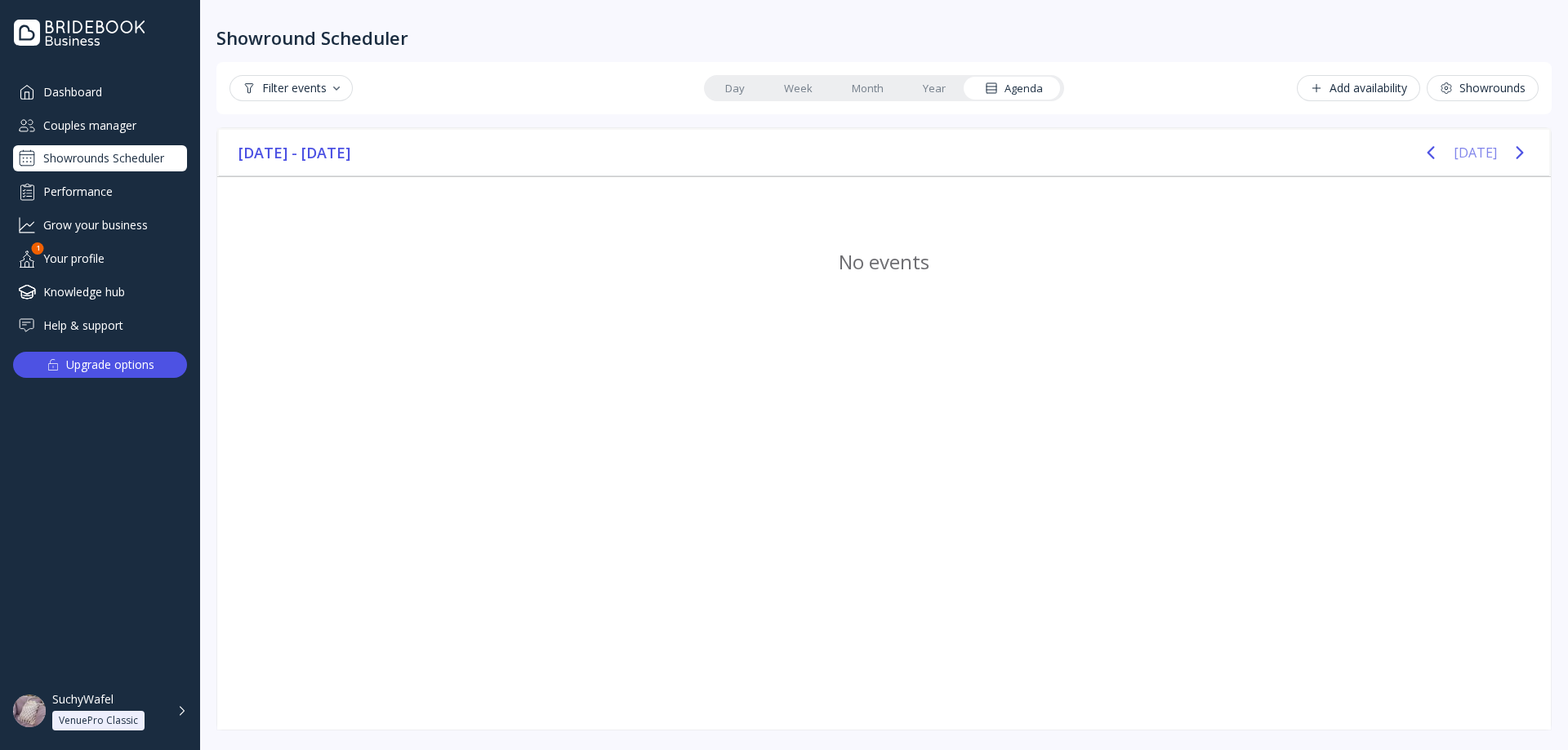
click at [1484, 154] on button "[DATE]" at bounding box center [1475, 152] width 44 height 29
click at [1530, 152] on button "Next page" at bounding box center [1520, 152] width 32 height 32
drag, startPoint x: 1427, startPoint y: 154, endPoint x: 1450, endPoint y: 156, distance: 23.1
click at [1428, 154] on icon "Previous page" at bounding box center [1431, 152] width 20 height 20
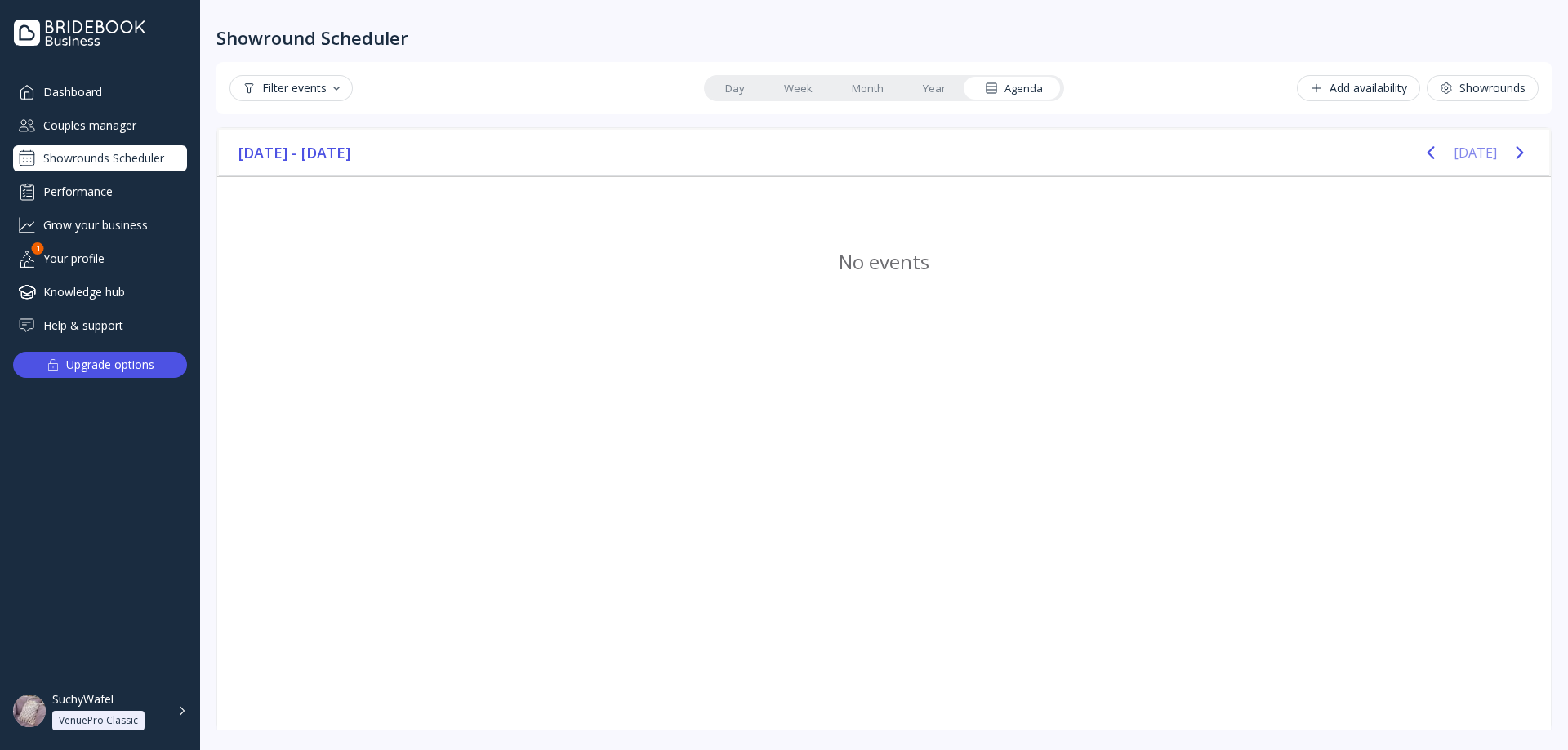
click at [1464, 155] on button "[DATE]" at bounding box center [1475, 152] width 44 height 29
click at [1520, 154] on icon "Next page" at bounding box center [1520, 152] width 20 height 20
click at [1520, 154] on icon "Next page" at bounding box center [1520, 152] width 8 height 13
click at [1486, 151] on button "[DATE]" at bounding box center [1475, 152] width 44 height 29
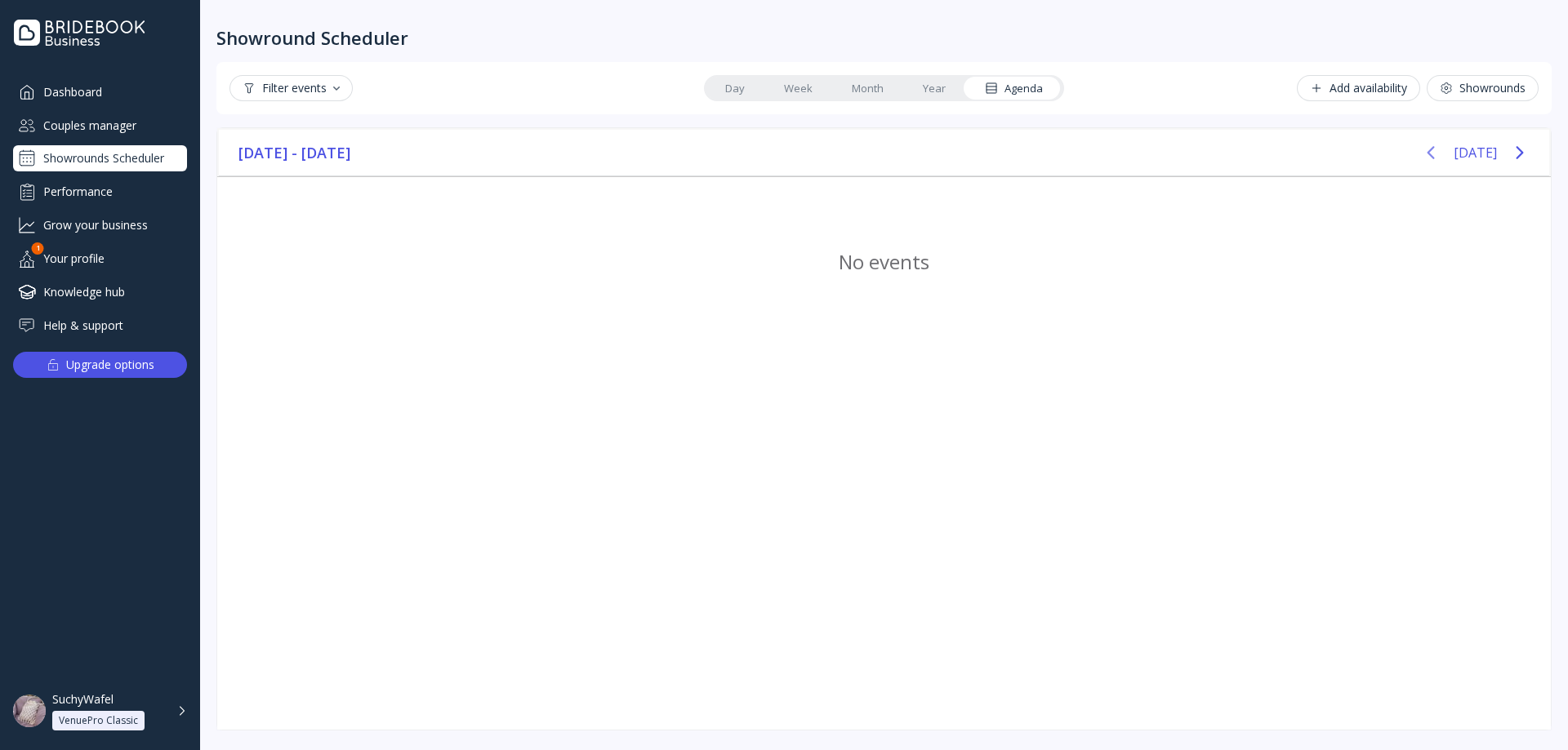
click at [1440, 151] on icon "Previous page" at bounding box center [1431, 152] width 20 height 20
click at [1486, 147] on button "[DATE]" at bounding box center [1475, 152] width 44 height 29
click at [1562, 143] on div "Showround Scheduler Filter events Day Week Month Year Agenda Add availability S…" at bounding box center [884, 375] width 1368 height 750
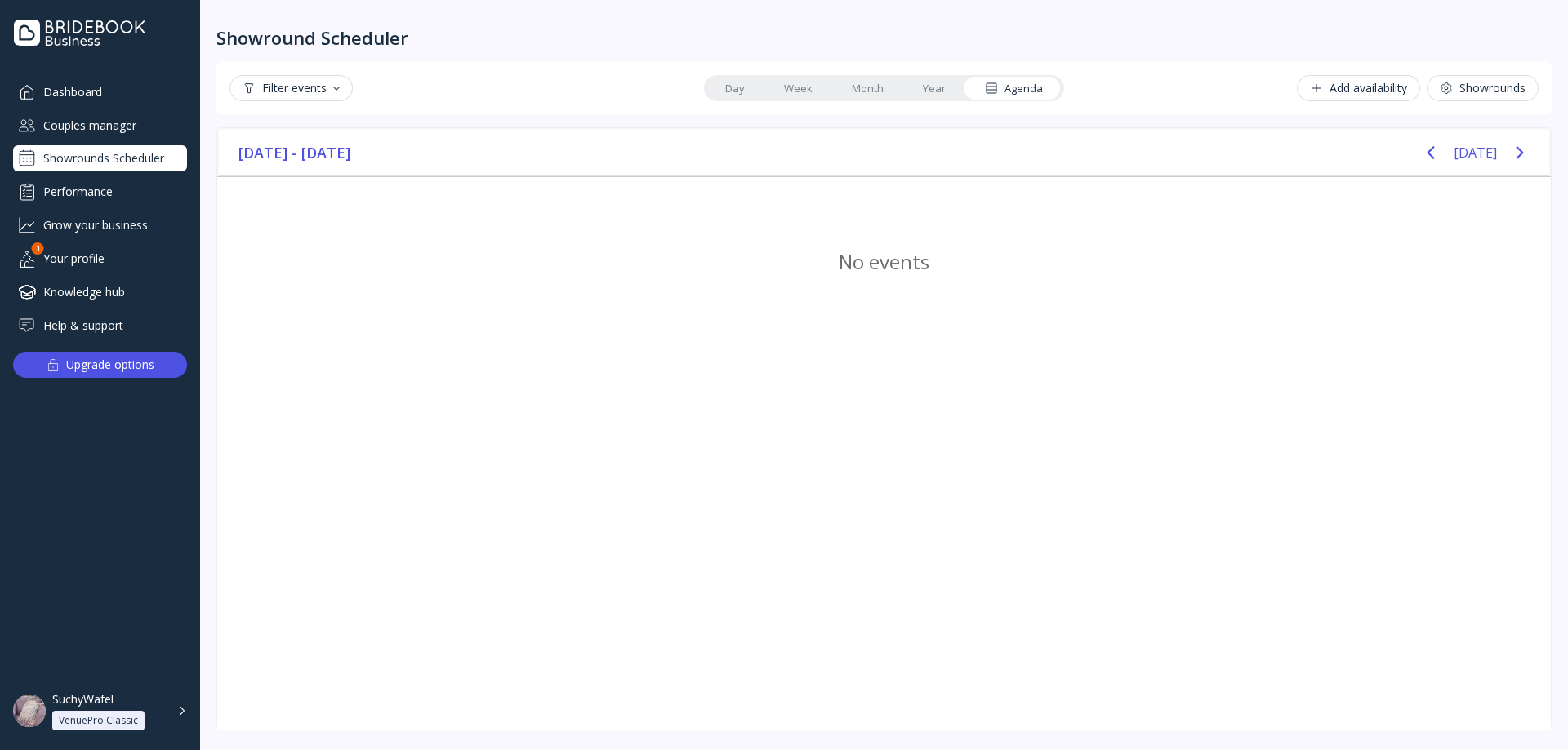
click at [1562, 143] on div "Showround Scheduler Filter events Day Week Month Year Agenda Add availability S…" at bounding box center [884, 375] width 1368 height 750
click at [1500, 149] on div "[DATE]" at bounding box center [1475, 152] width 121 height 32
click at [1512, 149] on icon "Next page" at bounding box center [1520, 152] width 20 height 20
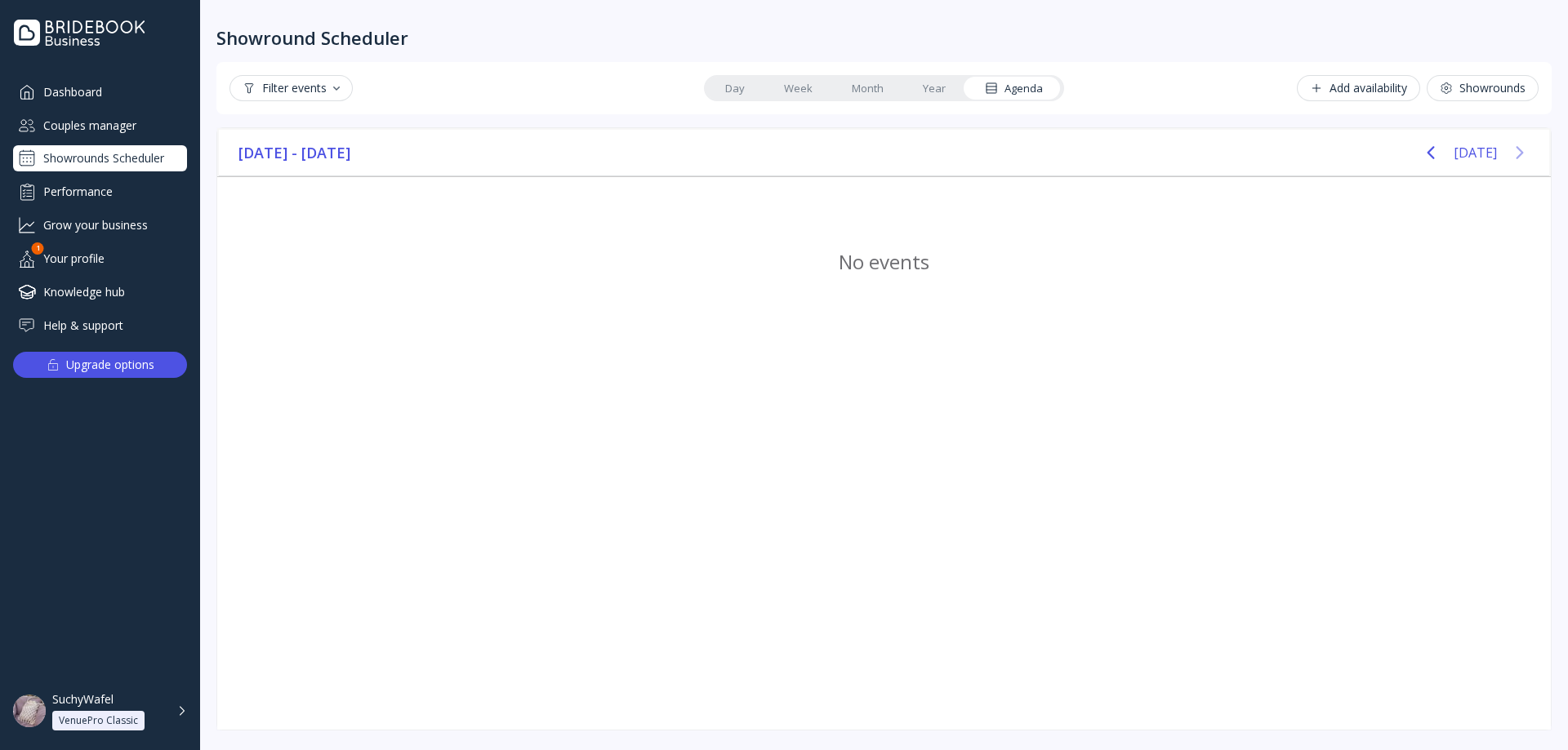
click at [1512, 149] on icon "Next page" at bounding box center [1520, 152] width 20 height 20
click at [1485, 151] on button "[DATE]" at bounding box center [1475, 152] width 44 height 29
click at [1429, 146] on icon "Previous page" at bounding box center [1431, 152] width 20 height 20
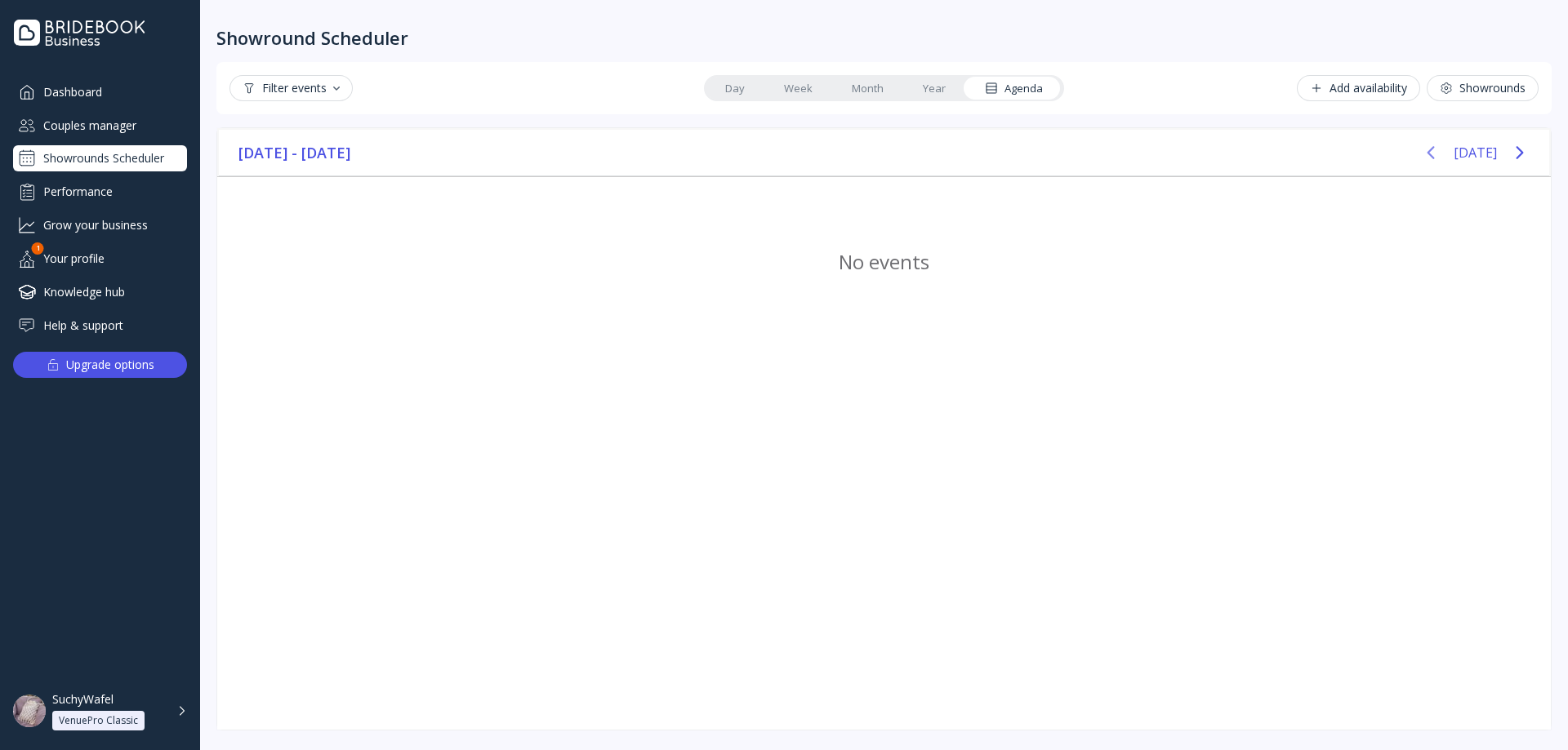
click at [1429, 146] on icon "Previous page" at bounding box center [1431, 152] width 20 height 20
click at [1487, 147] on button "[DATE]" at bounding box center [1475, 152] width 44 height 29
click at [1529, 152] on icon "Next page" at bounding box center [1520, 152] width 20 height 20
click at [338, 144] on div "December 2025 - February 2026 Today" at bounding box center [884, 152] width 1330 height 46
click at [336, 99] on button "Filter events" at bounding box center [291, 88] width 123 height 27
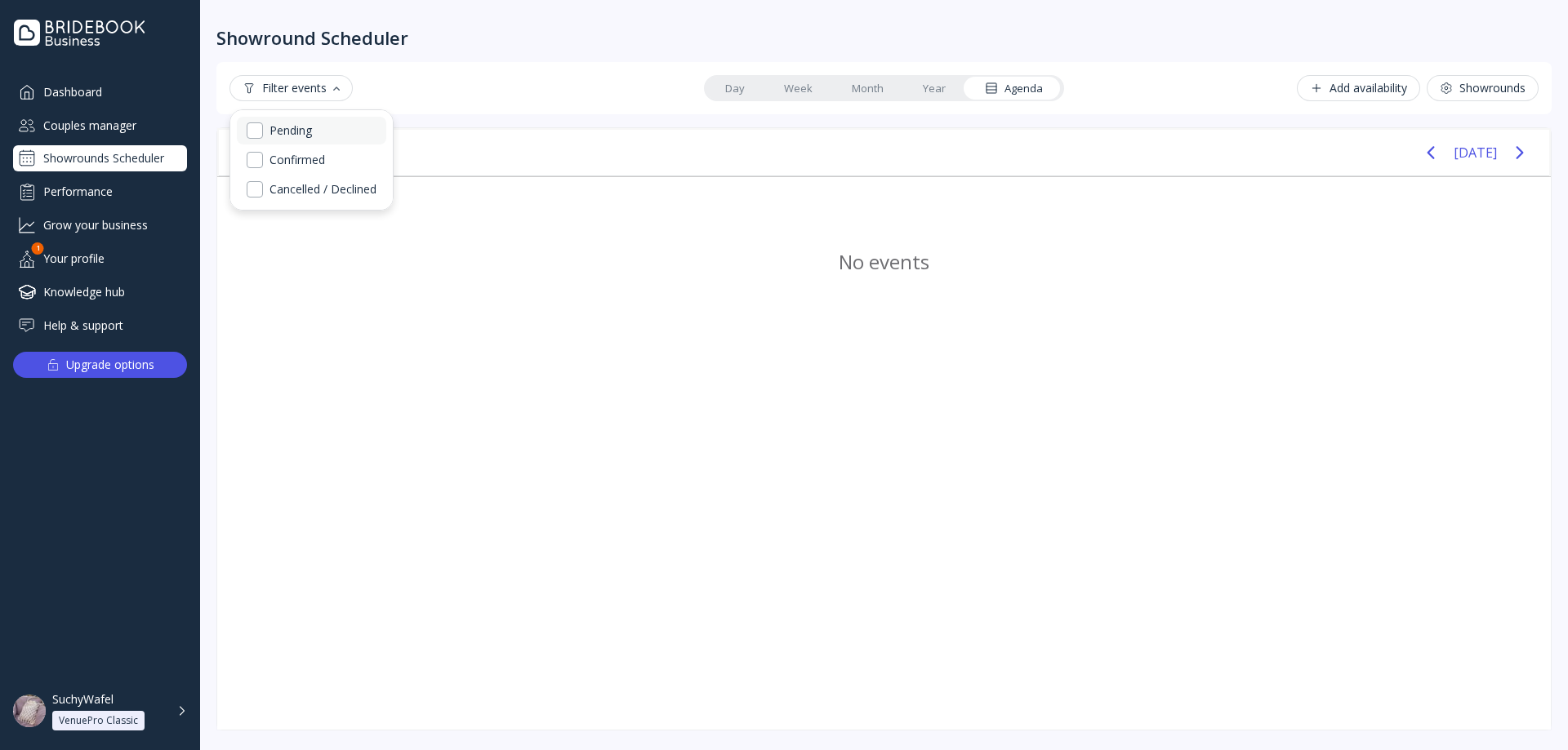
click at [308, 135] on div "Pending" at bounding box center [290, 131] width 43 height 15
click at [306, 162] on div "Confirmed" at bounding box center [297, 160] width 56 height 15
click at [305, 184] on div "Cancelled / Declined" at bounding box center [312, 188] width 150 height 27
click at [310, 163] on div "Confirmed" at bounding box center [298, 160] width 60 height 15
click at [312, 141] on div "Pending" at bounding box center [315, 130] width 156 height 27
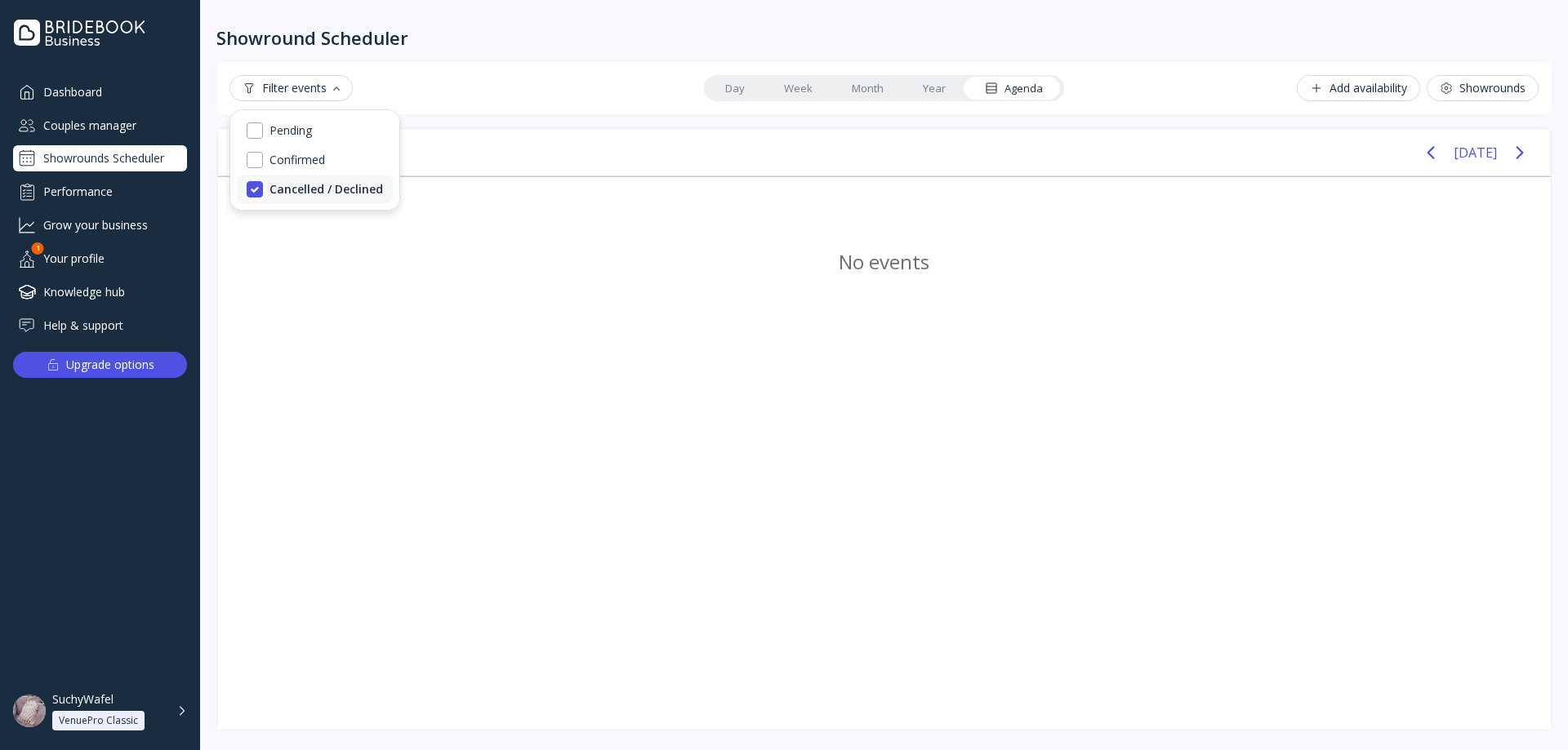
click at [308, 190] on div "Cancelled / Declined" at bounding box center [326, 189] width 114 height 15
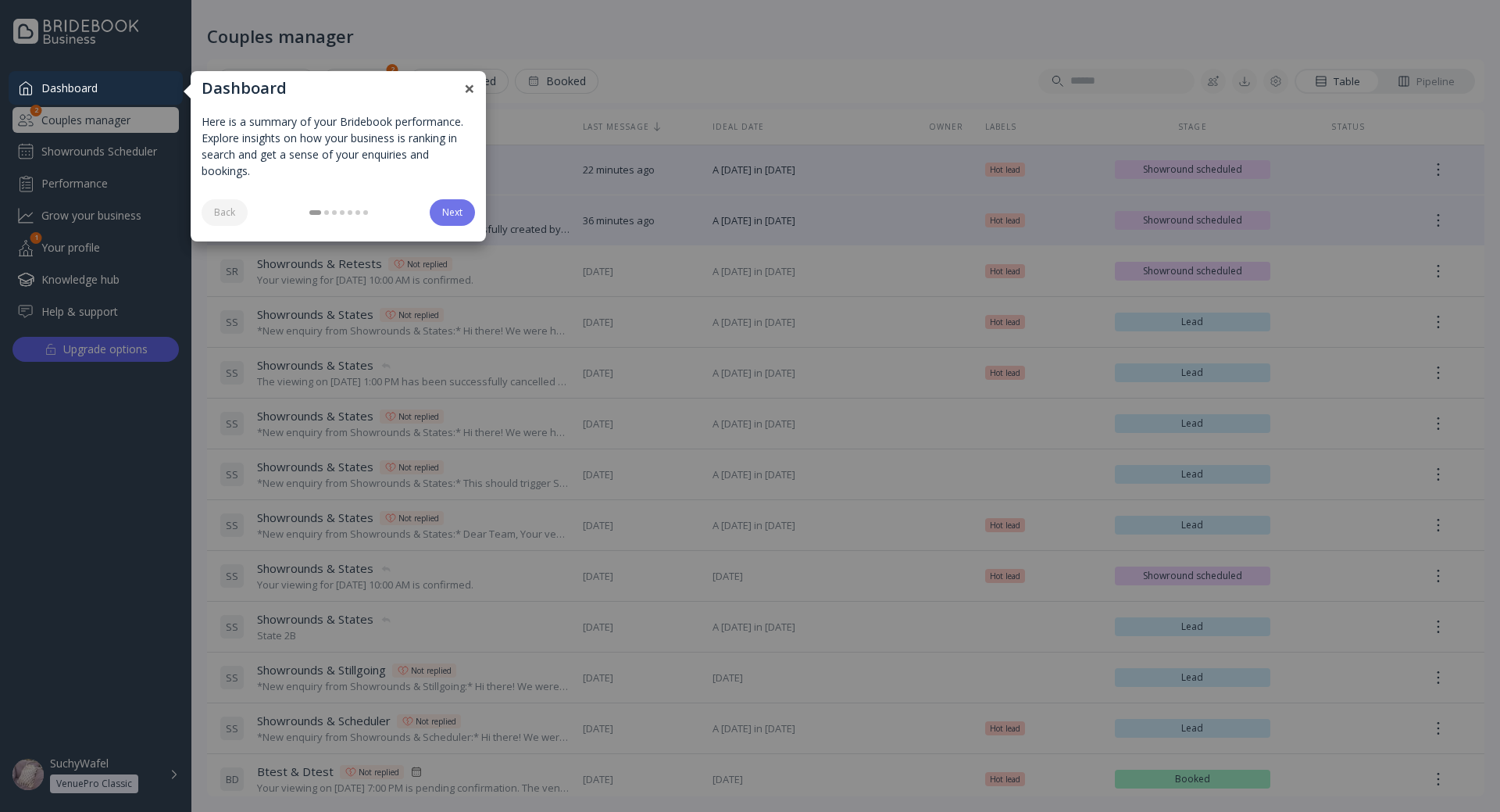
click at [441, 213] on link "Next" at bounding box center [452, 212] width 45 height 25
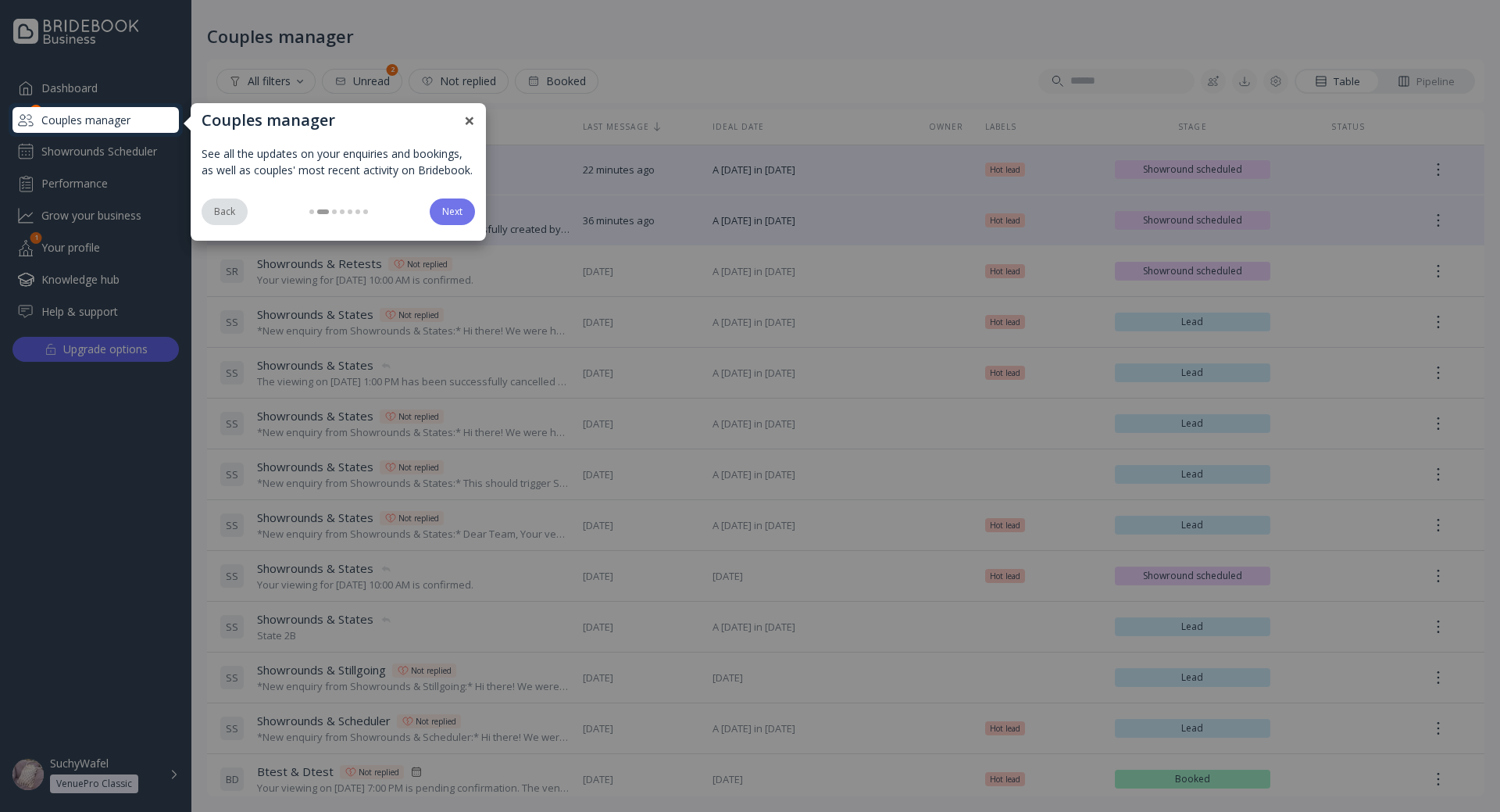
click at [444, 218] on link "Next" at bounding box center [452, 211] width 45 height 25
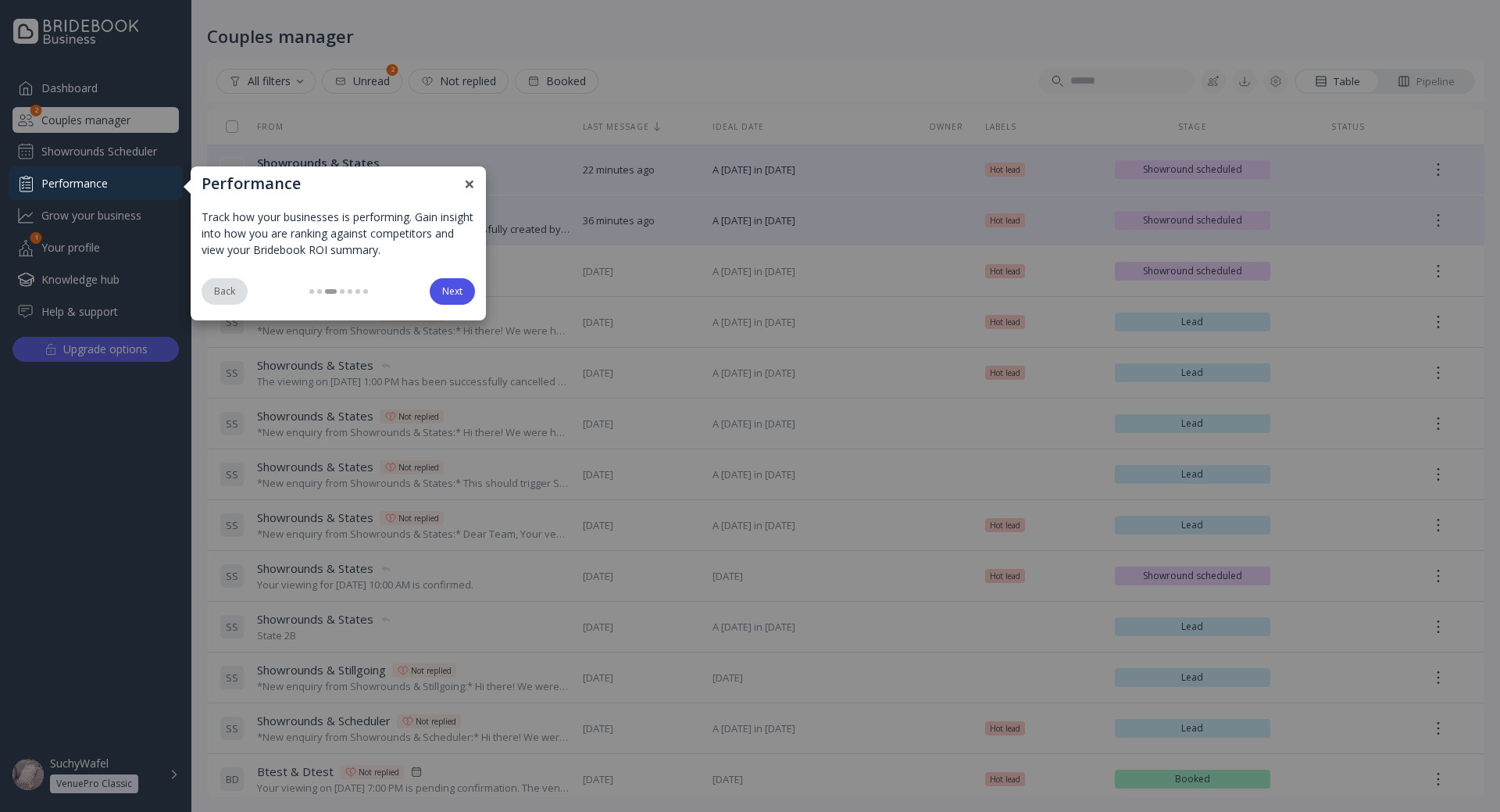
click at [457, 226] on div "Track how your businesses is performing. Gain insight into how you are ranking …" at bounding box center [338, 233] width 274 height 49
click at [471, 174] on link "×" at bounding box center [469, 183] width 11 height 19
